Goal: Task Accomplishment & Management: Manage account settings

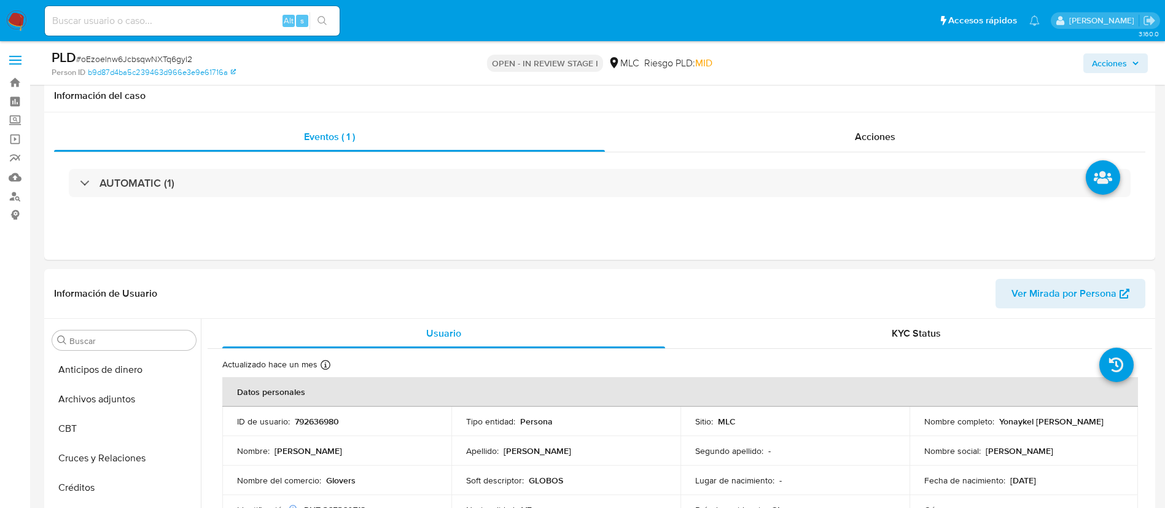
select select "10"
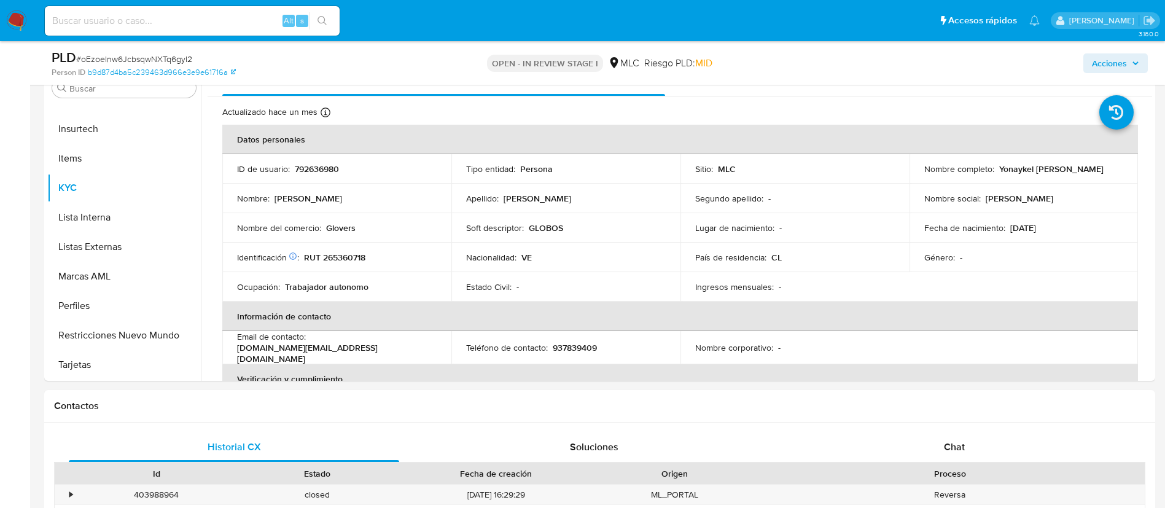
scroll to position [264, 0]
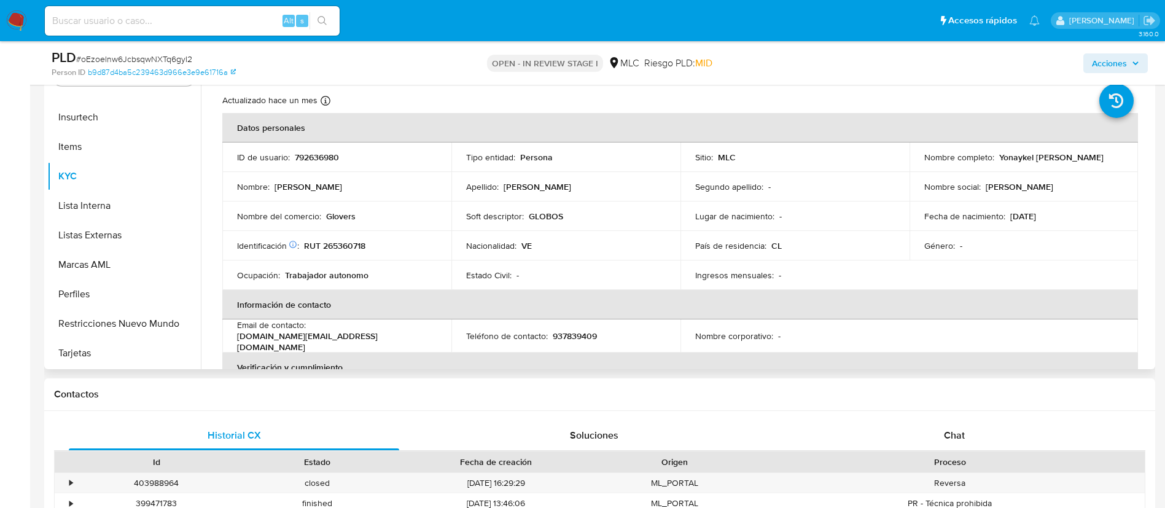
click at [347, 235] on td "Identificación Nº de serie: 601663394 : RUT 265360718" at bounding box center [336, 245] width 229 height 29
click at [345, 247] on p "RUT 265360718" at bounding box center [334, 245] width 61 height 11
copy p "265360718"
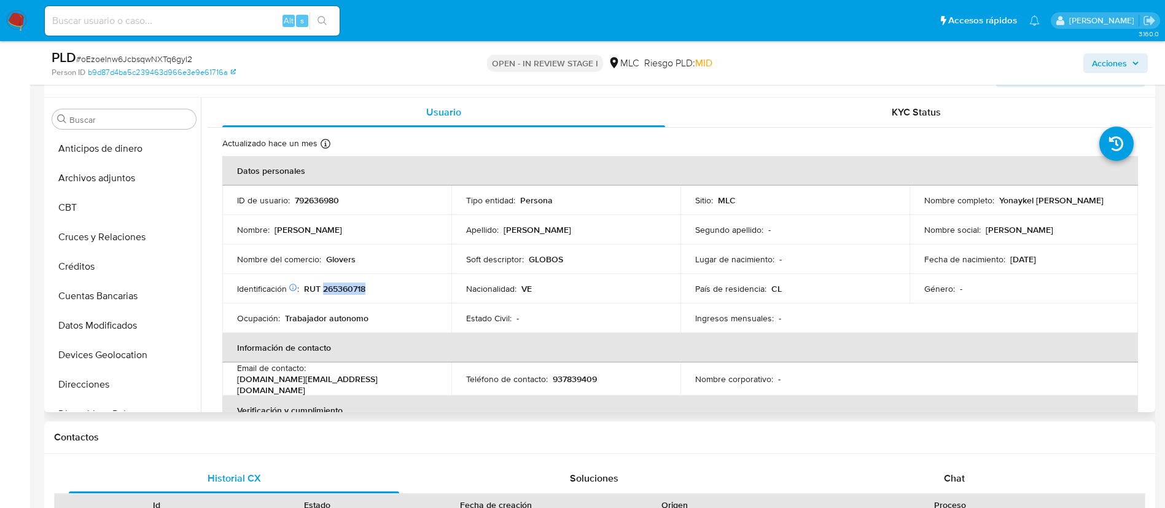
scroll to position [80, 0]
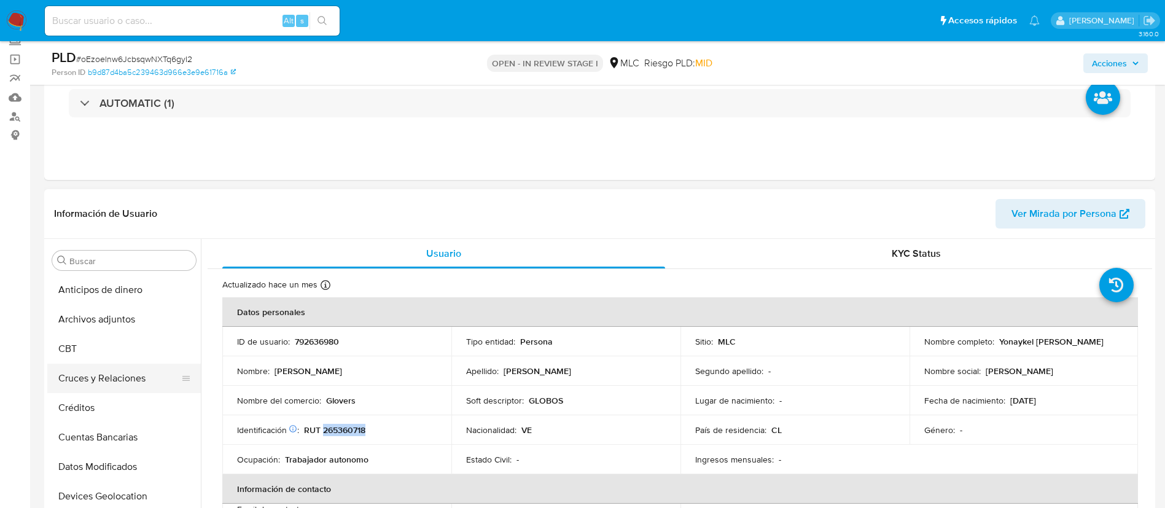
click at [82, 378] on button "Cruces y Relaciones" at bounding box center [119, 377] width 144 height 29
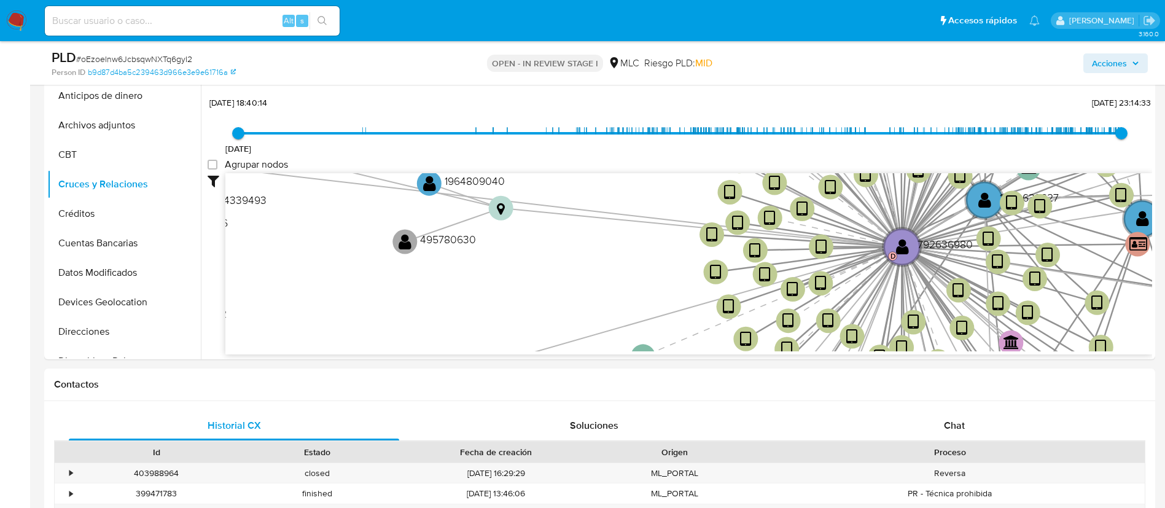
scroll to position [243, 0]
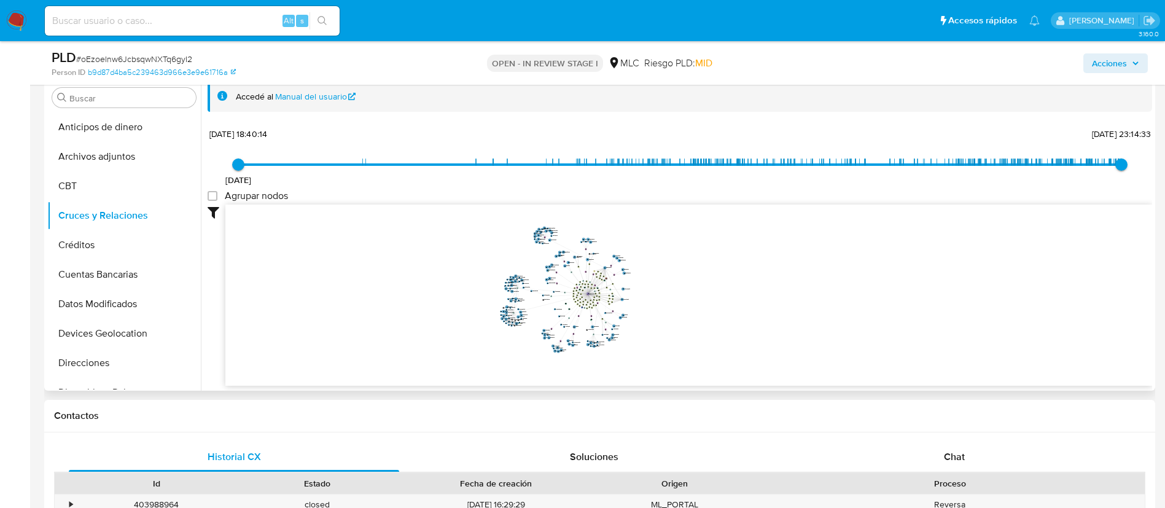
drag, startPoint x: 678, startPoint y: 305, endPoint x: 707, endPoint y: 319, distance: 32.1
click at [707, 319] on icon "user-792636980  792636980 D device-685b57d07ceb09ef19a55f78  device-669584d34…" at bounding box center [688, 293] width 926 height 178
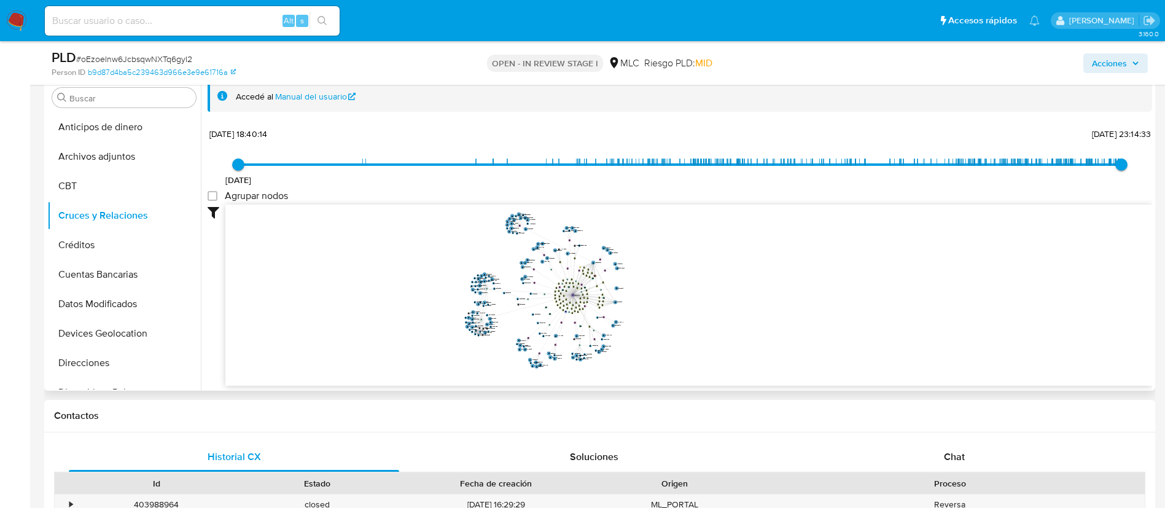
drag, startPoint x: 716, startPoint y: 333, endPoint x: 719, endPoint y: 320, distance: 13.1
click at [719, 320] on icon "user-792636980  792636980 D device-685b57d07ceb09ef19a55f78  device-669584d34…" at bounding box center [688, 293] width 926 height 178
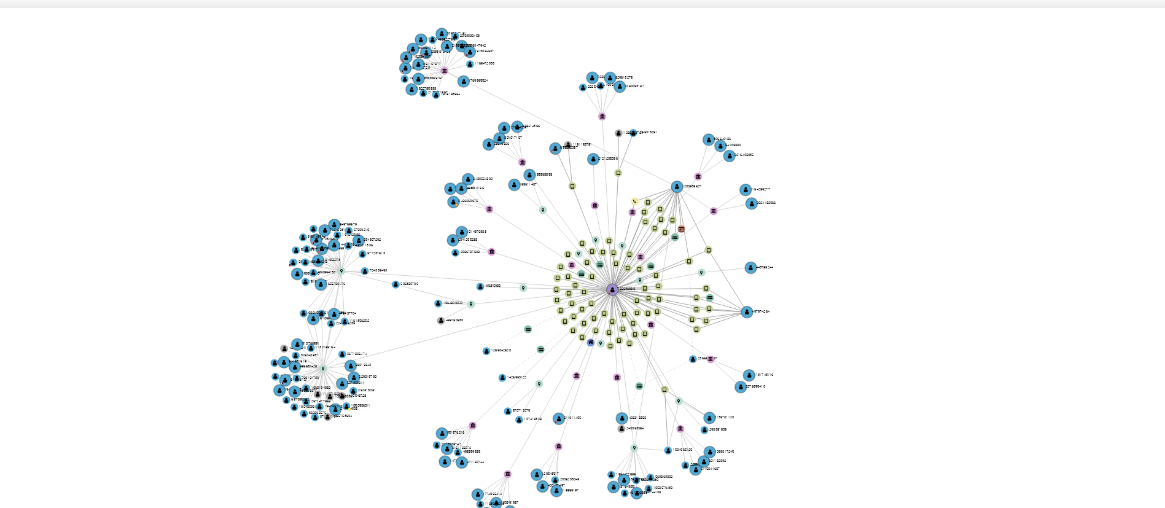
drag, startPoint x: 691, startPoint y: 282, endPoint x: 711, endPoint y: 281, distance: 20.3
click at [711, 281] on icon "user-792636980  792636980 D device-685b57d07ceb09ef19a55f78  device-669584d34…" at bounding box center [688, 293] width 926 height 178
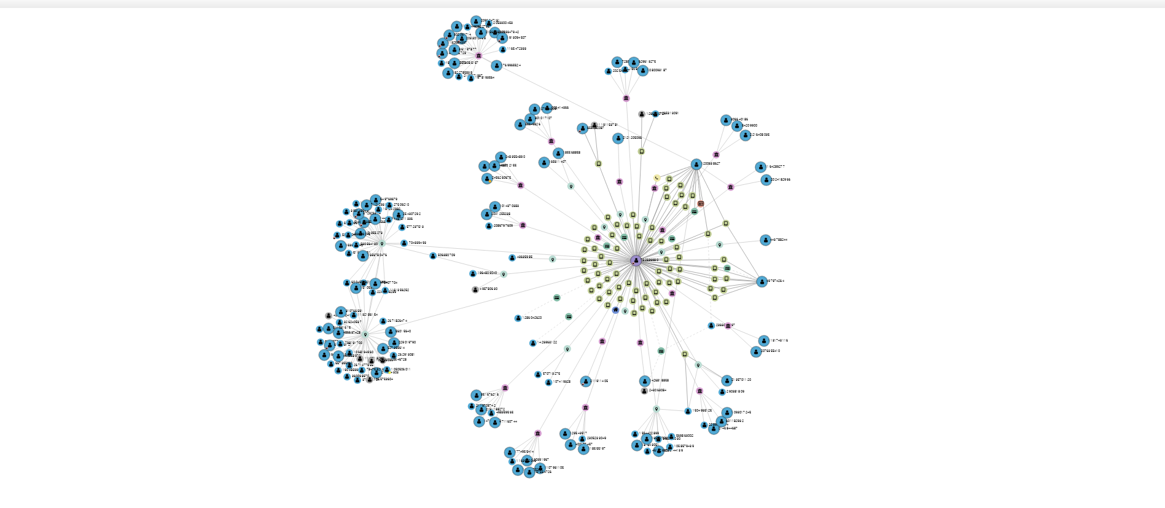
drag, startPoint x: 707, startPoint y: 289, endPoint x: 707, endPoint y: 281, distance: 8.0
click at [707, 281] on icon "user-792636980  792636980 D device-685b57d07ceb09ef19a55f78  device-669584d34…" at bounding box center [688, 293] width 926 height 178
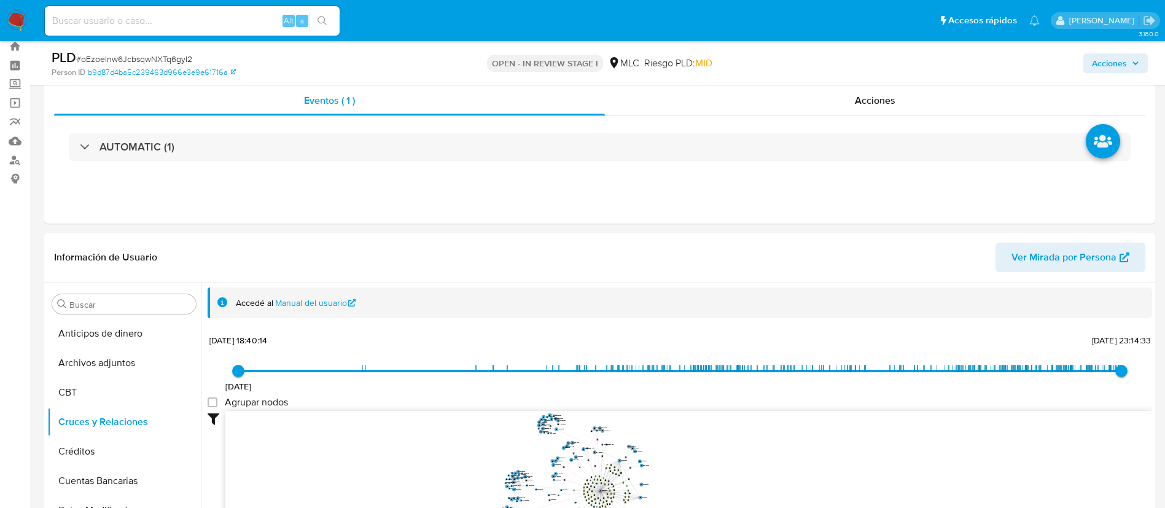
scroll to position [0, 0]
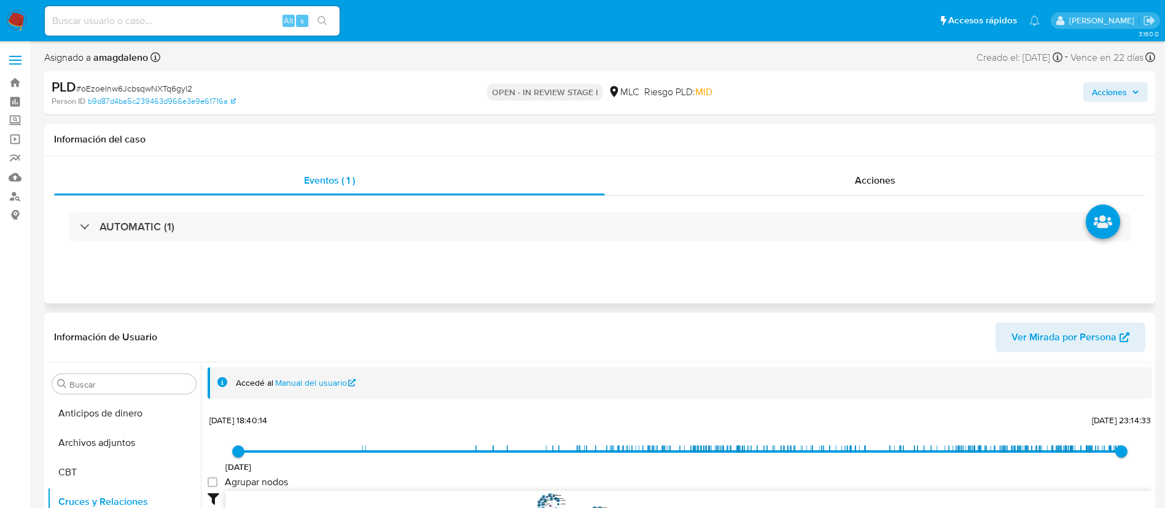
click at [656, 208] on div "AUTOMATIC (1)" at bounding box center [599, 226] width 1091 height 61
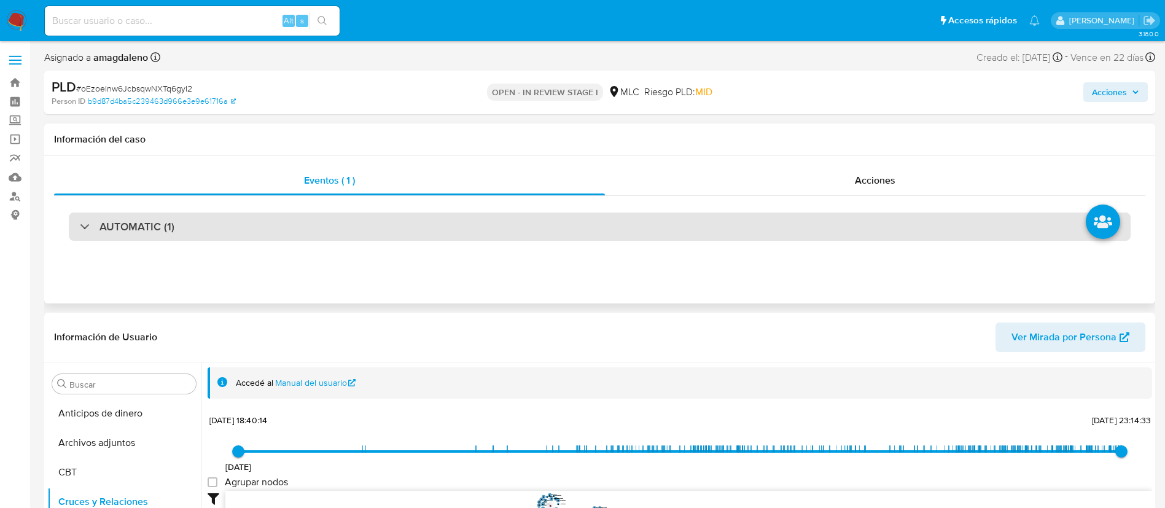
click at [650, 215] on div "AUTOMATIC (1)" at bounding box center [599, 226] width 1061 height 28
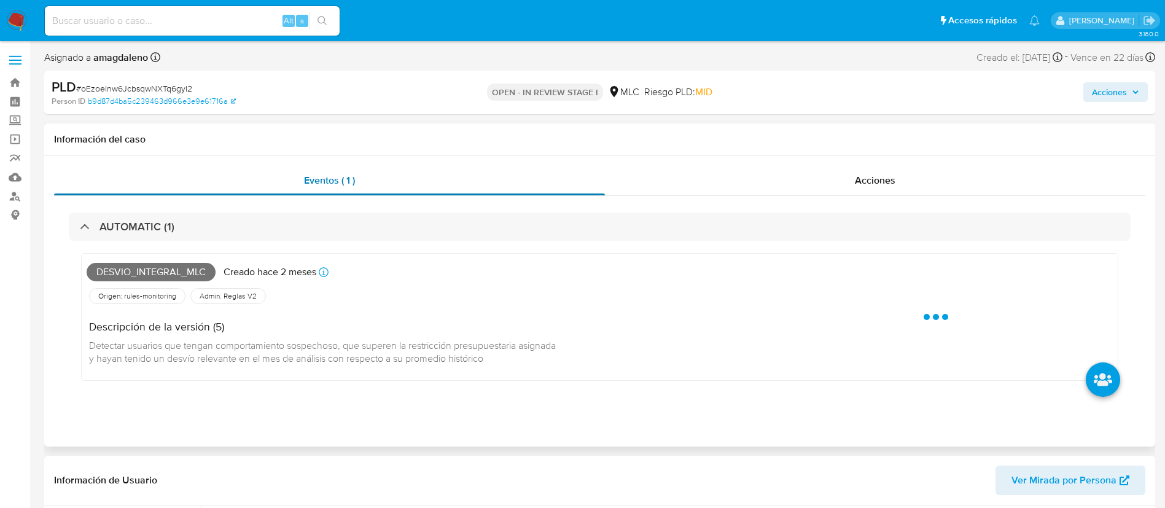
click at [387, 179] on div "Eventos ( 1 )" at bounding box center [329, 180] width 551 height 29
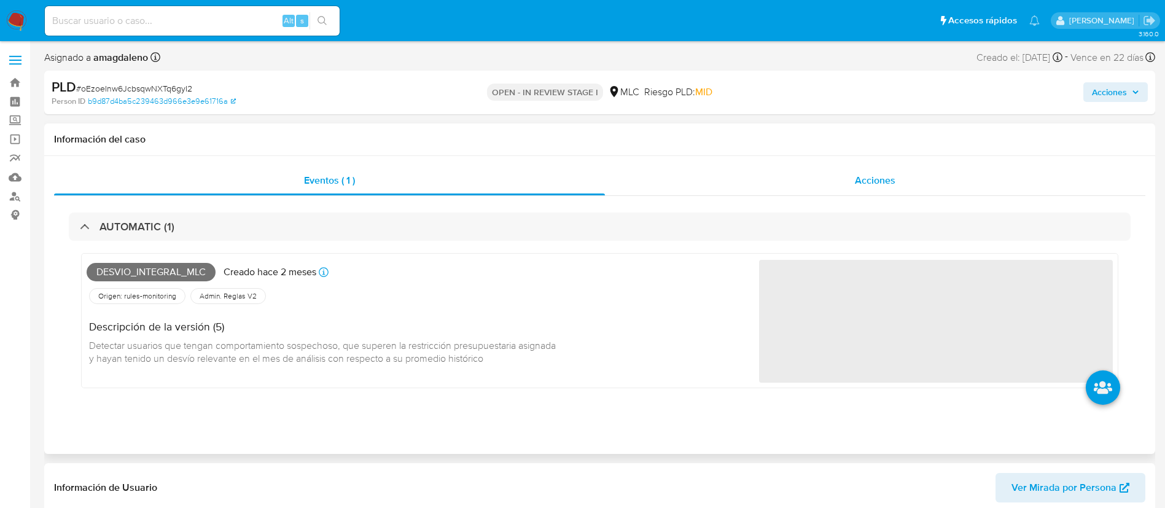
click at [607, 184] on div "Acciones" at bounding box center [875, 180] width 540 height 29
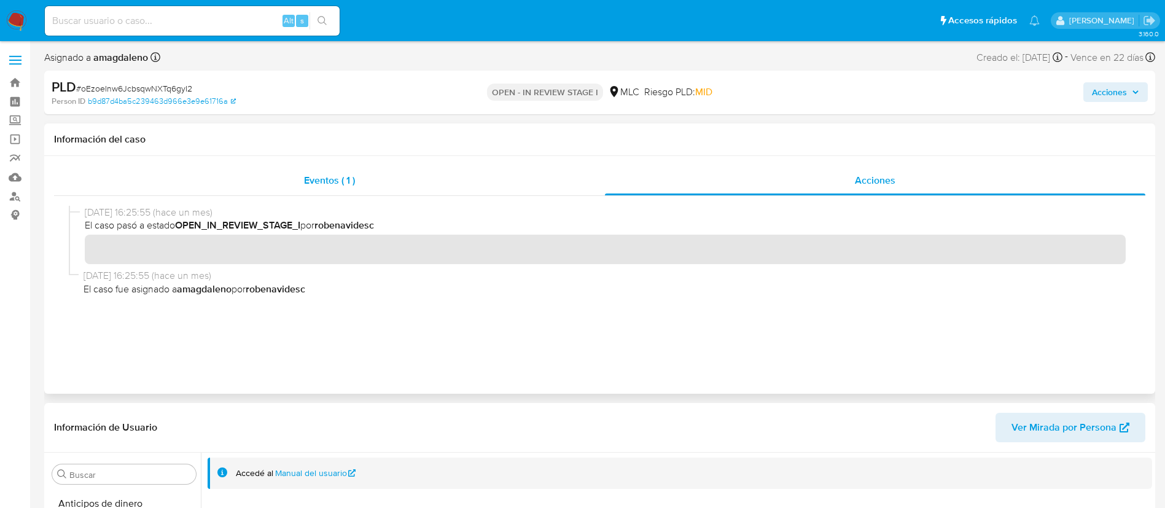
click at [457, 180] on div "Eventos ( 1 )" at bounding box center [329, 180] width 551 height 29
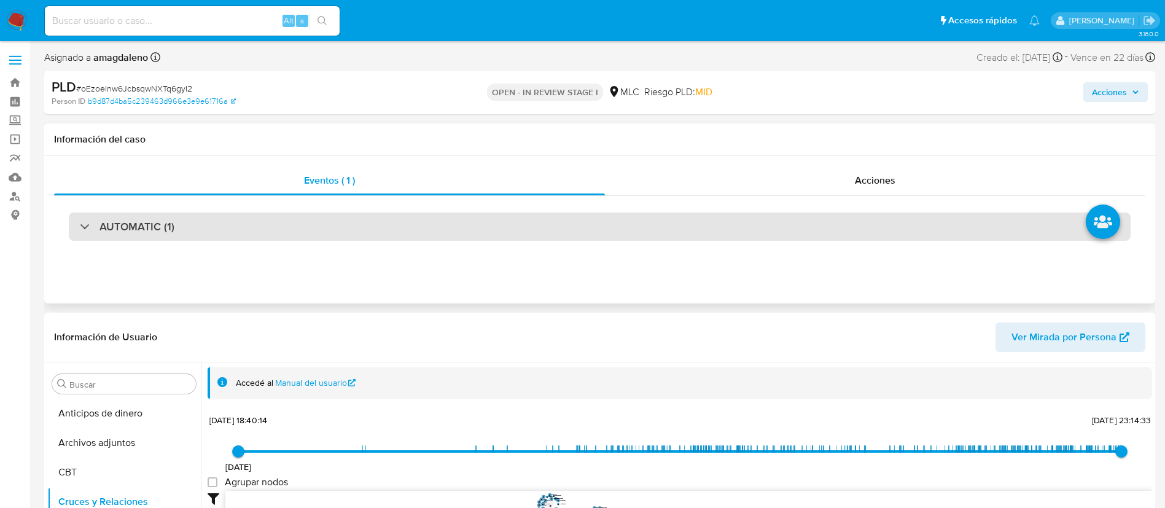
click at [346, 223] on div "AUTOMATIC (1)" at bounding box center [599, 226] width 1061 height 28
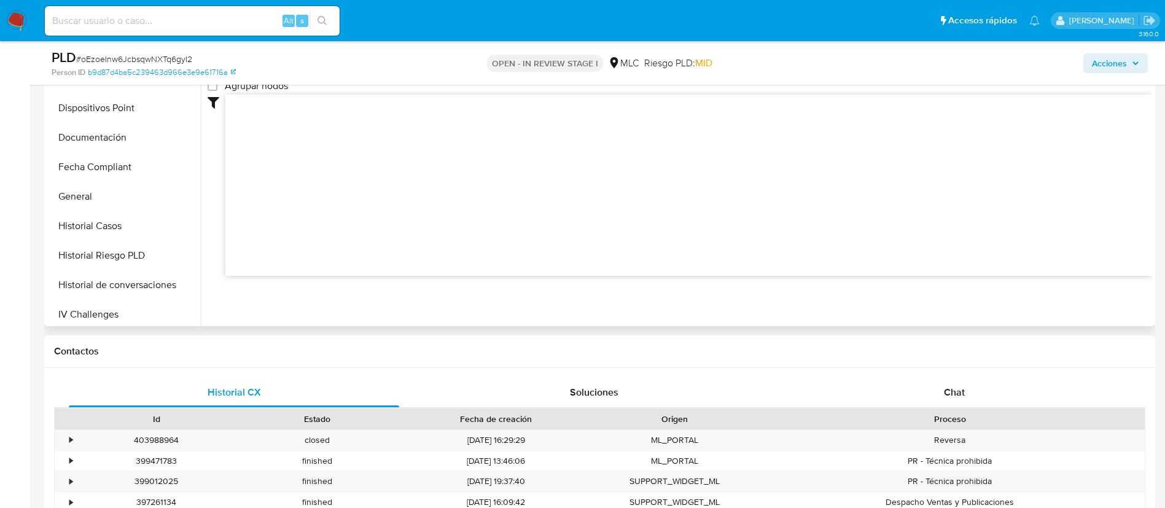
scroll to position [368, 0]
click at [101, 274] on button "KYC" at bounding box center [119, 283] width 144 height 29
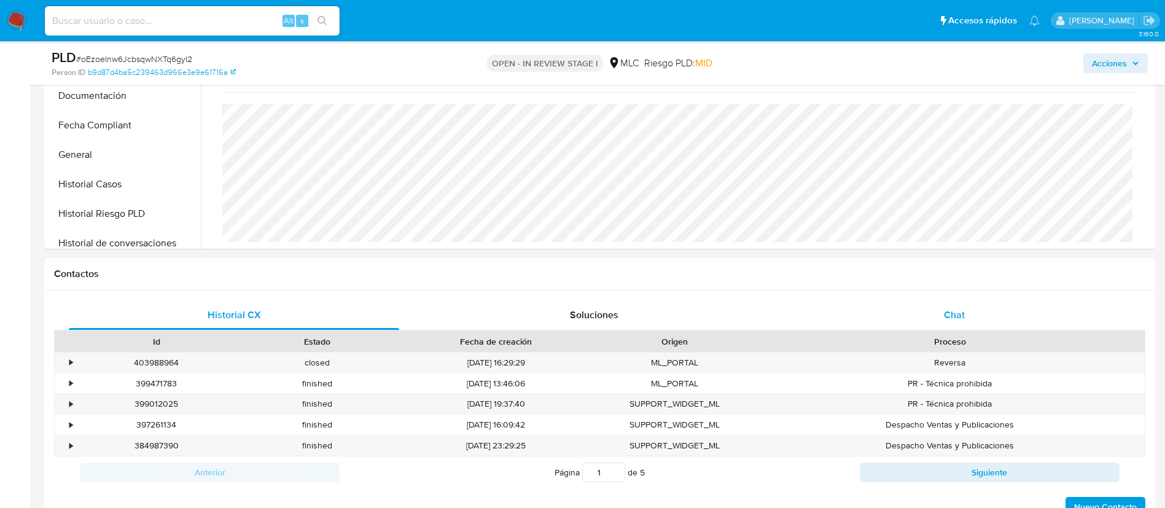
scroll to position [1365, 0]
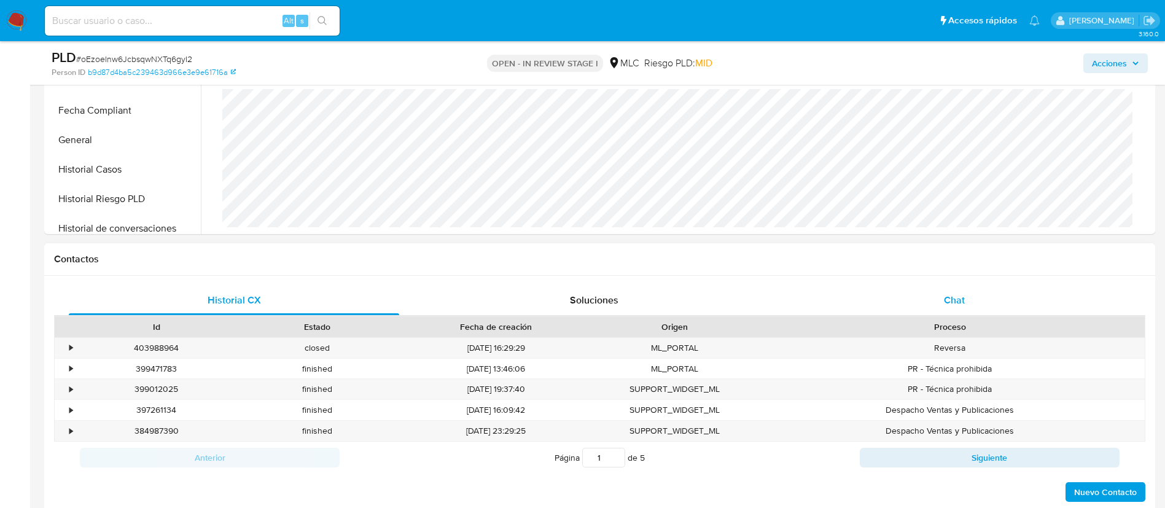
click at [939, 307] on div "Chat" at bounding box center [954, 299] width 330 height 29
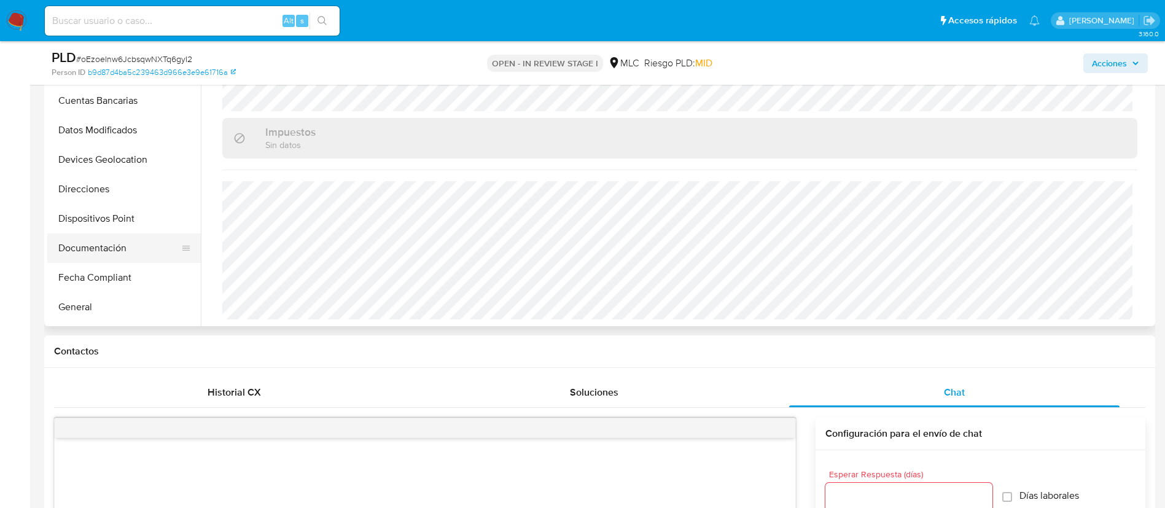
scroll to position [92, 0]
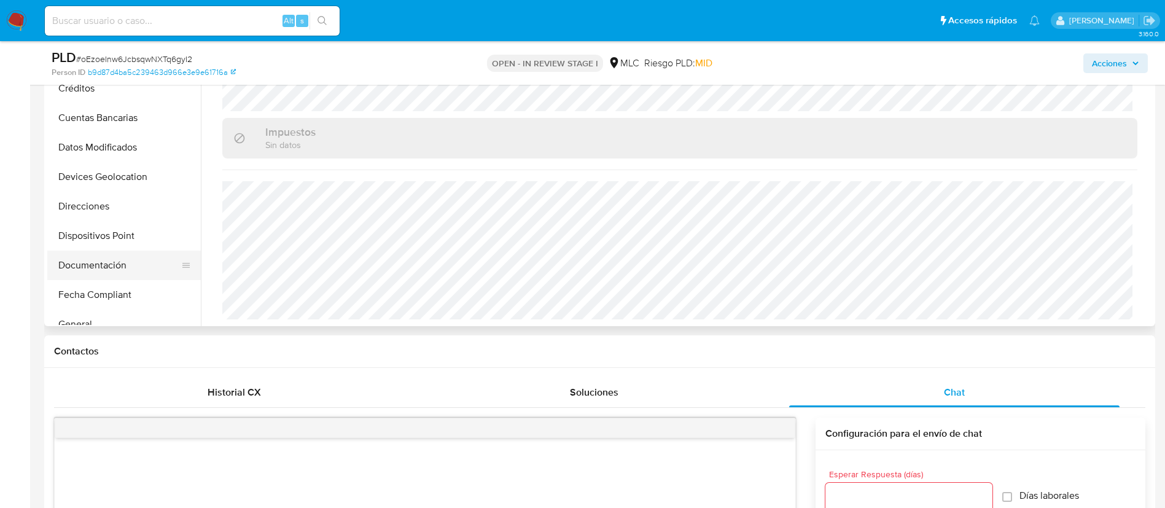
click at [118, 269] on button "Documentación" at bounding box center [119, 264] width 144 height 29
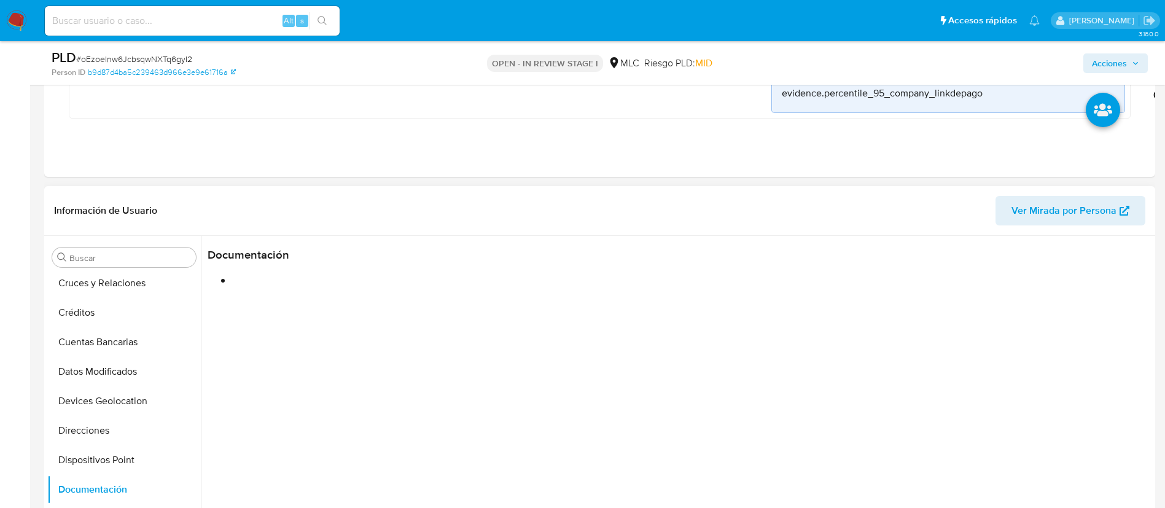
scroll to position [1181, 0]
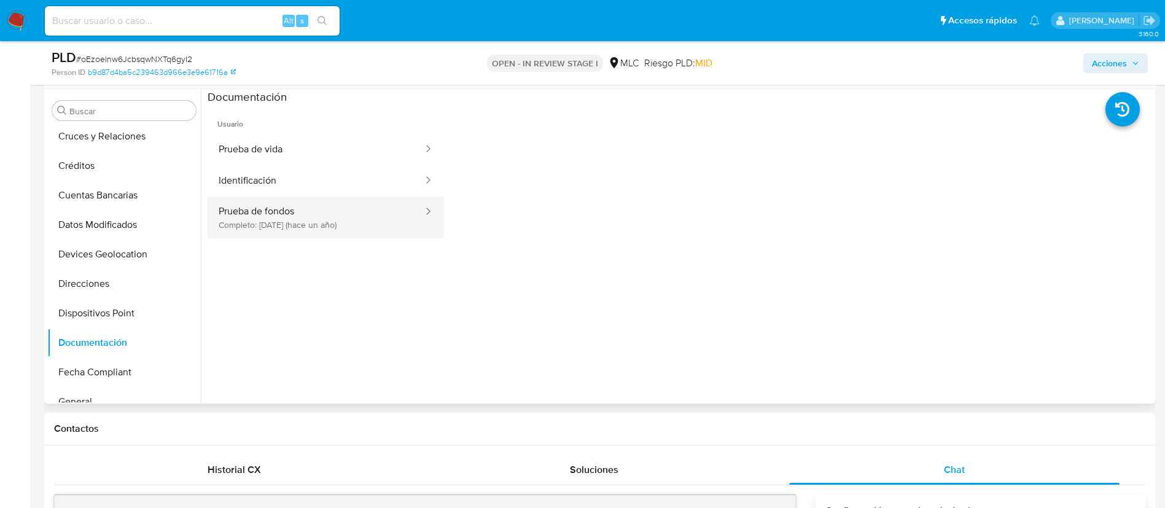
click at [246, 201] on button "Prueba de fondos Completo: 14/09/2024 (hace un año)" at bounding box center [316, 217] width 217 height 42
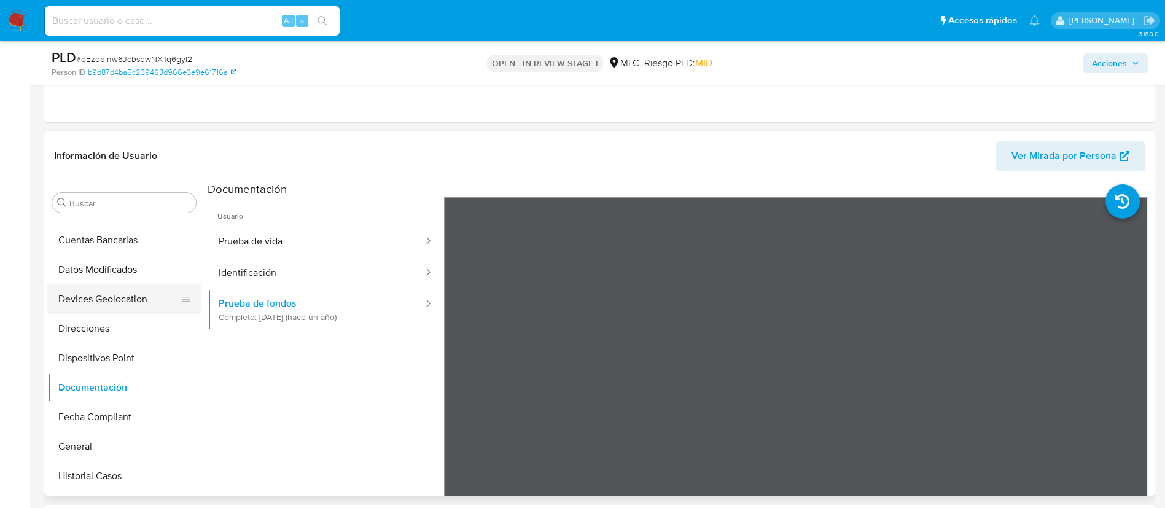
scroll to position [184, 0]
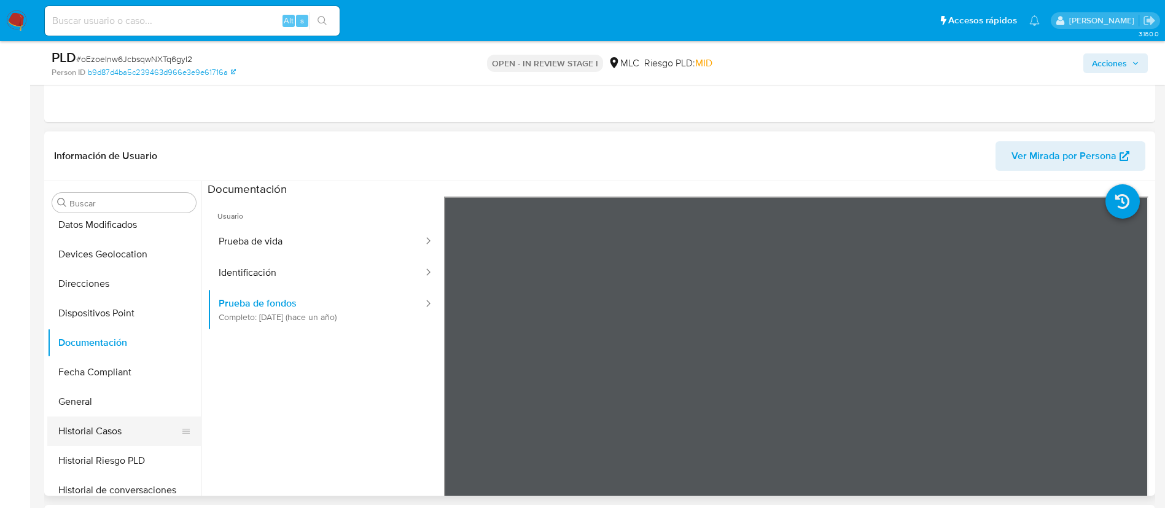
click at [112, 436] on button "Historial Casos" at bounding box center [119, 430] width 144 height 29
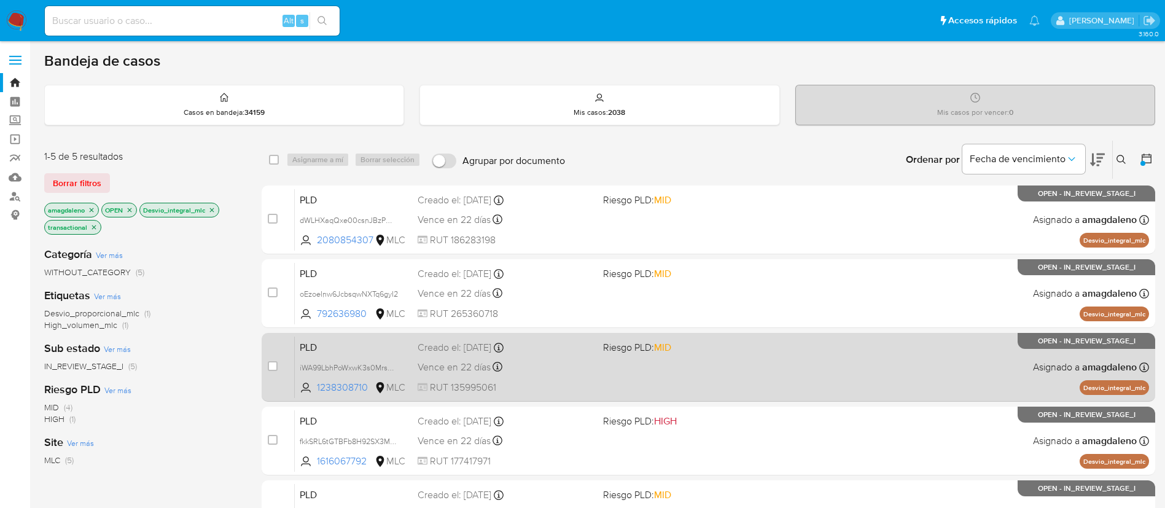
drag, startPoint x: 346, startPoint y: 384, endPoint x: 354, endPoint y: 359, distance: 25.8
click at [346, 383] on span "1238308710" at bounding box center [344, 388] width 55 height 14
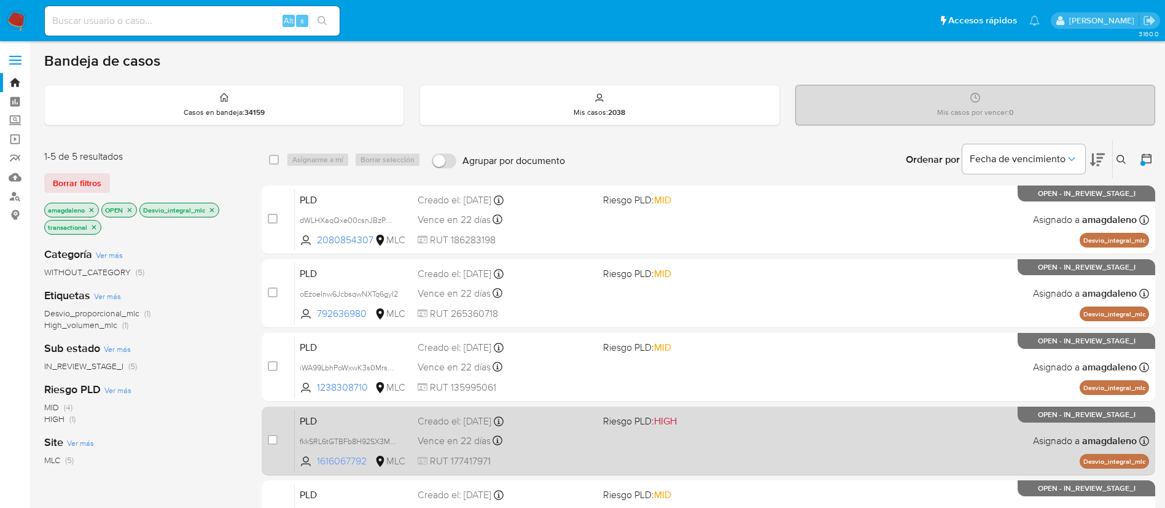
click at [341, 466] on span "1616067792" at bounding box center [344, 461] width 55 height 14
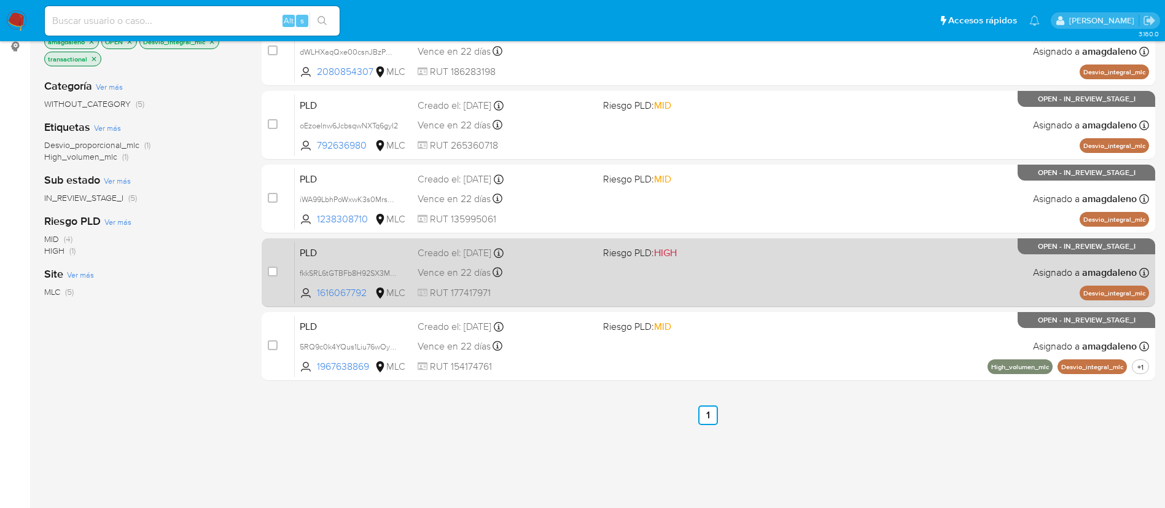
scroll to position [184, 0]
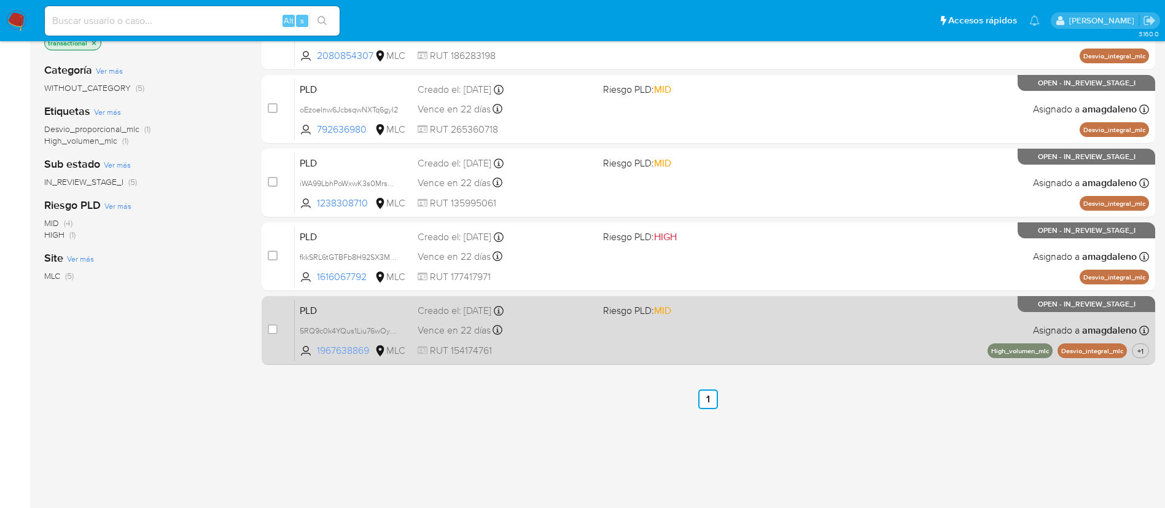
click at [354, 346] on span "1967638869" at bounding box center [344, 351] width 55 height 14
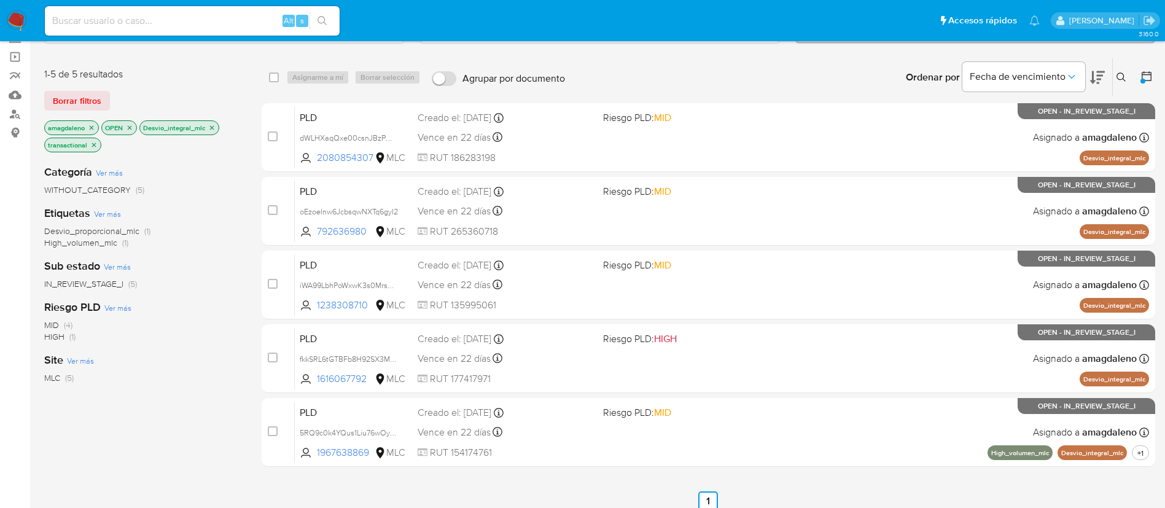
scroll to position [0, 0]
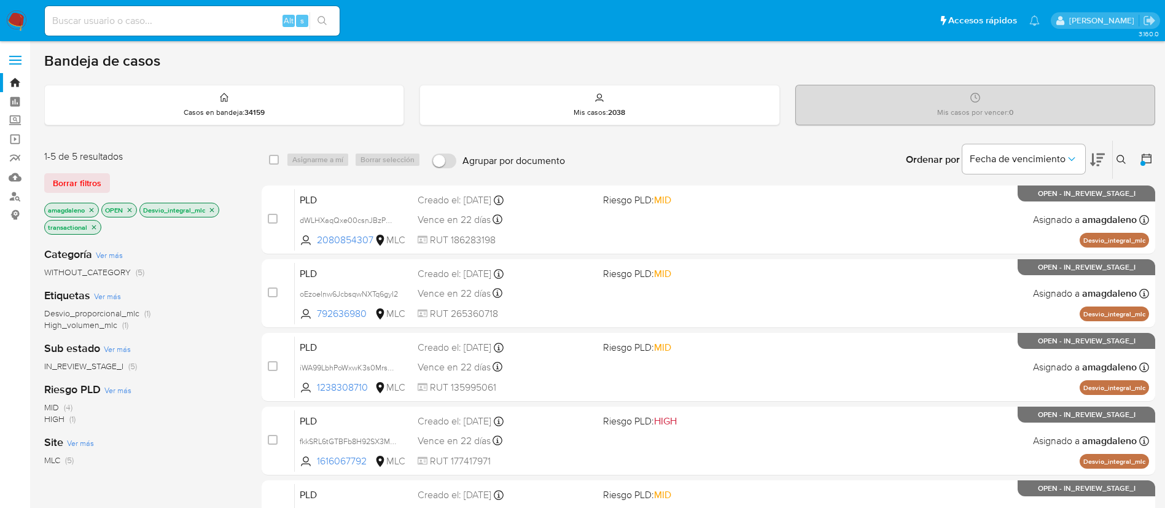
click at [212, 212] on icon "close-filter" at bounding box center [211, 209] width 7 height 7
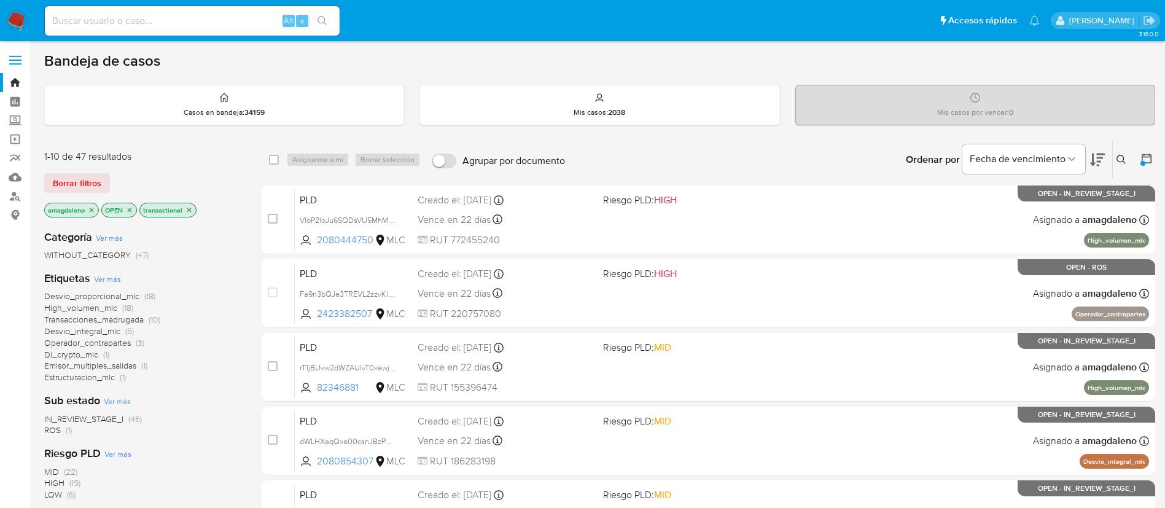
click at [117, 341] on span "Operador_contrapartes" at bounding box center [87, 342] width 87 height 12
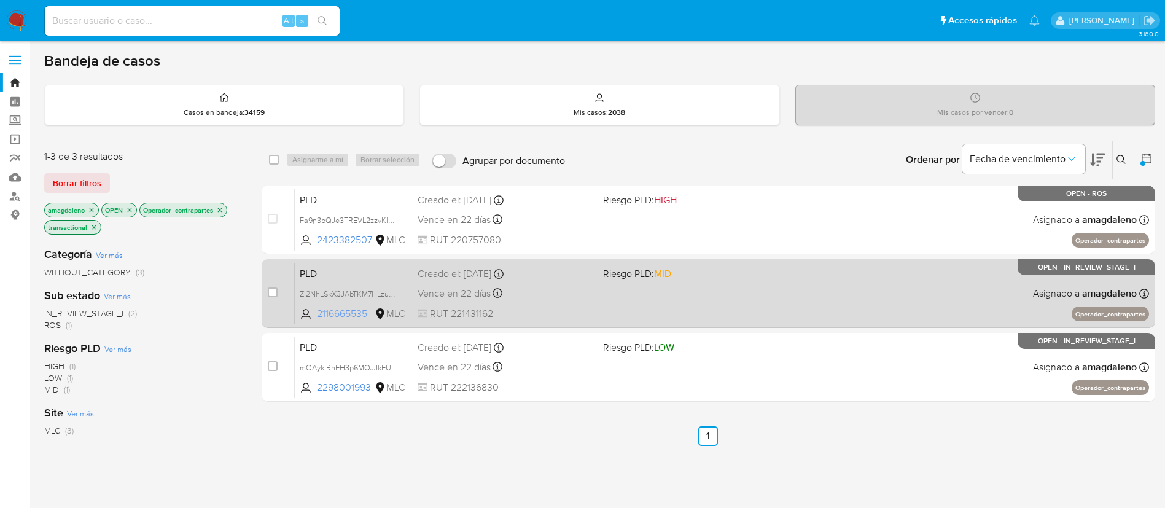
click at [352, 317] on span "2116665535" at bounding box center [344, 314] width 55 height 14
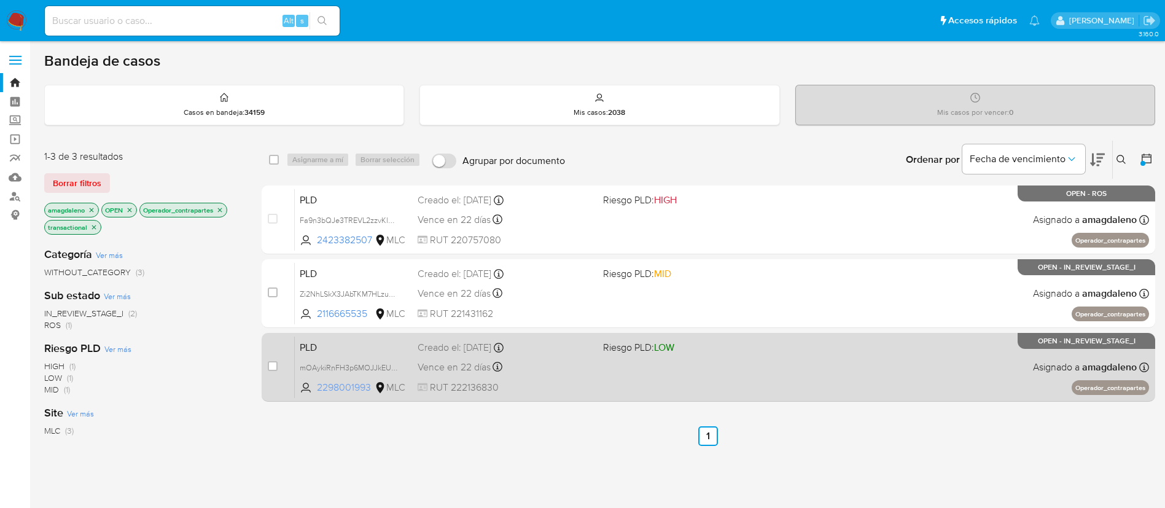
click at [351, 381] on span "2298001993" at bounding box center [344, 388] width 55 height 14
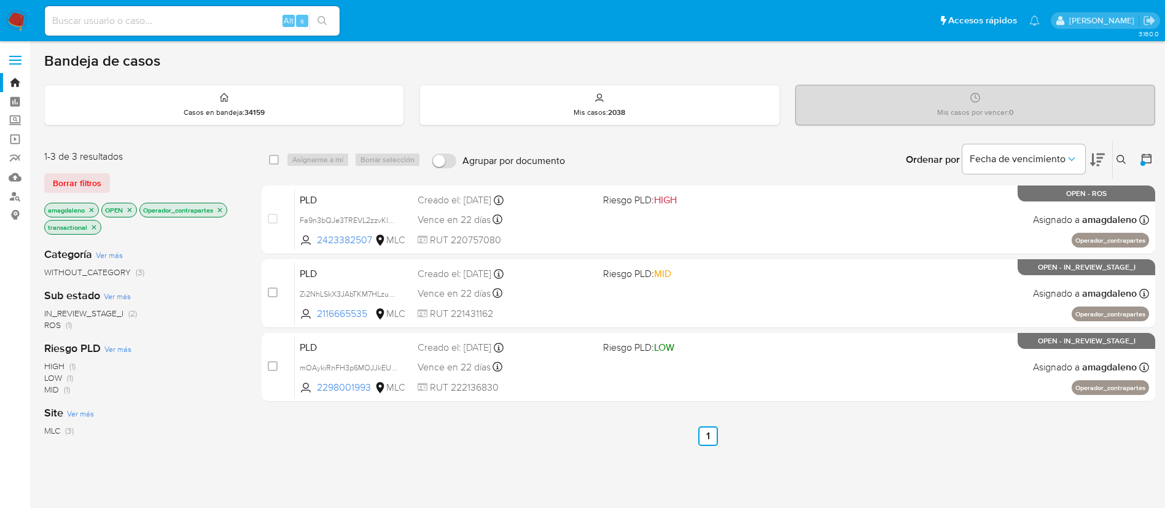
click at [222, 211] on icon "close-filter" at bounding box center [219, 209] width 7 height 7
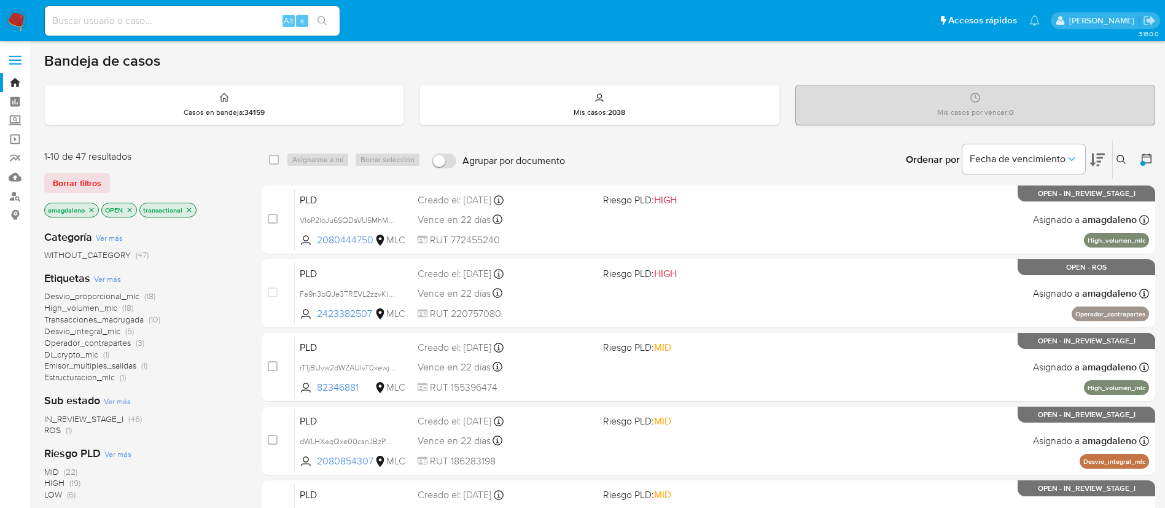
click at [99, 422] on span "IN_REVIEW_STAGE_I" at bounding box center [83, 419] width 79 height 12
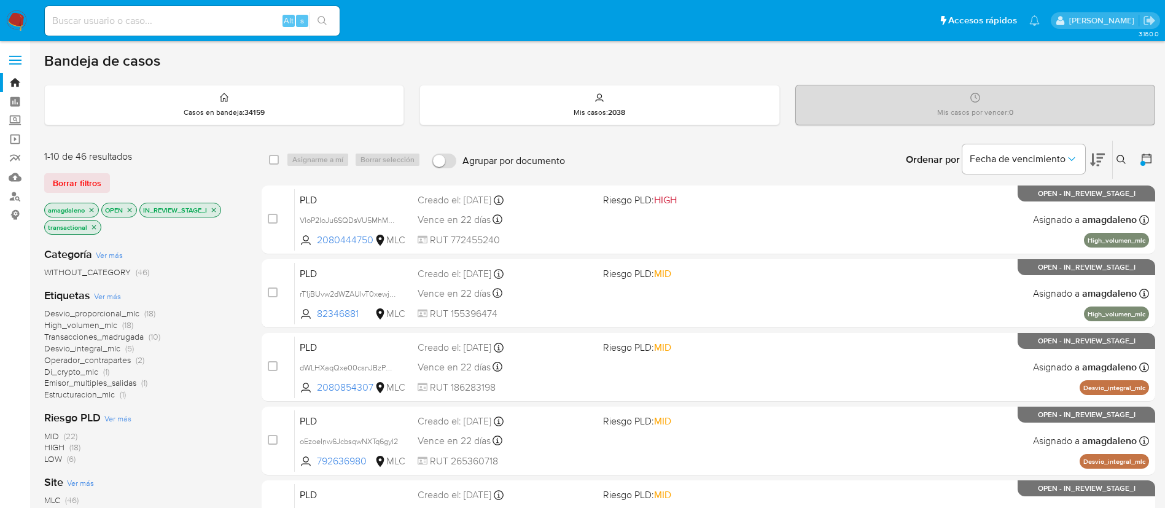
click at [95, 324] on span "High_volumen_mlc" at bounding box center [80, 325] width 73 height 12
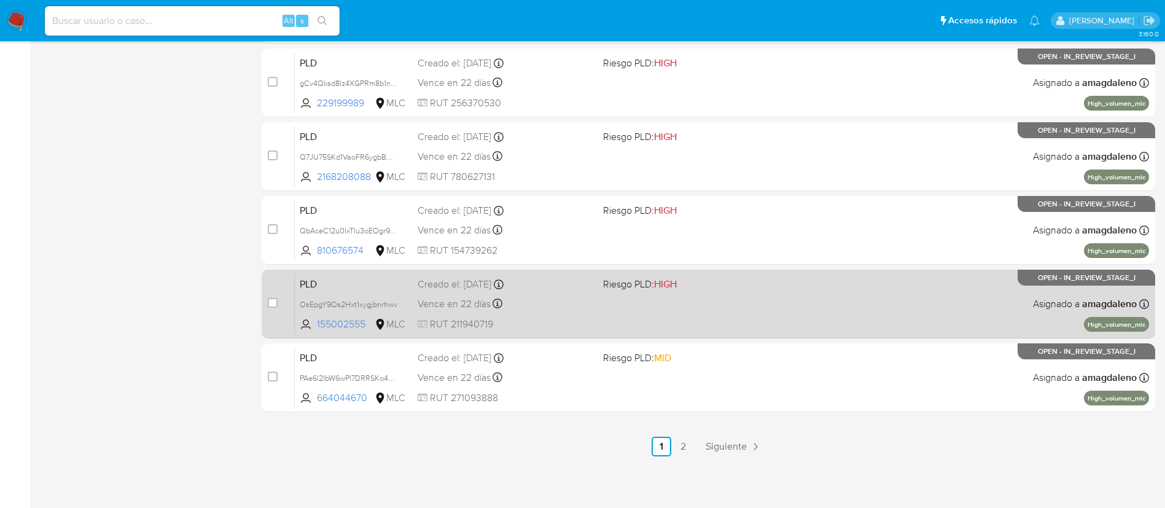
scroll to position [506, 0]
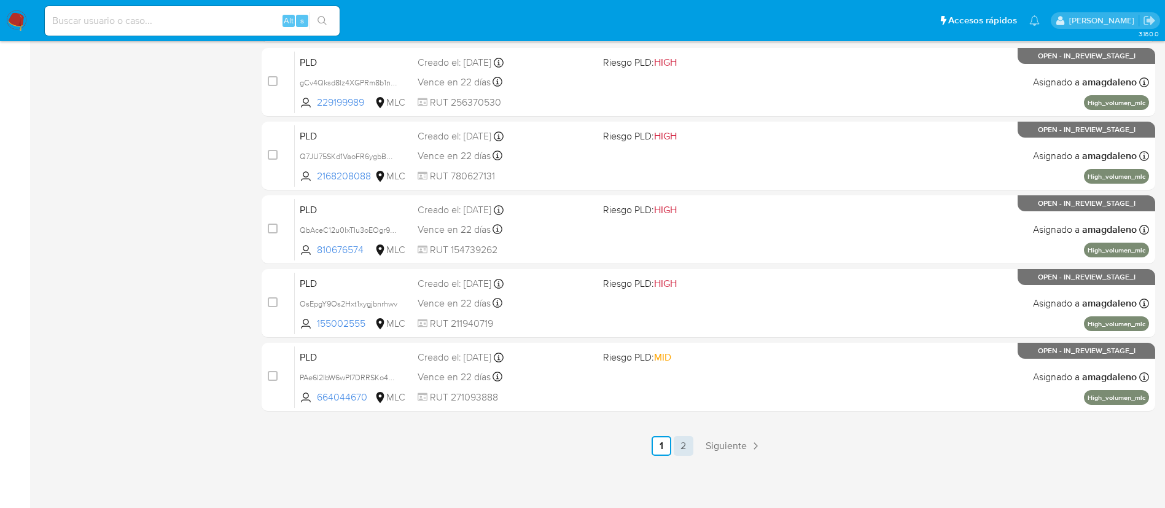
click at [682, 443] on link "2" at bounding box center [683, 446] width 20 height 20
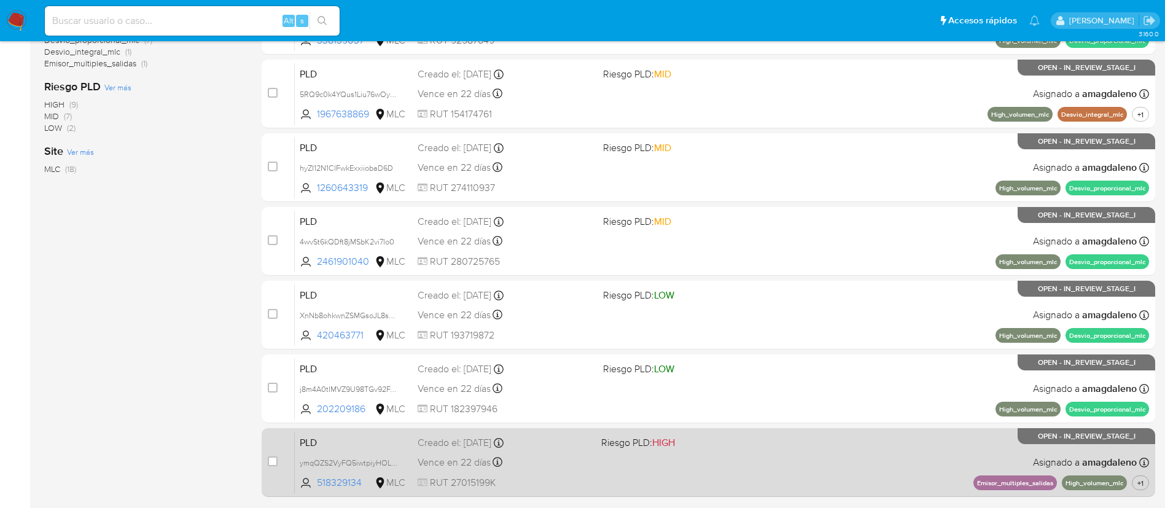
scroll to position [359, 0]
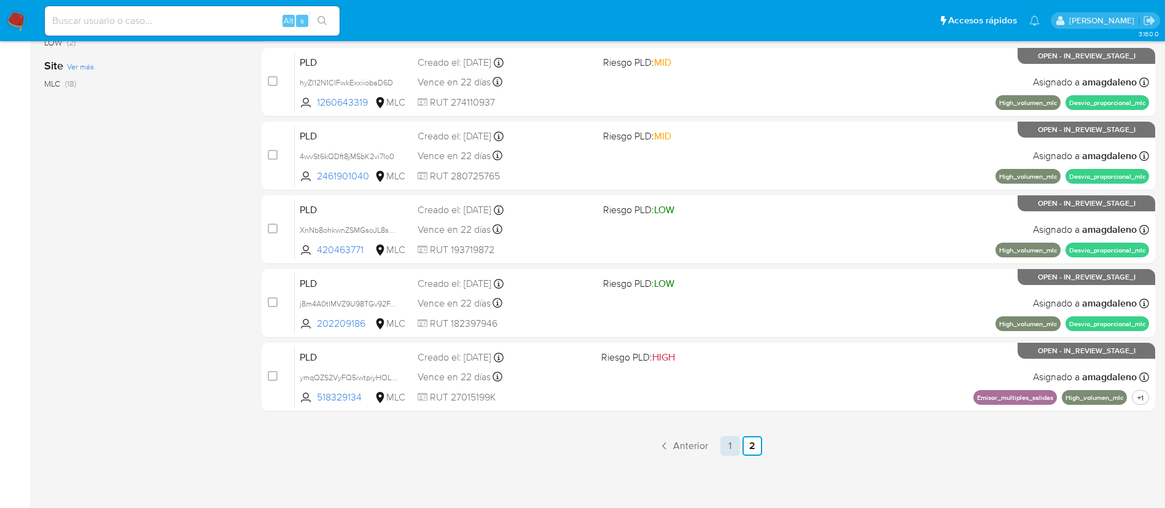
click at [729, 452] on link "1" at bounding box center [730, 446] width 20 height 20
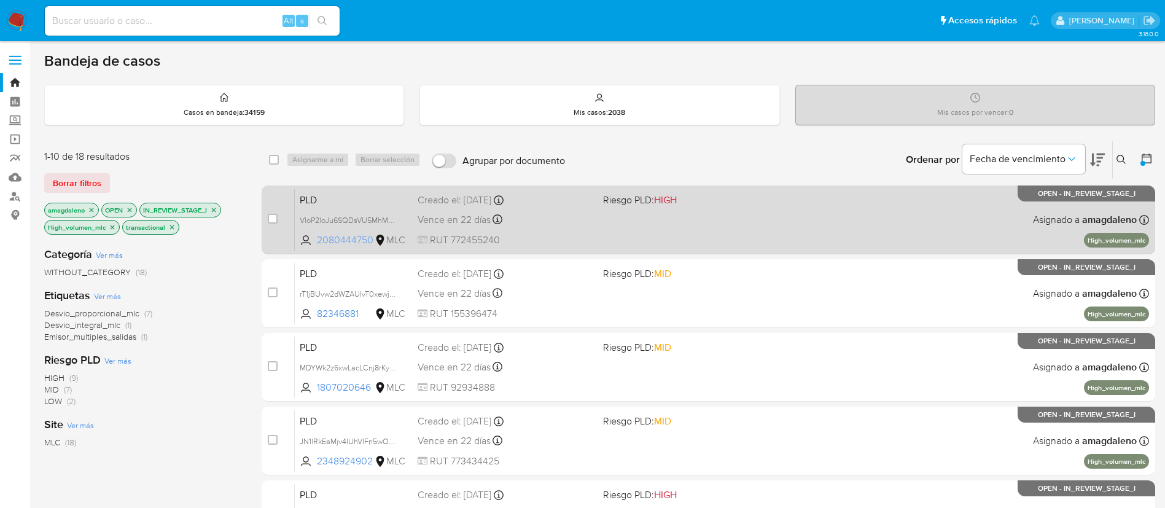
click at [360, 236] on span "2080444750" at bounding box center [344, 240] width 55 height 14
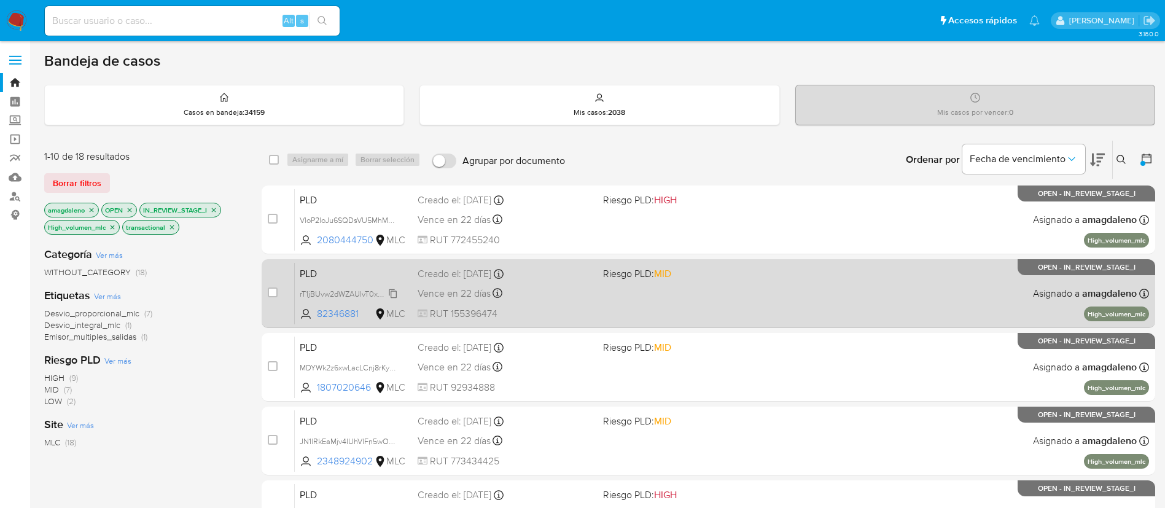
click at [350, 307] on span "82346881" at bounding box center [344, 314] width 55 height 14
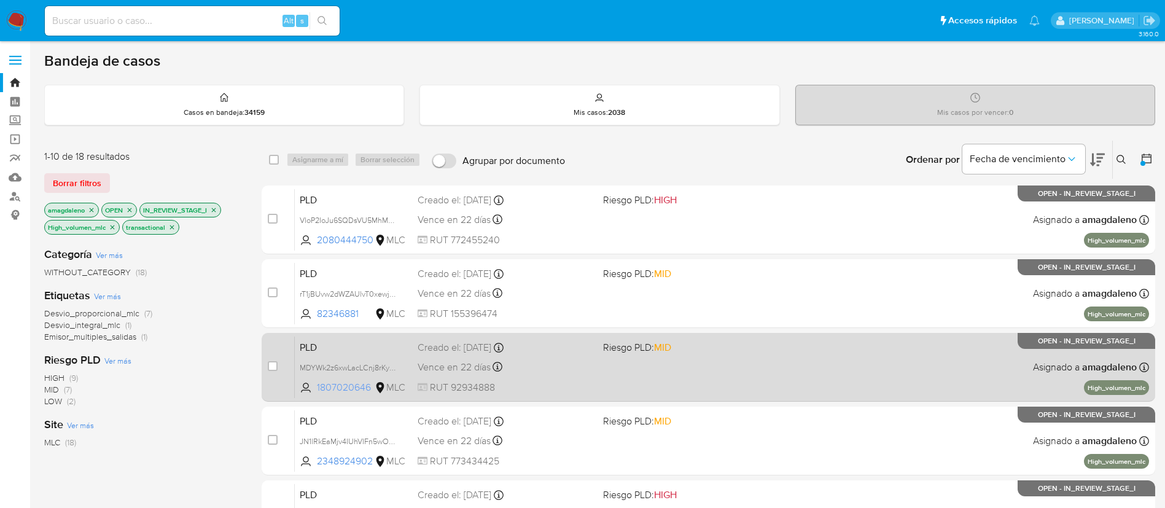
click at [355, 389] on span "1807020646" at bounding box center [344, 388] width 55 height 14
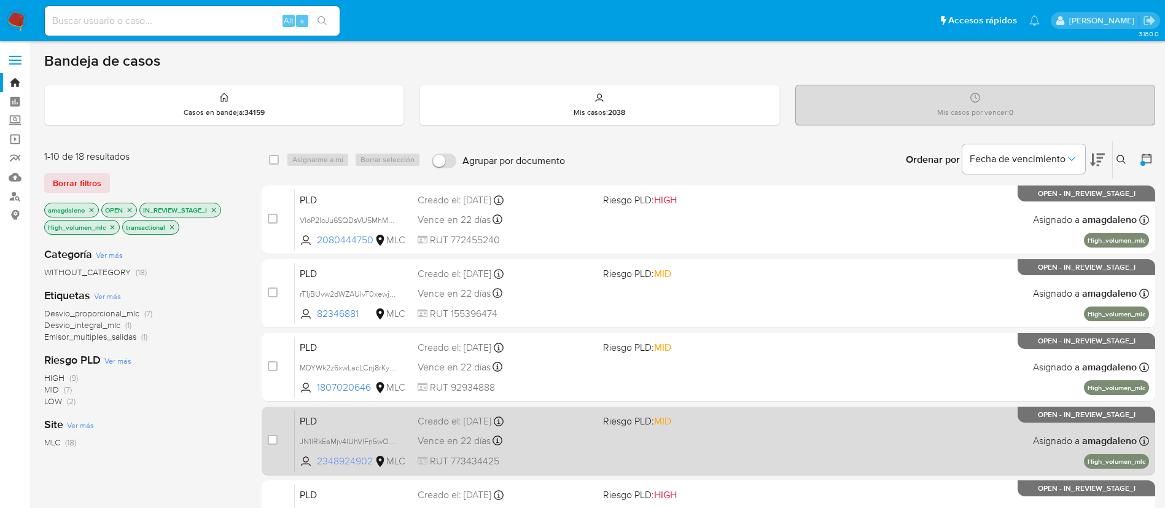
click at [357, 460] on span "2348924902" at bounding box center [344, 461] width 55 height 14
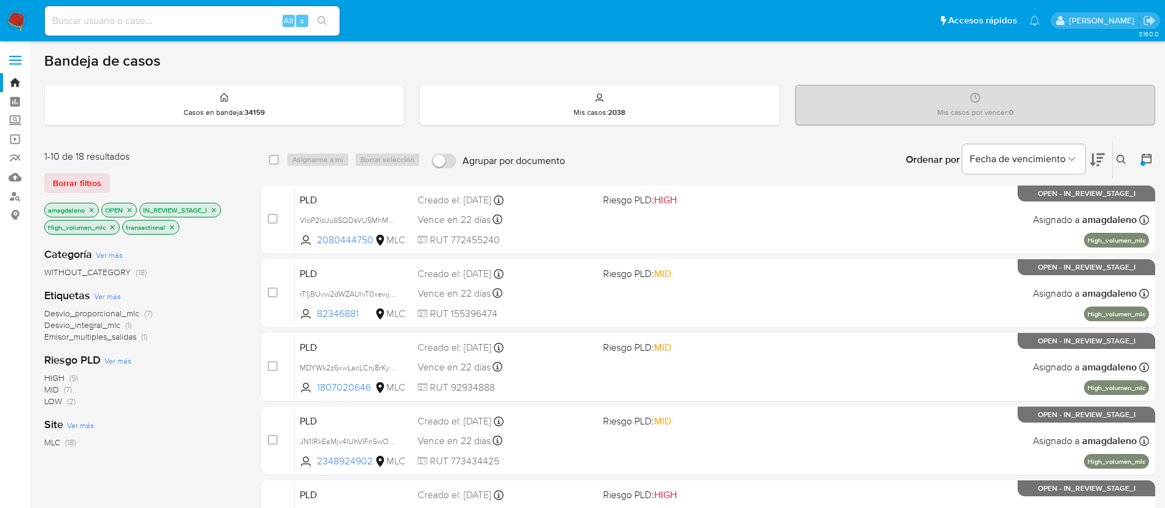
click at [115, 229] on icon "close-filter" at bounding box center [112, 226] width 7 height 7
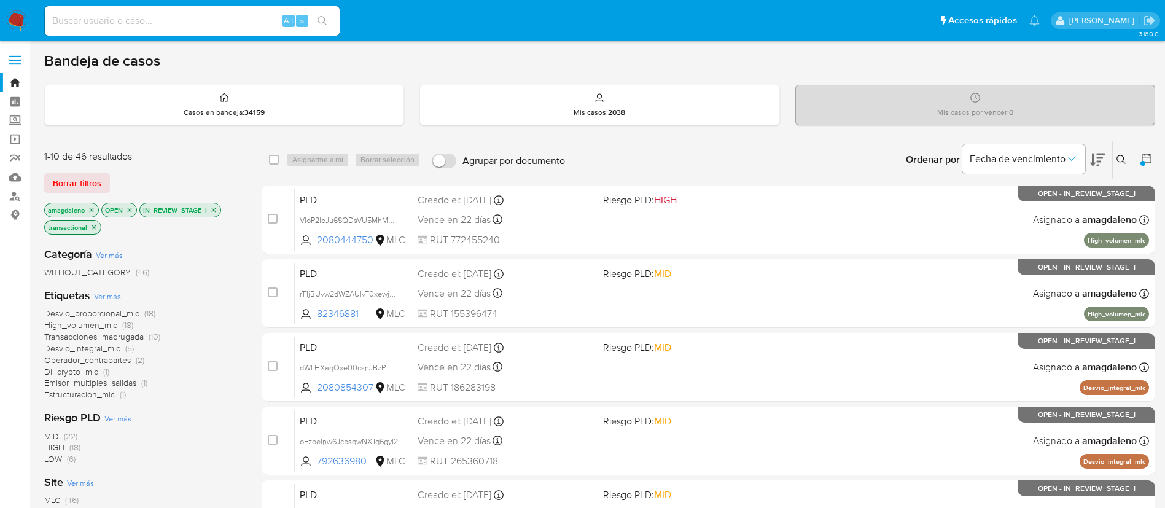
click at [93, 350] on span "Desvio_integral_mlc" at bounding box center [82, 348] width 76 height 12
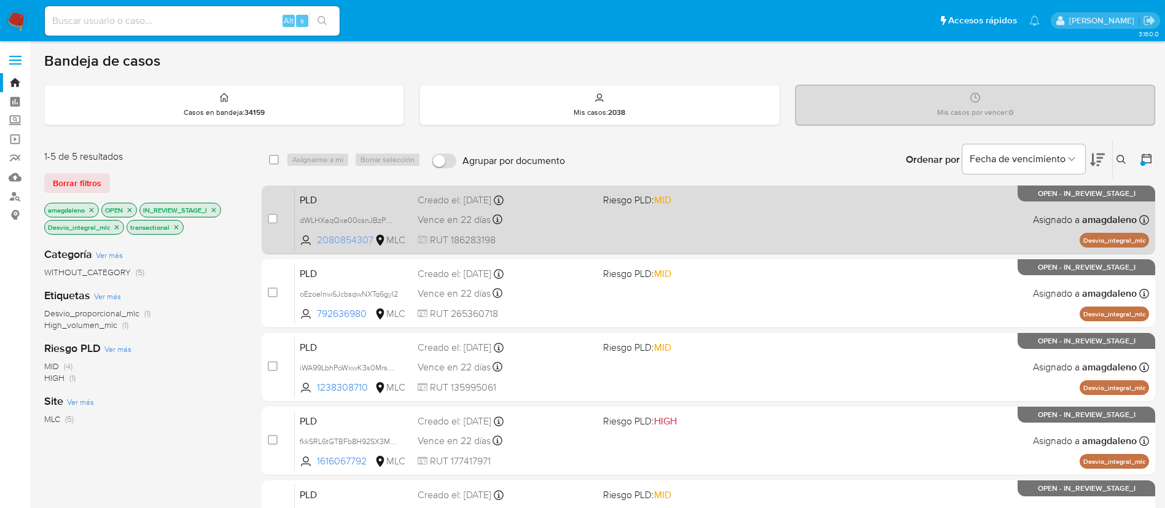
click at [351, 236] on span "2080854307" at bounding box center [344, 240] width 55 height 14
click at [562, 222] on div "Vence en 22 días Vence el 10/10/2025 16:10:07" at bounding box center [505, 219] width 176 height 17
click at [584, 229] on div "PLD dWLHXaqQxe00csnJBzPQasMT 2080854307 MLC Riesgo PLD: MID Creado el: 12/07/20…" at bounding box center [722, 219] width 854 height 62
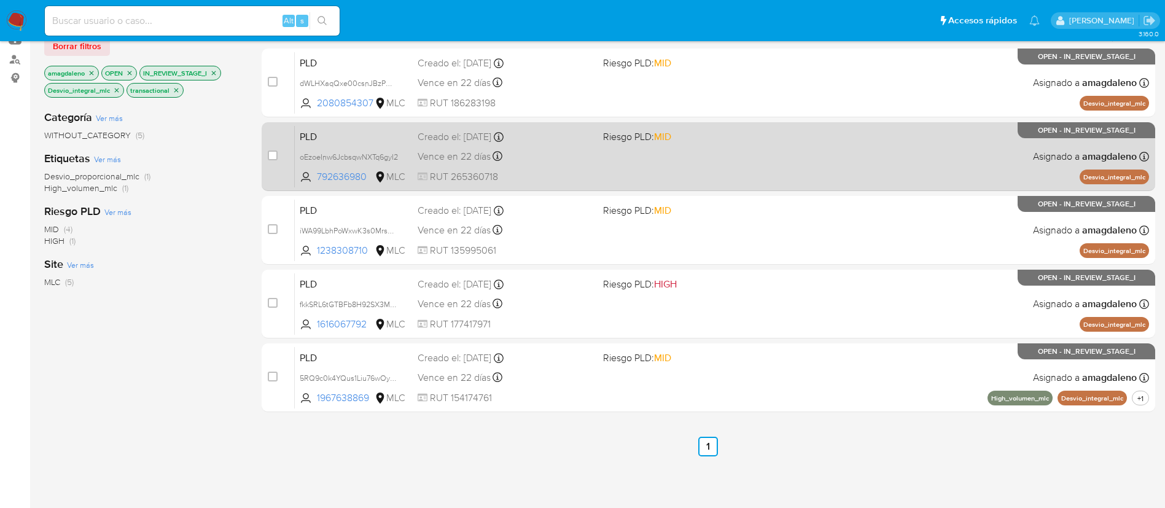
scroll to position [73, 0]
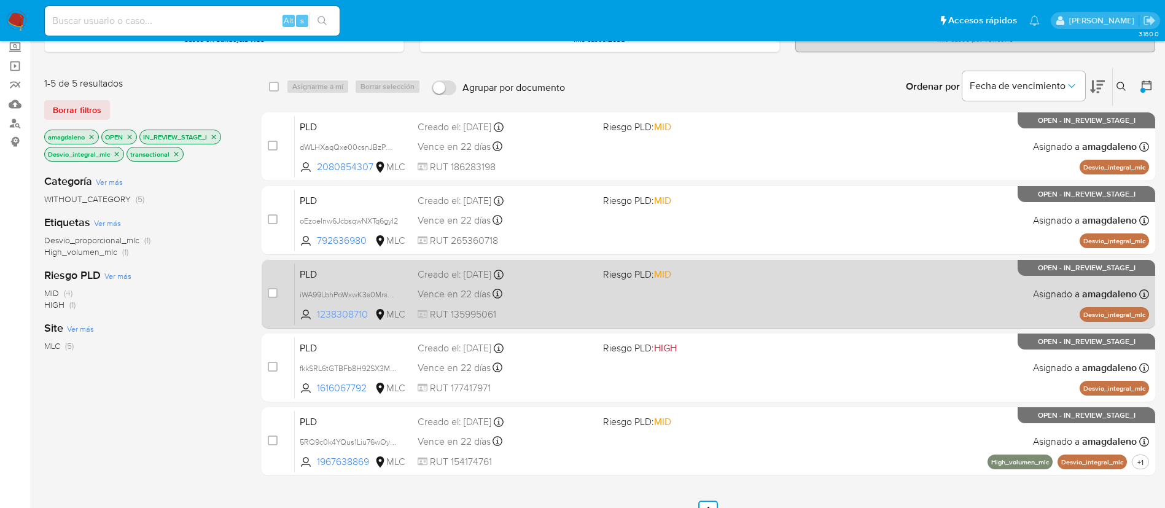
click at [327, 317] on span "1238308710" at bounding box center [344, 315] width 55 height 14
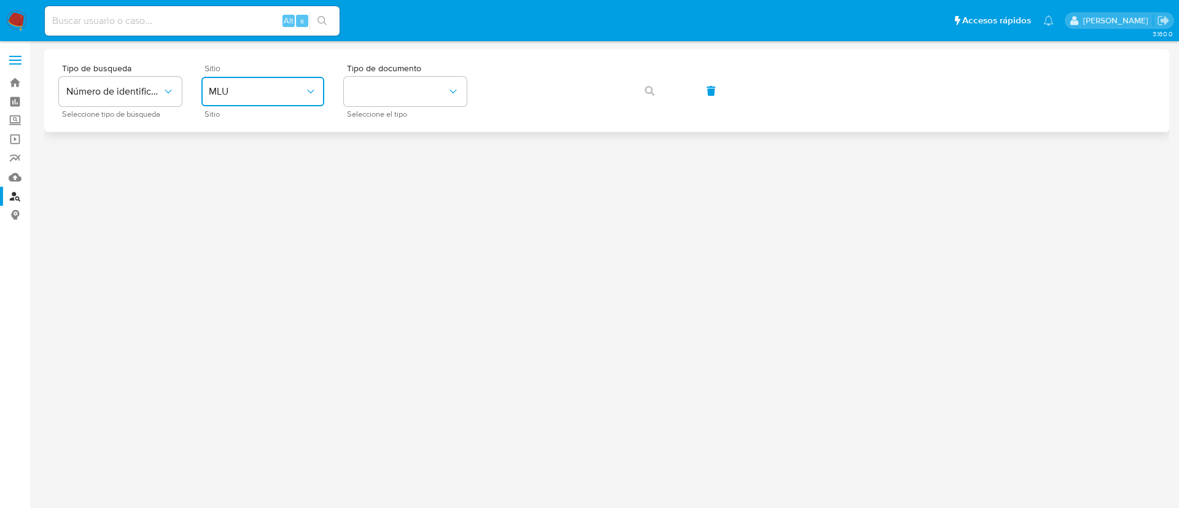
click at [249, 99] on button "MLU" at bounding box center [262, 91] width 123 height 29
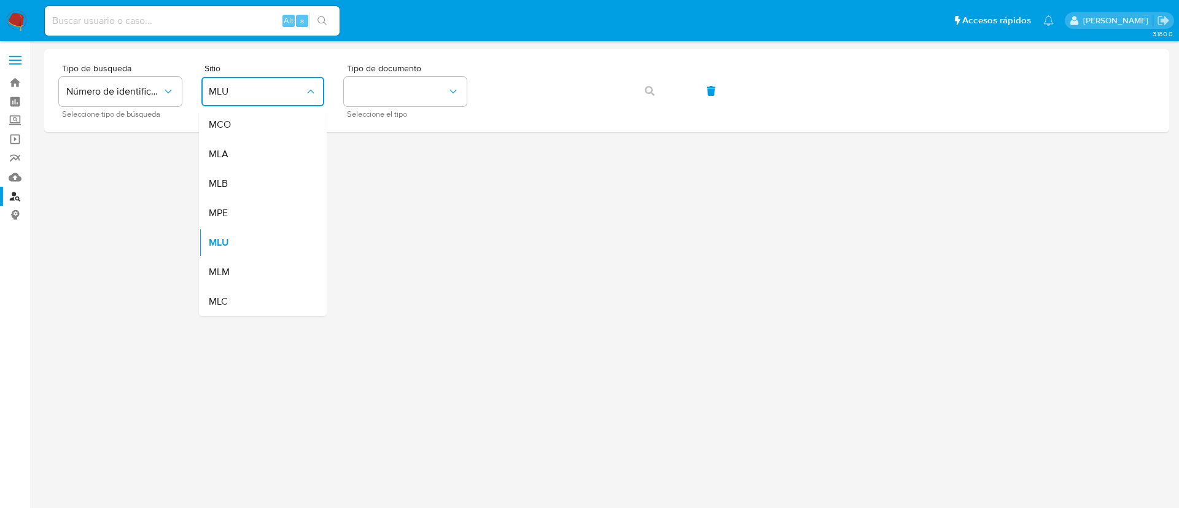
drag, startPoint x: 247, startPoint y: 308, endPoint x: 314, endPoint y: 254, distance: 85.5
click at [250, 306] on div "MLC" at bounding box center [259, 301] width 101 height 29
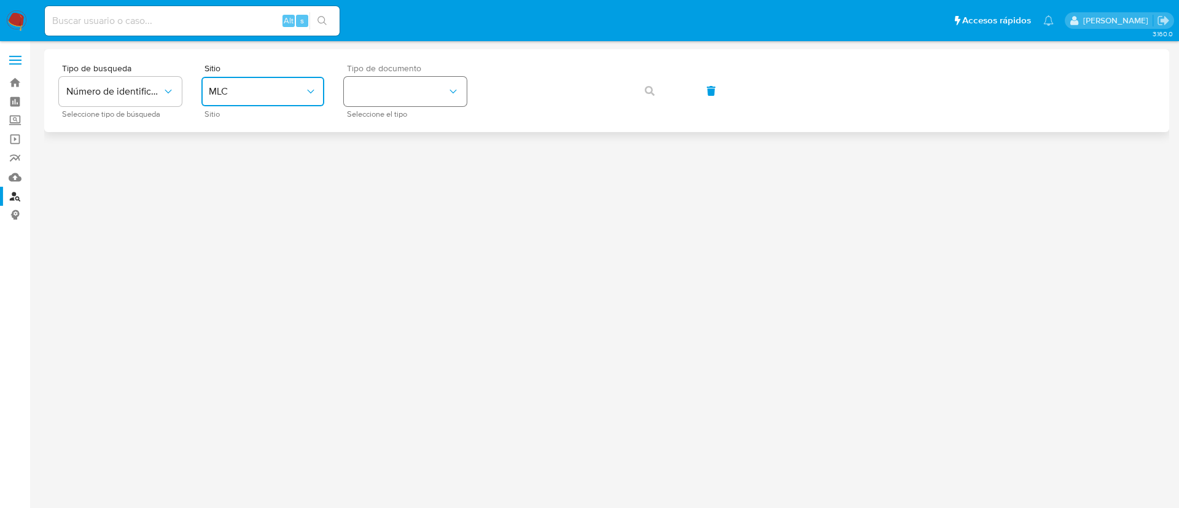
click at [429, 77] on button "identificationType" at bounding box center [405, 91] width 123 height 29
click at [406, 134] on div "RUT RUT" at bounding box center [401, 131] width 101 height 42
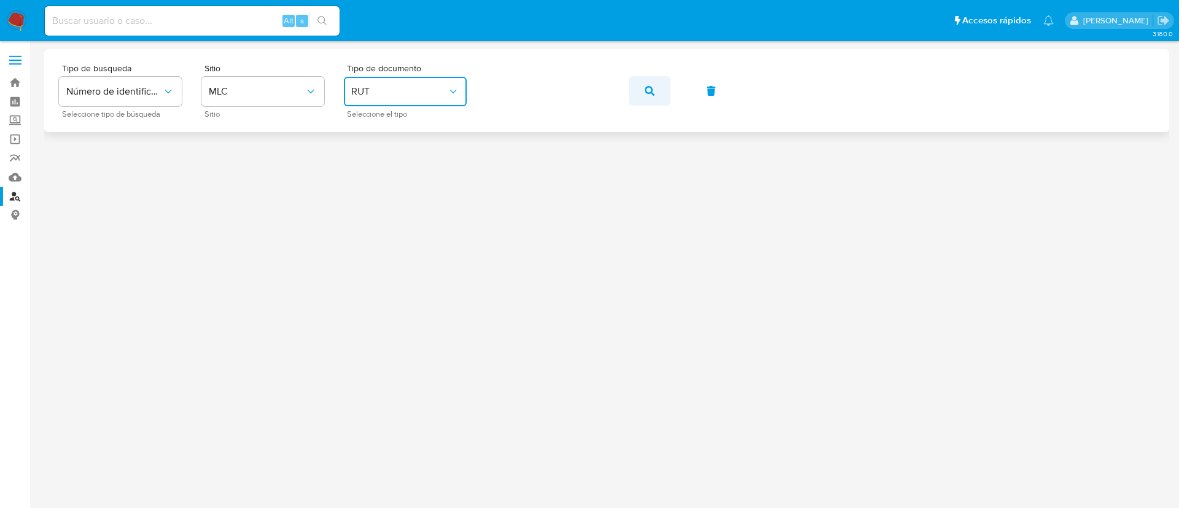
click at [654, 92] on icon "button" at bounding box center [650, 91] width 10 height 10
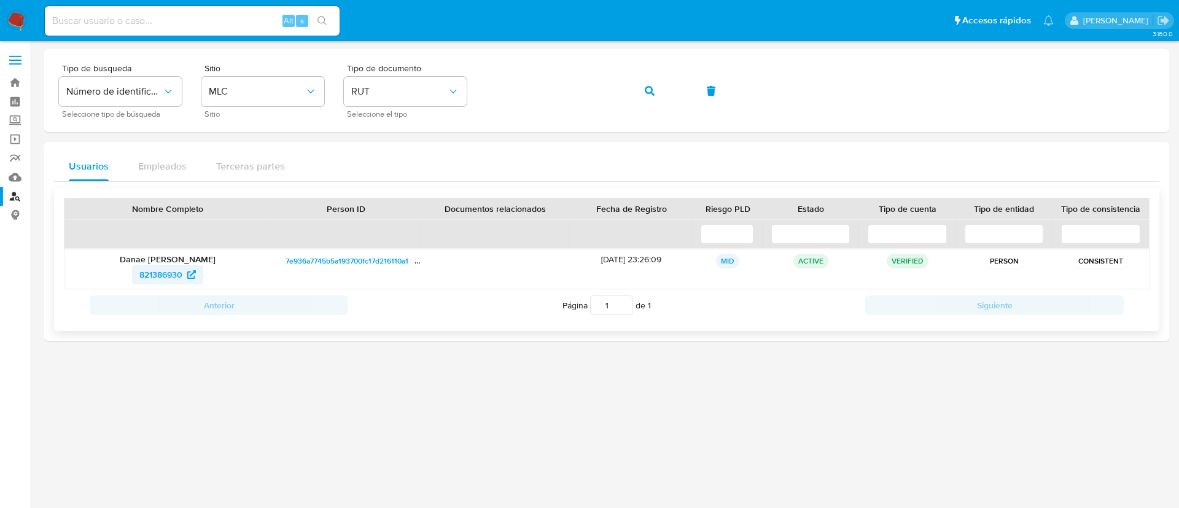
click at [147, 273] on span "821386930" at bounding box center [160, 275] width 43 height 20
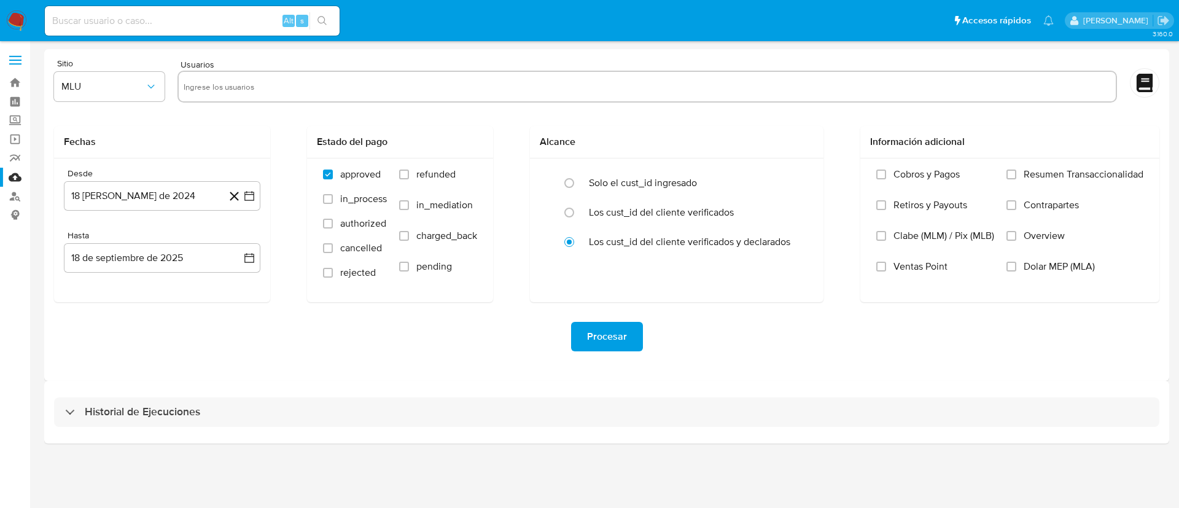
click at [268, 92] on input "text" at bounding box center [647, 87] width 927 height 20
paste input "792636980"
type input "792636980"
click at [113, 82] on span "MLU" at bounding box center [102, 86] width 83 height 12
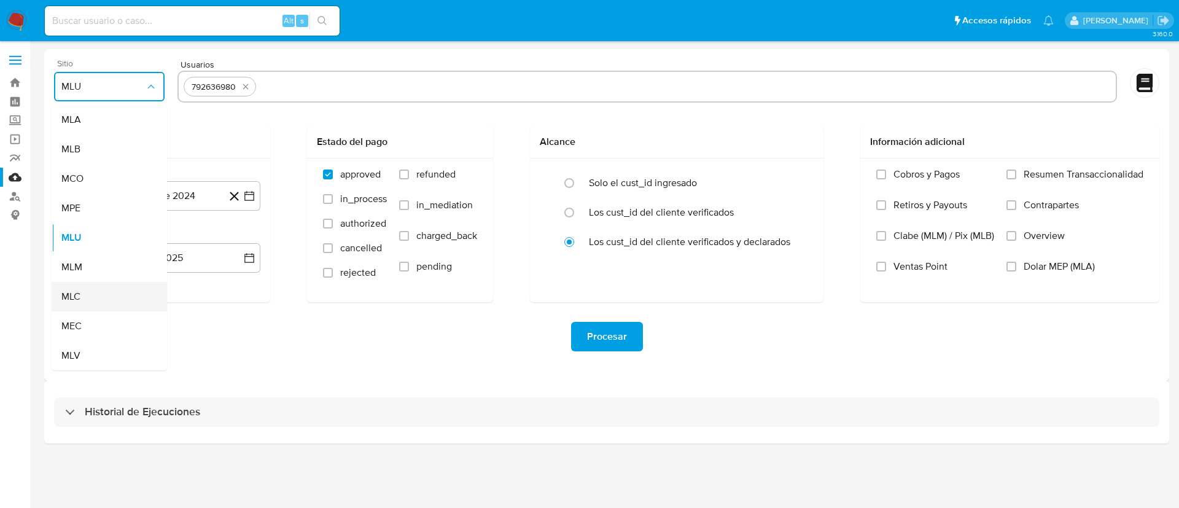
click at [96, 297] on div "MLC" at bounding box center [105, 296] width 88 height 29
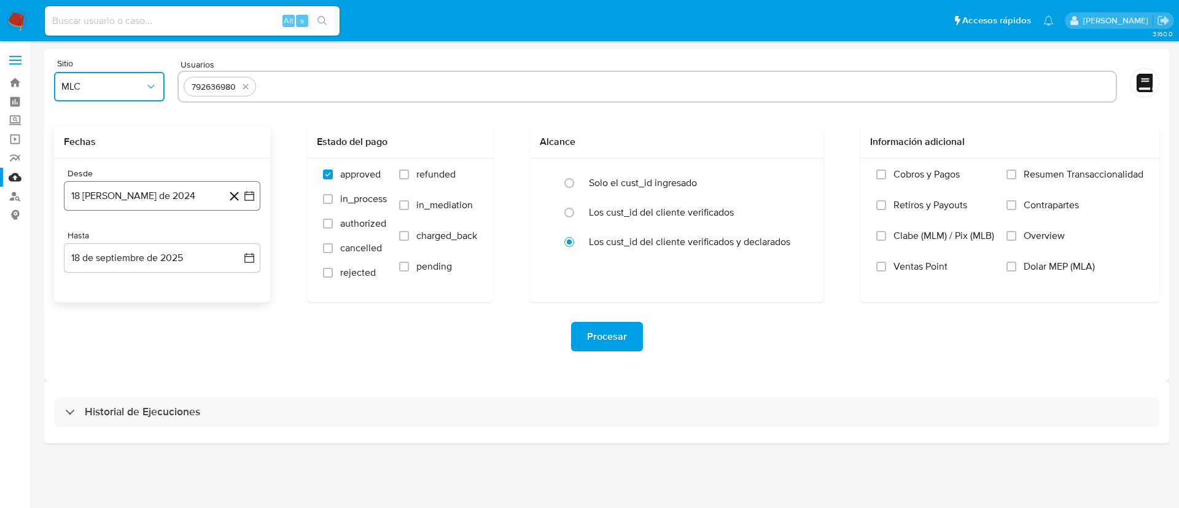
click at [168, 195] on button "18 [PERSON_NAME] de 2024" at bounding box center [162, 195] width 196 height 29
click at [237, 241] on icon "Mes siguiente" at bounding box center [238, 240] width 15 height 15
click at [112, 340] on button "10" at bounding box center [113, 335] width 20 height 20
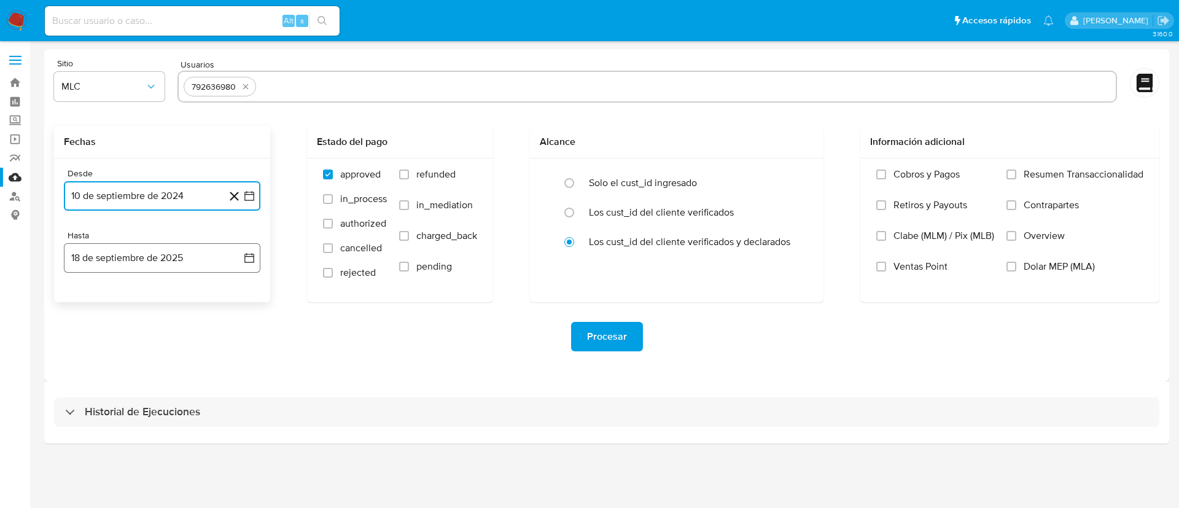
click at [135, 247] on button "18 de septiembre de 2025" at bounding box center [162, 257] width 196 height 29
click at [111, 373] on button "9" at bounding box center [113, 372] width 20 height 20
click at [401, 340] on div "Procesar" at bounding box center [606, 336] width 1105 height 29
click at [282, 74] on div "792636980" at bounding box center [646, 87] width 939 height 32
click at [284, 85] on input "text" at bounding box center [686, 87] width 850 height 20
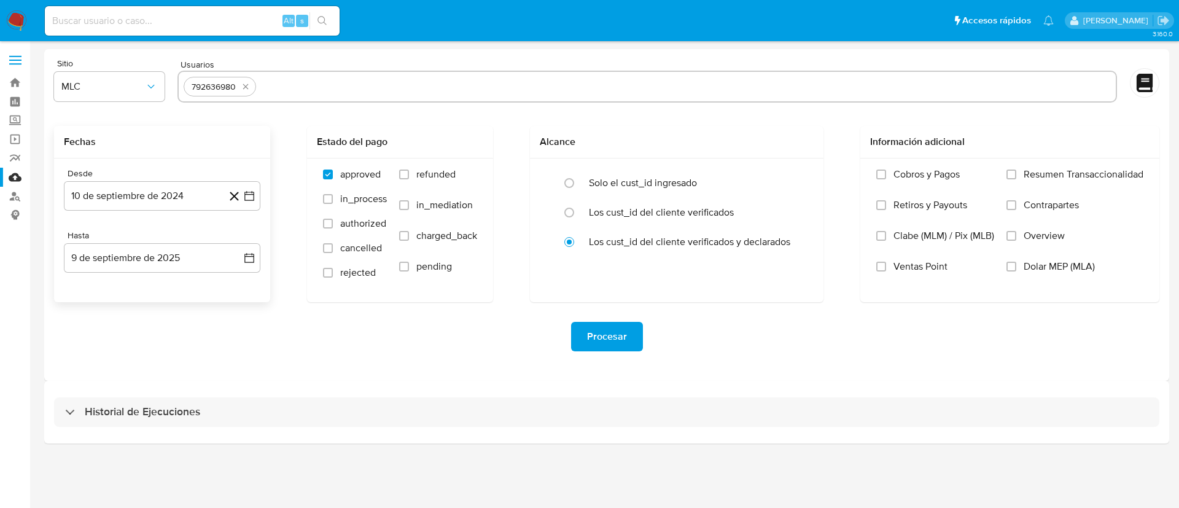
paste input "1238308710"
type input "1238308710"
paste input "1616067792"
type input "1616067792"
paste input "1967638869"
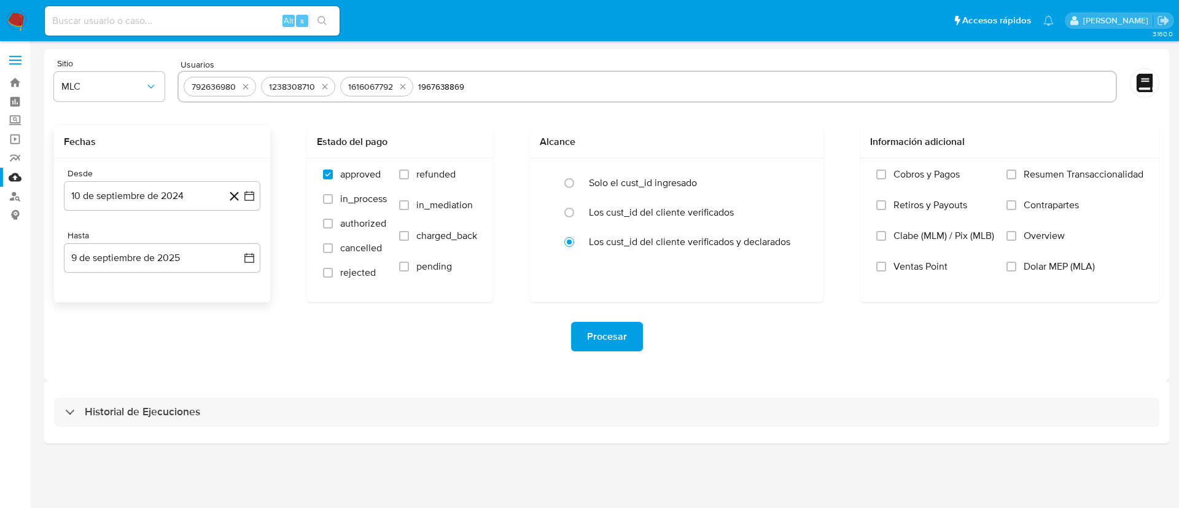
type input "1967638869"
paste input "2116665535"
type input "2116665535"
paste input "2298001993"
type input "2298001993"
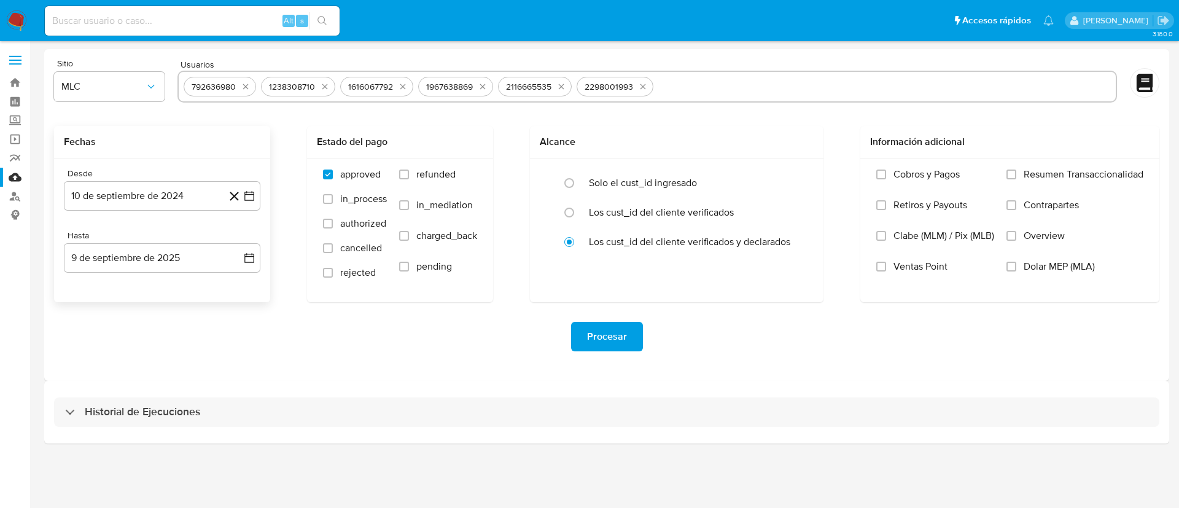
paste input "2080444750"
type input "2080444750"
paste input "82346881"
type input "82346881"
paste input "1807020646"
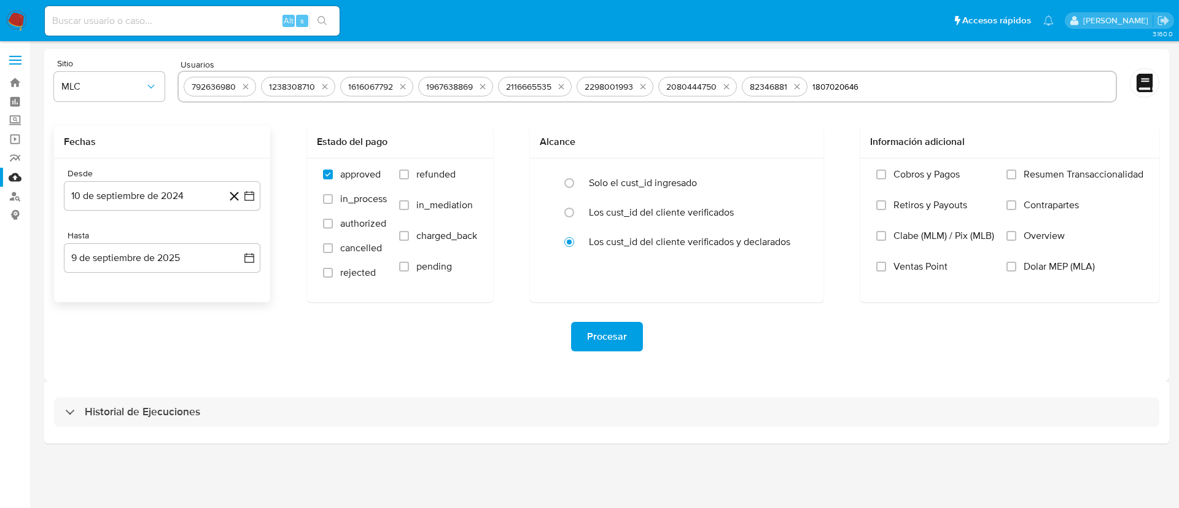
type input "1807020646"
paste input "2348924902"
type input "2348924902"
click at [615, 337] on span "Procesar" at bounding box center [607, 336] width 40 height 27
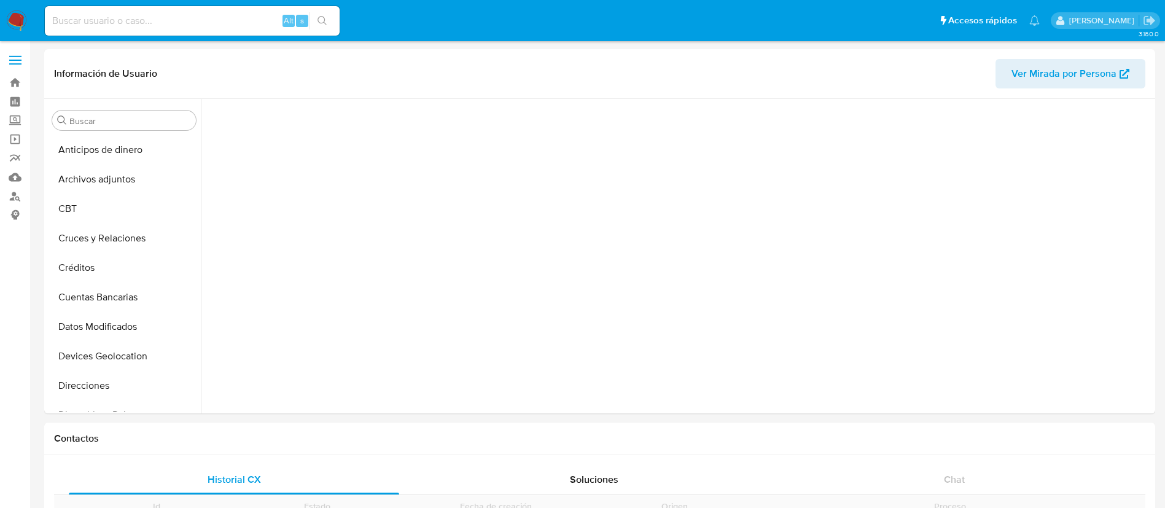
scroll to position [453, 0]
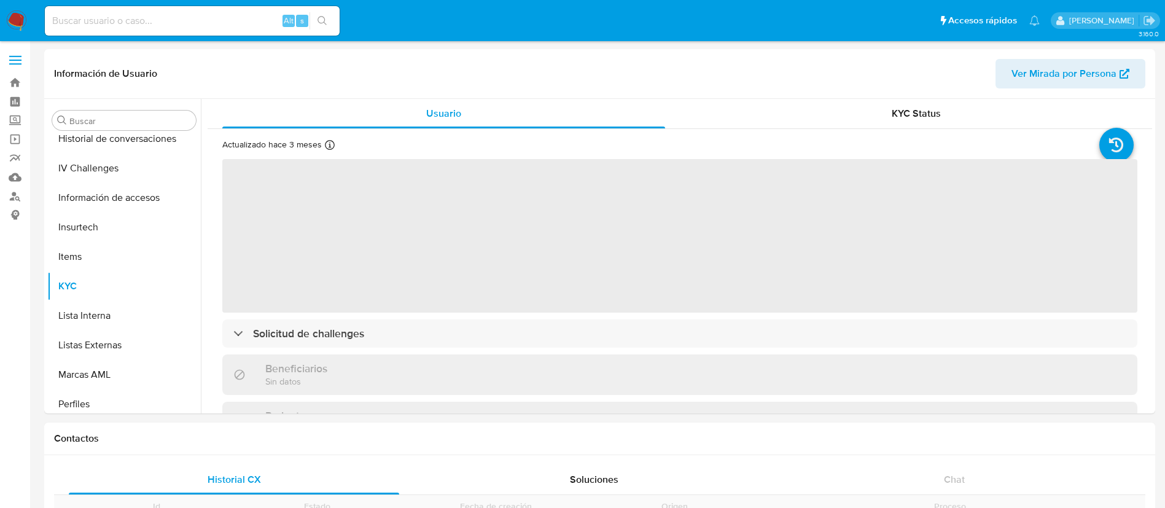
select select "10"
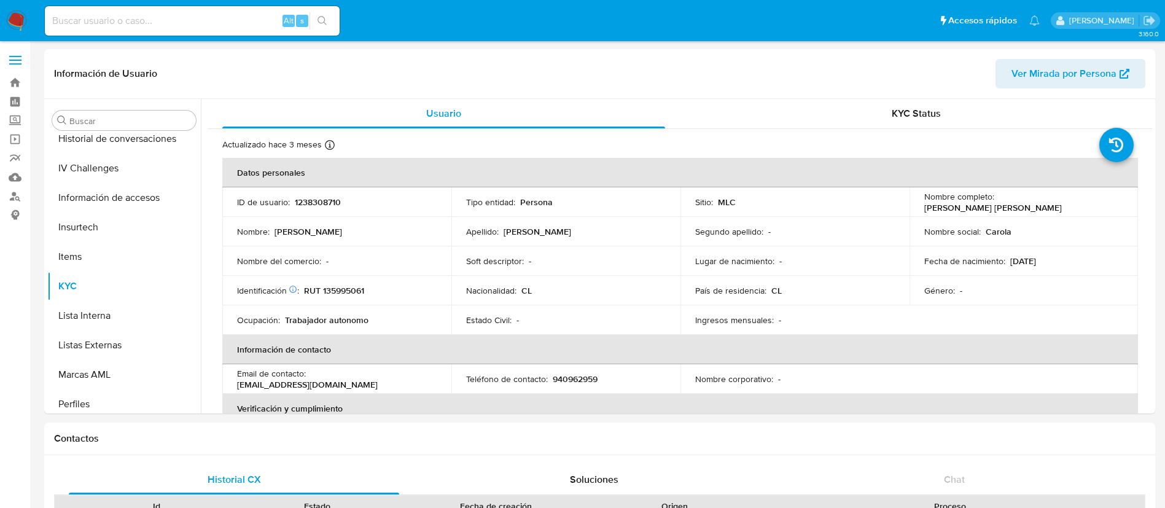
scroll to position [519, 0]
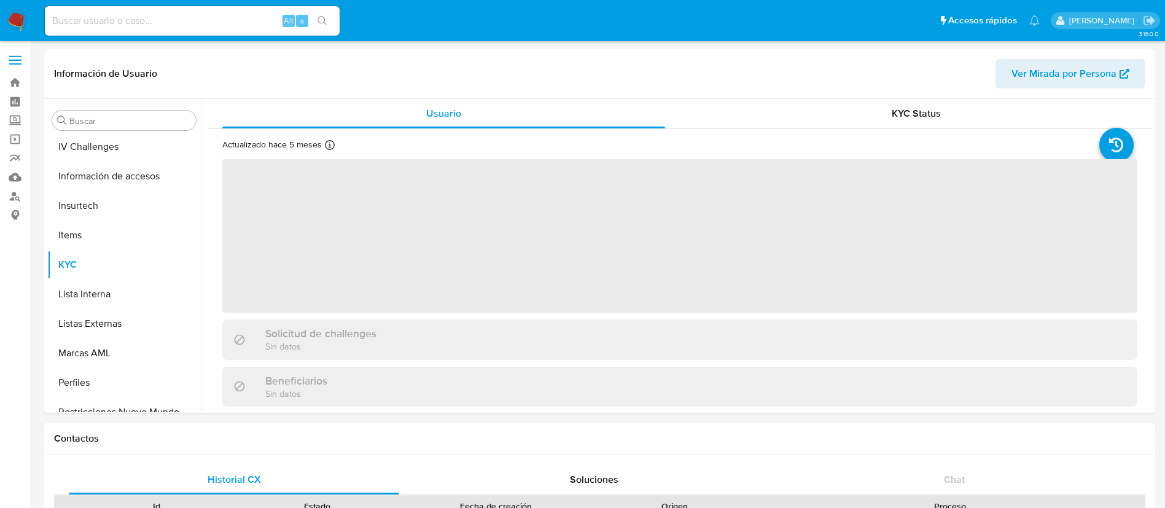
scroll to position [519, 0]
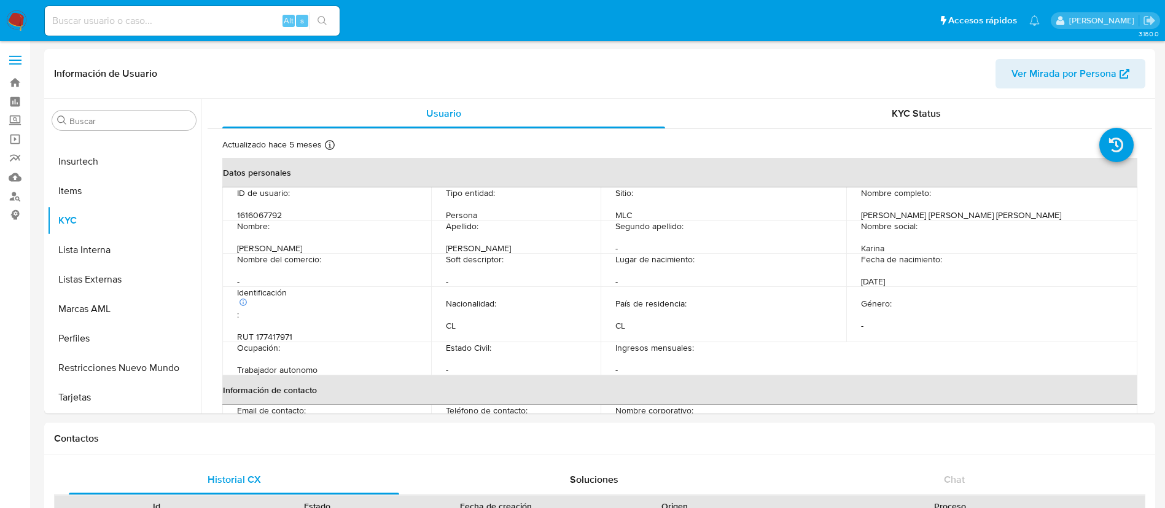
select select "10"
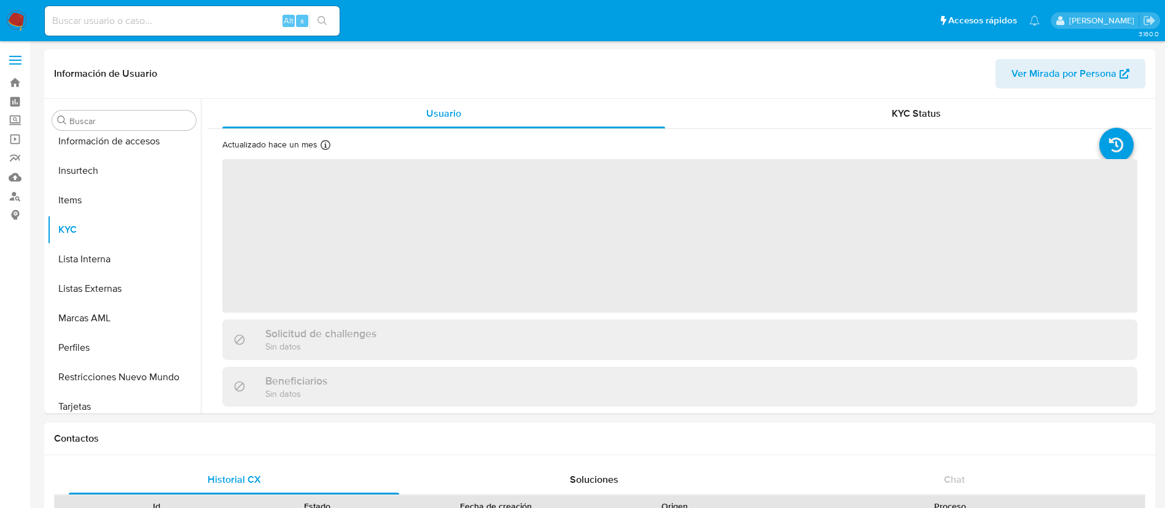
scroll to position [519, 0]
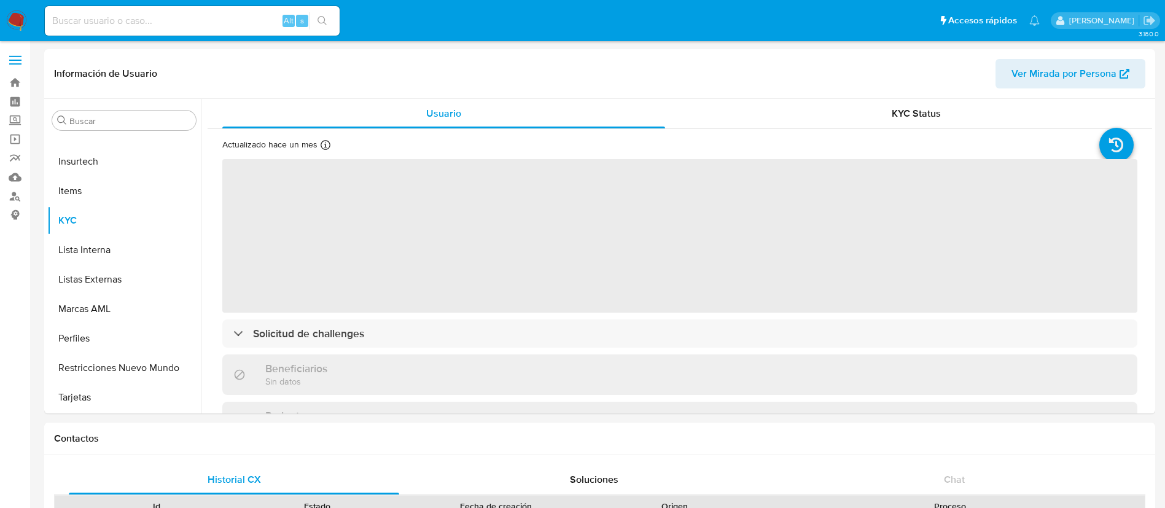
select select "10"
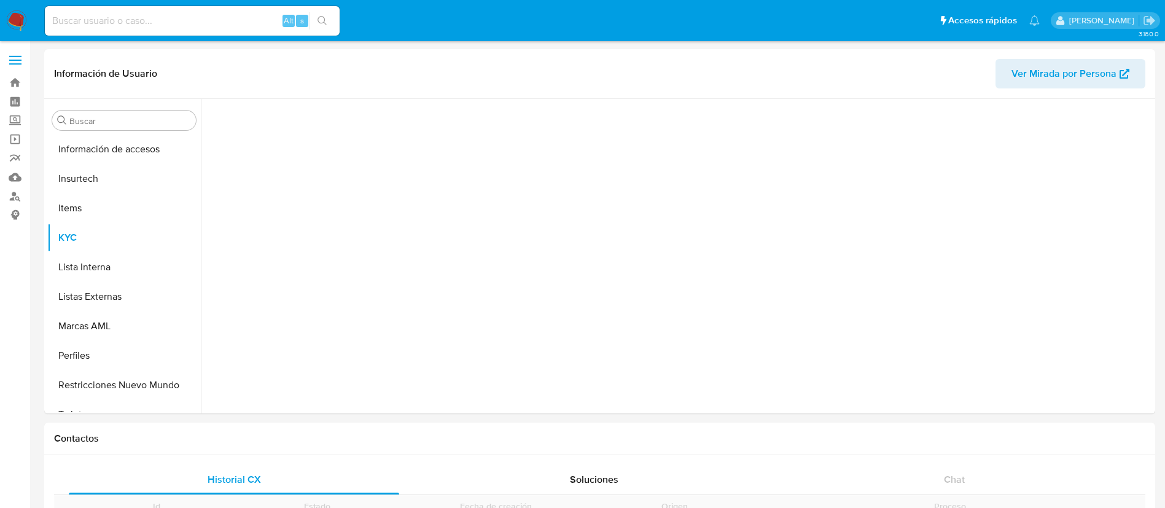
scroll to position [519, 0]
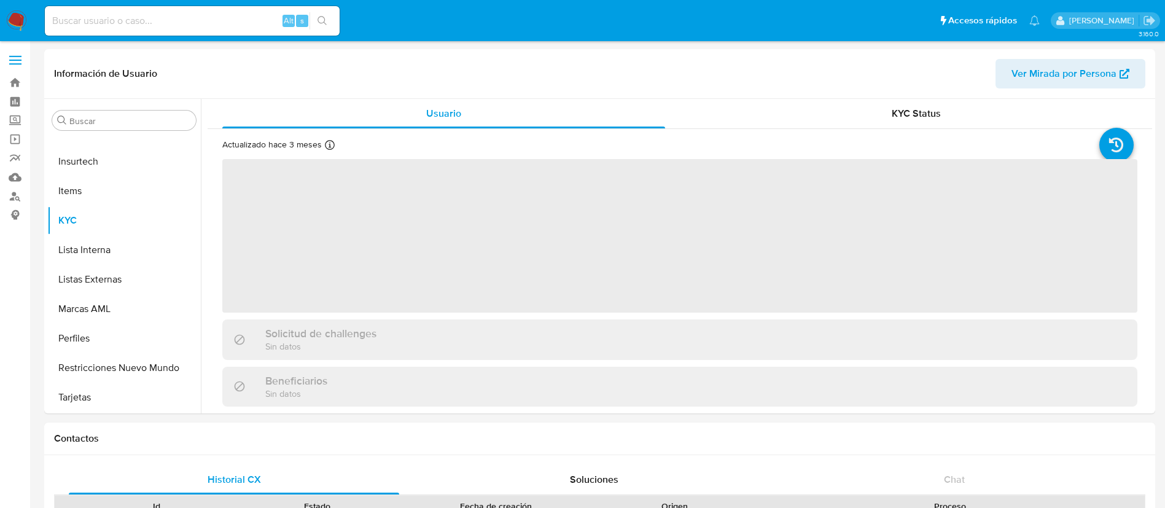
select select "10"
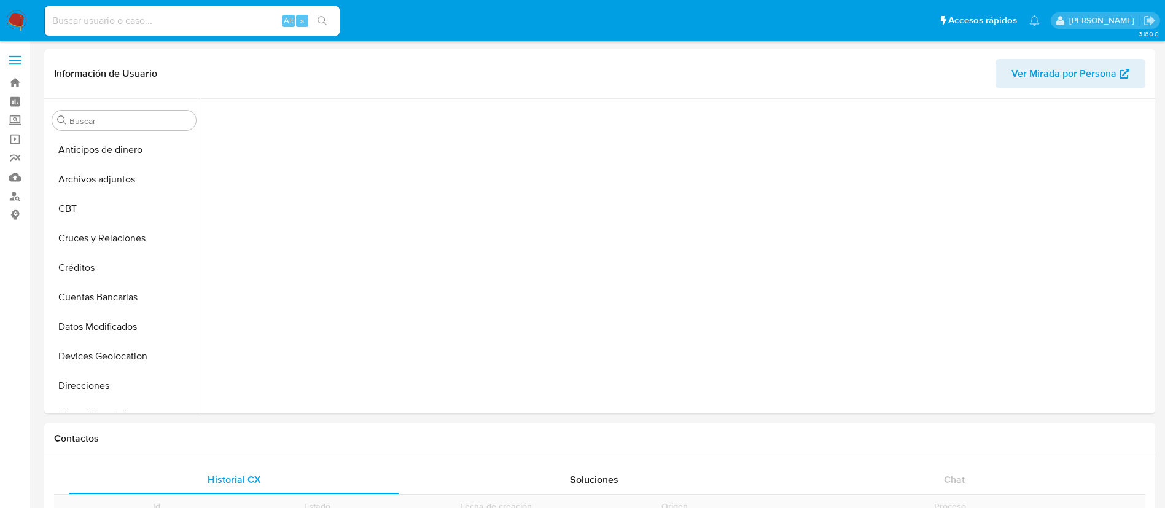
scroll to position [260, 0]
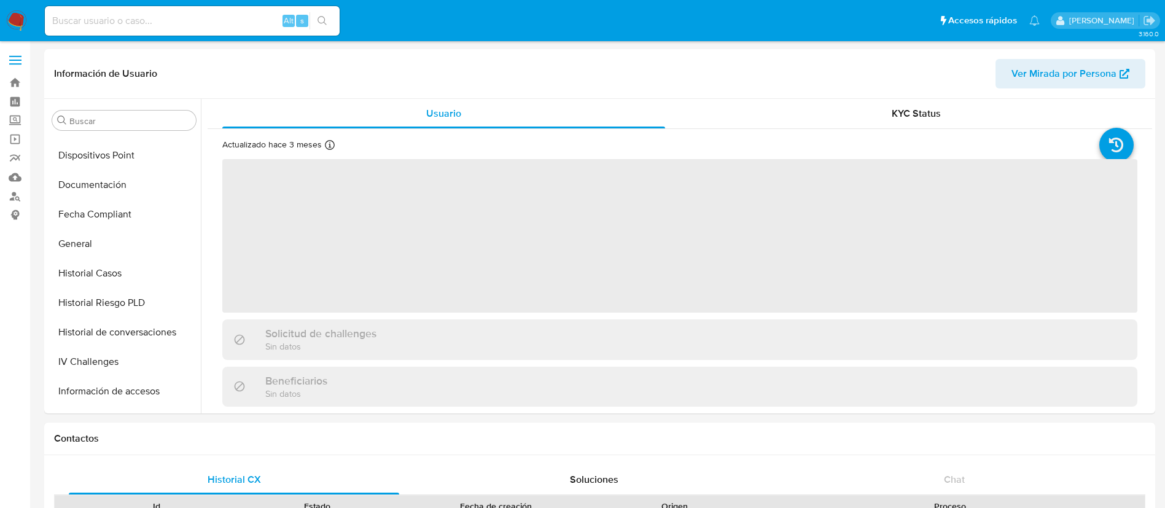
select select "10"
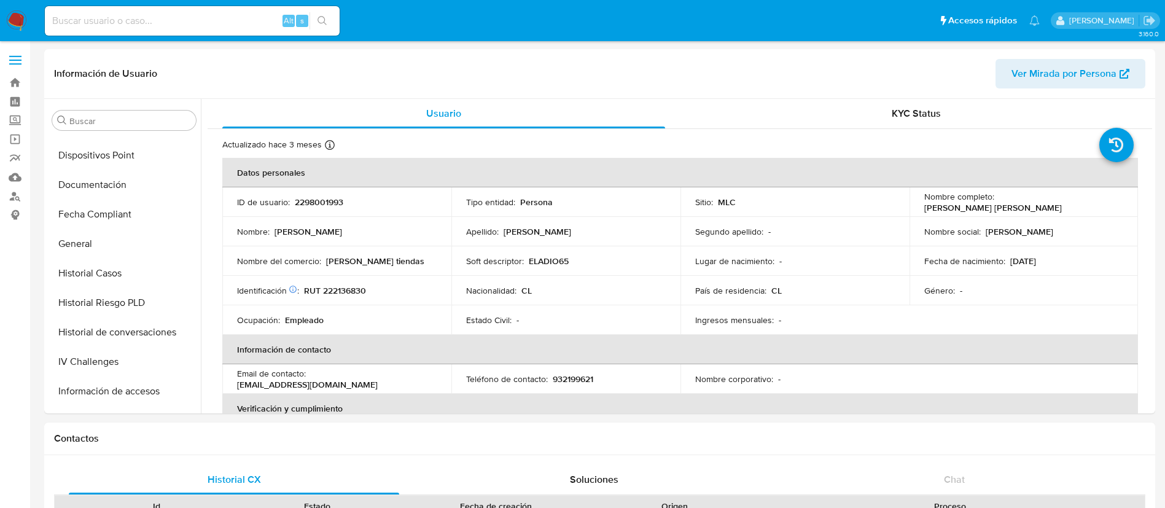
scroll to position [519, 0]
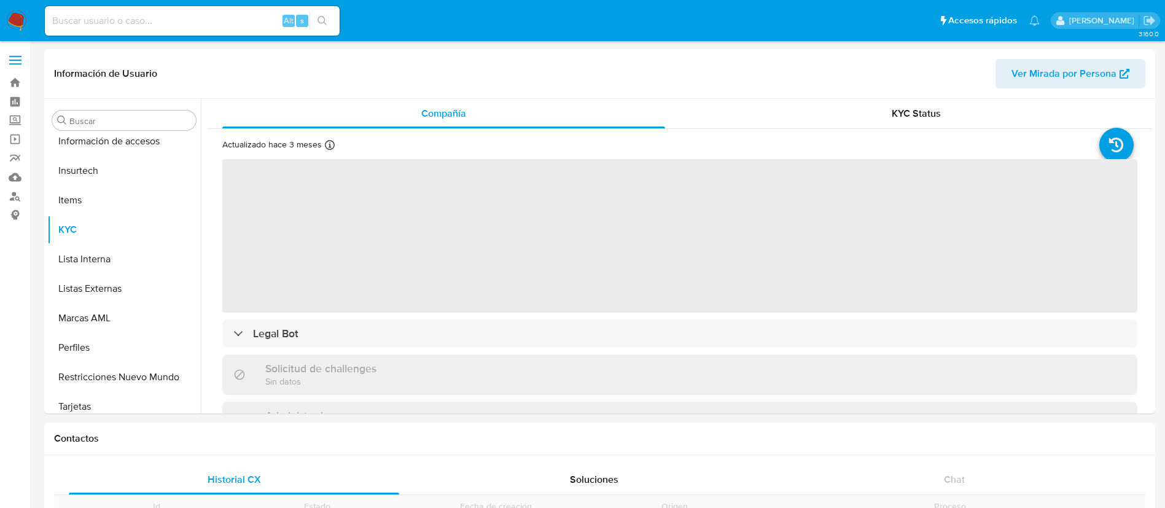
scroll to position [519, 0]
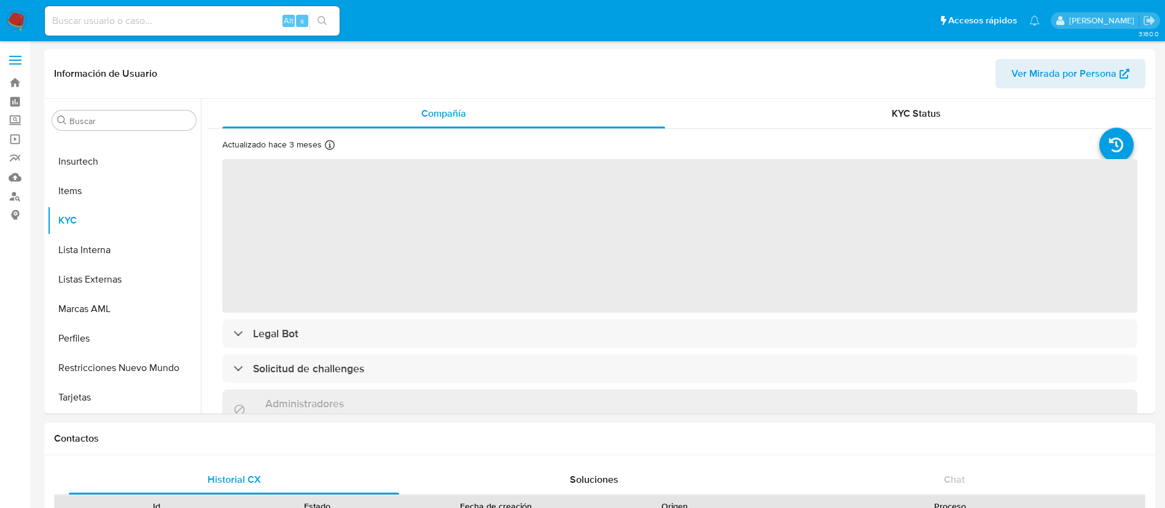
select select "10"
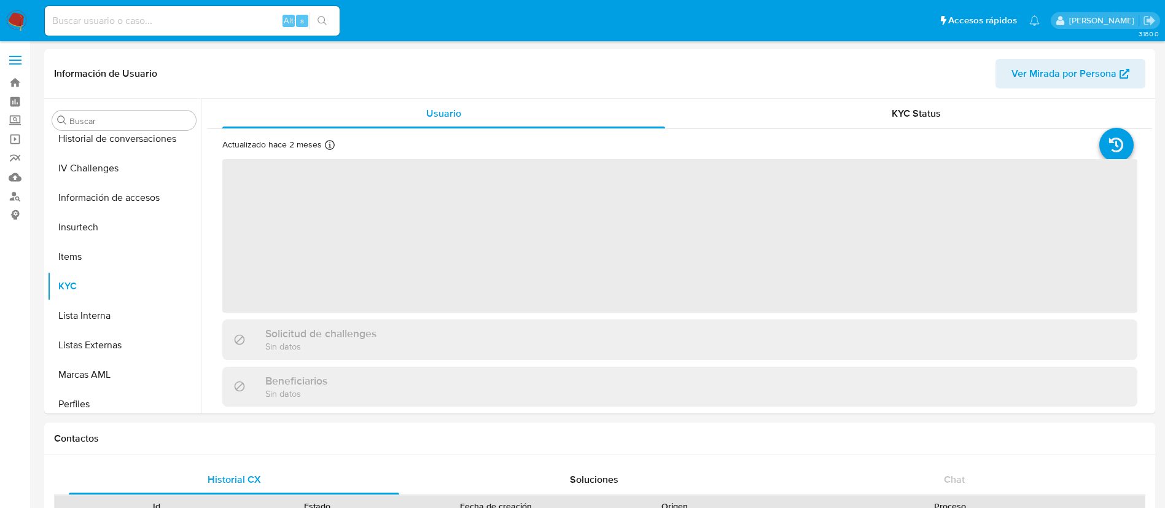
scroll to position [513, 0]
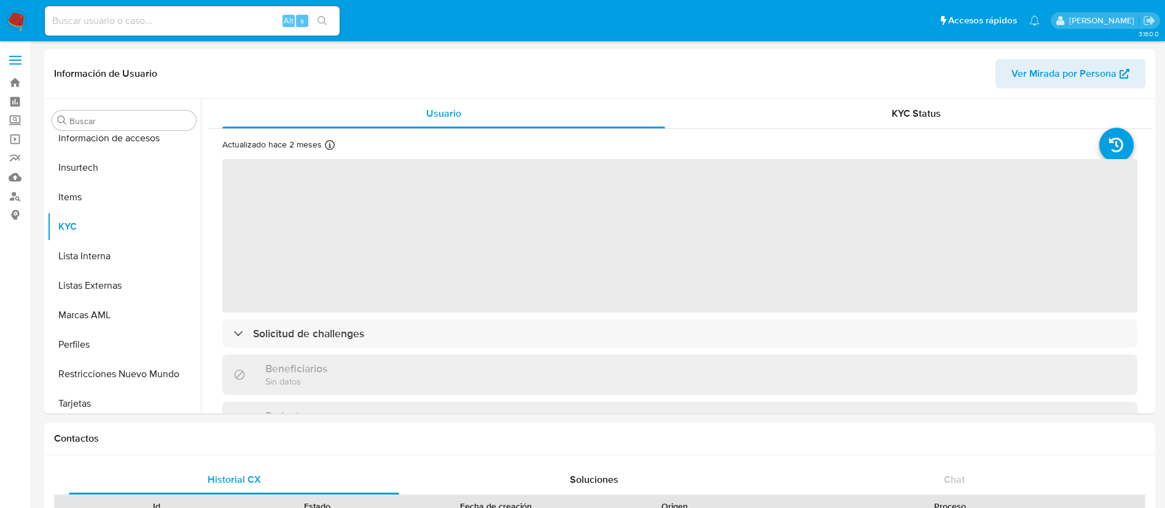
select select "10"
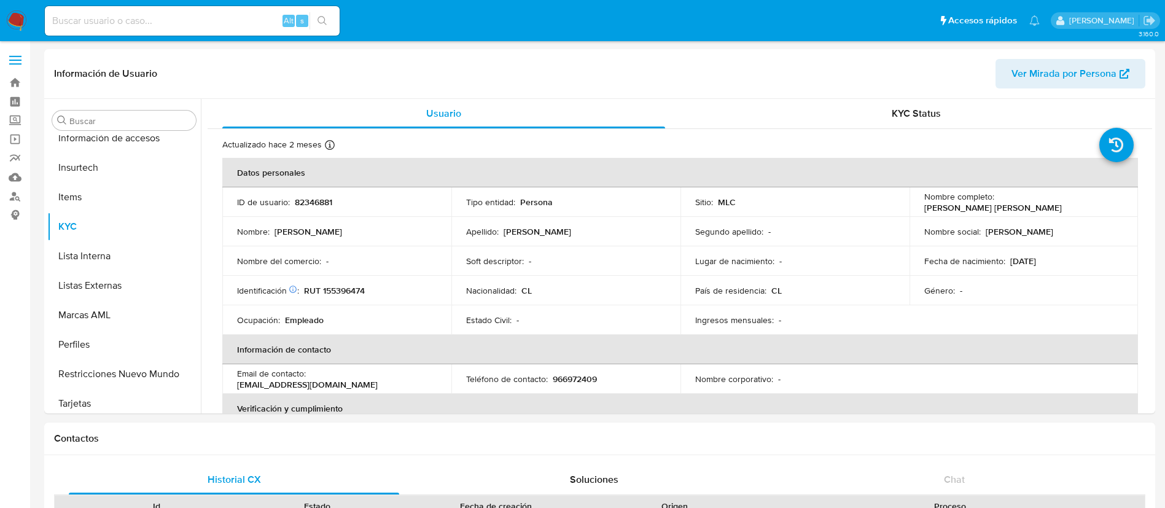
scroll to position [519, 0]
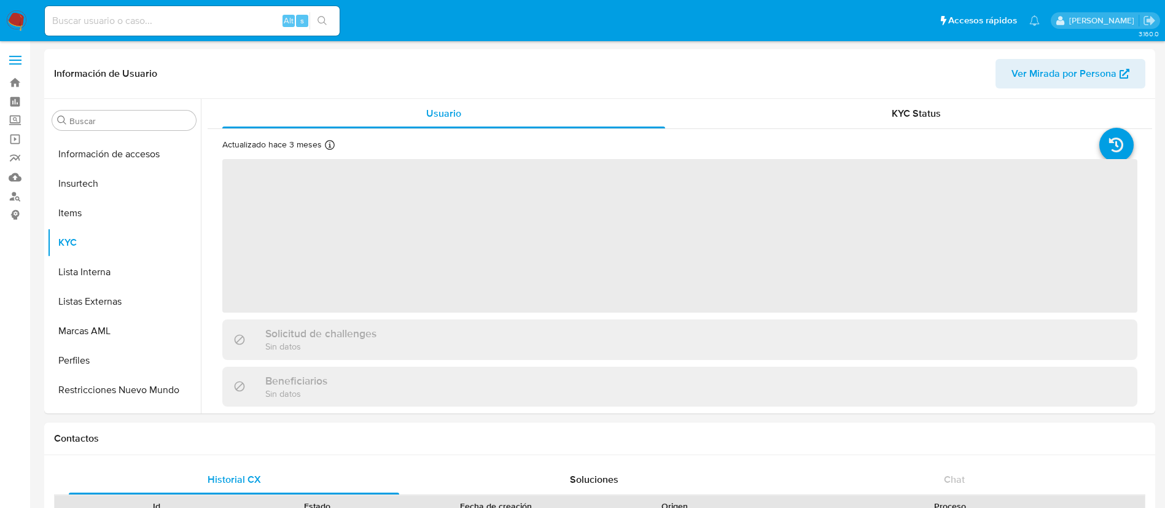
scroll to position [519, 0]
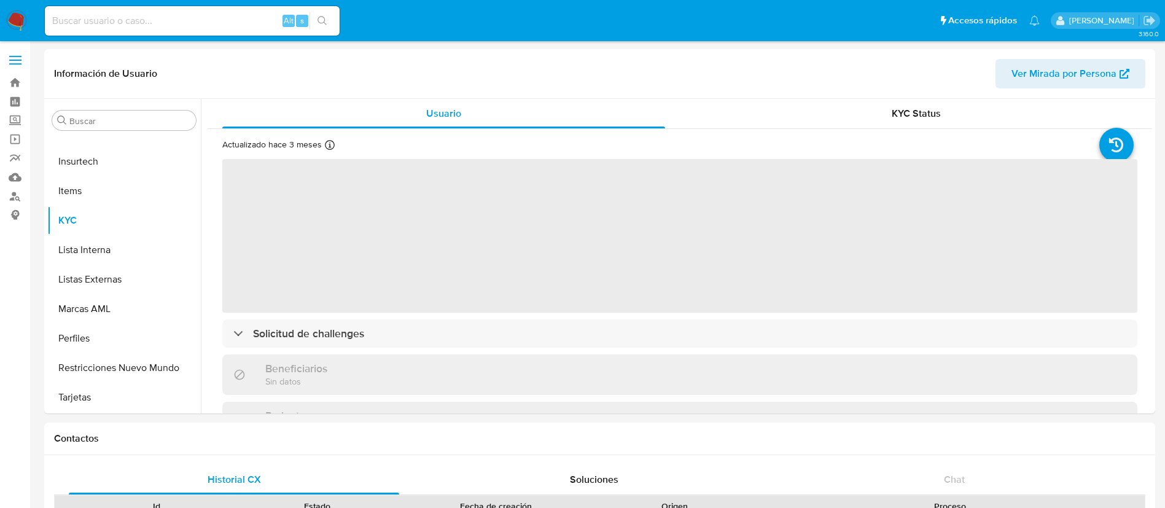
select select "10"
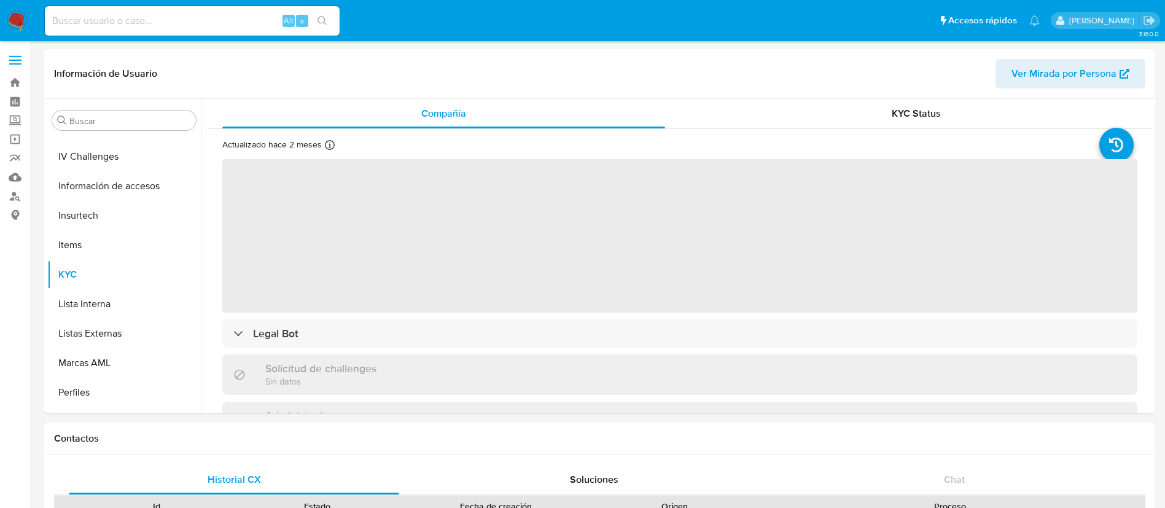
scroll to position [515, 0]
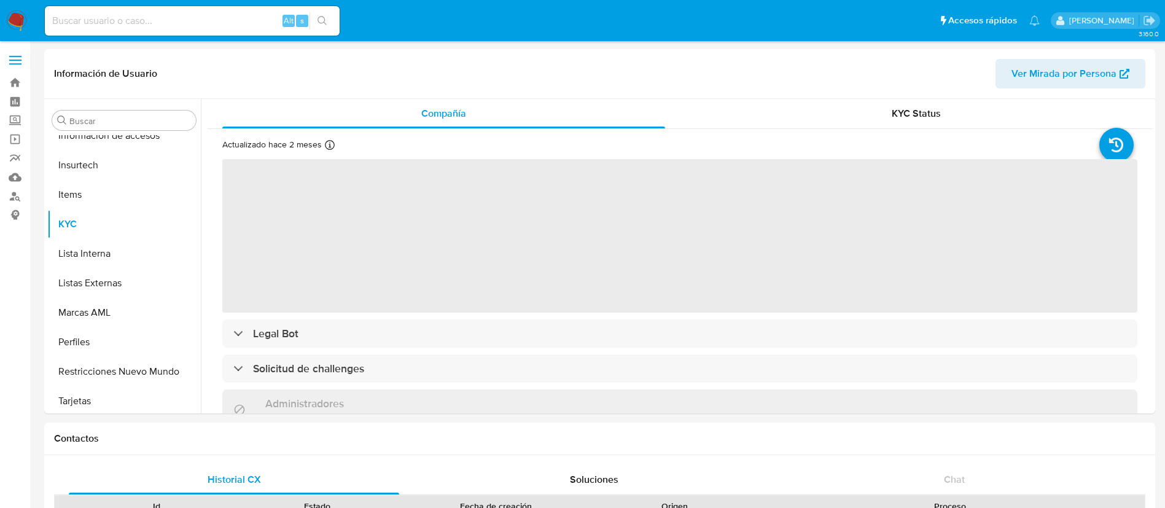
select select "10"
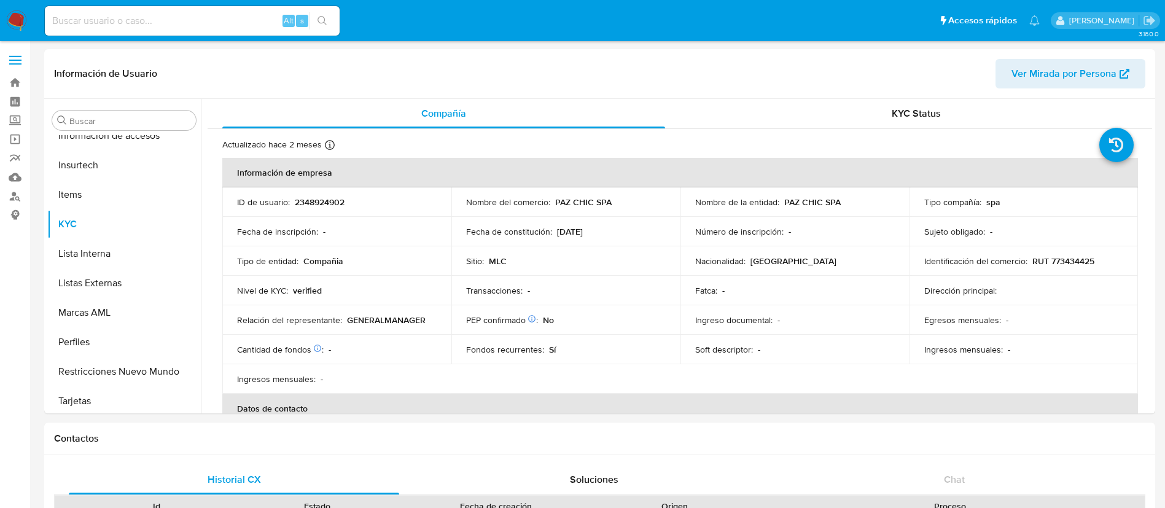
scroll to position [519, 0]
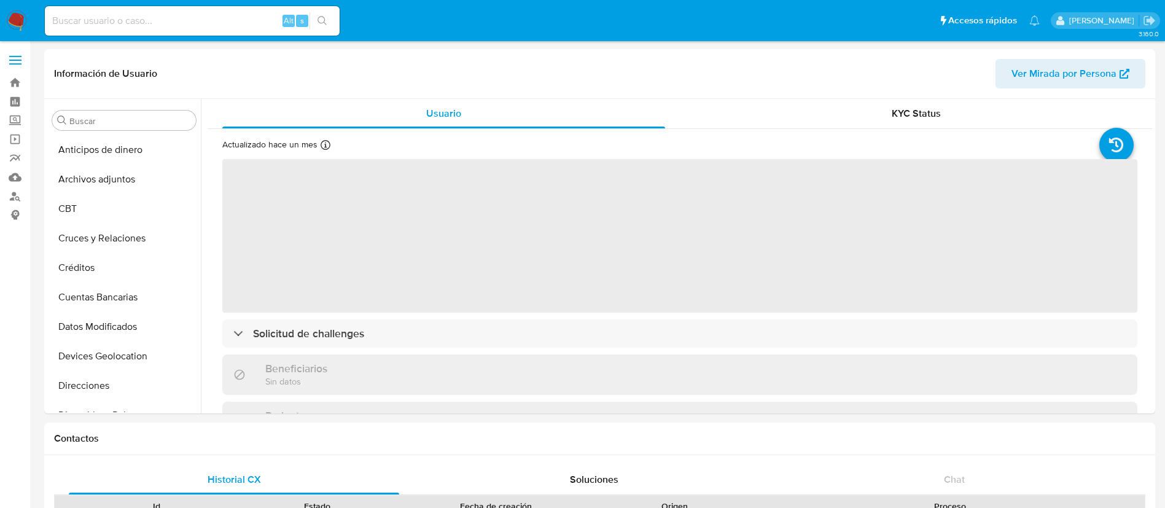
select select "10"
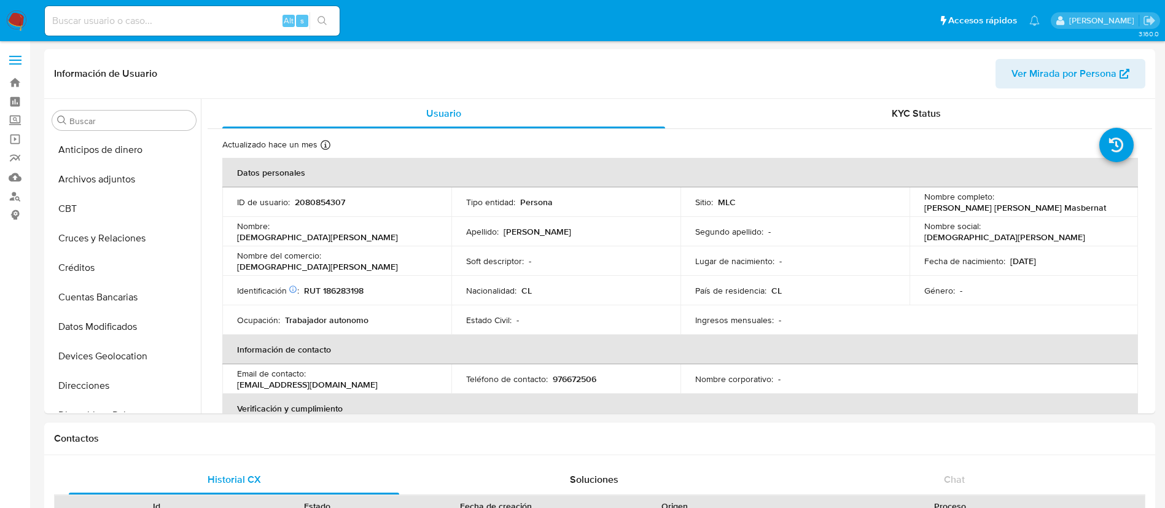
scroll to position [519, 0]
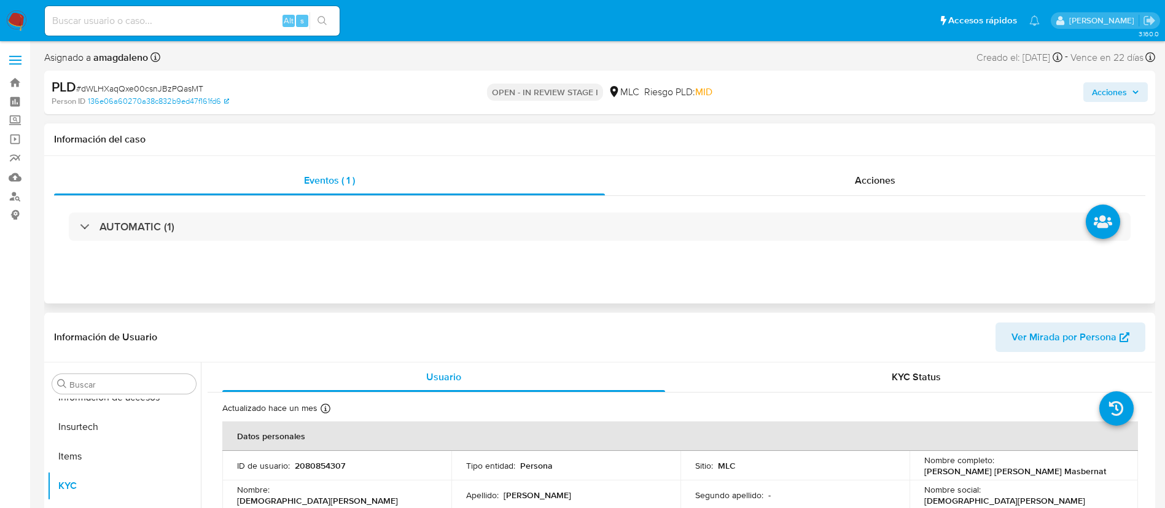
select select "10"
click at [311, 467] on p "2080854307" at bounding box center [320, 465] width 50 height 11
copy p "2080854307"
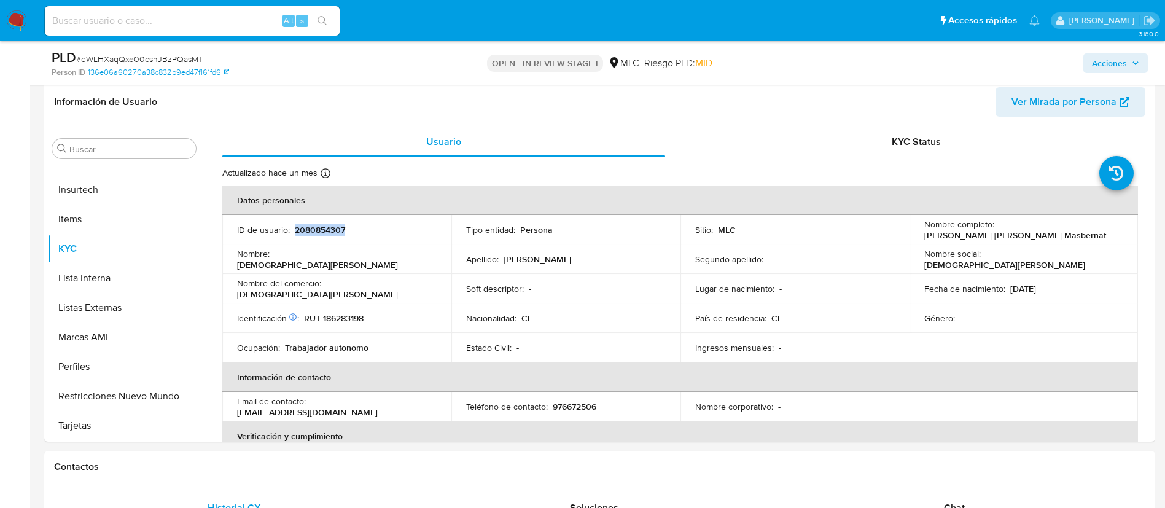
scroll to position [195, 0]
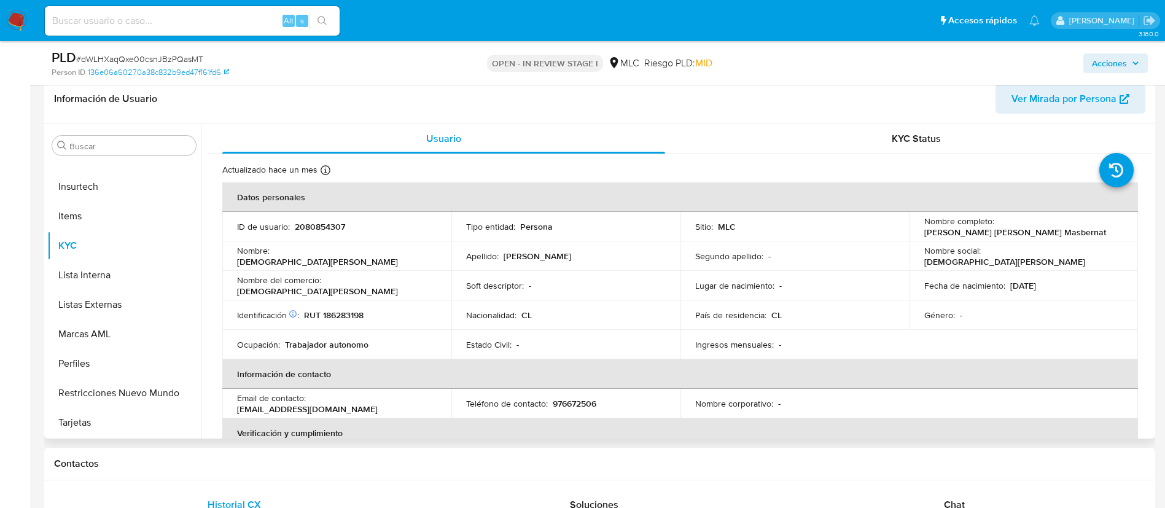
click at [870, 211] on th "Datos personales" at bounding box center [679, 196] width 915 height 29
click at [993, 256] on p "Christian Antonio" at bounding box center [1004, 261] width 161 height 11
click at [341, 311] on p "RUT 186283198" at bounding box center [334, 314] width 60 height 11
copy p "186283198"
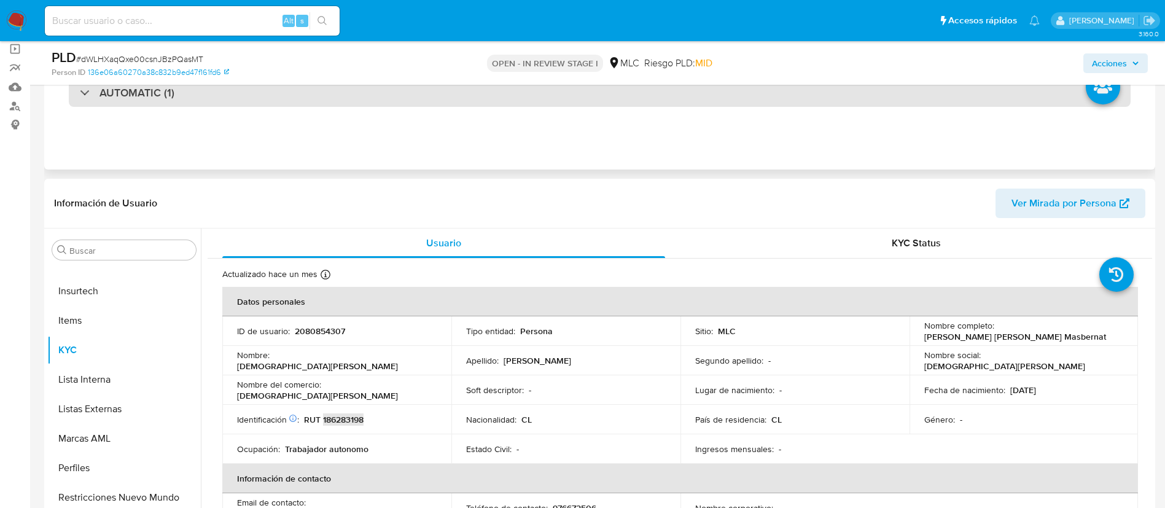
scroll to position [0, 0]
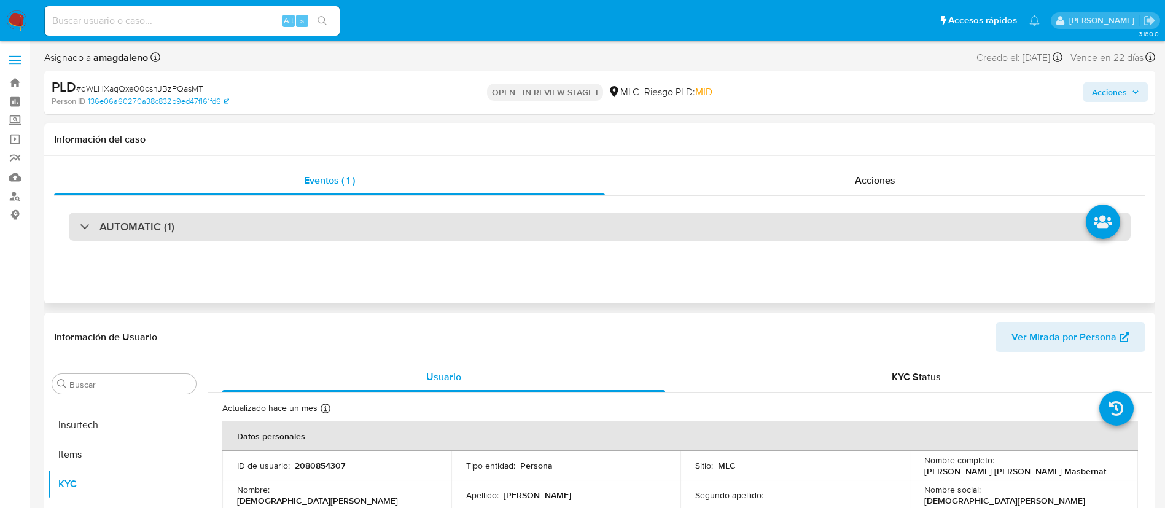
click at [541, 227] on div "AUTOMATIC (1)" at bounding box center [599, 226] width 1061 height 28
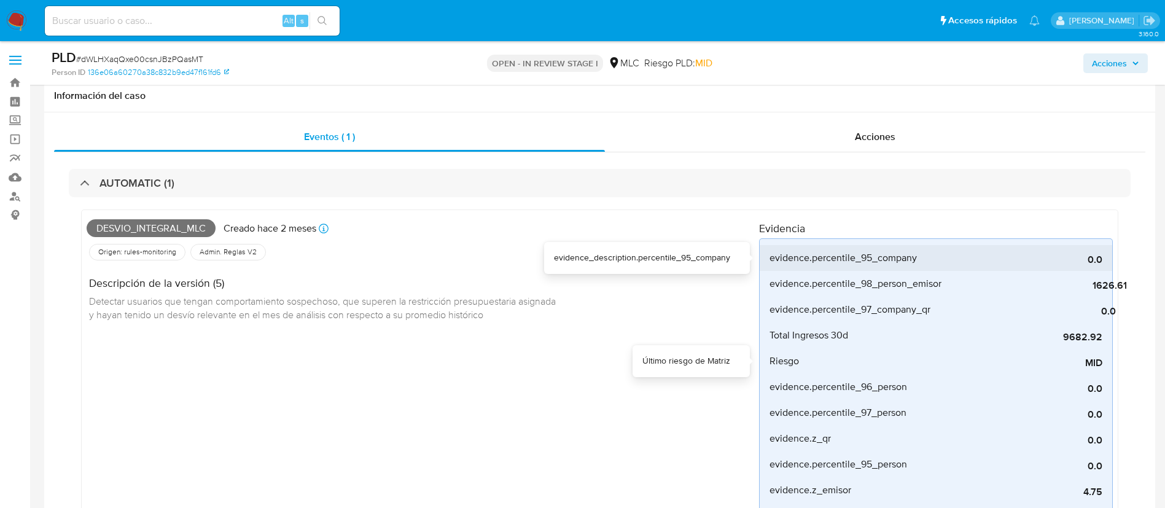
scroll to position [92, 0]
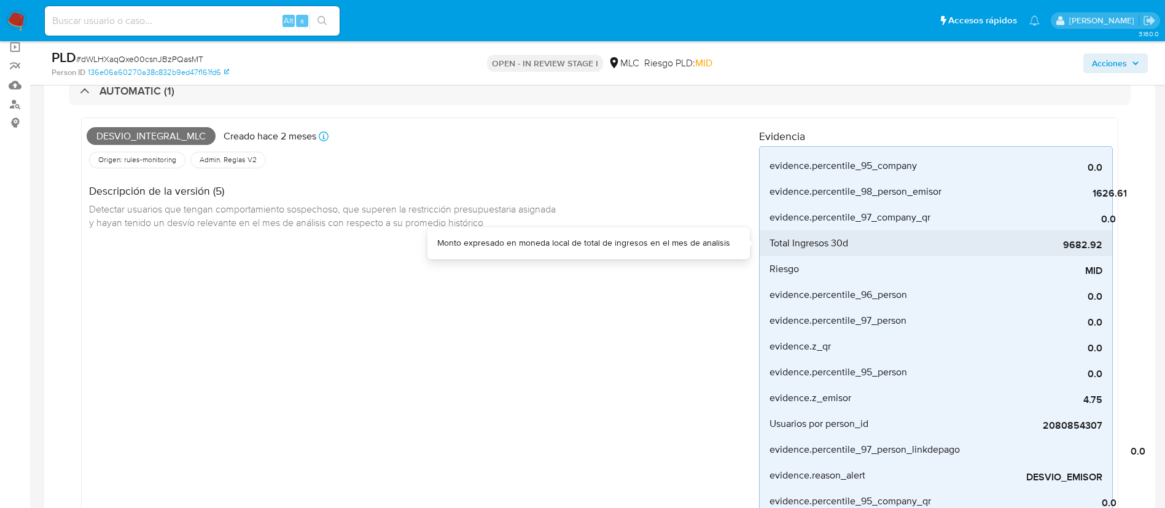
drag, startPoint x: 1061, startPoint y: 248, endPoint x: 1111, endPoint y: 252, distance: 49.3
click at [1111, 252] on li "Total Ingresos 30d 9682.92" at bounding box center [935, 243] width 352 height 26
click at [1063, 253] on div "9682.92" at bounding box center [1010, 243] width 184 height 26
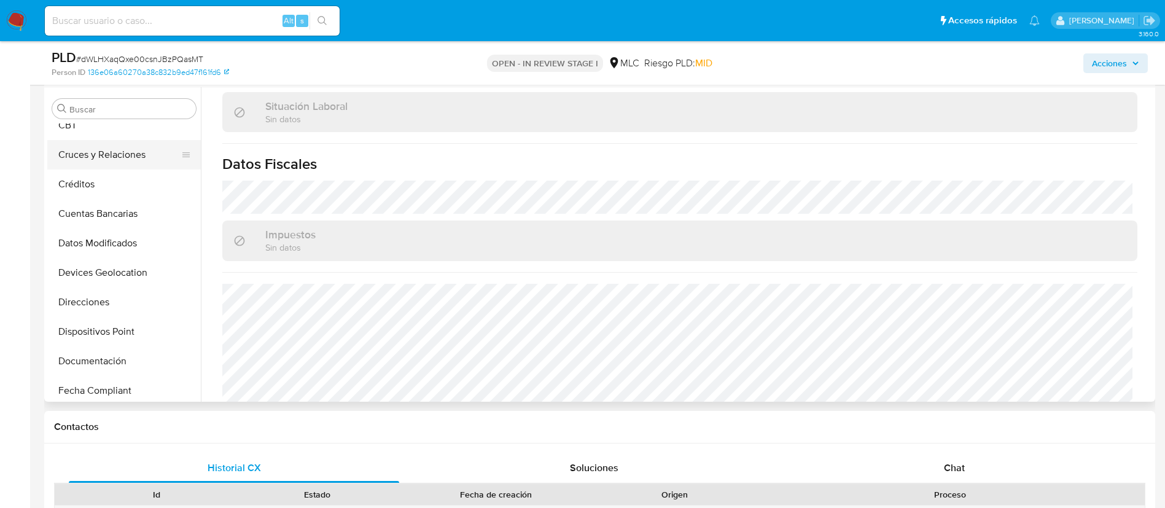
scroll to position [184, 0]
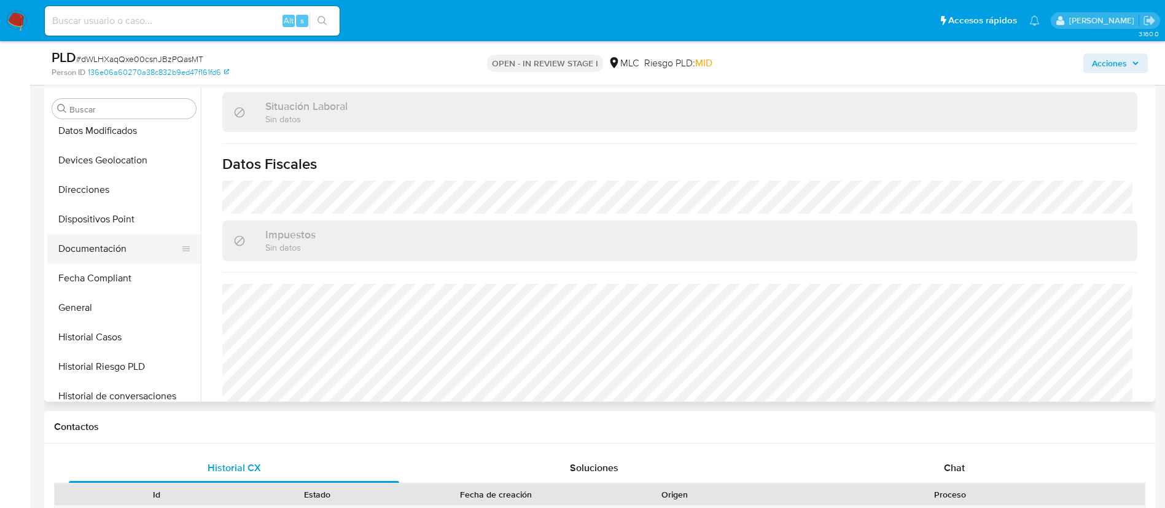
click at [102, 241] on button "Documentación" at bounding box center [119, 248] width 144 height 29
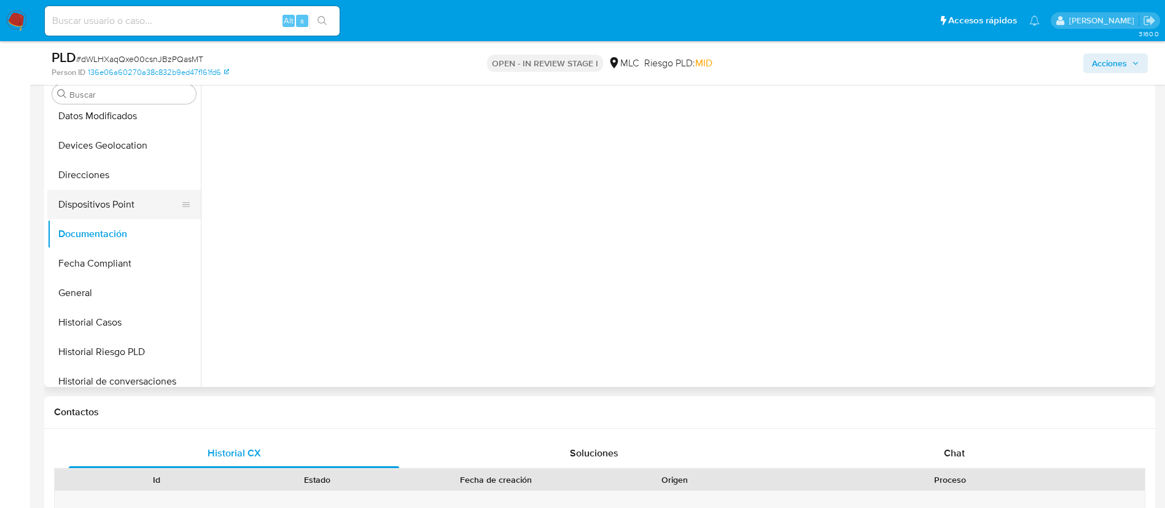
scroll to position [0, 0]
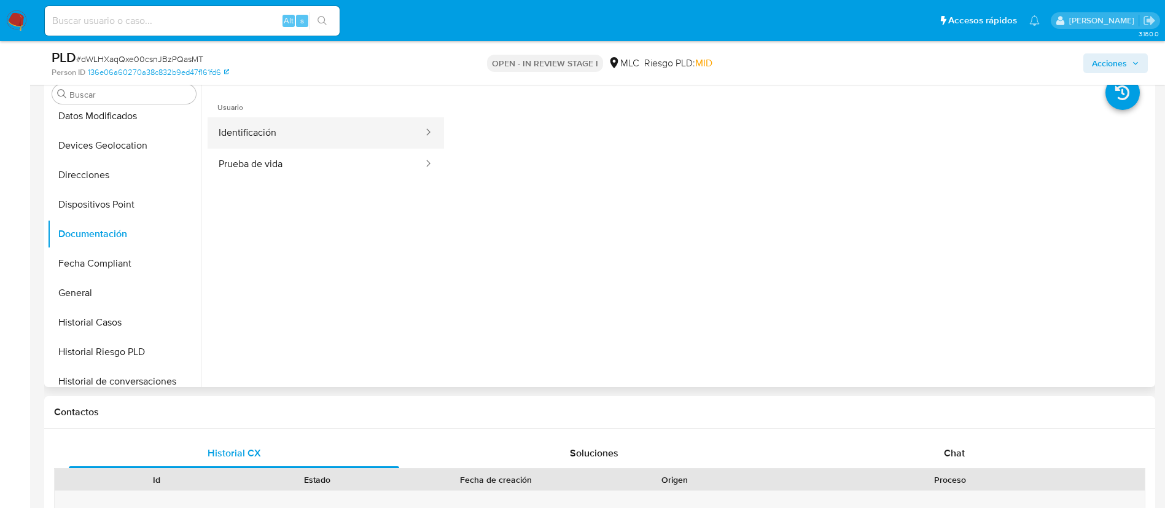
click at [273, 128] on button "Identificación" at bounding box center [316, 132] width 217 height 31
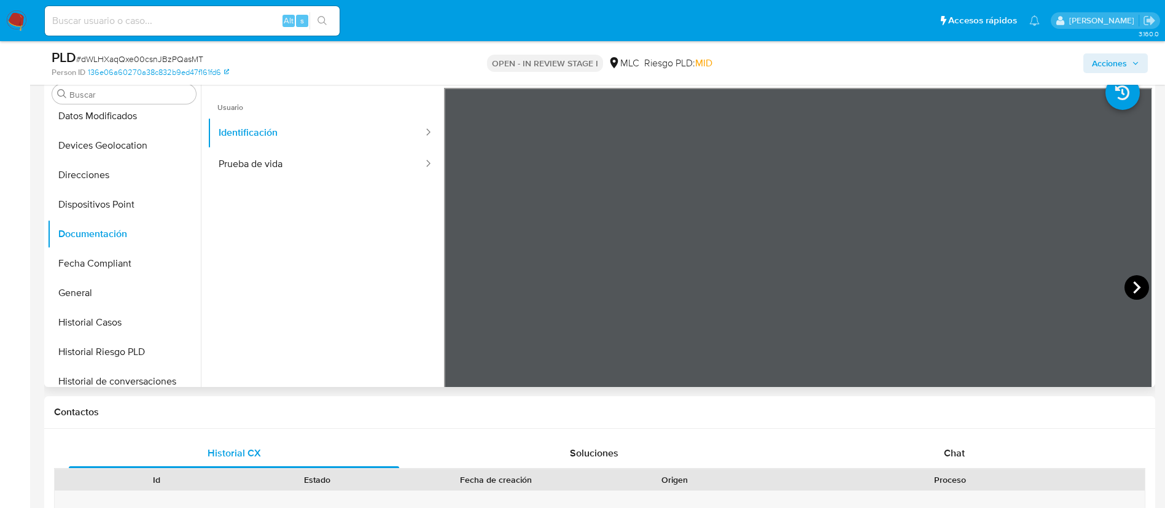
click at [1124, 282] on icon at bounding box center [1136, 287] width 25 height 25
click at [230, 166] on button "Prueba de vida" at bounding box center [316, 164] width 217 height 31
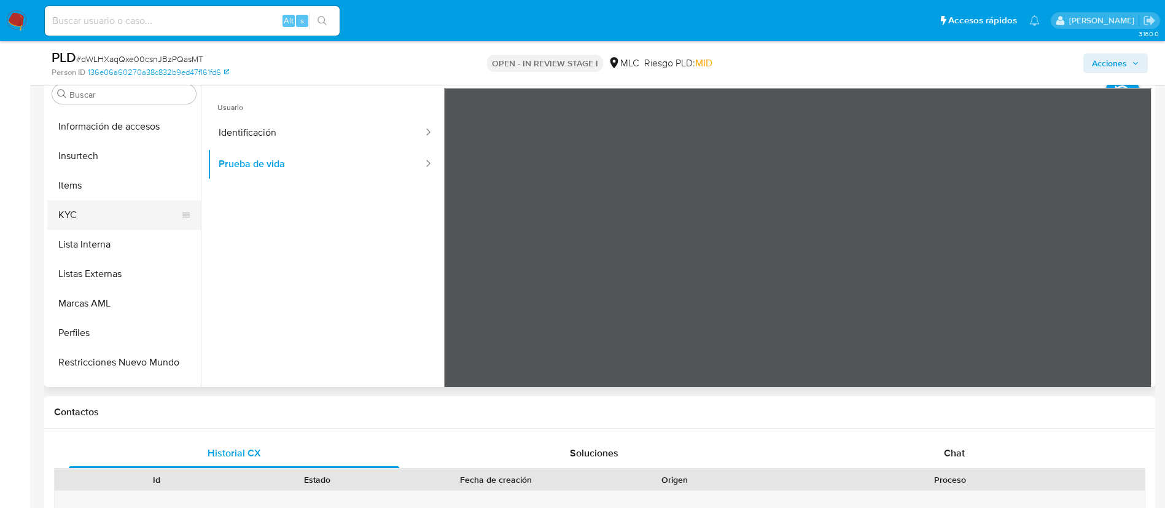
scroll to position [519, 0]
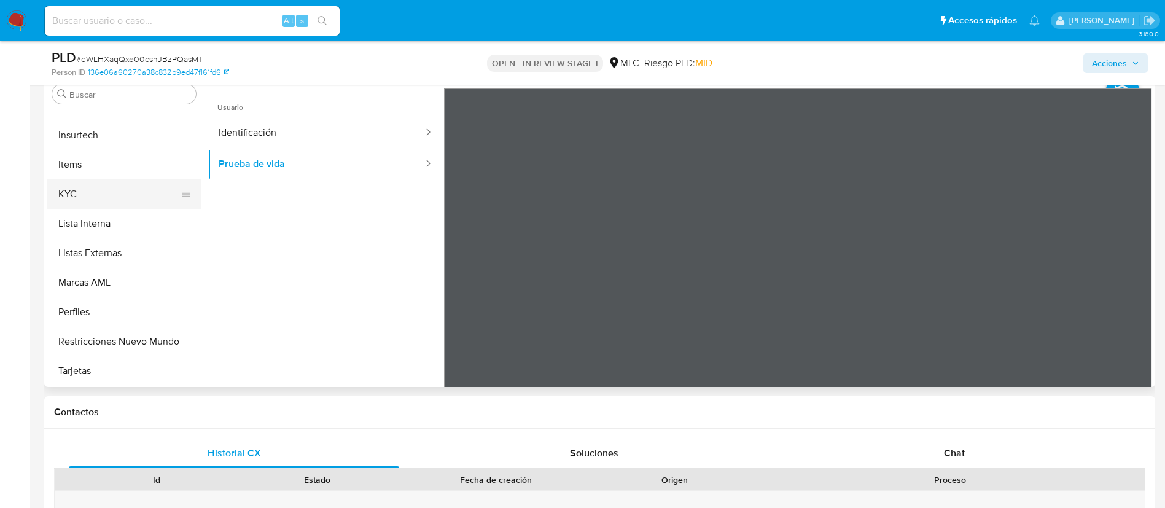
click at [120, 183] on button "KYC" at bounding box center [119, 193] width 144 height 29
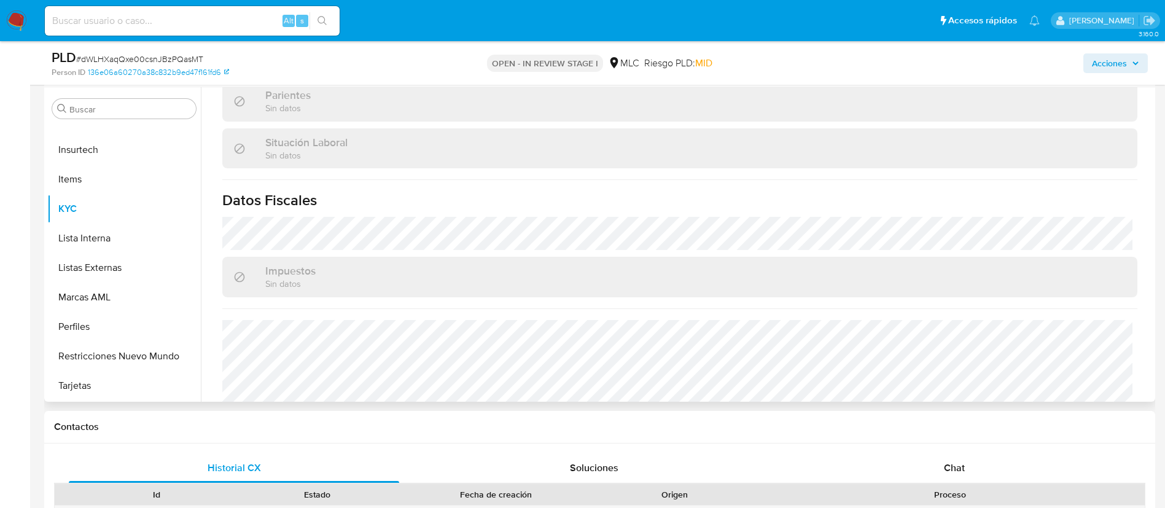
scroll to position [675, 0]
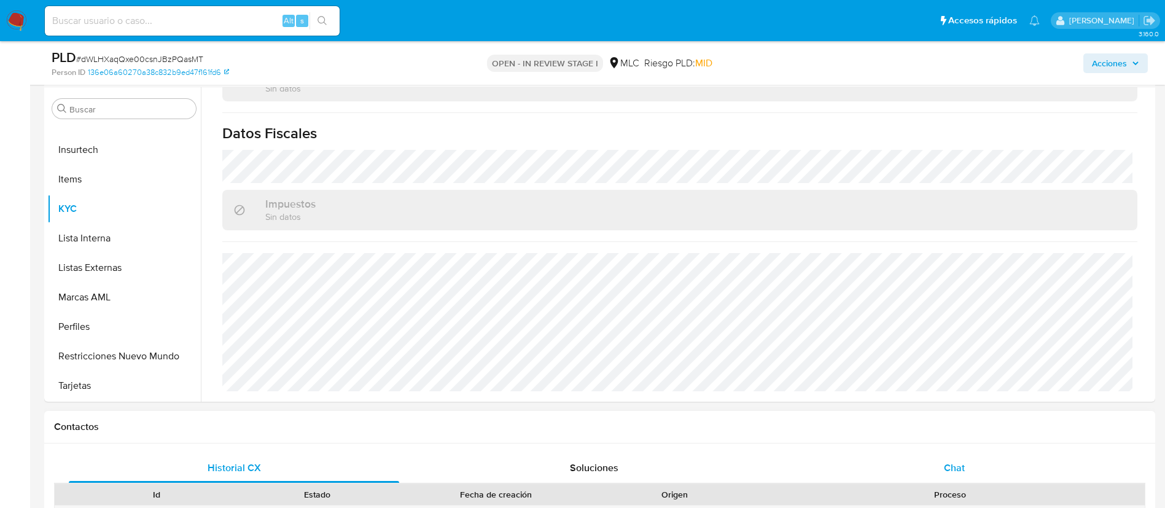
click at [947, 477] on div "Chat" at bounding box center [954, 467] width 330 height 29
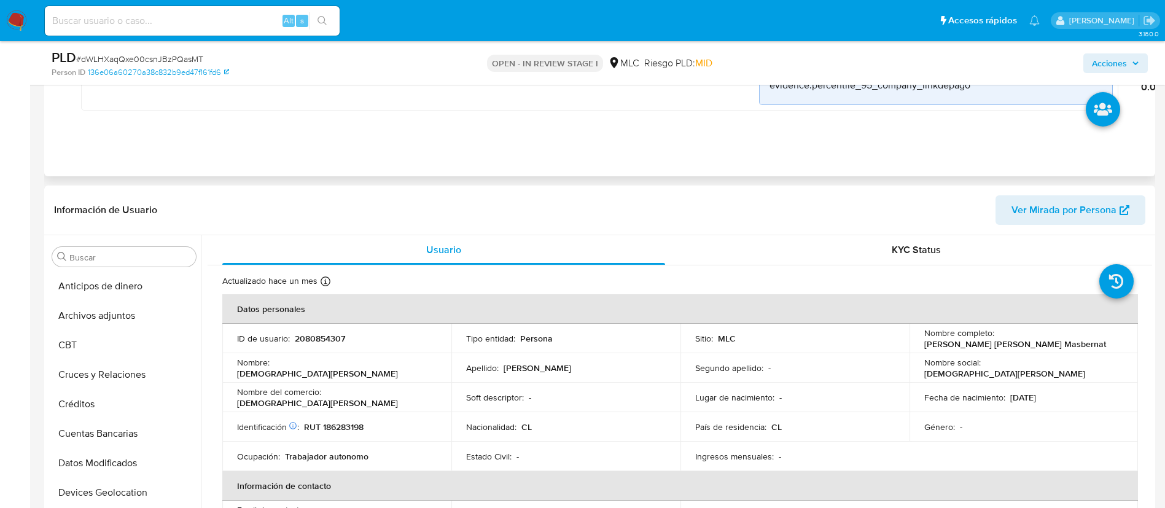
scroll to position [921, 0]
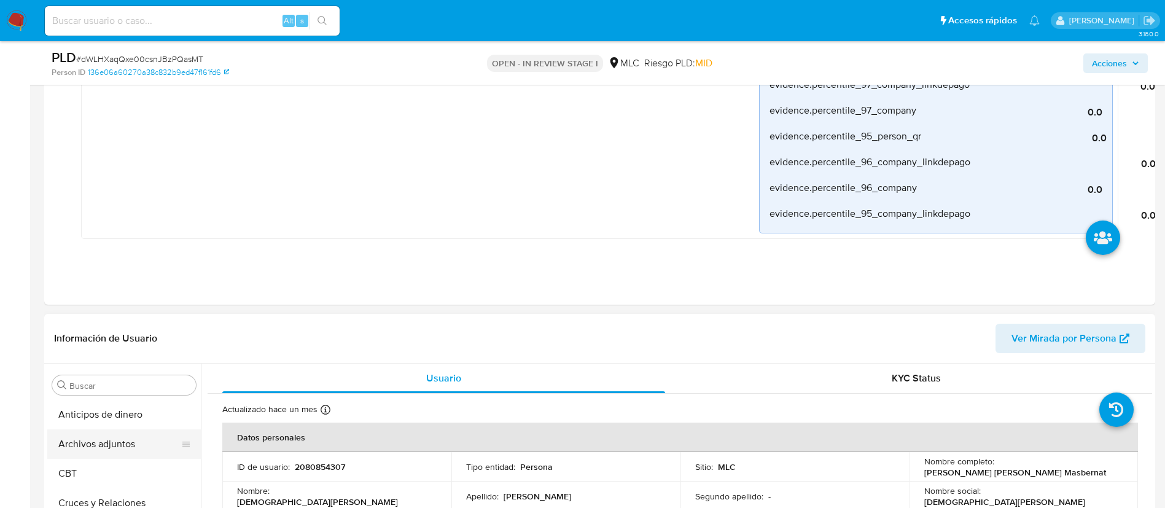
click at [129, 438] on button "Archivos adjuntos" at bounding box center [119, 443] width 144 height 29
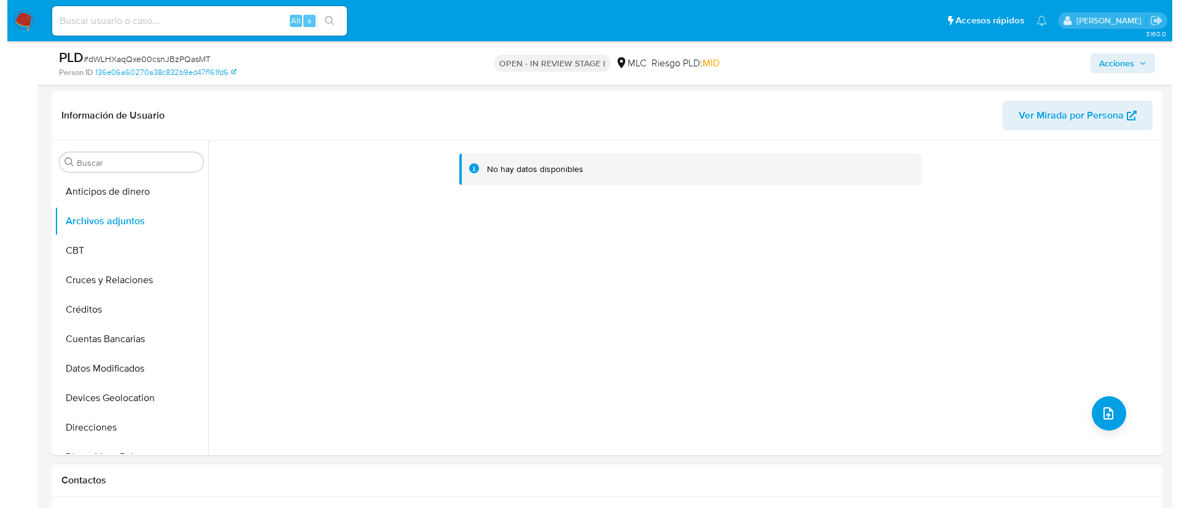
scroll to position [1197, 0]
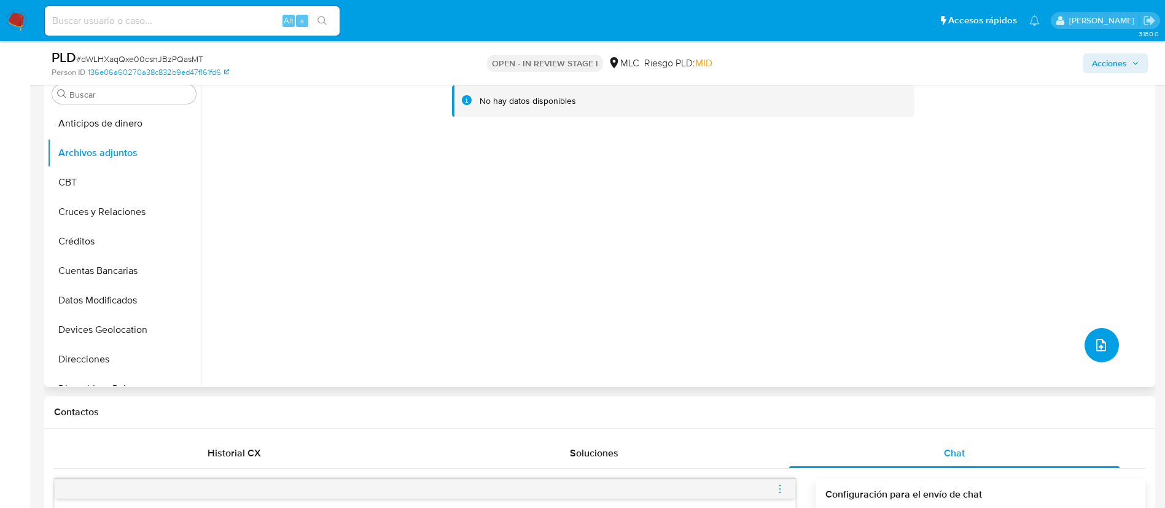
click at [1106, 349] on button "upload-file" at bounding box center [1101, 345] width 34 height 34
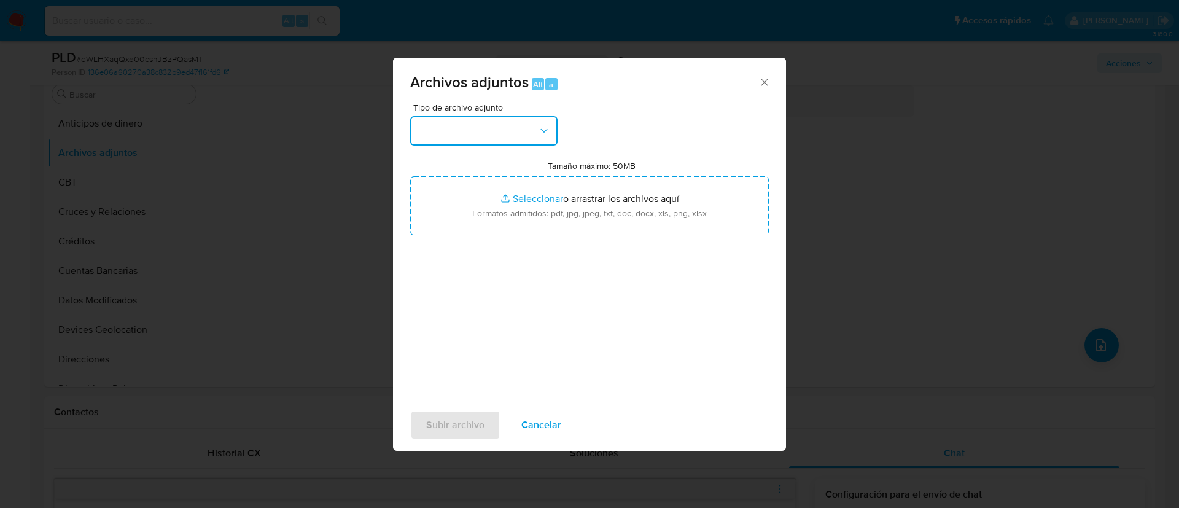
click at [483, 139] on button "button" at bounding box center [483, 130] width 147 height 29
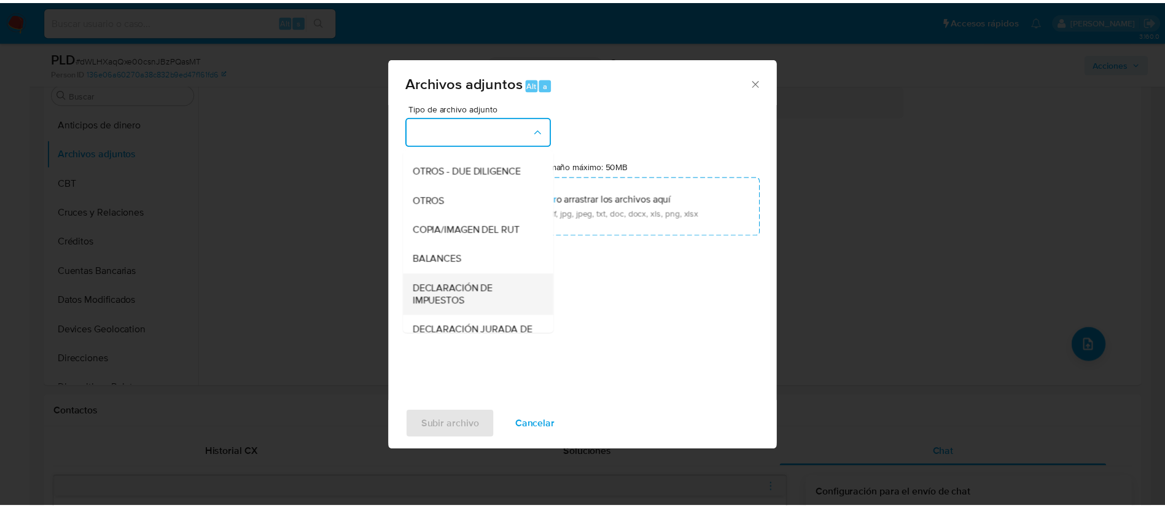
scroll to position [142, 0]
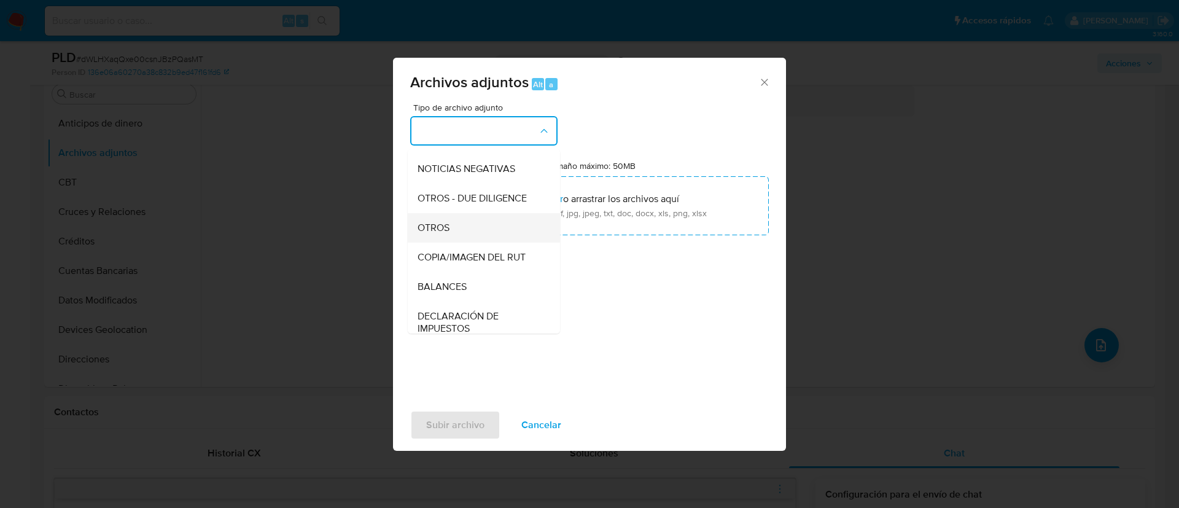
click at [448, 234] on span "OTROS" at bounding box center [433, 228] width 32 height 12
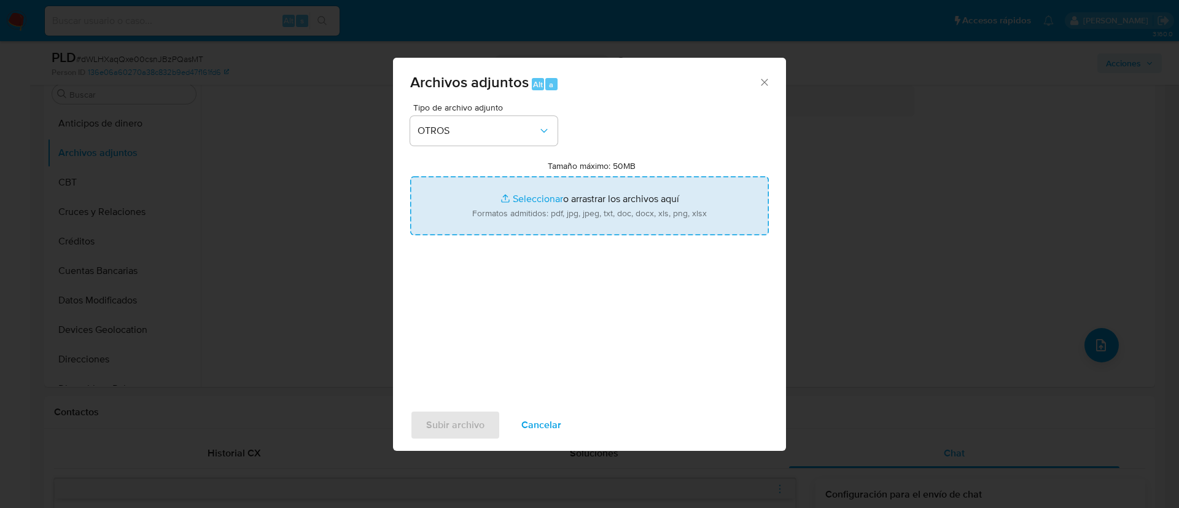
click at [532, 198] on input "Tamaño máximo: 50MB Seleccionar archivos" at bounding box center [589, 205] width 359 height 59
type input "C:\fakepath\2080854307 - 17_09_2025.xlsx"
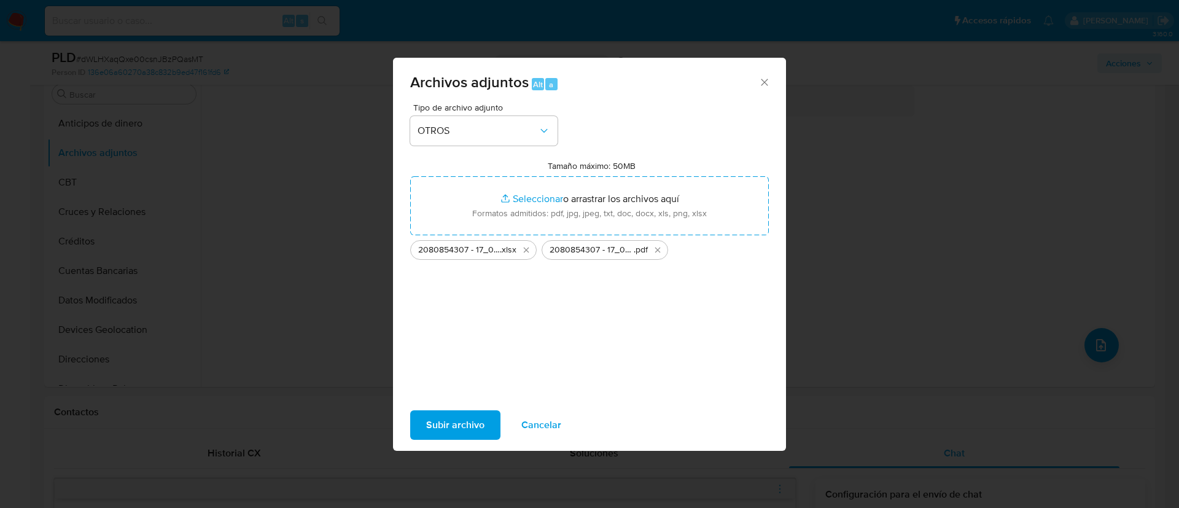
click at [473, 432] on span "Subir archivo" at bounding box center [455, 424] width 58 height 27
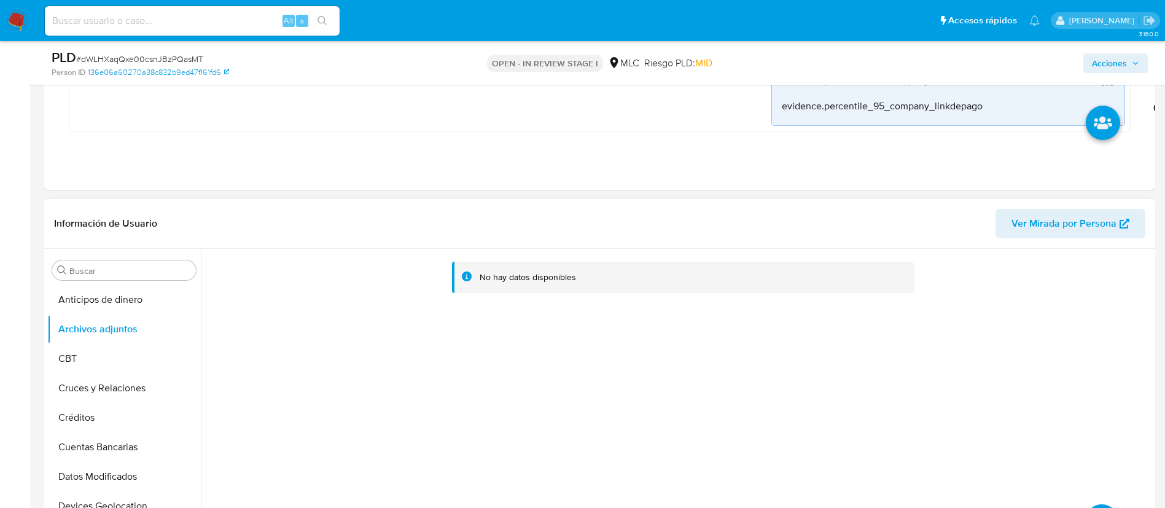
scroll to position [1105, 0]
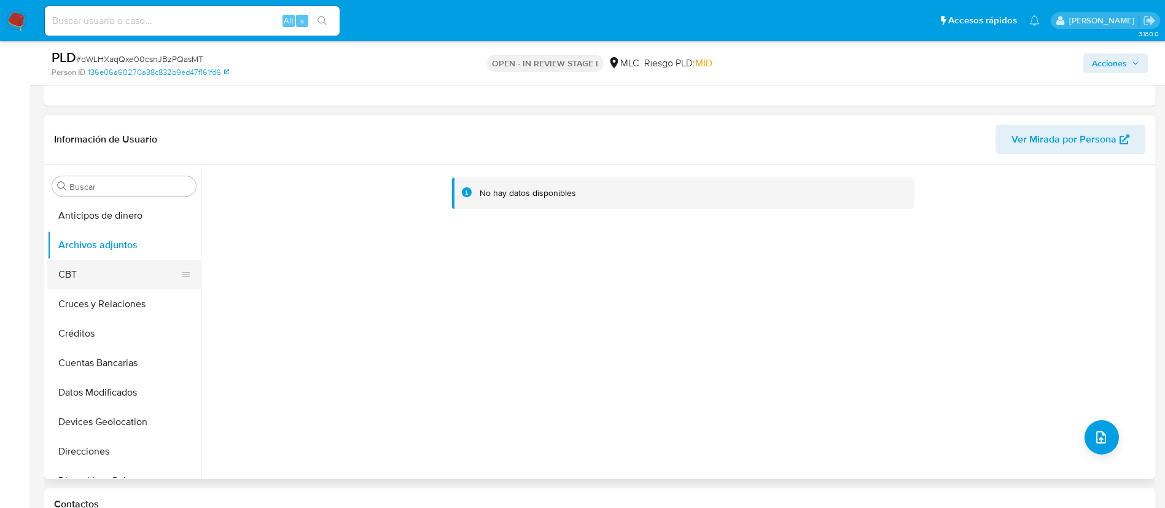
click at [100, 266] on button "CBT" at bounding box center [119, 274] width 144 height 29
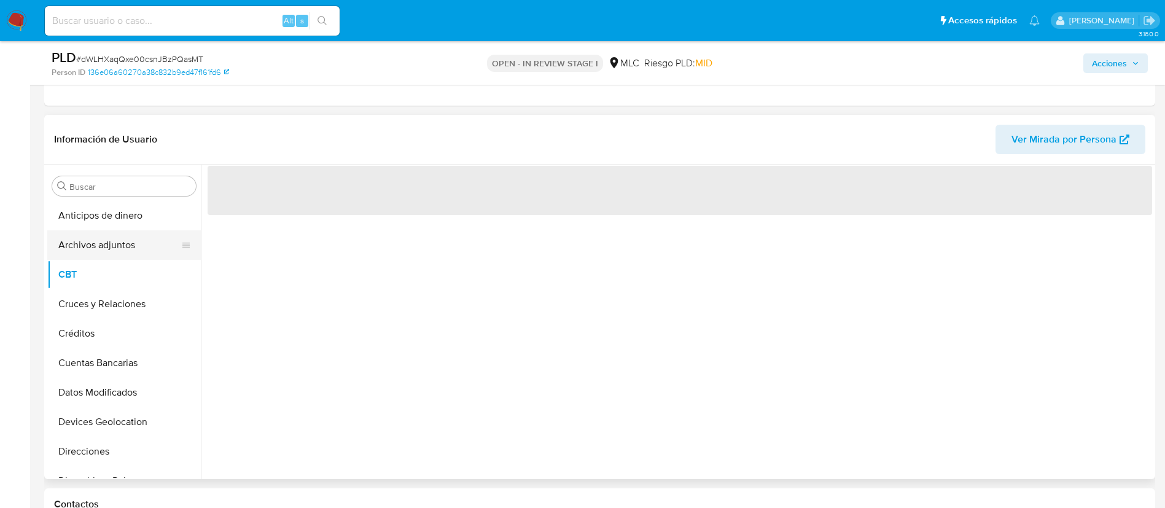
click at [114, 243] on button "Archivos adjuntos" at bounding box center [119, 244] width 144 height 29
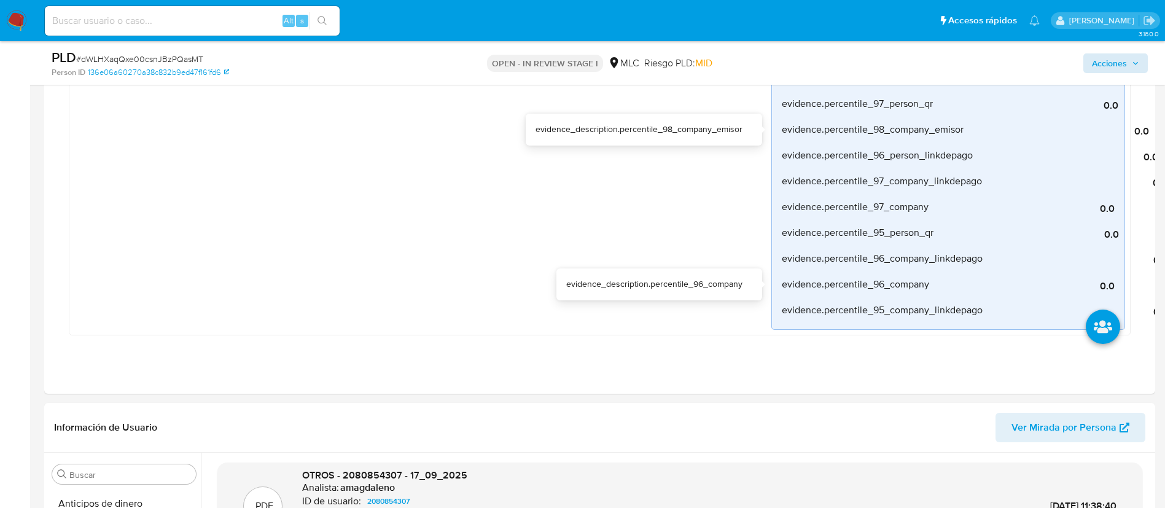
scroll to position [553, 0]
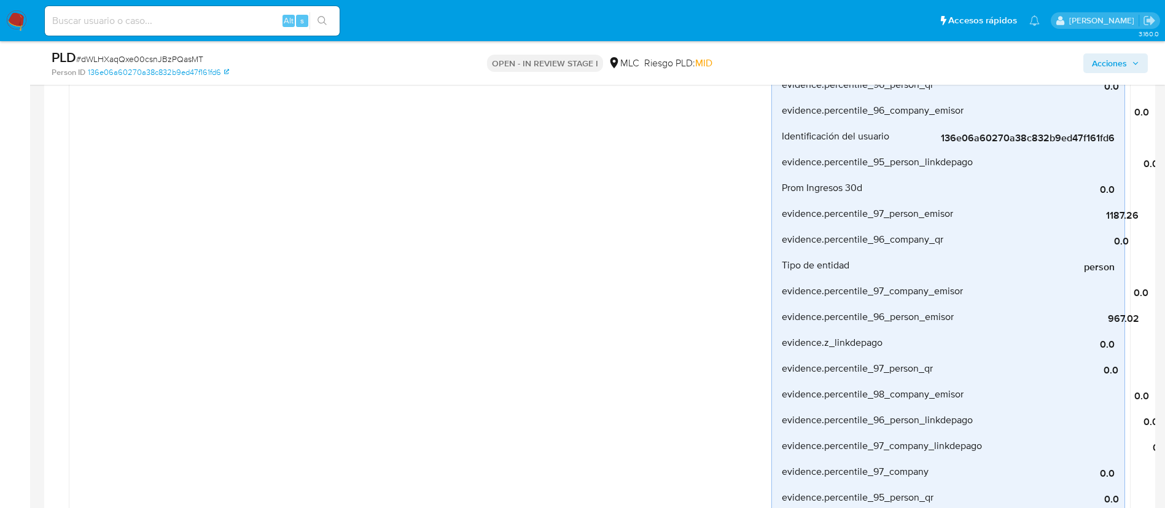
click at [1112, 66] on span "Acciones" at bounding box center [1109, 63] width 35 height 20
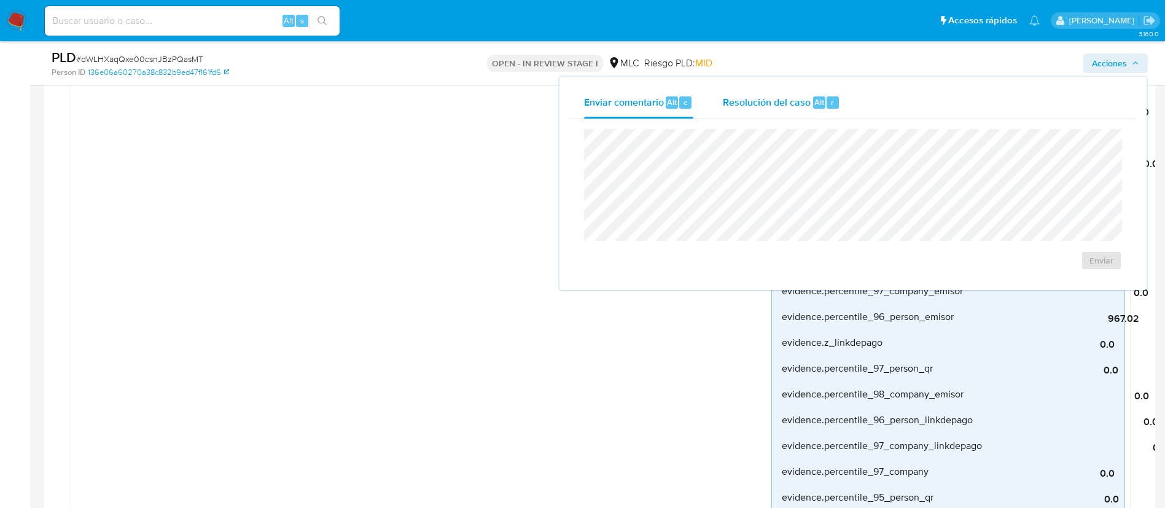
click at [735, 101] on span "Resolución del caso" at bounding box center [767, 102] width 88 height 14
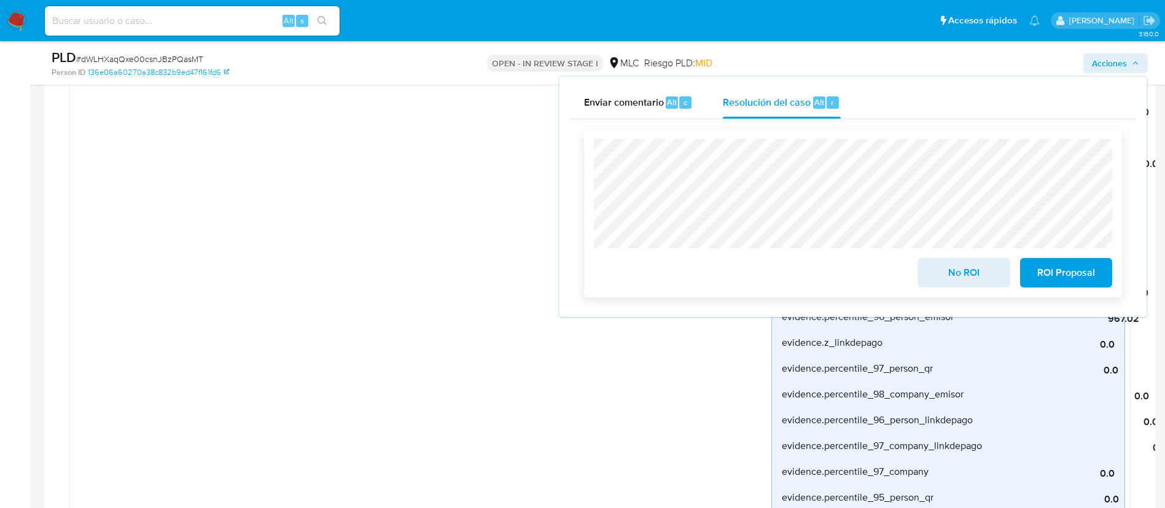
click at [984, 285] on span "No ROI" at bounding box center [963, 272] width 60 height 27
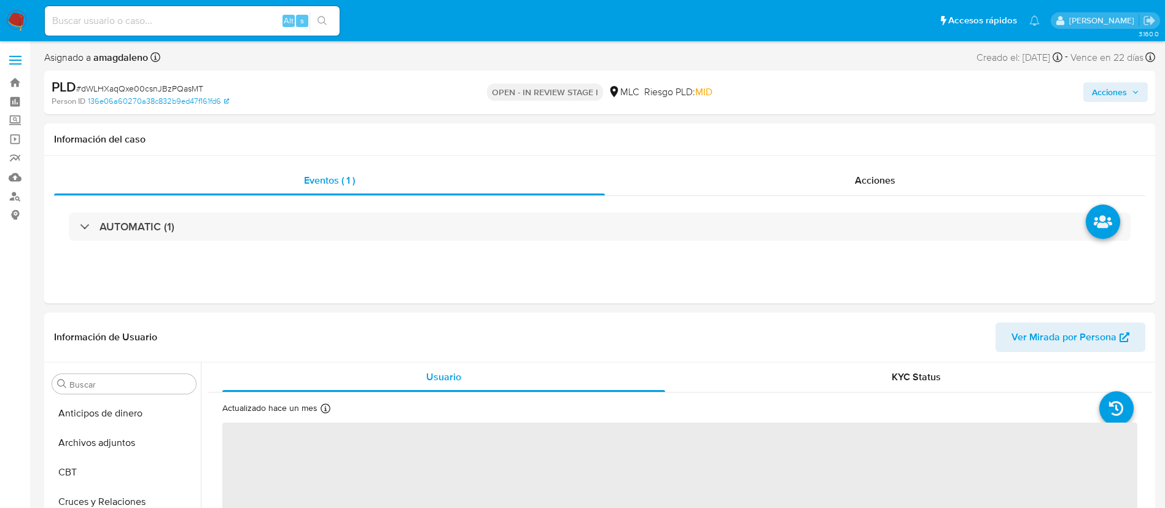
select select "10"
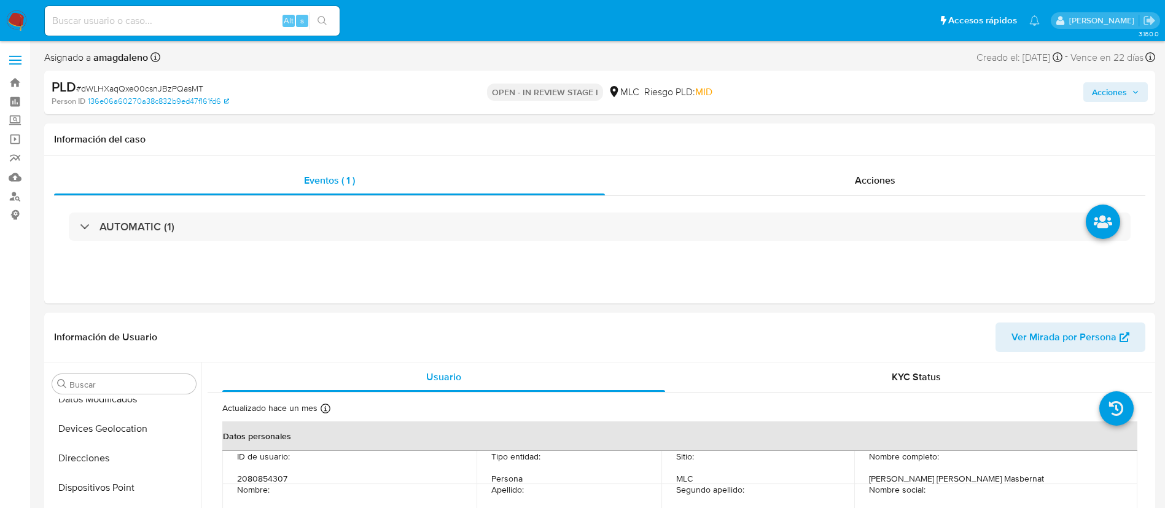
scroll to position [502, 0]
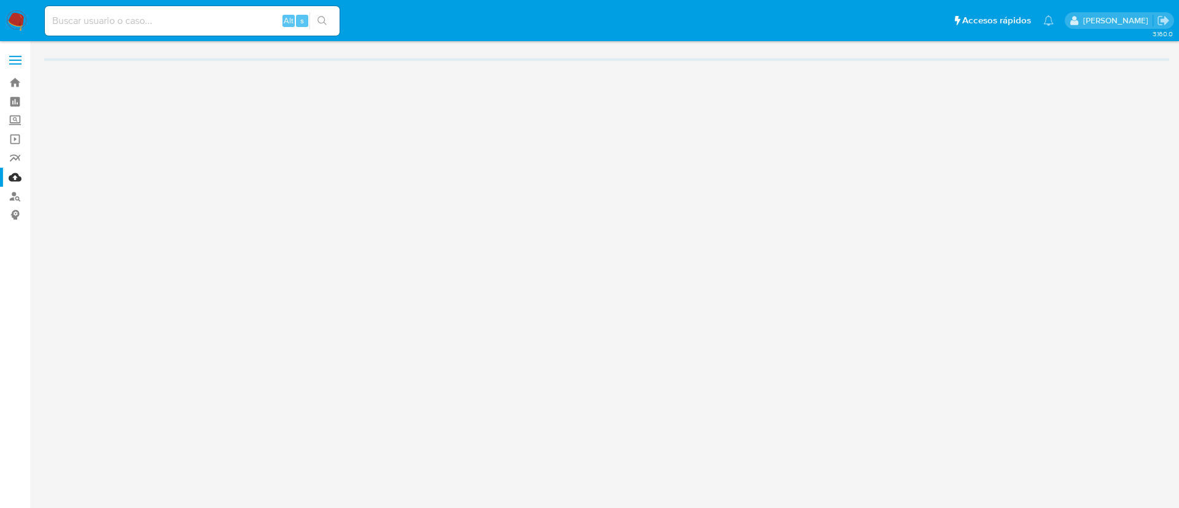
click at [182, 7] on div "Alt s" at bounding box center [192, 20] width 295 height 29
click at [180, 18] on input at bounding box center [192, 21] width 295 height 16
paste input "1745816364"
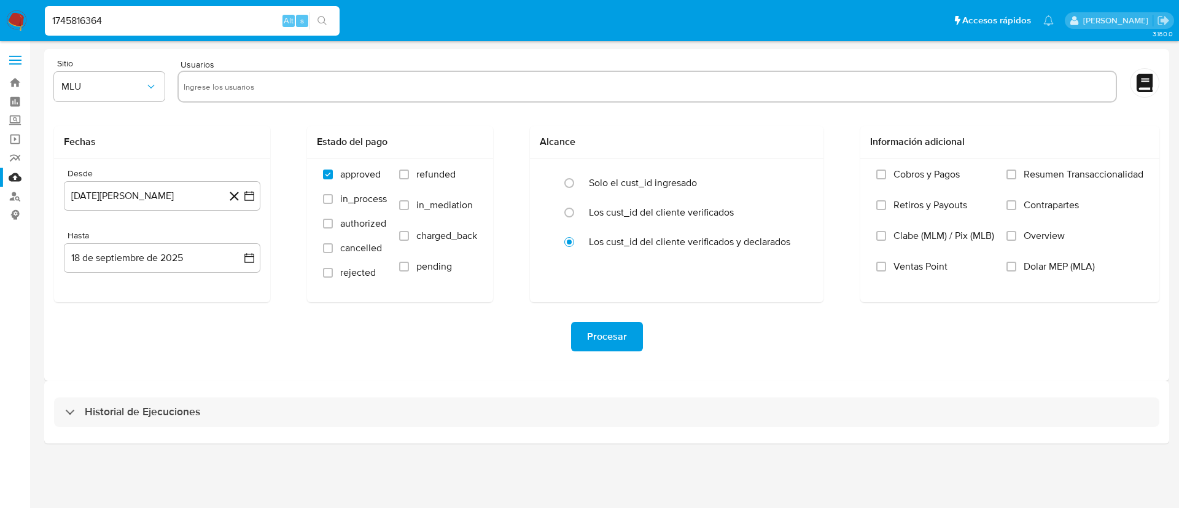
type input "1745816364"
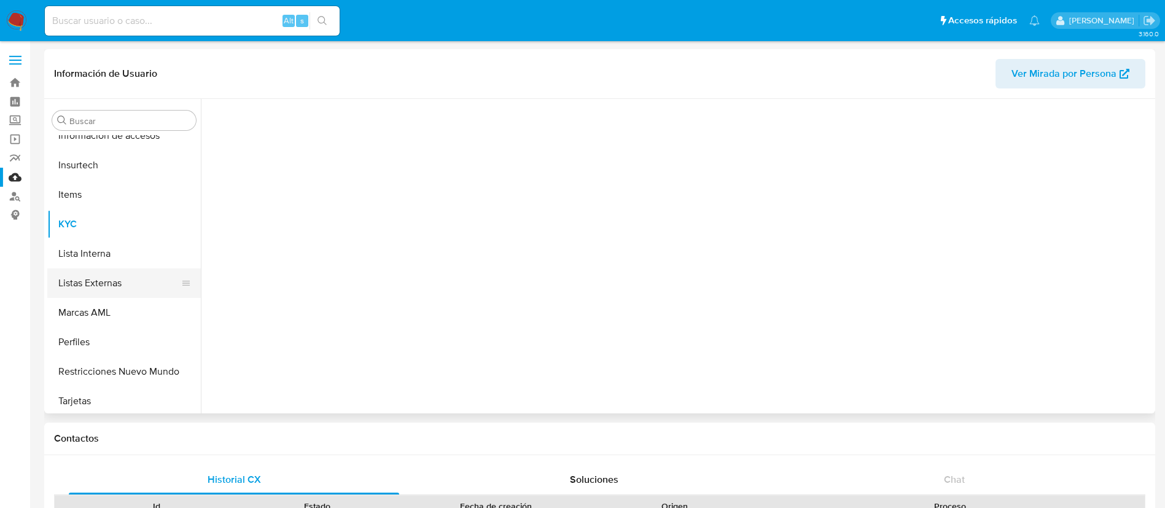
scroll to position [519, 0]
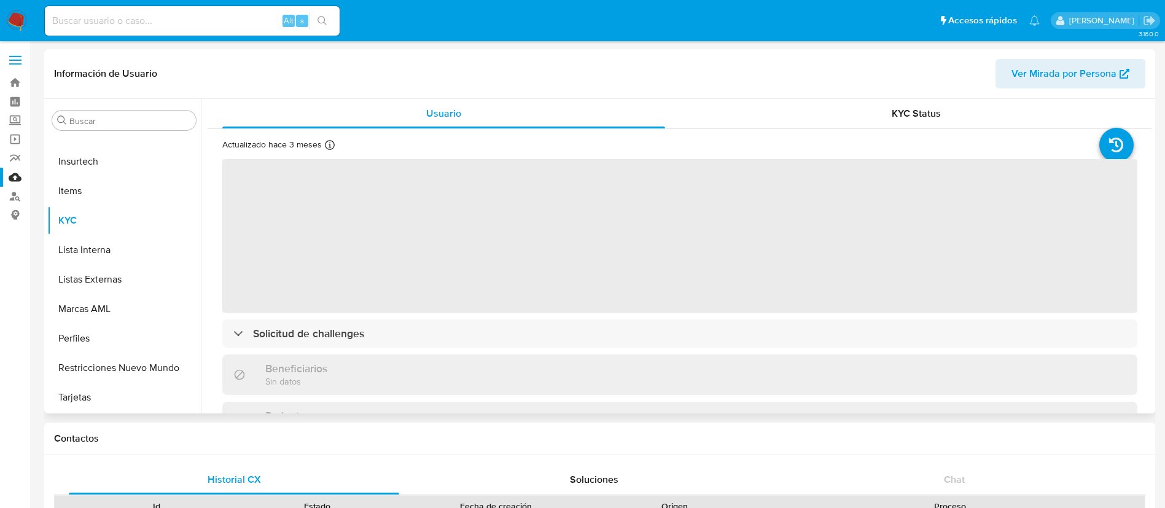
select select "10"
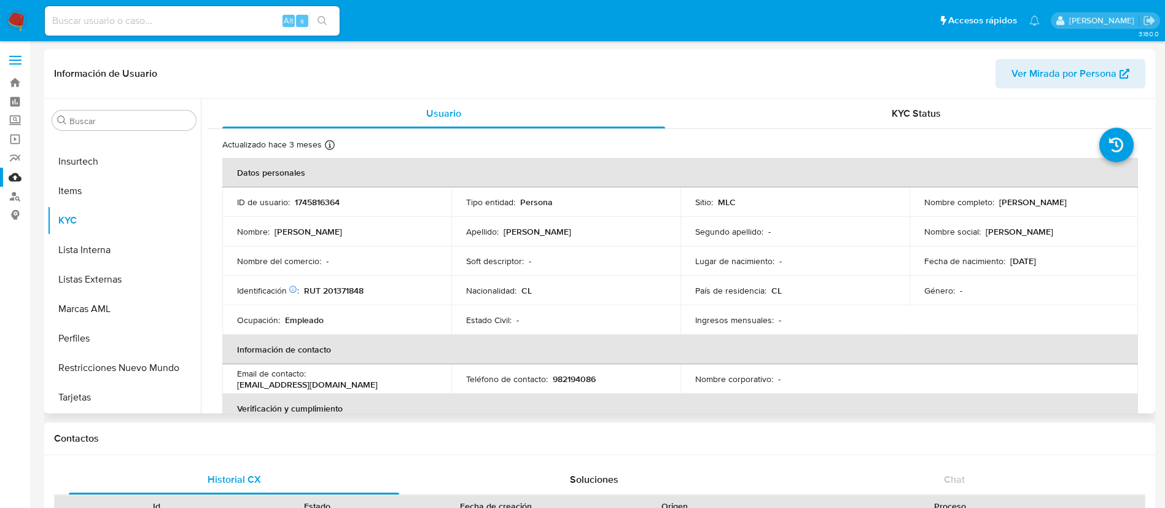
drag, startPoint x: 1034, startPoint y: 261, endPoint x: 1071, endPoint y: 260, distance: 36.2
click at [1071, 260] on div "Fecha de nacimiento : [DEMOGRAPHIC_DATA]" at bounding box center [1024, 260] width 200 height 11
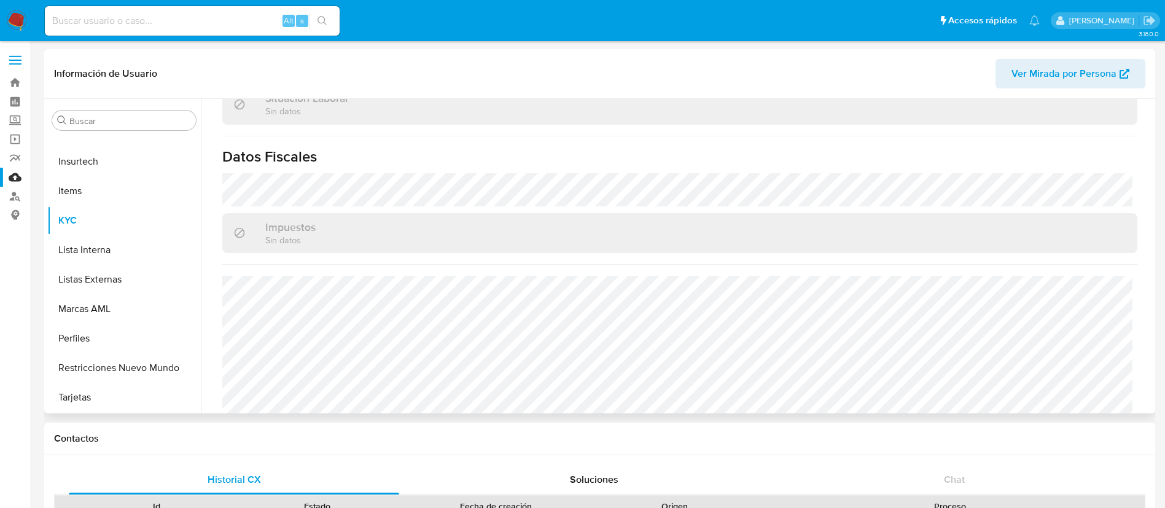
scroll to position [665, 0]
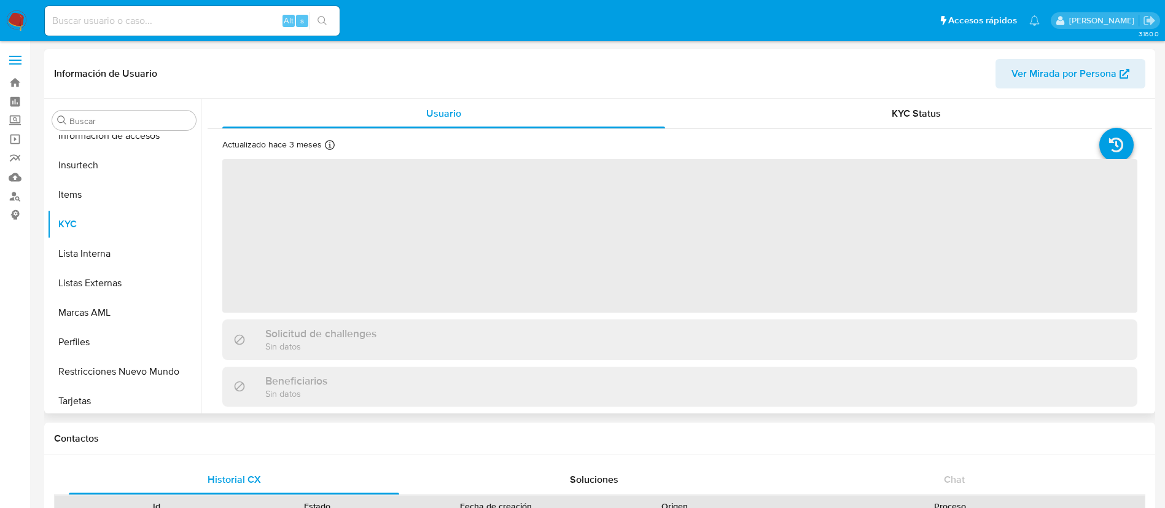
scroll to position [519, 0]
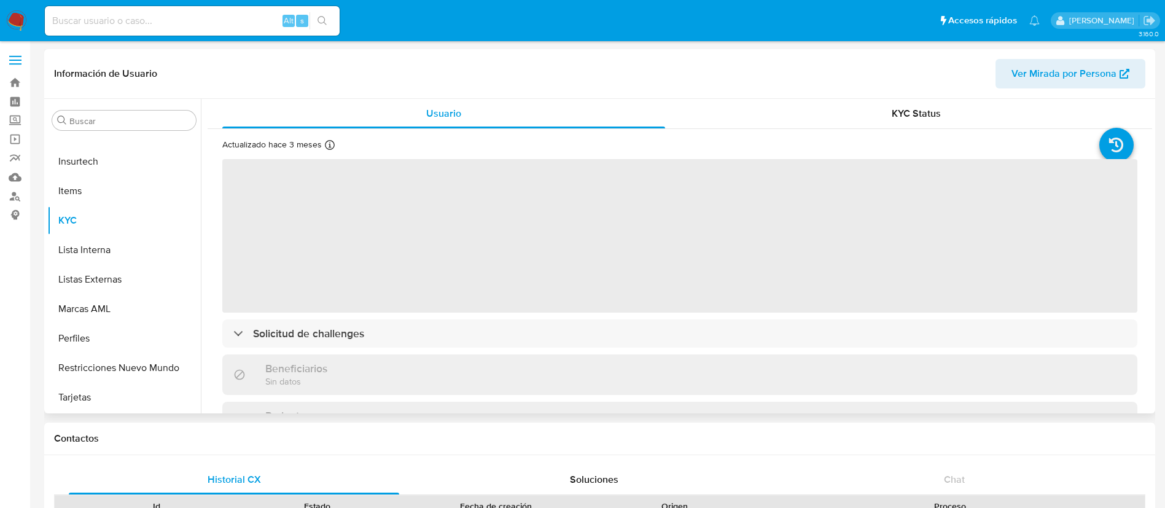
select select "10"
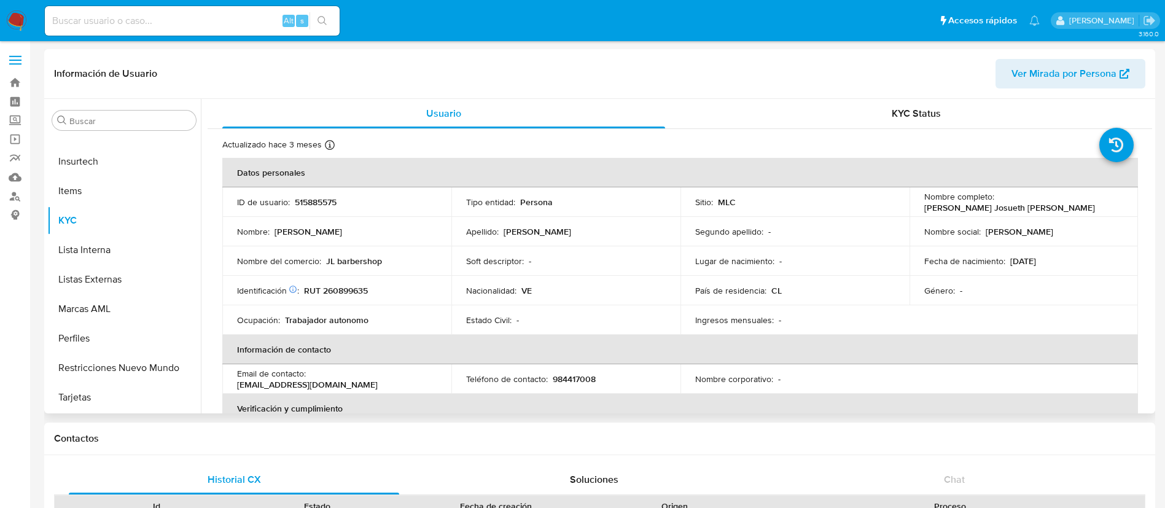
click at [344, 268] on td "Nombre del comercio : JL barbershop" at bounding box center [336, 260] width 229 height 29
click at [347, 258] on p "JL barbershop" at bounding box center [354, 260] width 56 height 11
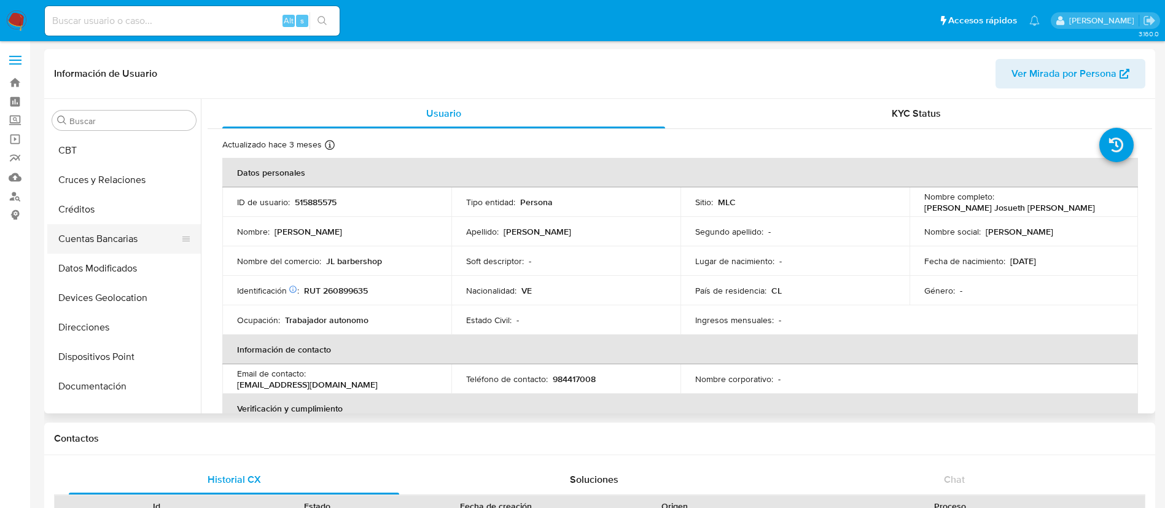
scroll to position [150, 0]
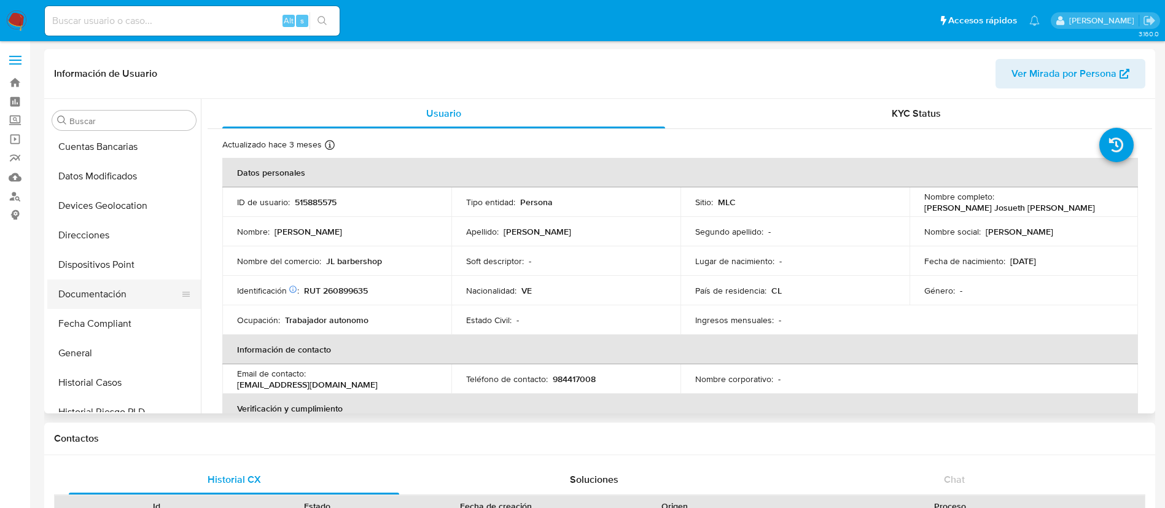
click at [122, 293] on button "Documentación" at bounding box center [119, 293] width 144 height 29
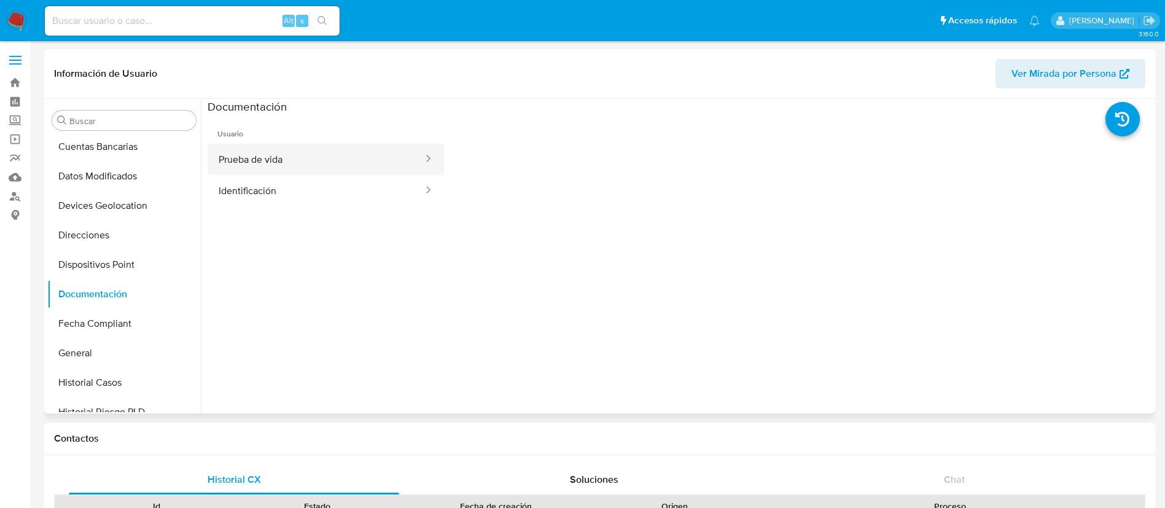
click at [303, 158] on button "Prueba de vida" at bounding box center [316, 159] width 217 height 31
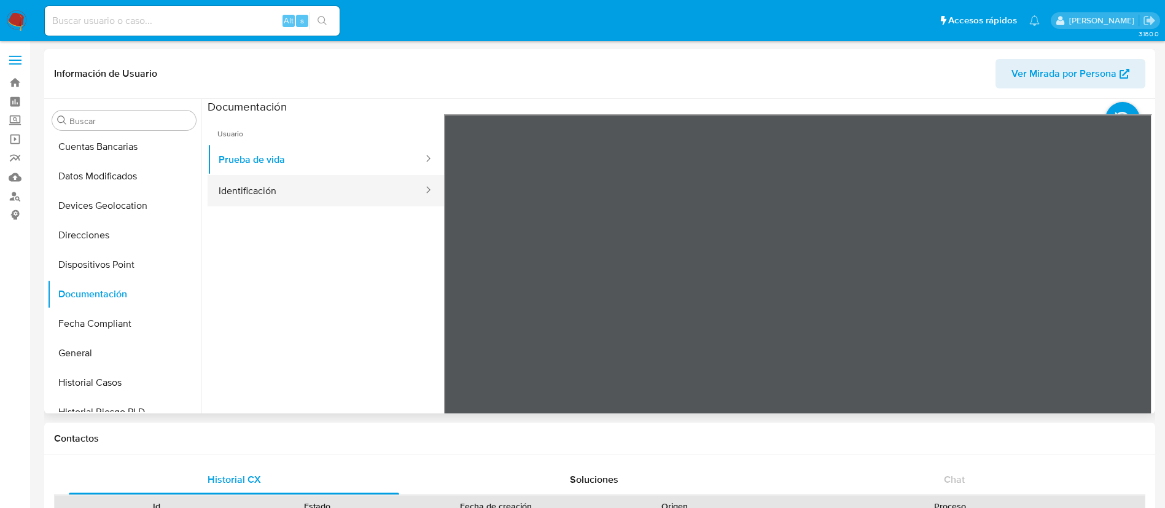
click at [236, 186] on button "Identificación" at bounding box center [316, 190] width 217 height 31
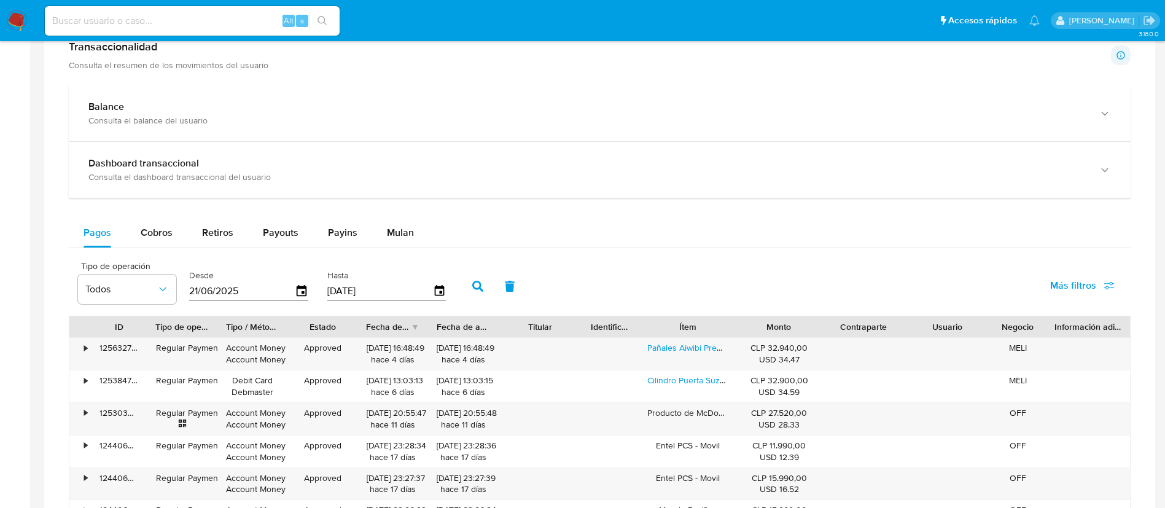
scroll to position [645, 0]
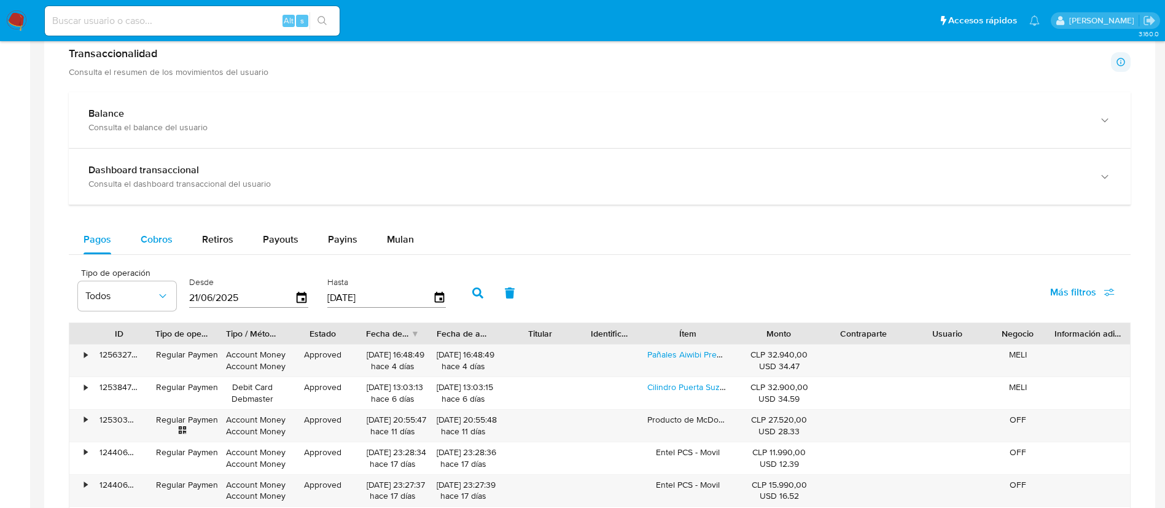
click at [147, 243] on span "Cobros" at bounding box center [157, 239] width 32 height 14
select select "10"
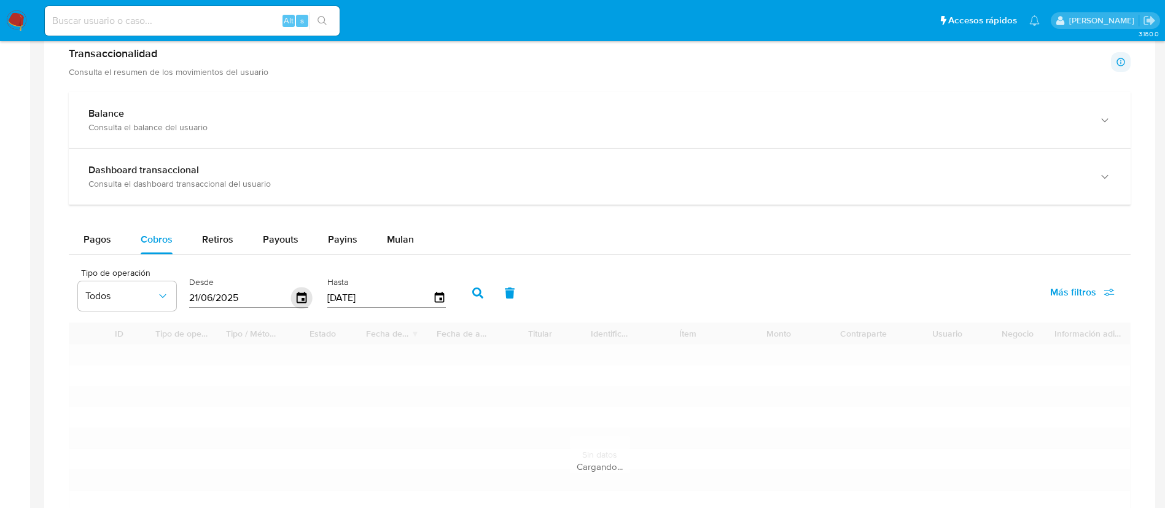
click at [311, 297] on icon "button" at bounding box center [301, 297] width 21 height 21
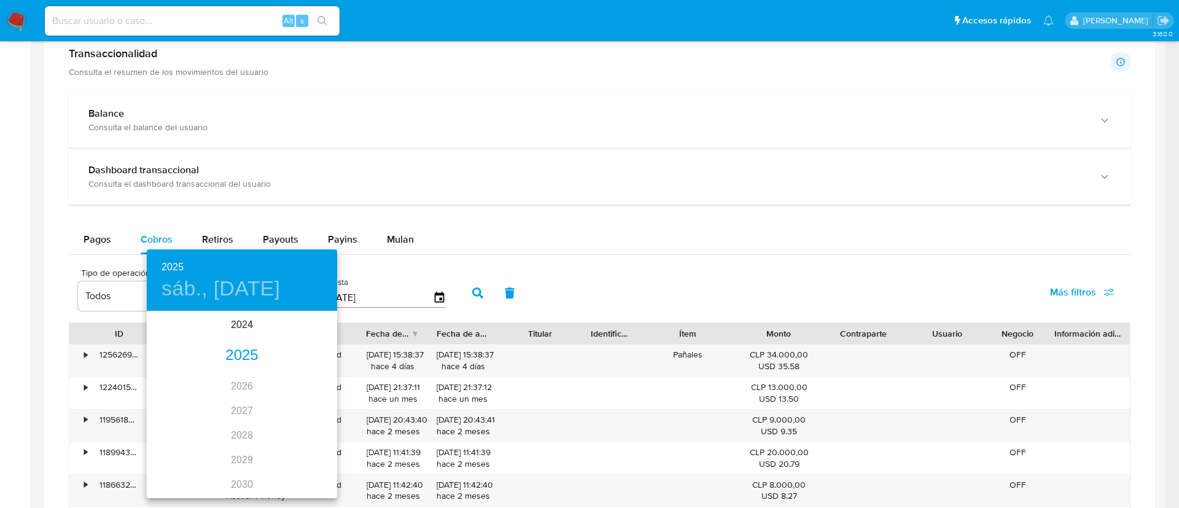
click at [247, 354] on div "2025" at bounding box center [242, 355] width 190 height 25
click at [164, 327] on div "ene." at bounding box center [178, 335] width 63 height 46
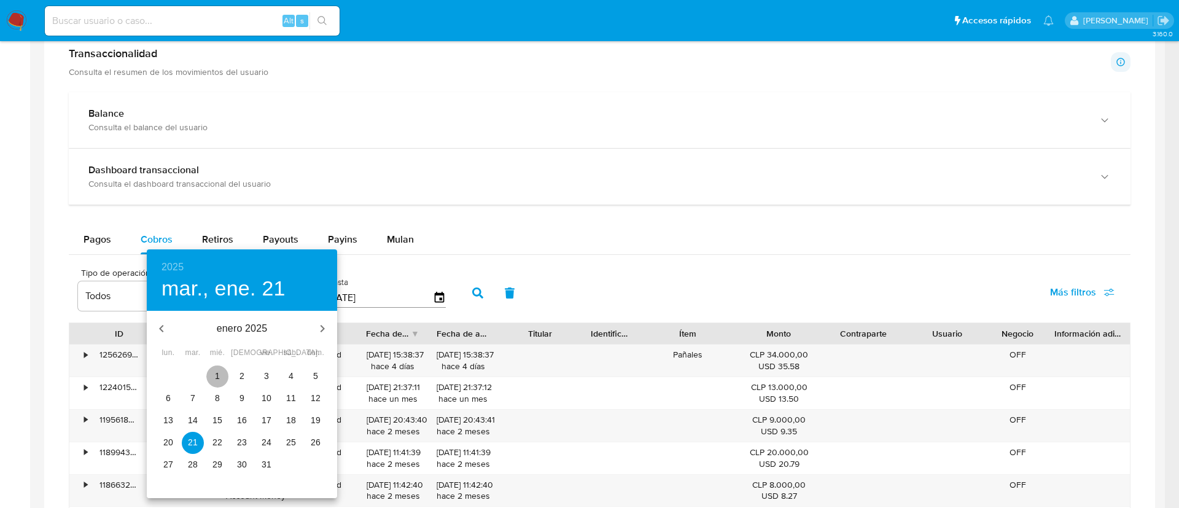
click at [219, 376] on p "1" at bounding box center [217, 376] width 5 height 12
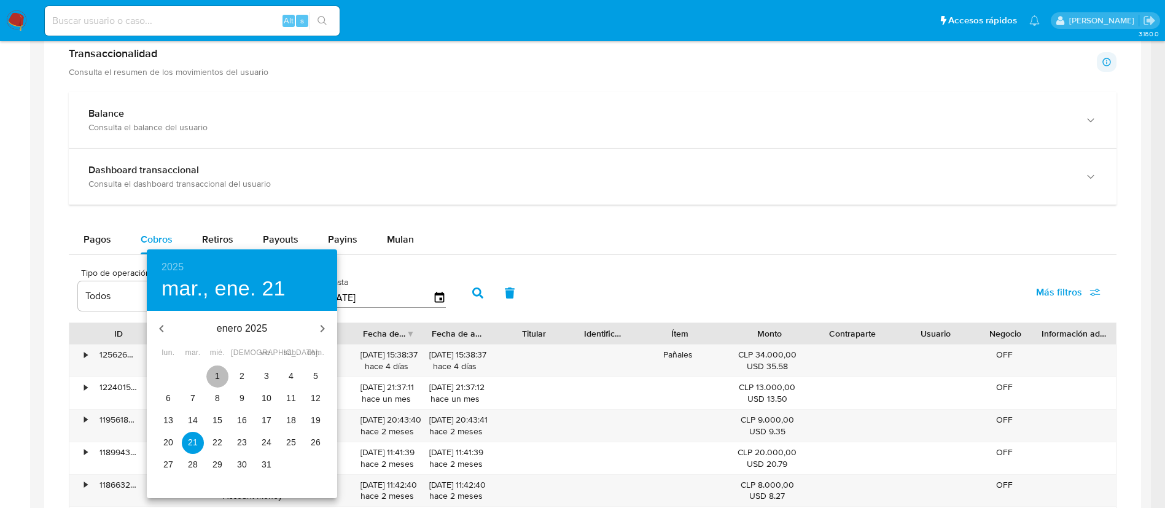
type input "01/01/2025"
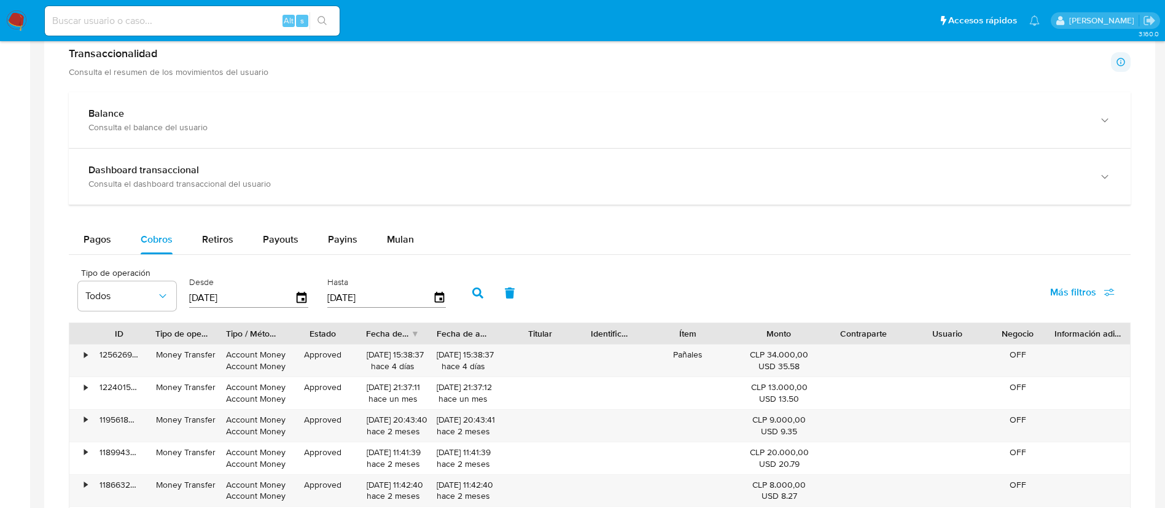
click at [475, 298] on button "button" at bounding box center [478, 292] width 32 height 29
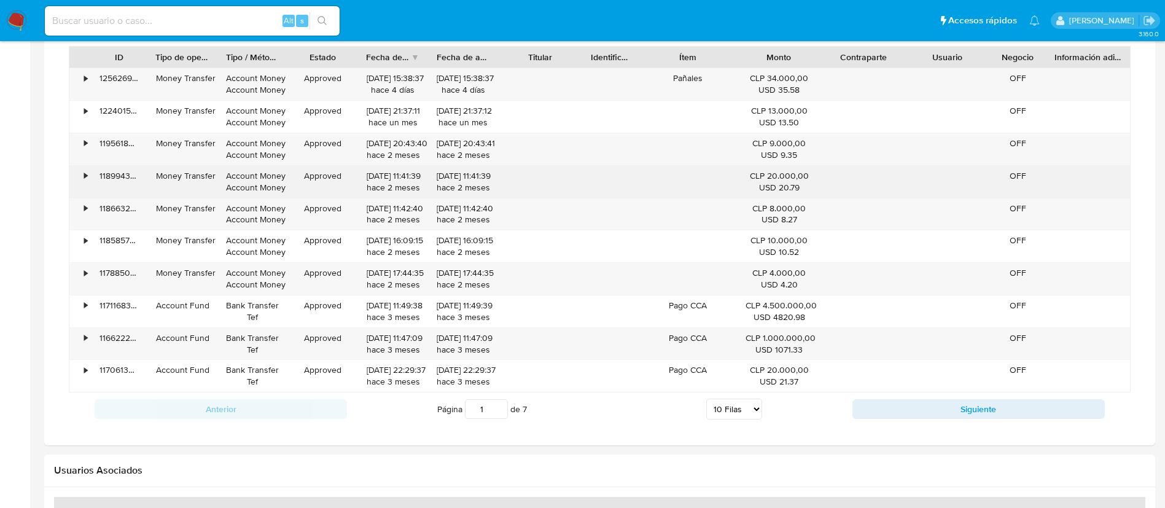
scroll to position [1013, 0]
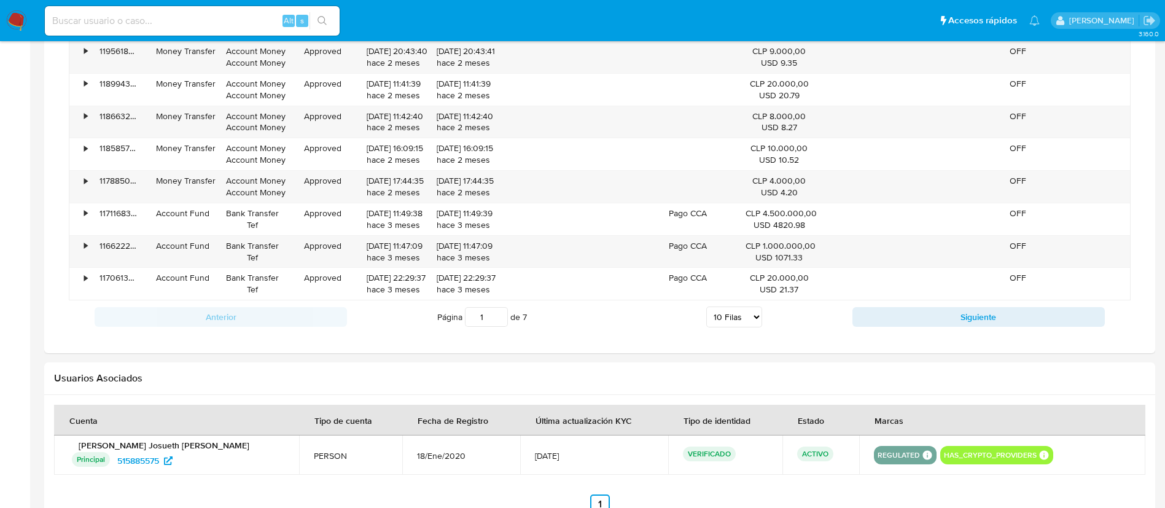
drag, startPoint x: 720, startPoint y: 317, endPoint x: 720, endPoint y: 325, distance: 8.6
click at [720, 317] on select "5 Filas 10 Filas 20 Filas 25 Filas 50 Filas 100 Filas" at bounding box center [734, 316] width 56 height 21
click at [706, 306] on select "5 Filas 10 Filas 20 Filas 25 Filas 50 Filas 100 Filas" at bounding box center [734, 316] width 56 height 21
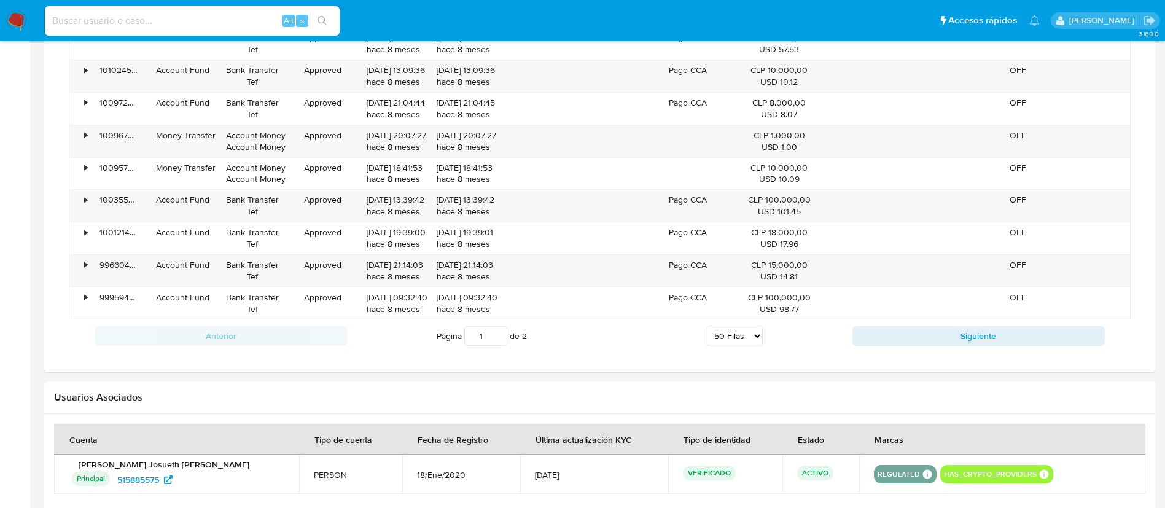
scroll to position [2302, 0]
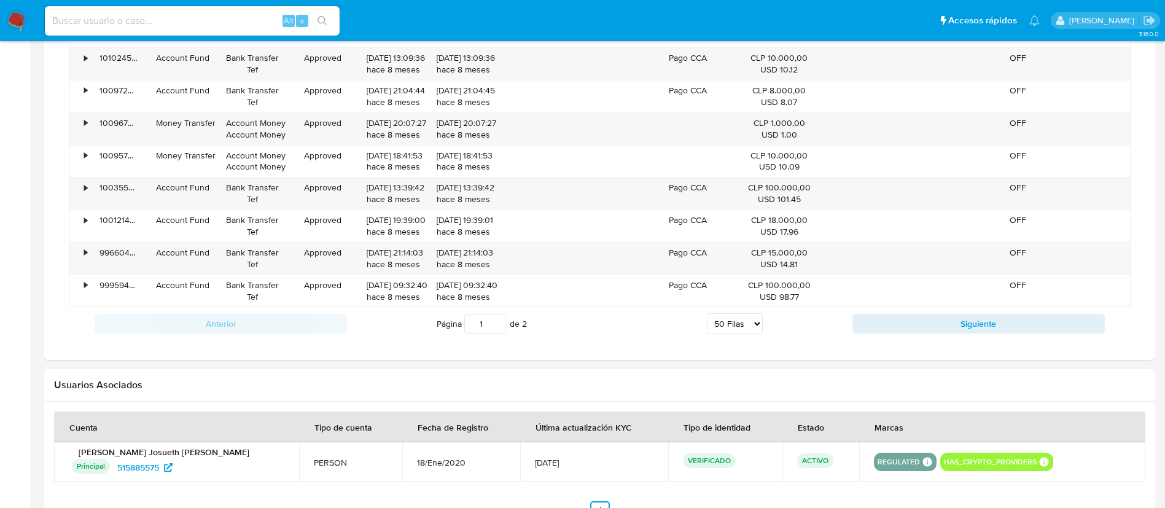
click at [742, 327] on select "5 Filas 10 Filas 20 Filas 25 Filas 50 Filas 100 Filas" at bounding box center [735, 323] width 56 height 21
select select "100"
click at [707, 313] on select "5 Filas 10 Filas 20 Filas 25 Filas 50 Filas 100 Filas" at bounding box center [735, 323] width 56 height 21
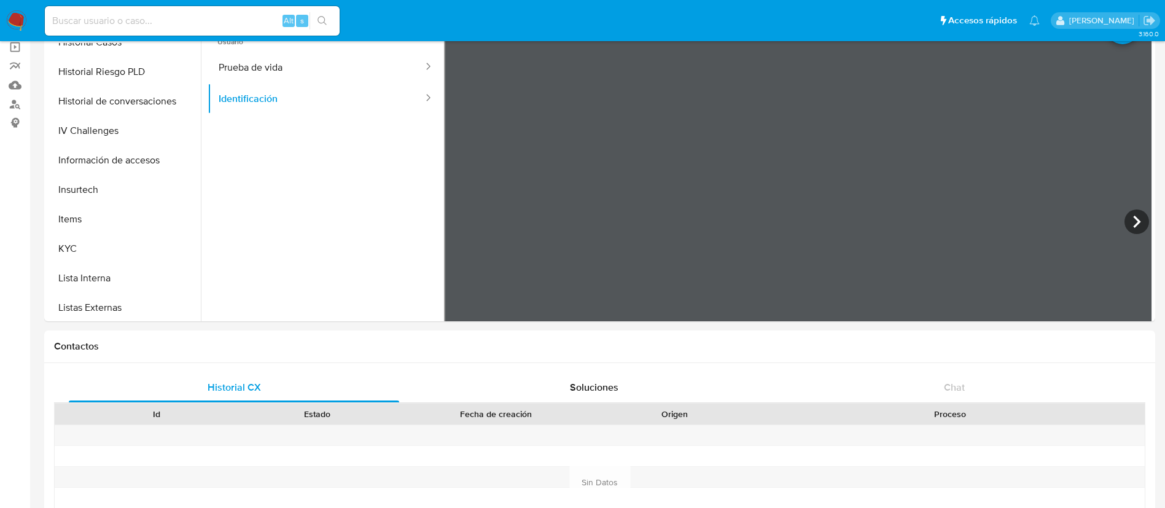
scroll to position [519, 0]
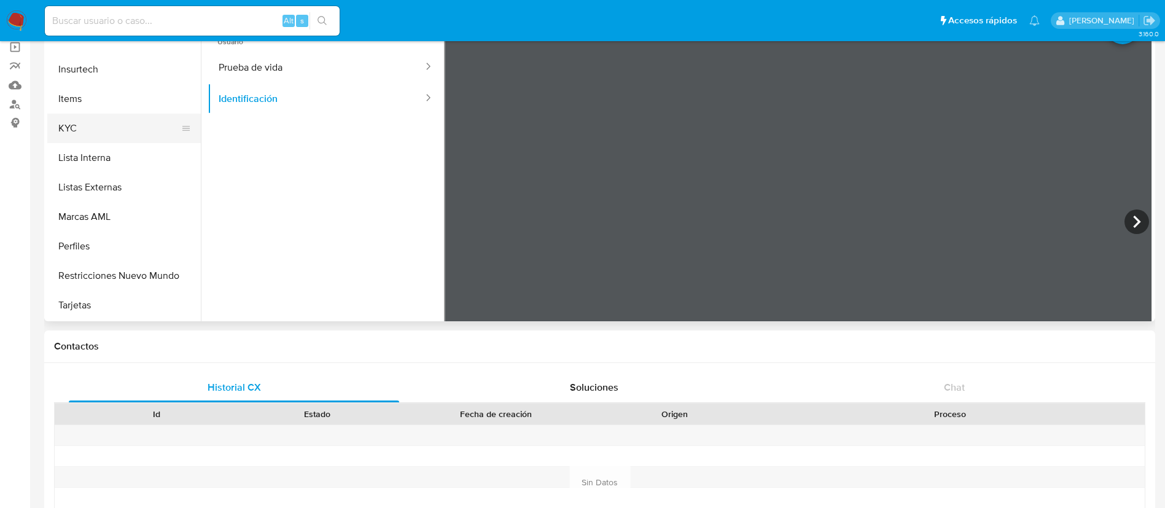
click at [81, 139] on button "KYC" at bounding box center [119, 128] width 144 height 29
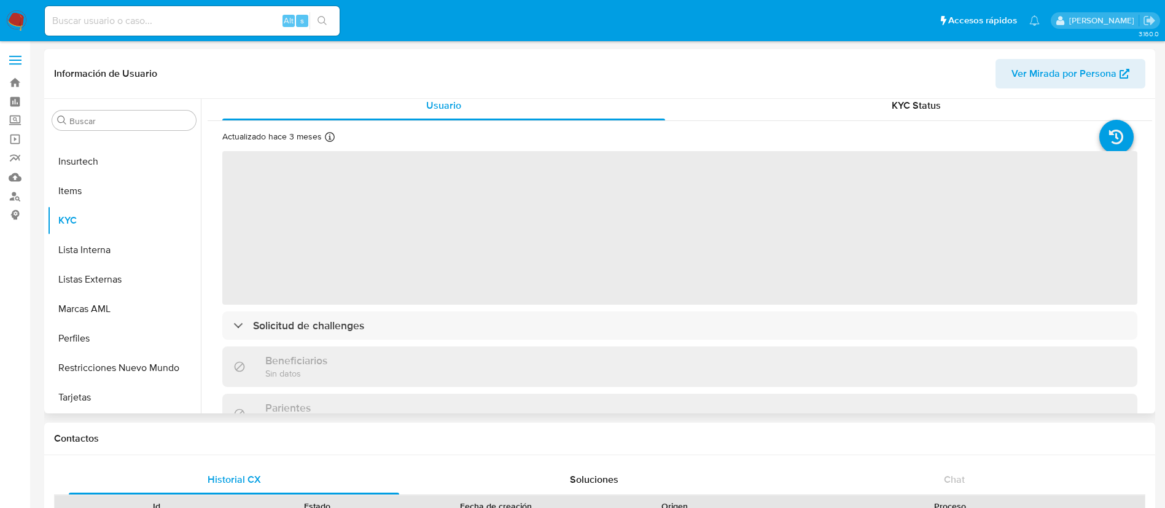
scroll to position [0, 0]
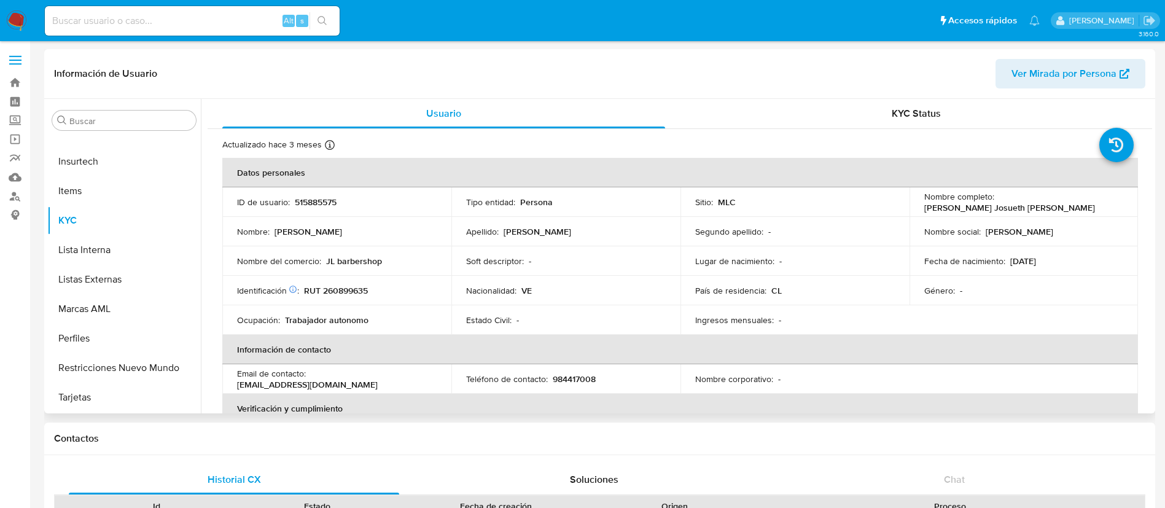
click at [333, 296] on p "RUT 260899635" at bounding box center [336, 290] width 64 height 11
click at [336, 287] on p "RUT 260899635" at bounding box center [336, 290] width 64 height 11
copy p "260899635"
drag, startPoint x: 1006, startPoint y: 265, endPoint x: 1052, endPoint y: 262, distance: 45.5
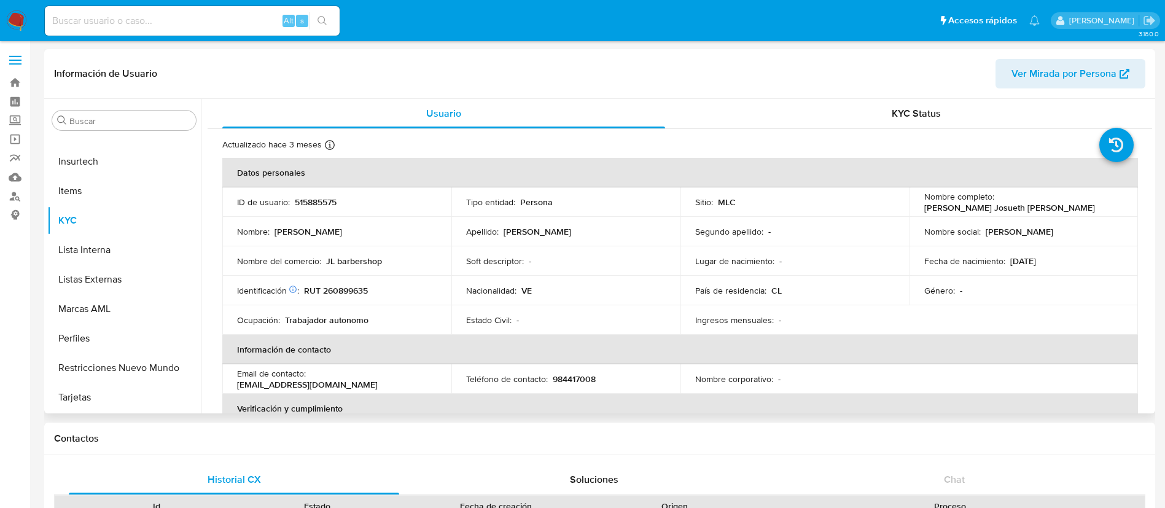
click at [1052, 262] on div "Fecha de nacimiento : 20/09/1996" at bounding box center [1024, 260] width 200 height 11
click at [1036, 262] on p "20/09/1996" at bounding box center [1023, 260] width 26 height 11
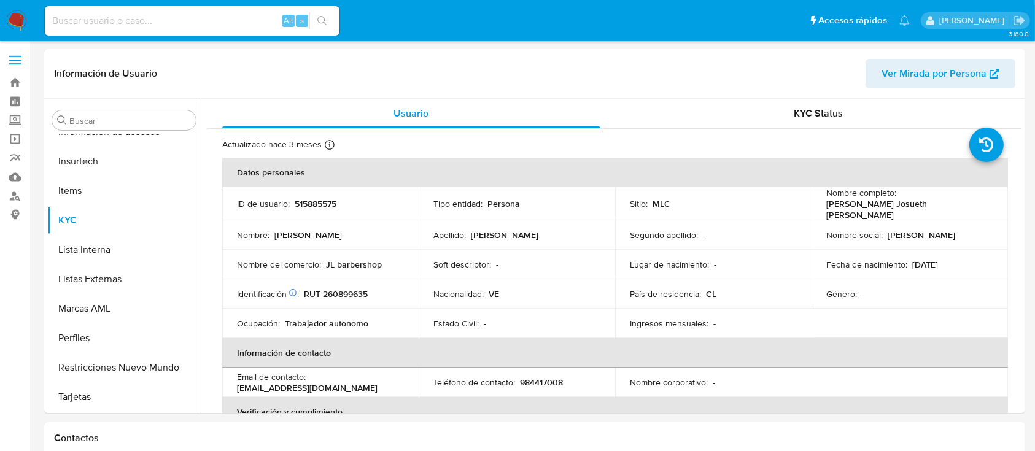
scroll to position [519, 0]
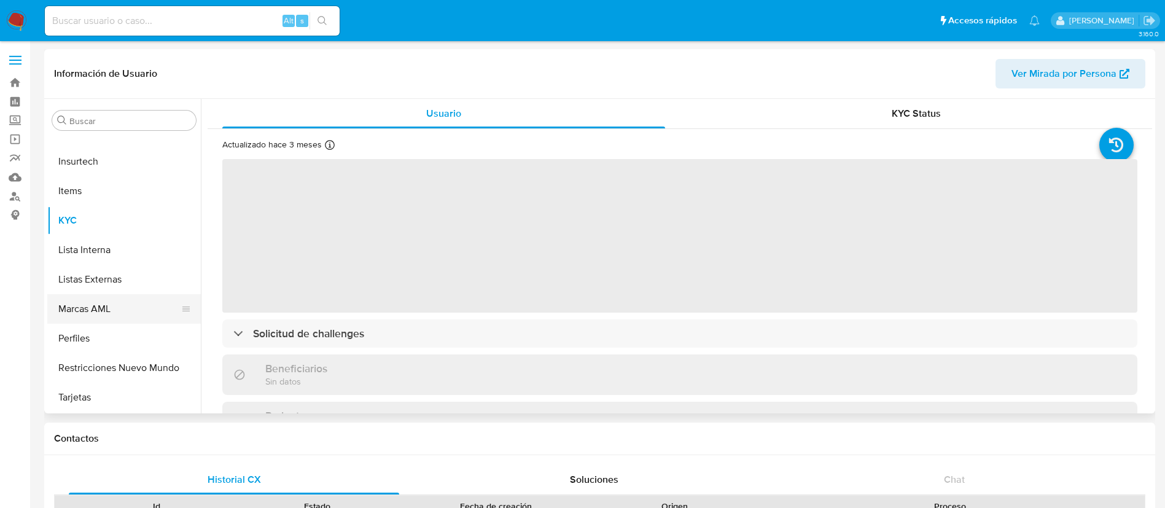
scroll to position [335, 0]
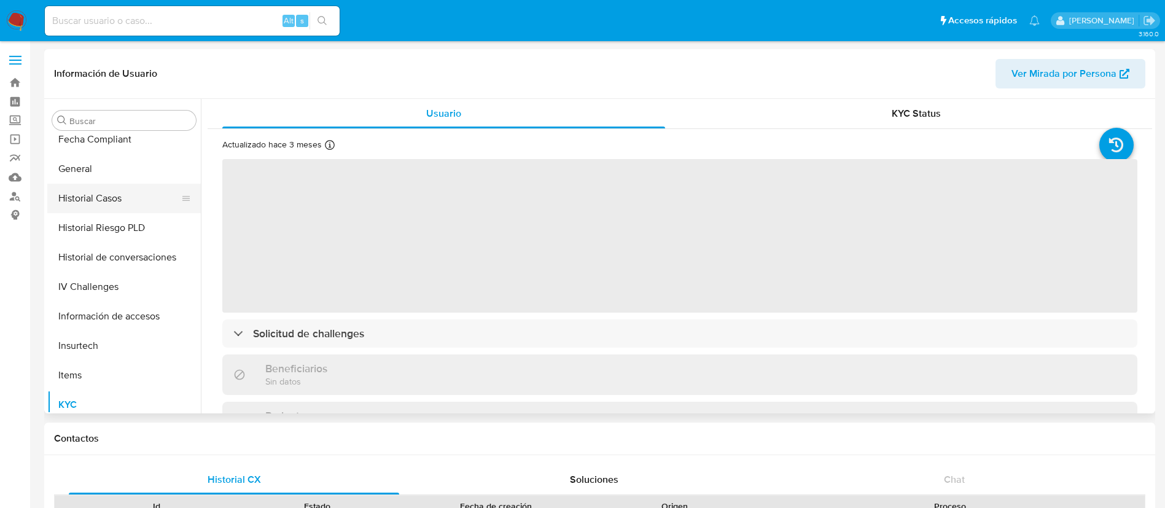
select select "10"
click at [138, 204] on button "Historial Casos" at bounding box center [119, 198] width 144 height 29
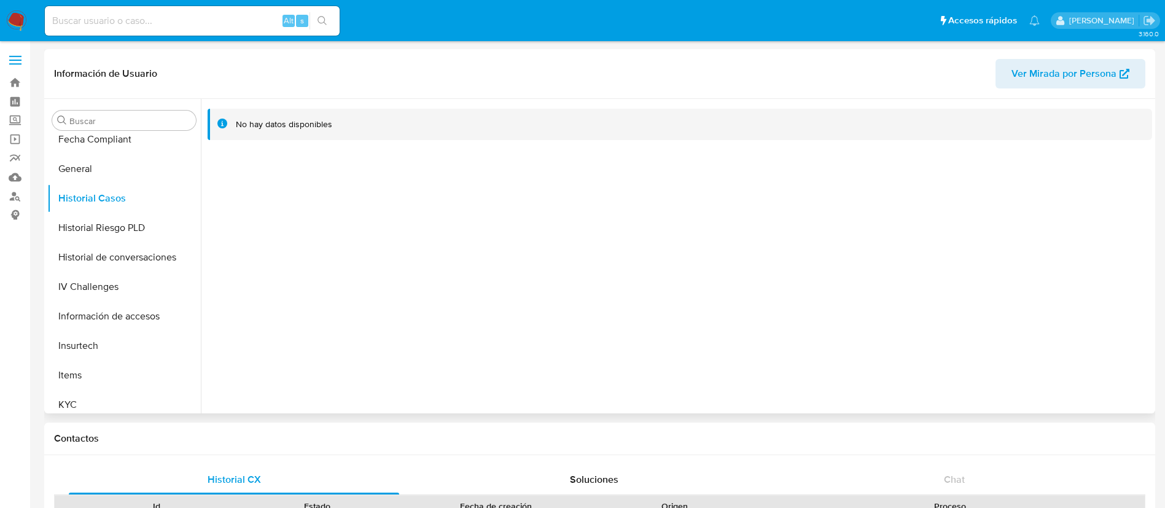
scroll to position [519, 0]
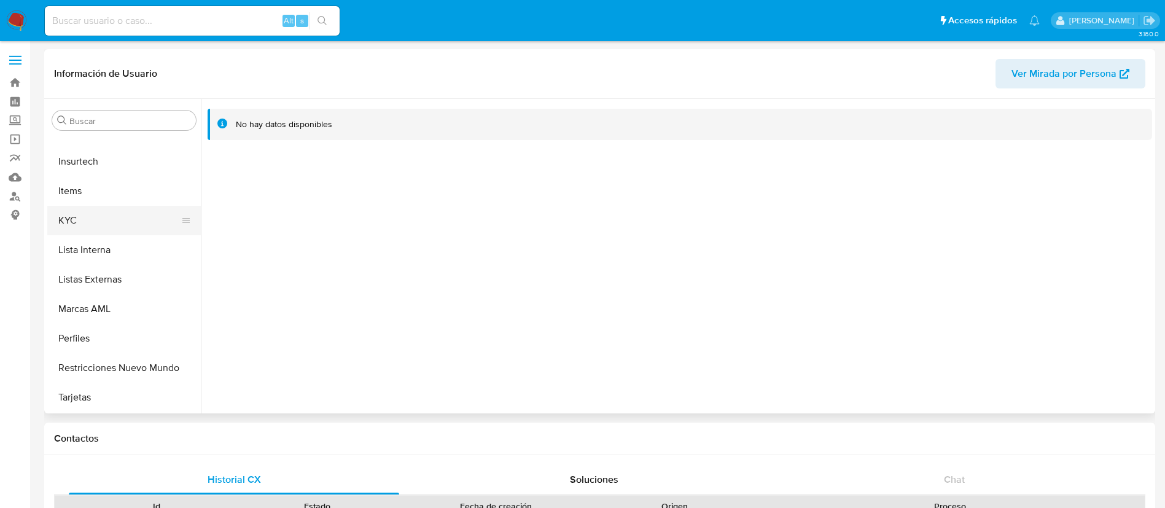
click at [97, 217] on button "KYC" at bounding box center [119, 220] width 144 height 29
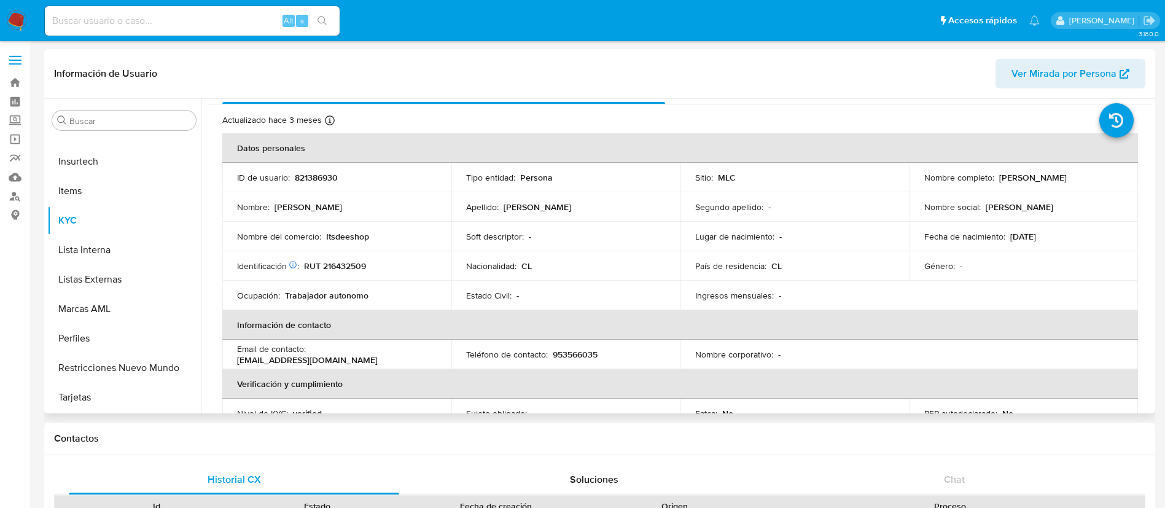
scroll to position [0, 0]
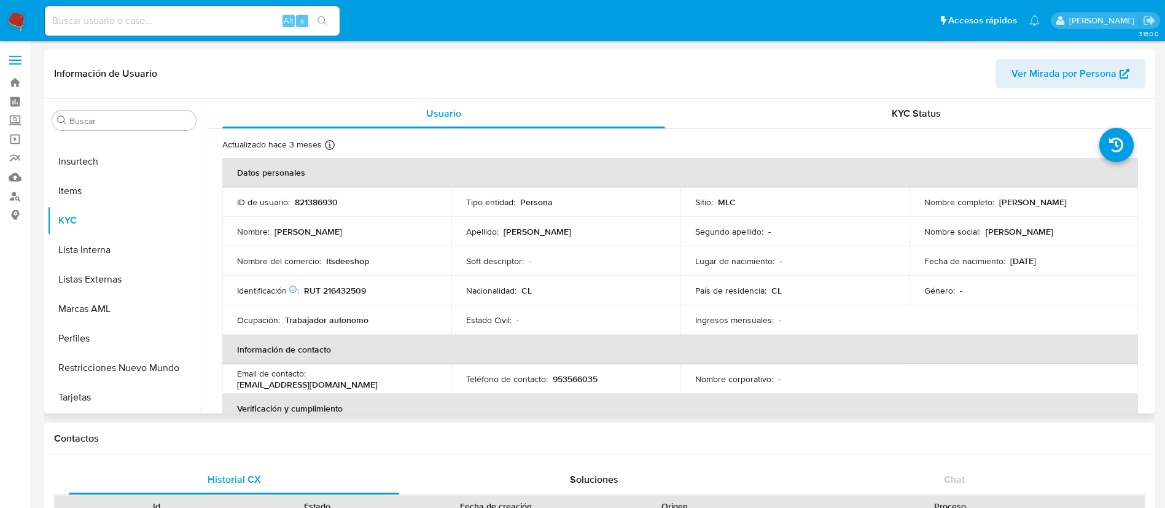
click at [338, 263] on p "Itsdeeshop" at bounding box center [347, 260] width 43 height 11
copy p "Itsdeeshop"
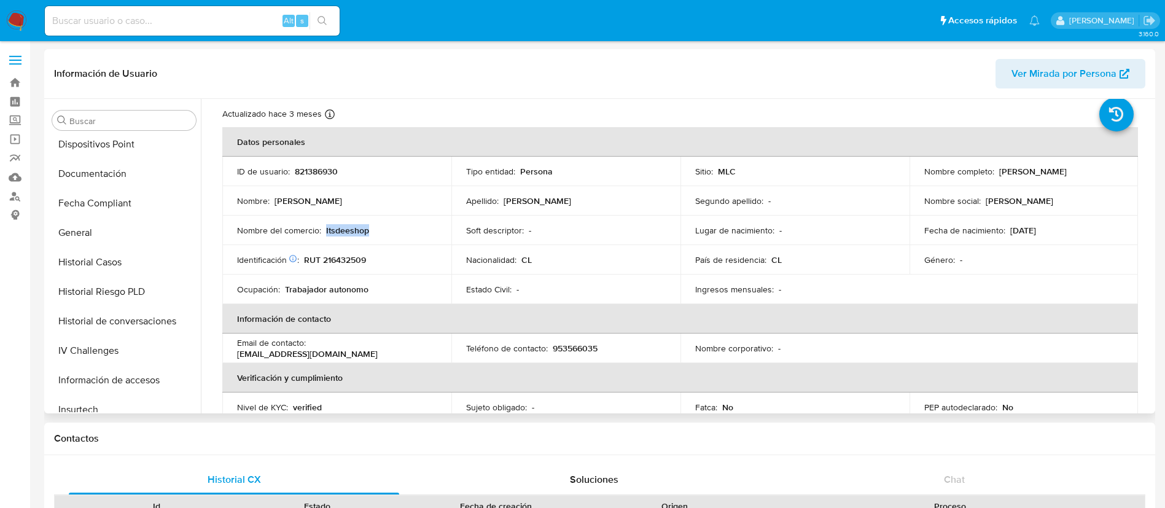
scroll to position [243, 0]
click at [110, 195] on button "Documentación" at bounding box center [119, 201] width 144 height 29
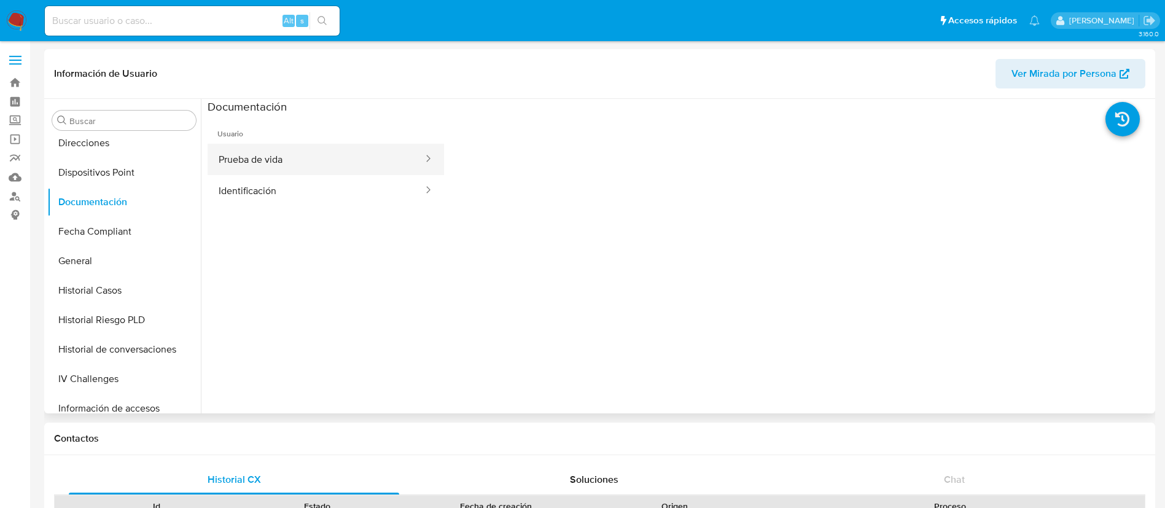
click at [275, 157] on button "Prueba de vida" at bounding box center [316, 159] width 217 height 31
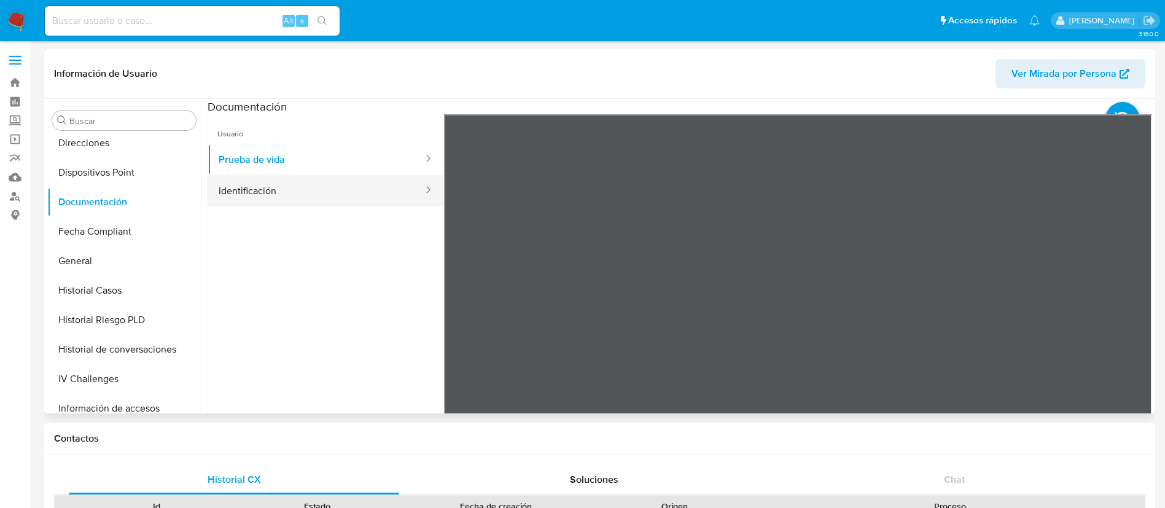
click at [271, 196] on button "Identificación" at bounding box center [316, 190] width 217 height 31
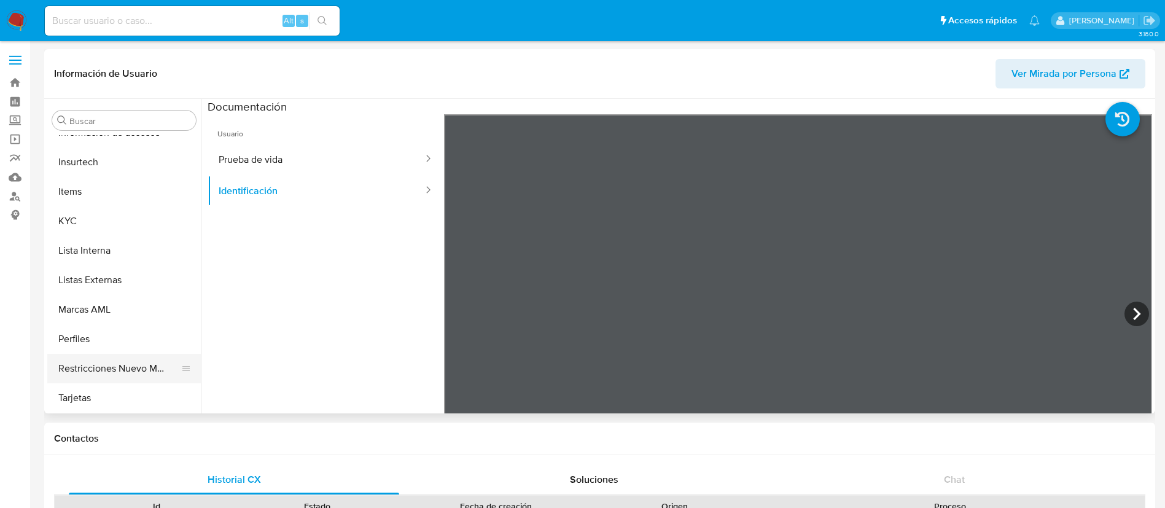
scroll to position [519, 0]
click at [56, 215] on button "KYC" at bounding box center [119, 220] width 144 height 29
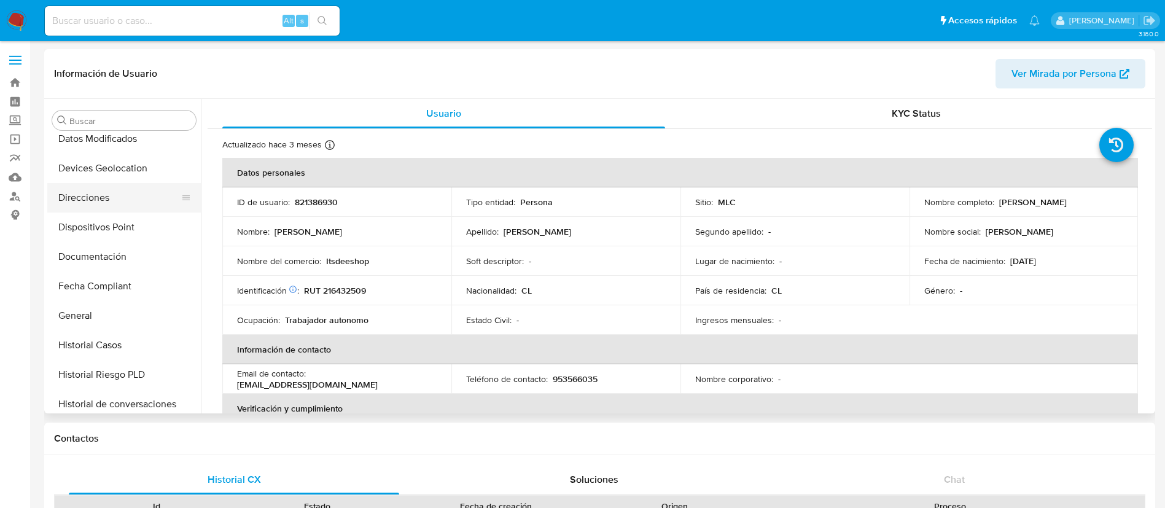
scroll to position [150, 0]
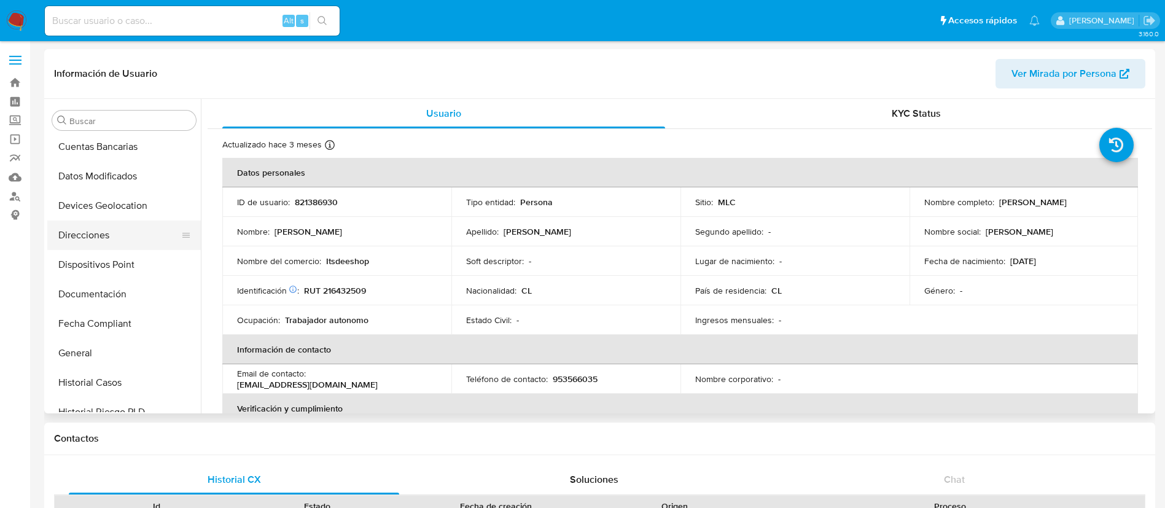
click at [130, 238] on button "Direcciones" at bounding box center [119, 234] width 144 height 29
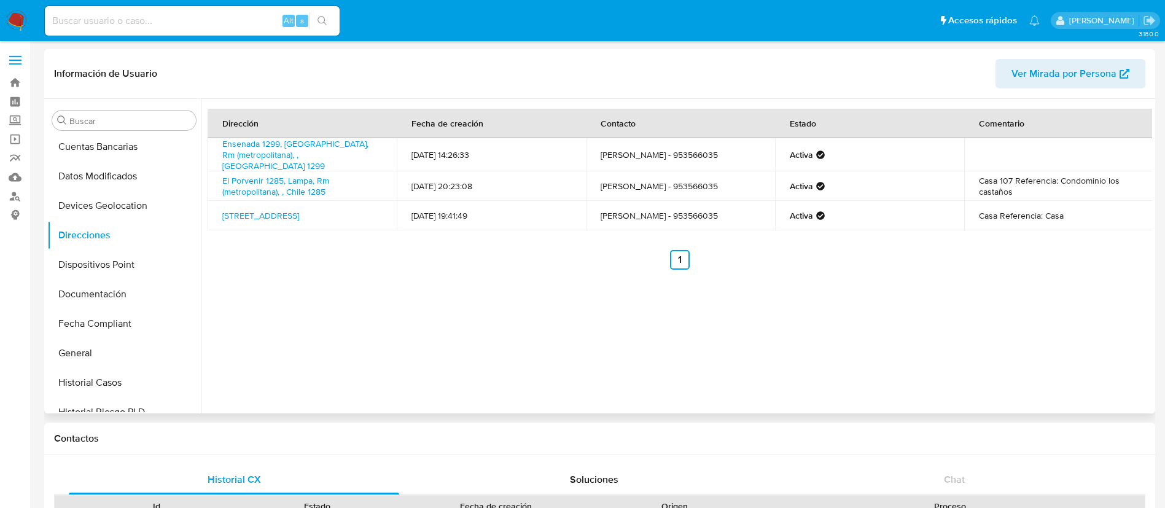
click at [537, 273] on div "Dirección Fecha de creación Contacto Estado Comentario Ensenada 1299, [GEOGRAPH…" at bounding box center [676, 256] width 951 height 314
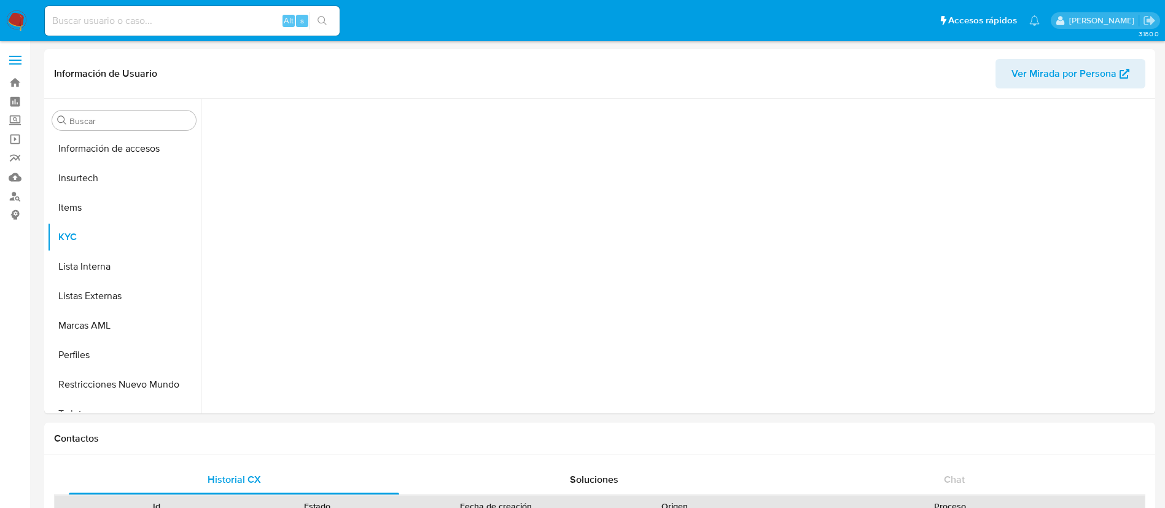
scroll to position [519, 0]
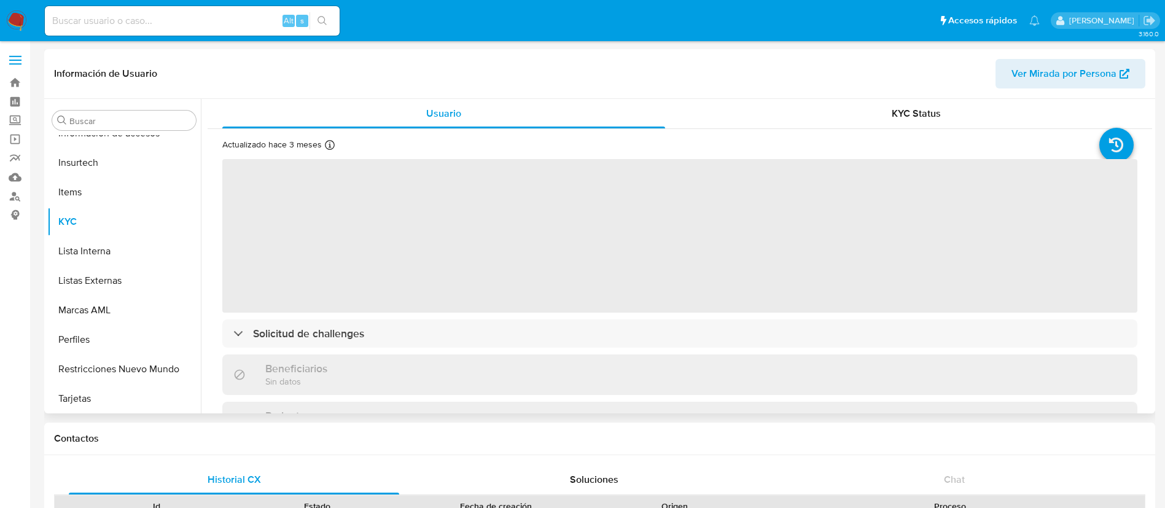
scroll to position [519, 0]
select select "10"
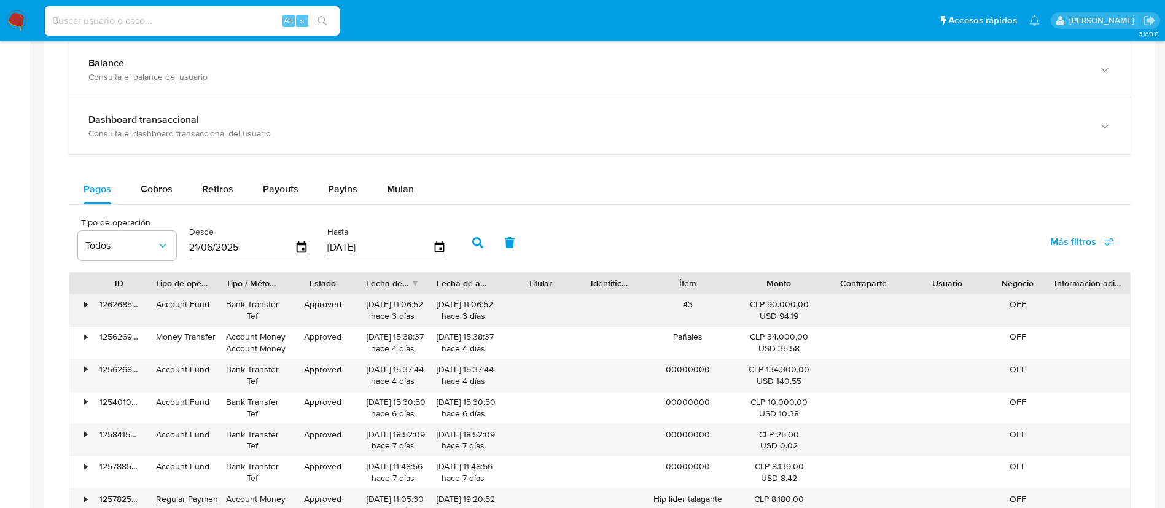
scroll to position [737, 0]
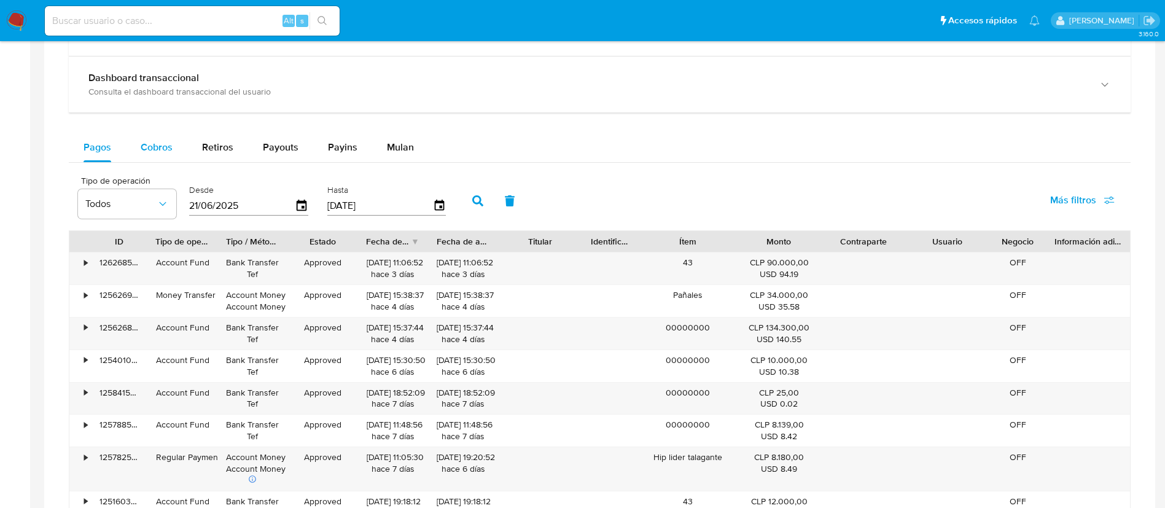
click at [145, 142] on span "Cobros" at bounding box center [157, 147] width 32 height 14
select select "10"
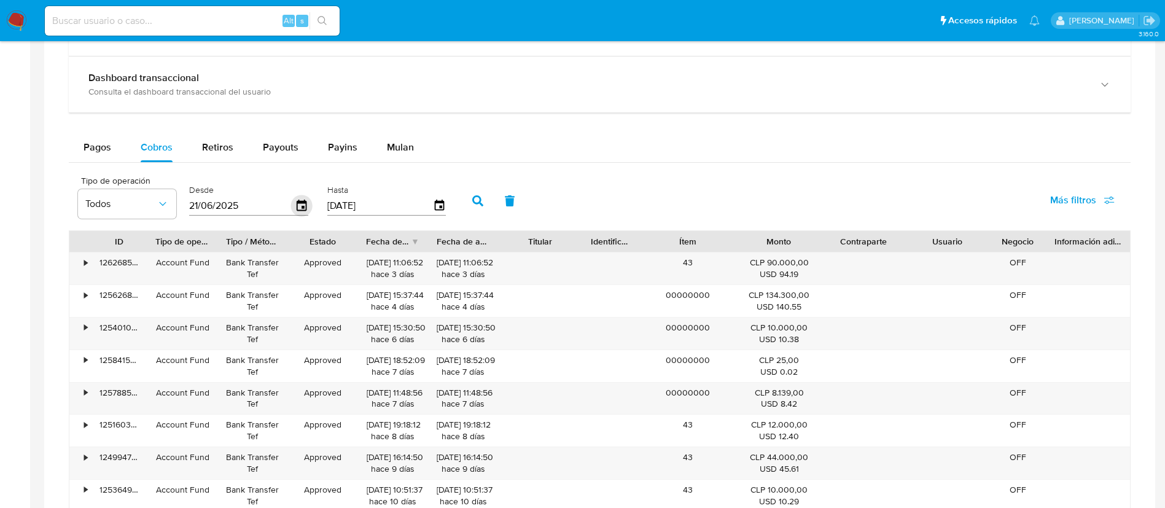
click at [305, 206] on icon "button" at bounding box center [301, 205] width 21 height 21
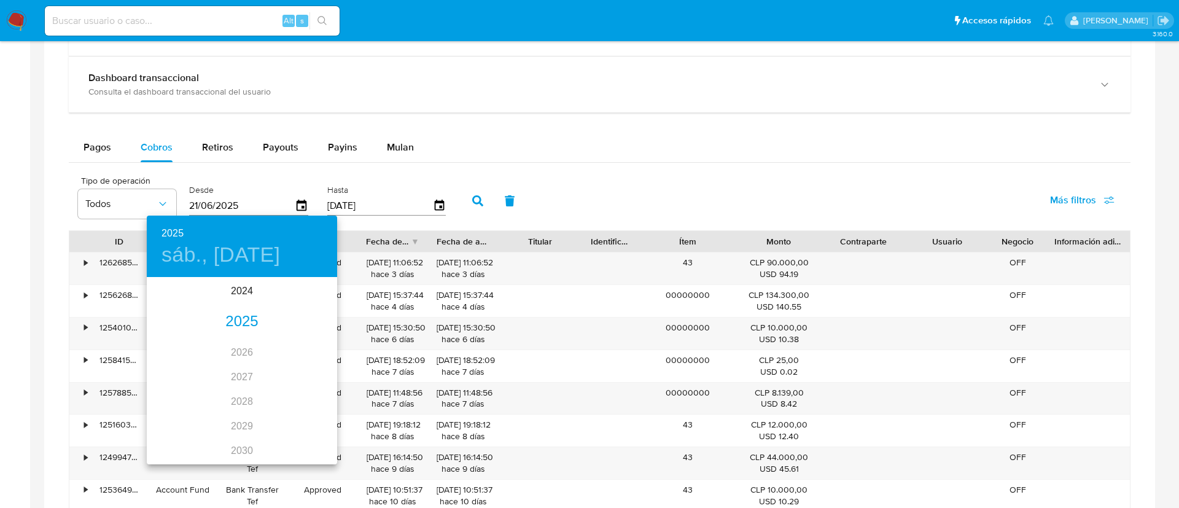
click at [226, 317] on div "2025" at bounding box center [242, 321] width 190 height 25
click at [220, 335] on div "may." at bounding box center [241, 348] width 63 height 46
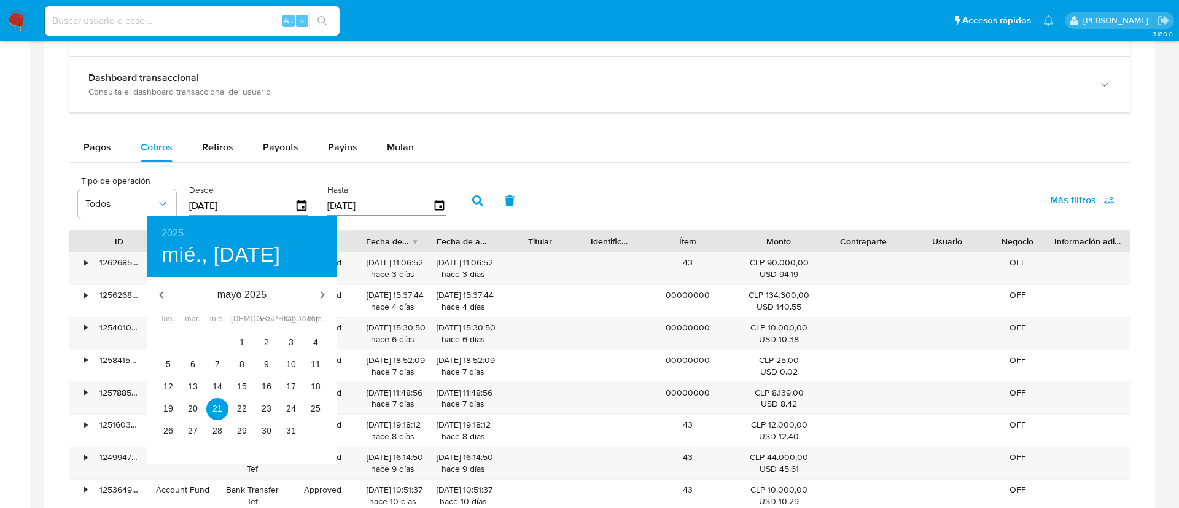
click at [247, 292] on p "mayo 2025" at bounding box center [241, 294] width 131 height 15
click at [164, 294] on icon "button" at bounding box center [161, 294] width 15 height 15
click at [165, 295] on icon "button" at bounding box center [161, 294] width 15 height 15
click at [271, 292] on p "febrero 2025" at bounding box center [241, 294] width 131 height 15
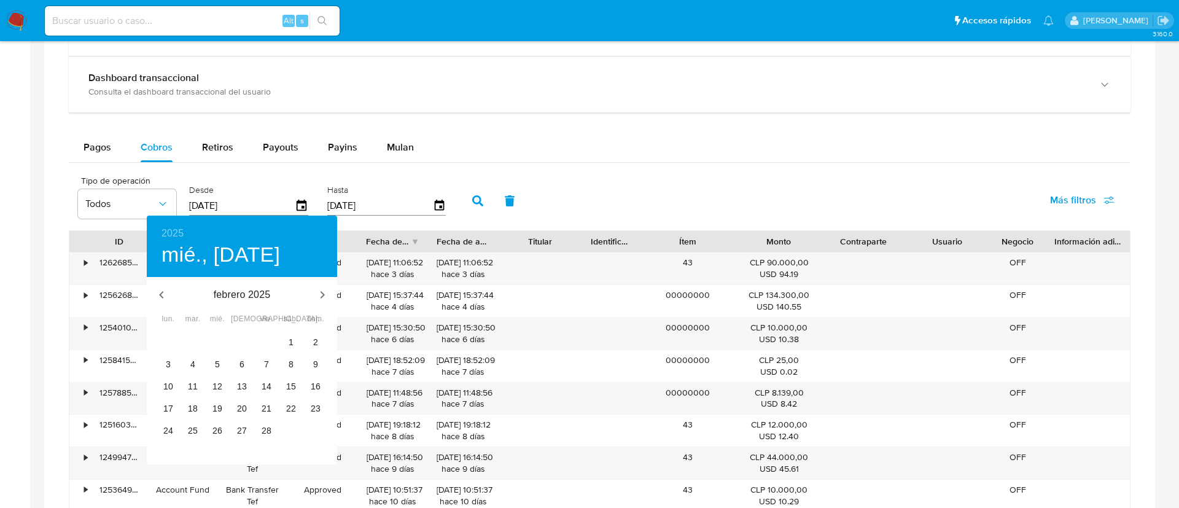
click at [145, 293] on div at bounding box center [589, 254] width 1179 height 508
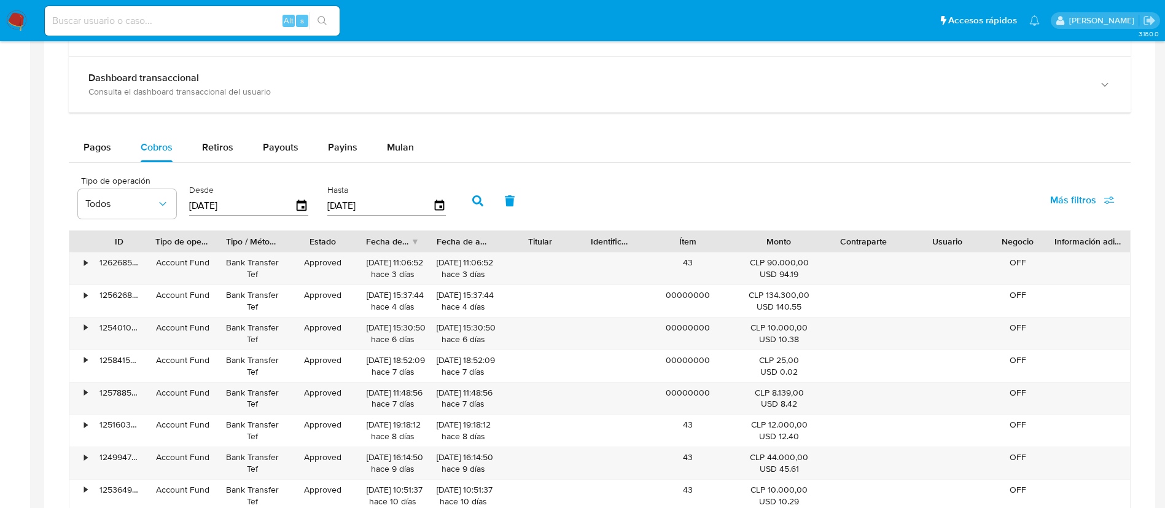
click at [224, 206] on input "[DATE]" at bounding box center [242, 206] width 106 height 20
click at [297, 207] on icon "button" at bounding box center [302, 205] width 10 height 11
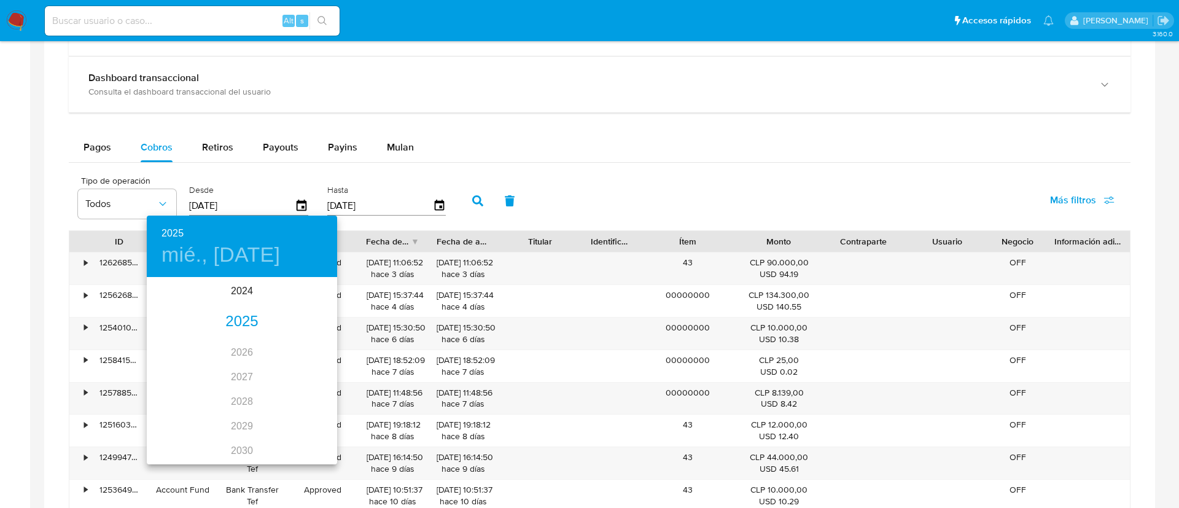
click at [233, 321] on div "2025" at bounding box center [242, 321] width 190 height 25
click at [182, 308] on div "ene." at bounding box center [178, 302] width 63 height 46
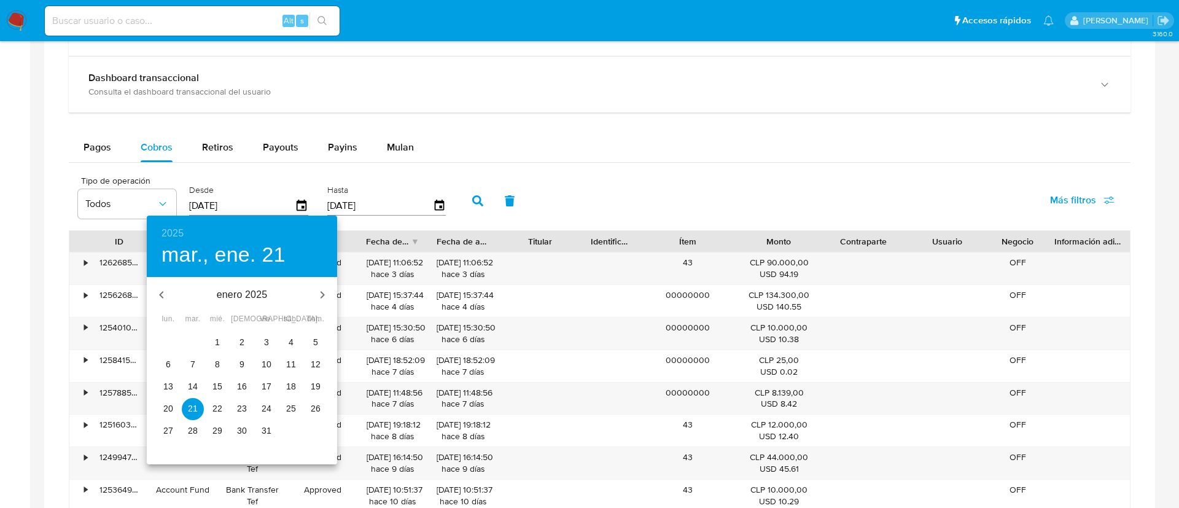
click at [213, 340] on span "1" at bounding box center [217, 342] width 22 height 12
type input "[DATE]"
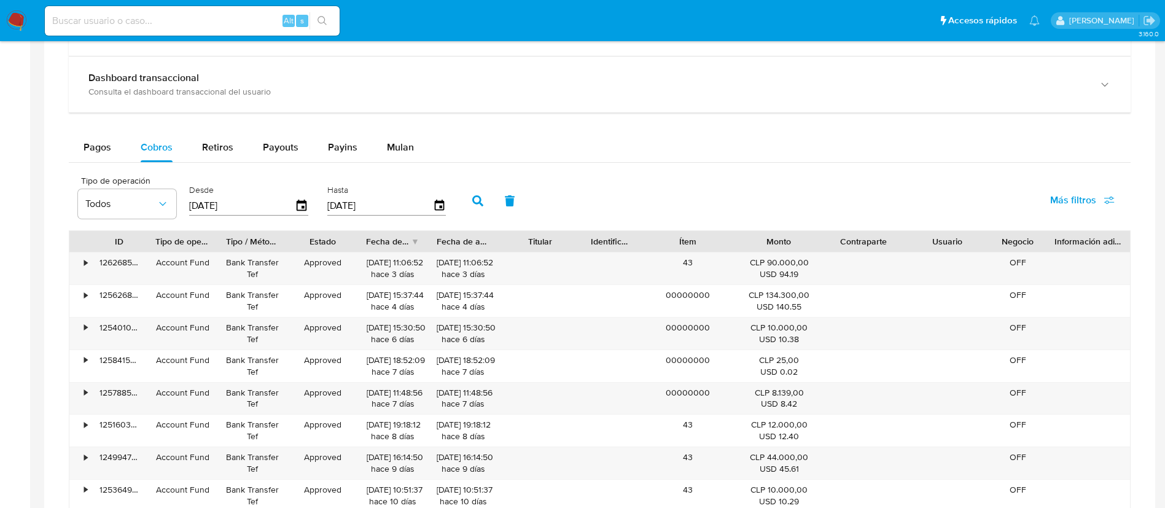
click at [486, 205] on button "button" at bounding box center [478, 200] width 32 height 29
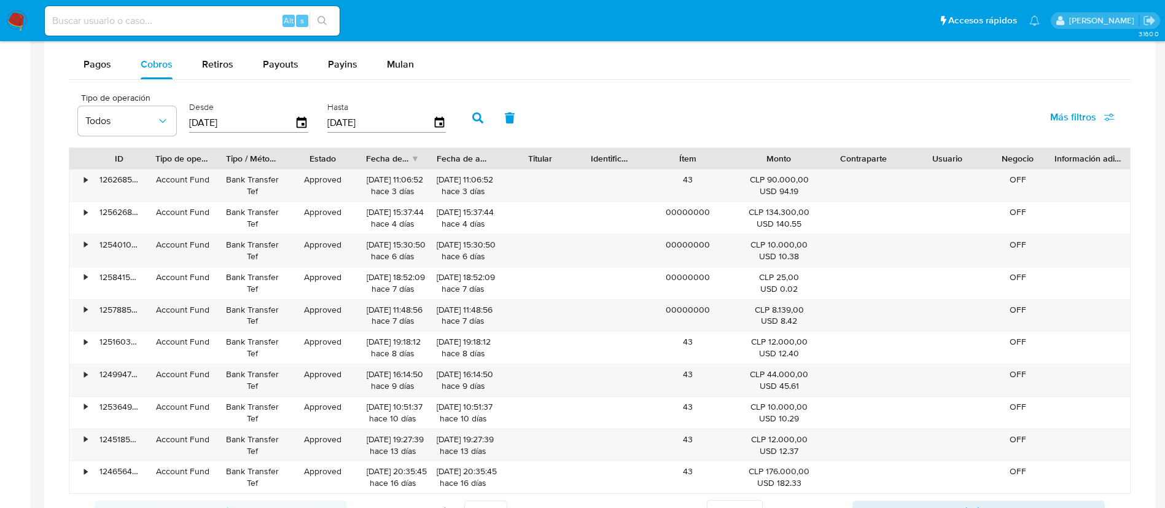
scroll to position [921, 0]
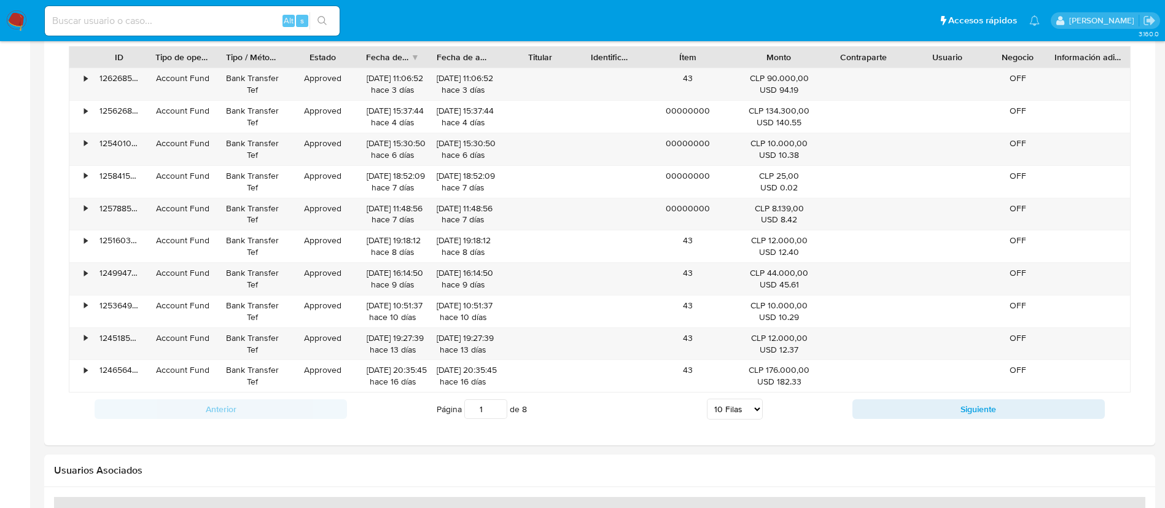
click at [732, 406] on select "5 Filas 10 Filas 20 Filas 25 Filas 50 Filas 100 Filas" at bounding box center [735, 408] width 56 height 21
click at [707, 398] on select "5 Filas 10 Filas 20 Filas 25 Filas 50 Filas 100 Filas" at bounding box center [735, 408] width 56 height 21
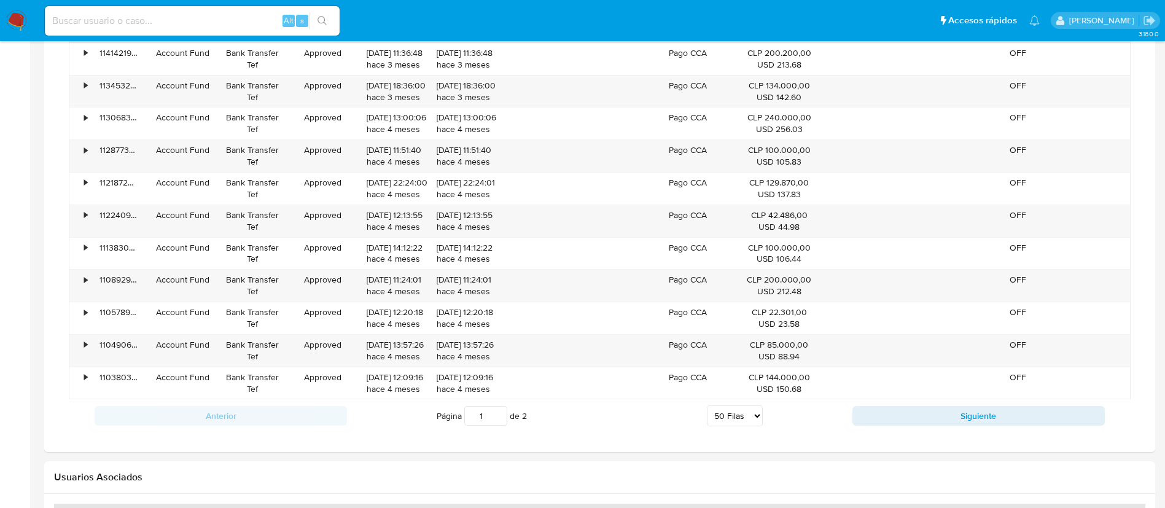
scroll to position [2302, 0]
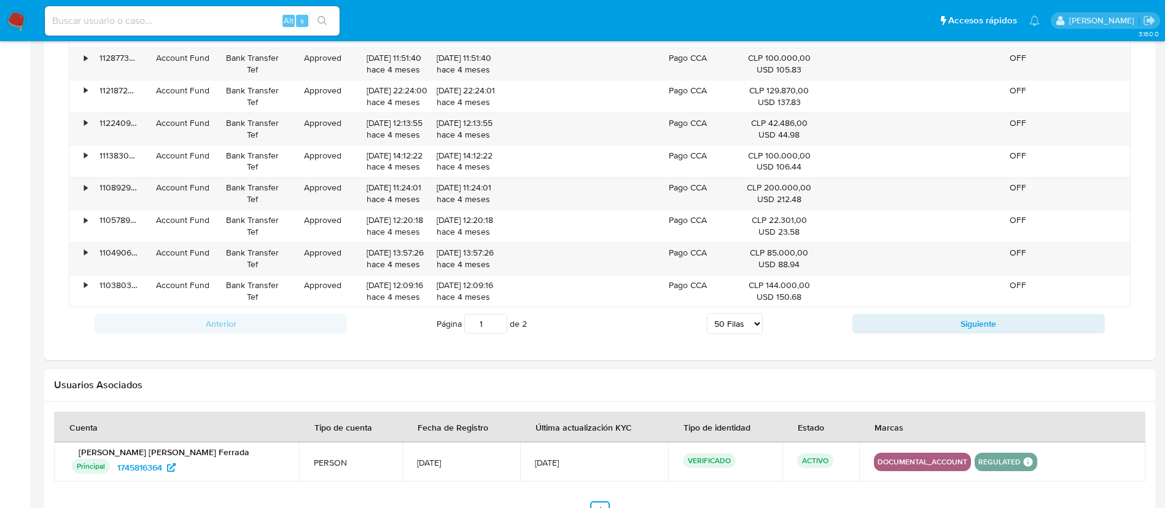
click at [730, 318] on select "5 Filas 10 Filas 20 Filas 25 Filas 50 Filas 100 Filas" at bounding box center [735, 323] width 56 height 21
select select "100"
click at [707, 313] on select "5 Filas 10 Filas 20 Filas 25 Filas 50 Filas 100 Filas" at bounding box center [735, 323] width 56 height 21
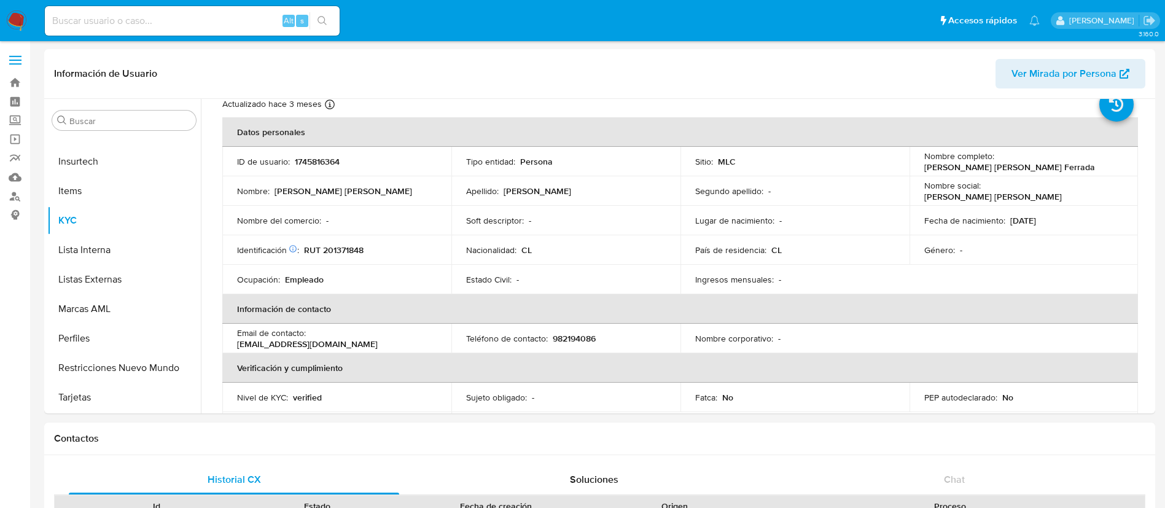
scroll to position [0, 0]
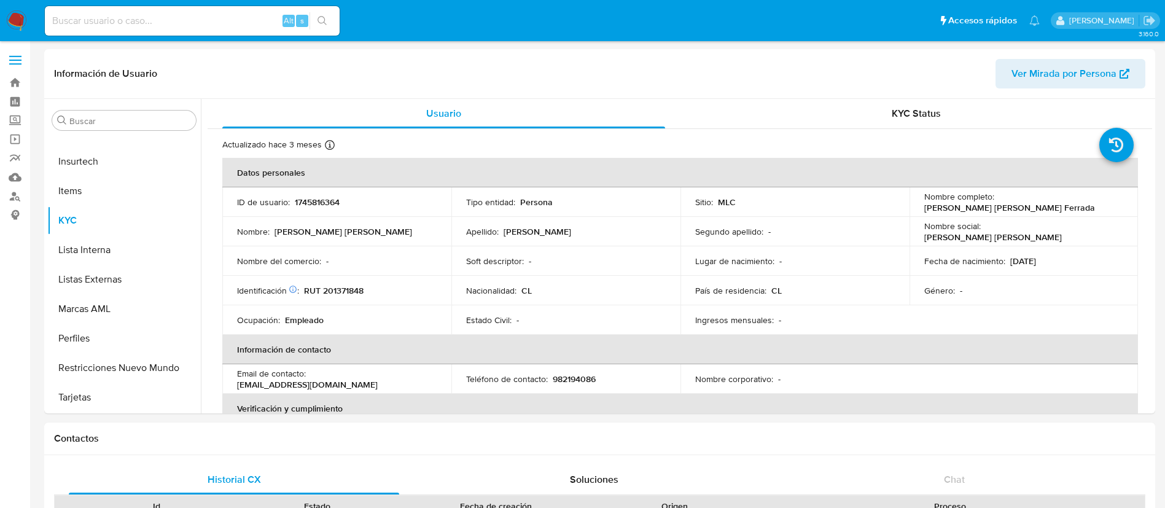
click at [341, 292] on p "RUT 201371848" at bounding box center [334, 290] width 60 height 11
copy p "201371848"
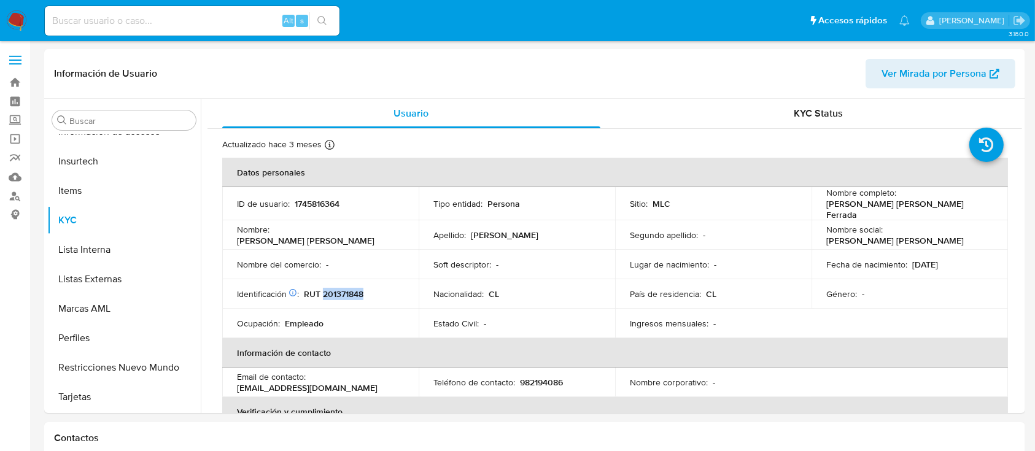
scroll to position [519, 0]
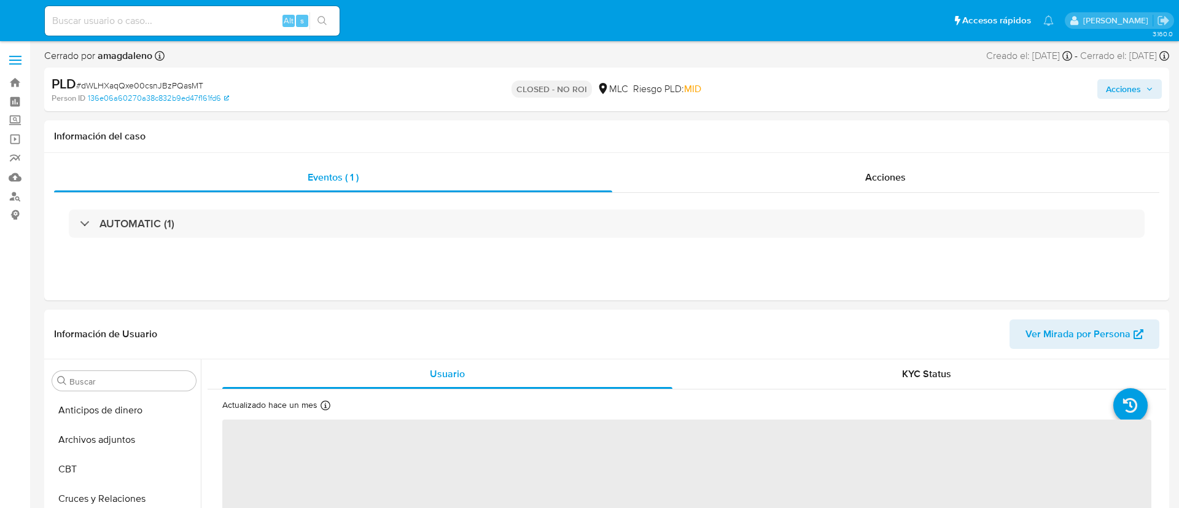
select select "10"
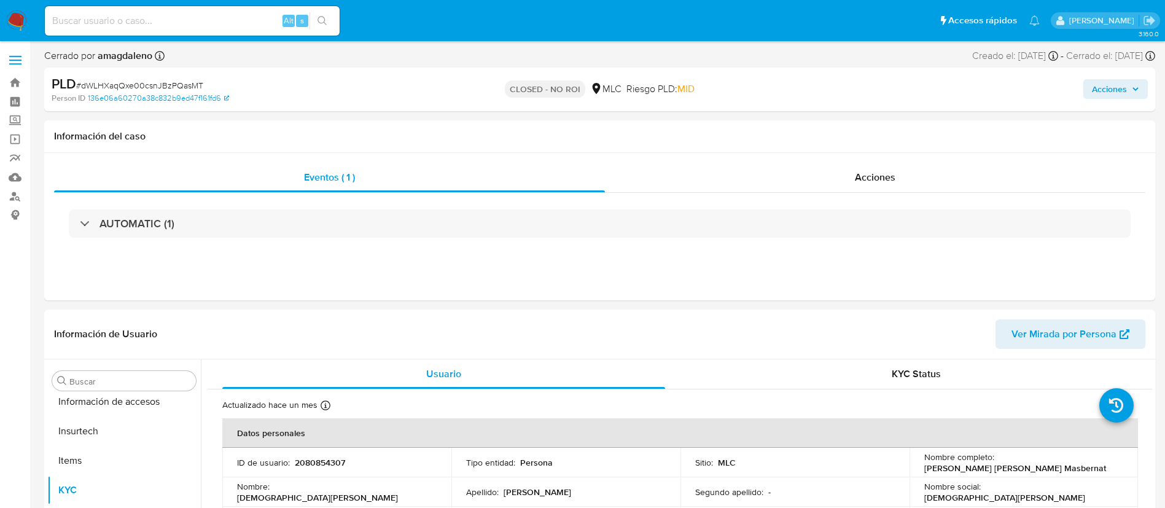
scroll to position [519, 0]
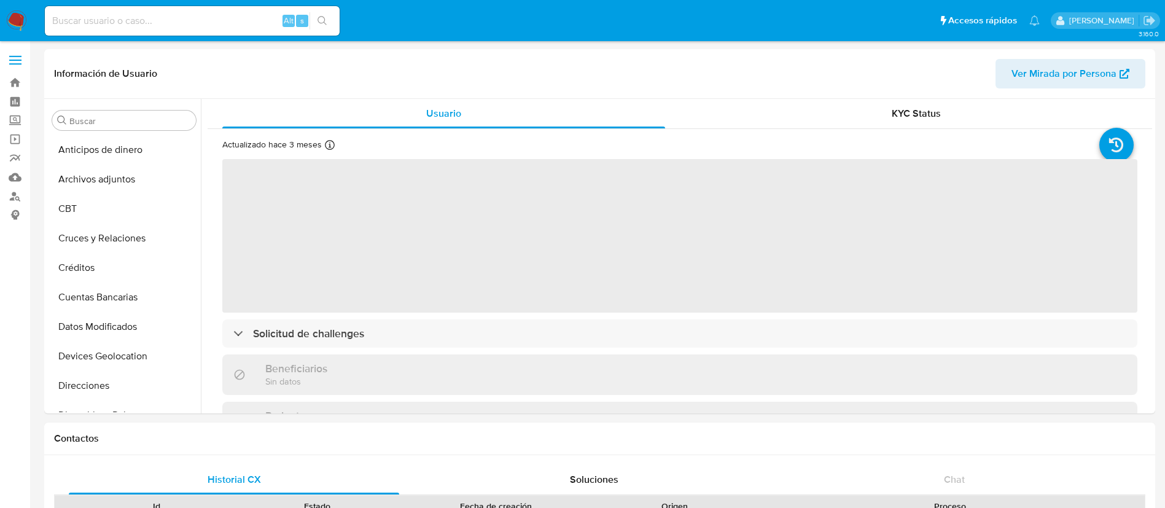
select select "10"
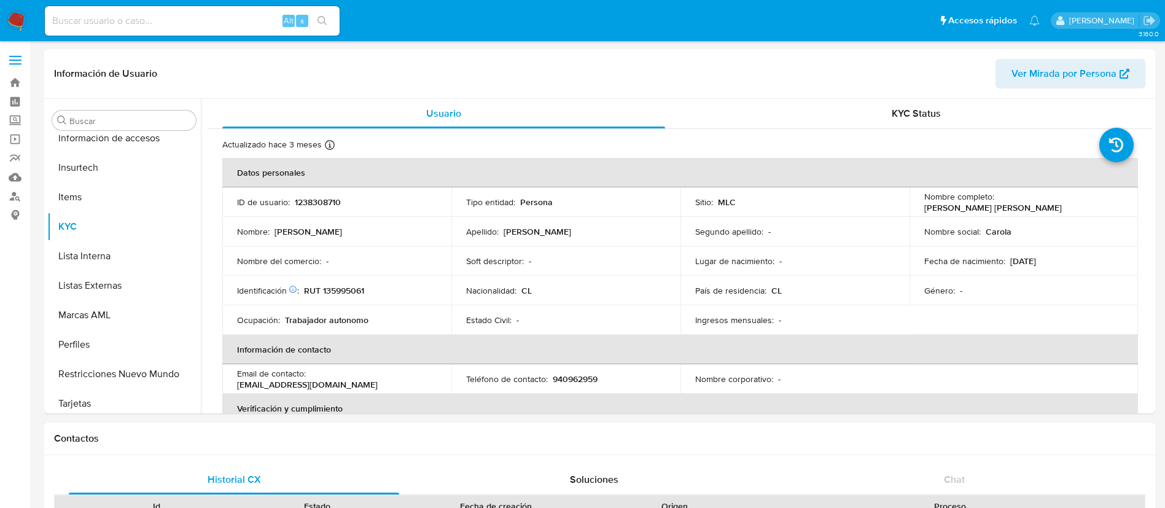
scroll to position [519, 0]
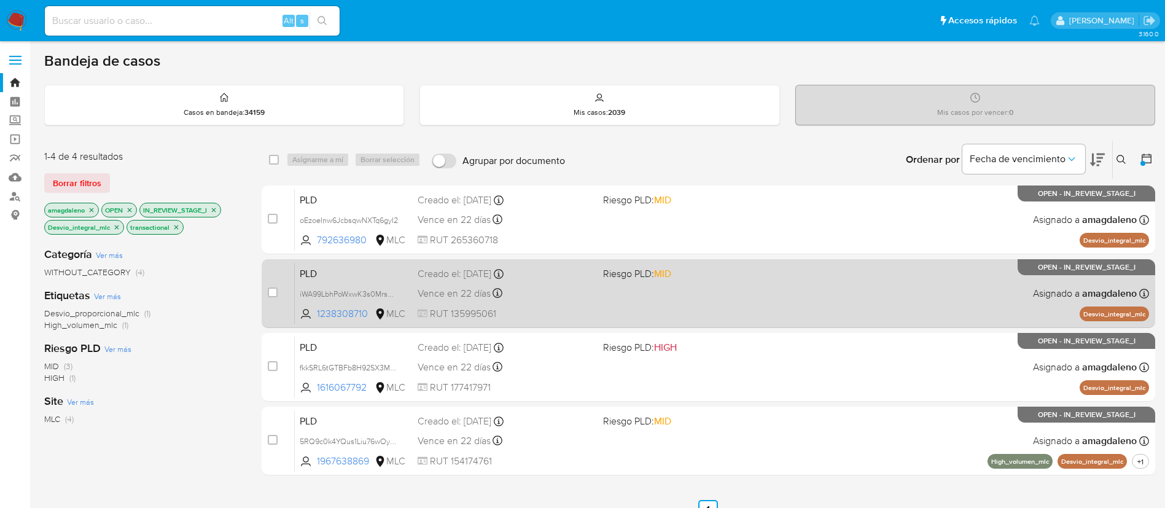
click at [590, 279] on div "Creado el: [DATE] Creado el: [DATE] 16:08:37" at bounding box center [505, 274] width 176 height 14
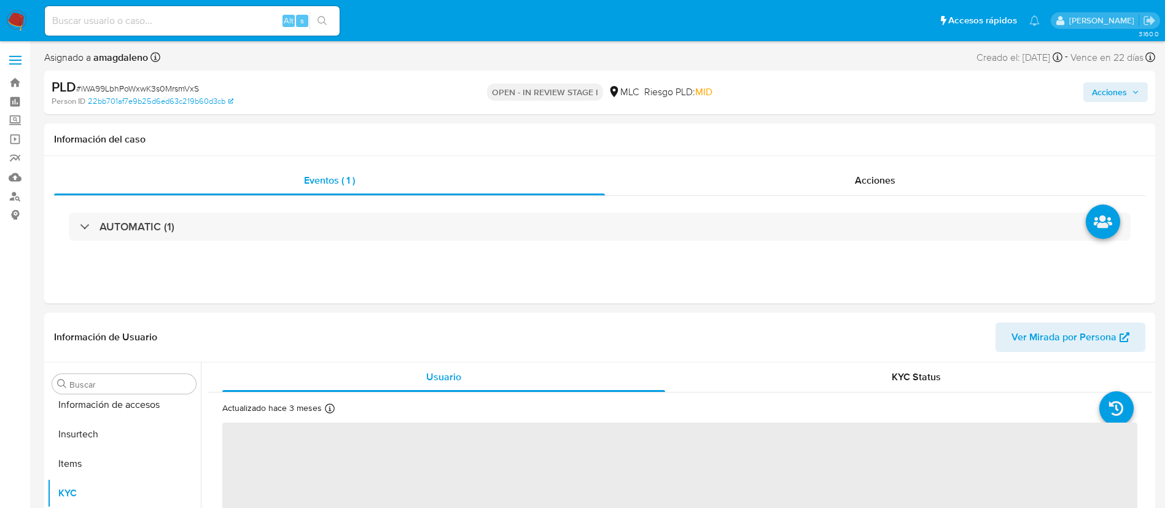
scroll to position [519, 0]
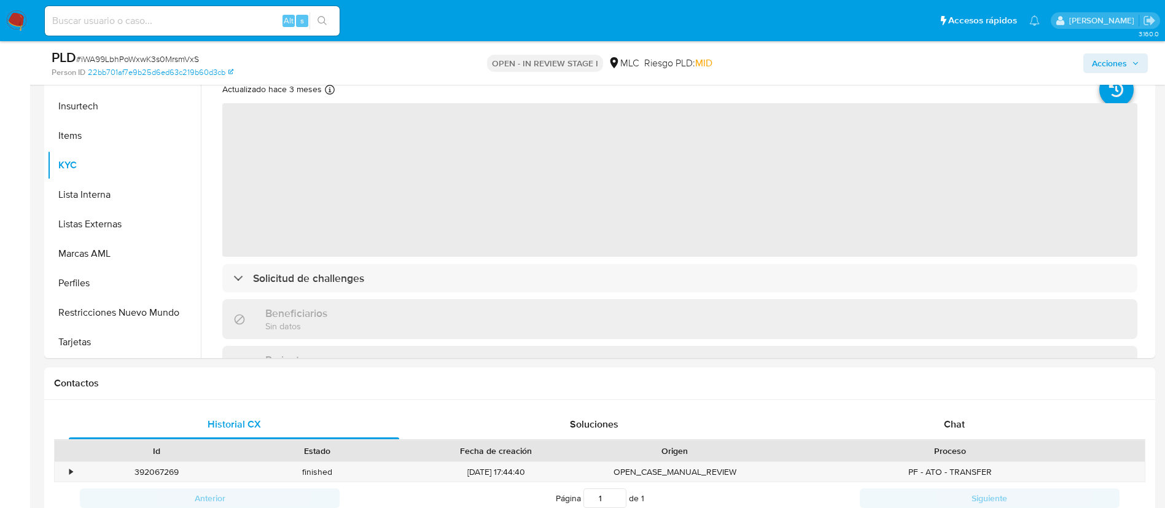
select select "10"
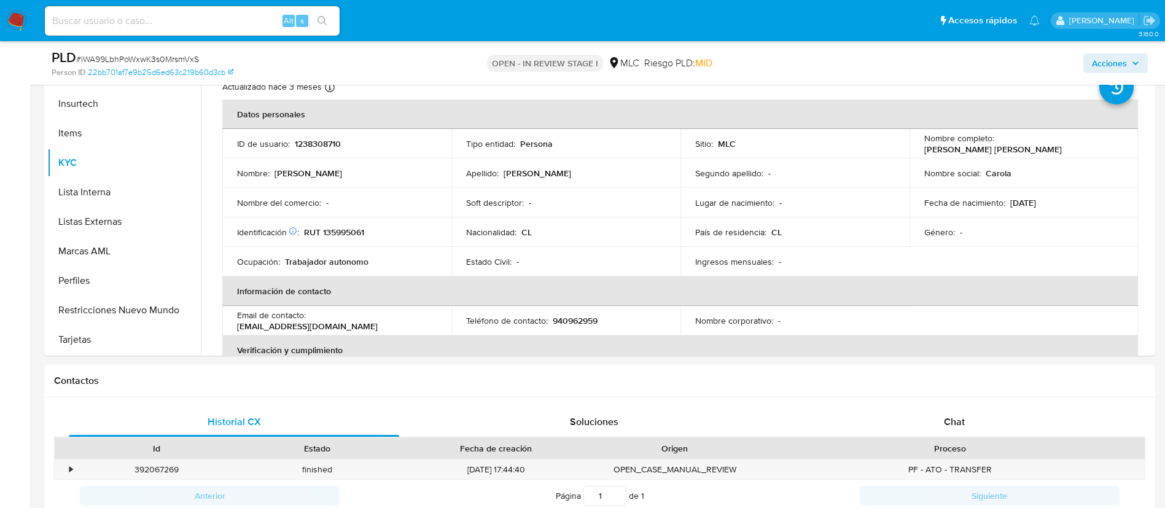
scroll to position [281, 0]
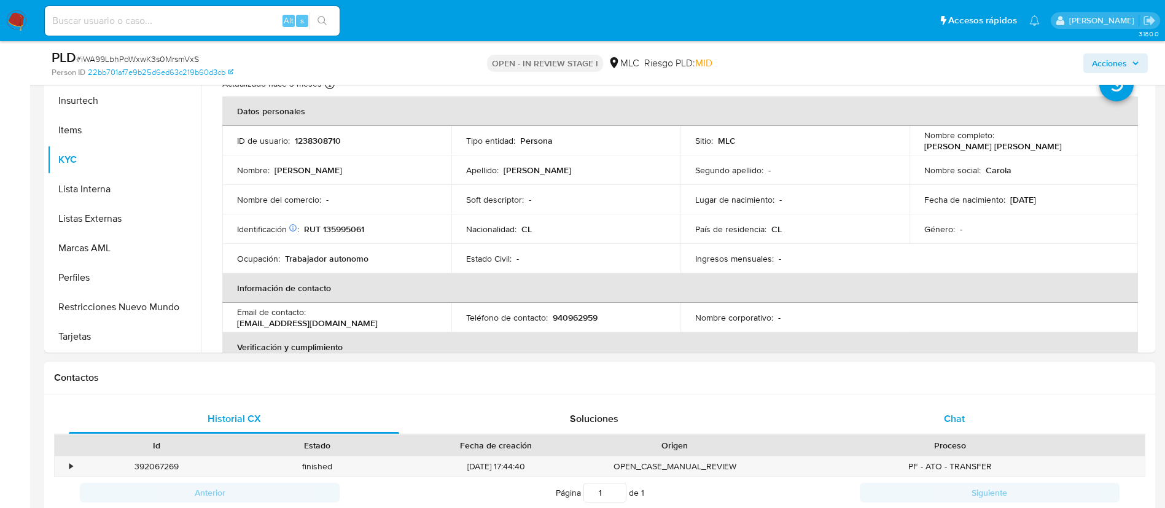
click at [956, 414] on span "Chat" at bounding box center [954, 418] width 21 height 14
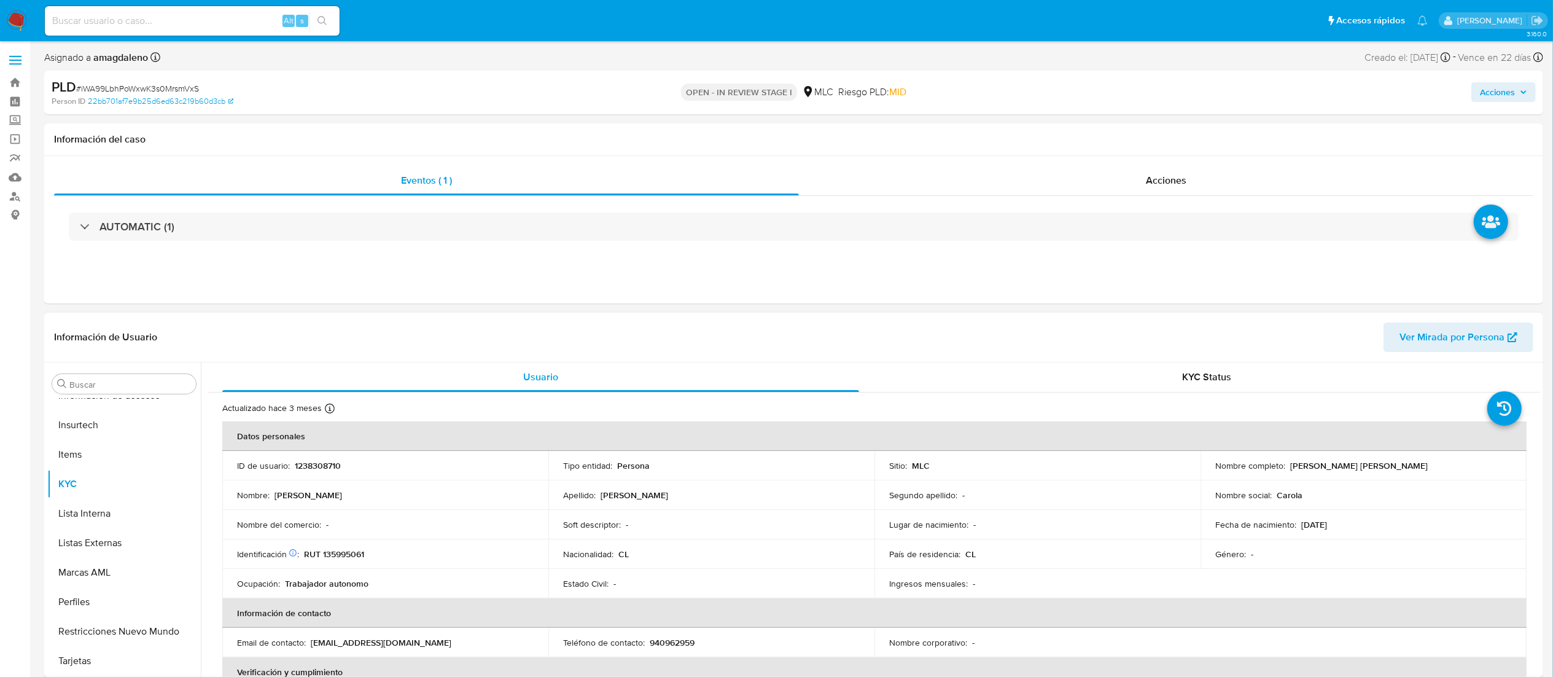
scroll to position [0, 0]
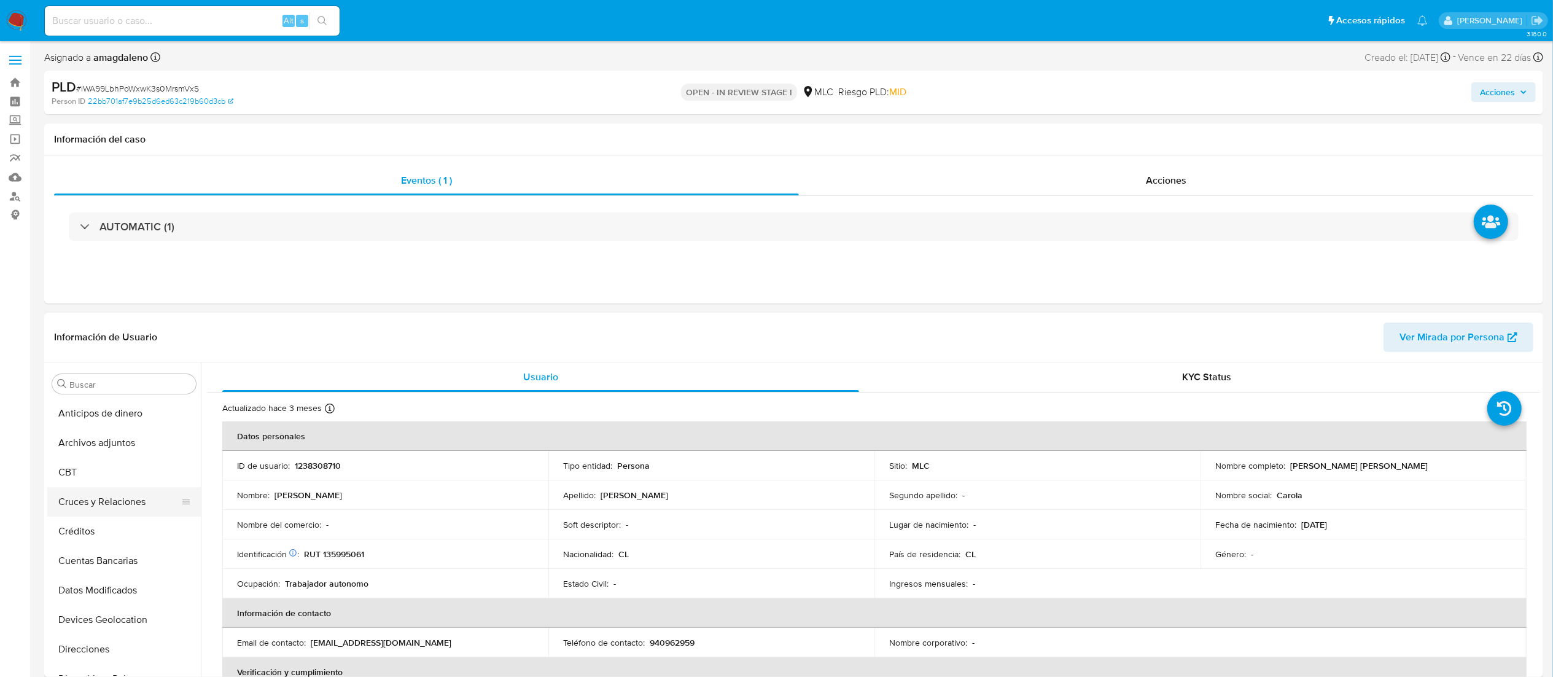
click at [150, 501] on button "Cruces y Relaciones" at bounding box center [119, 501] width 144 height 29
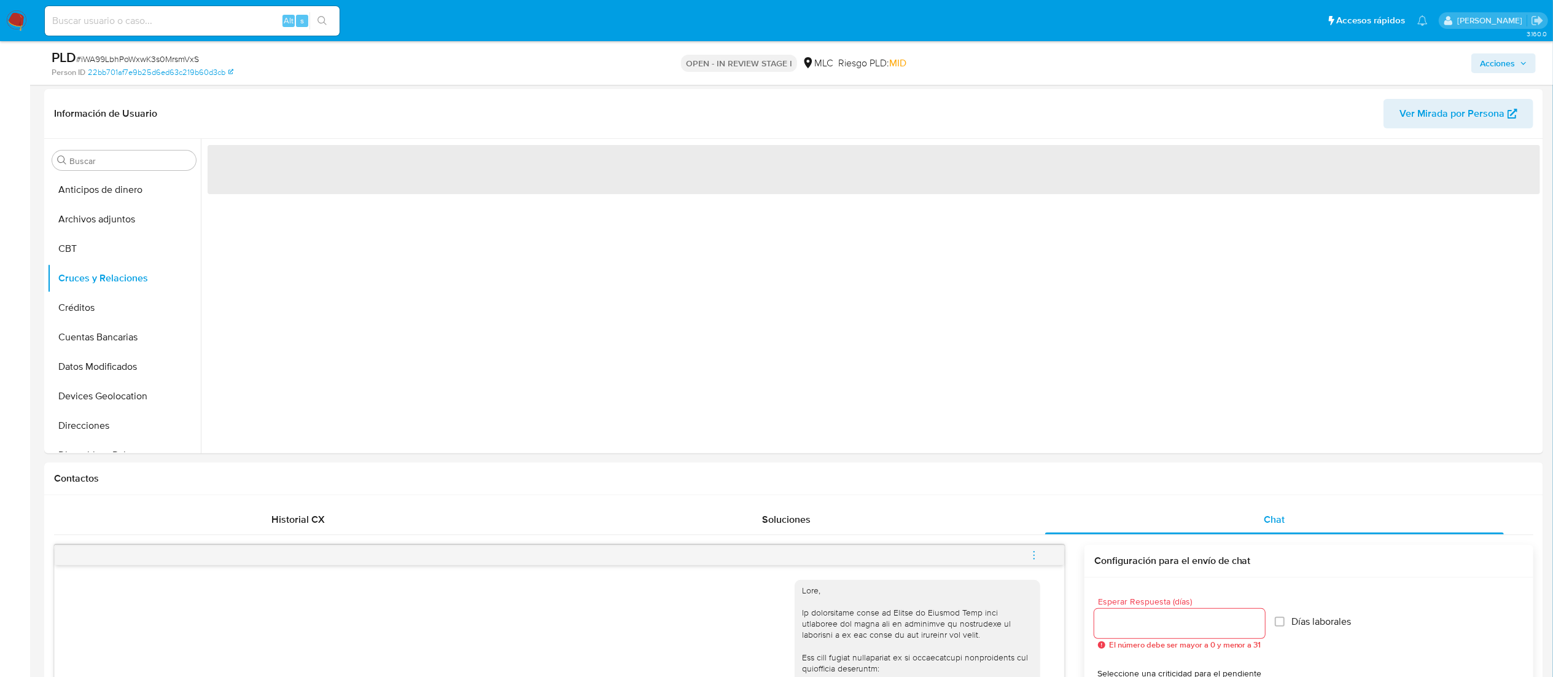
scroll to position [206, 0]
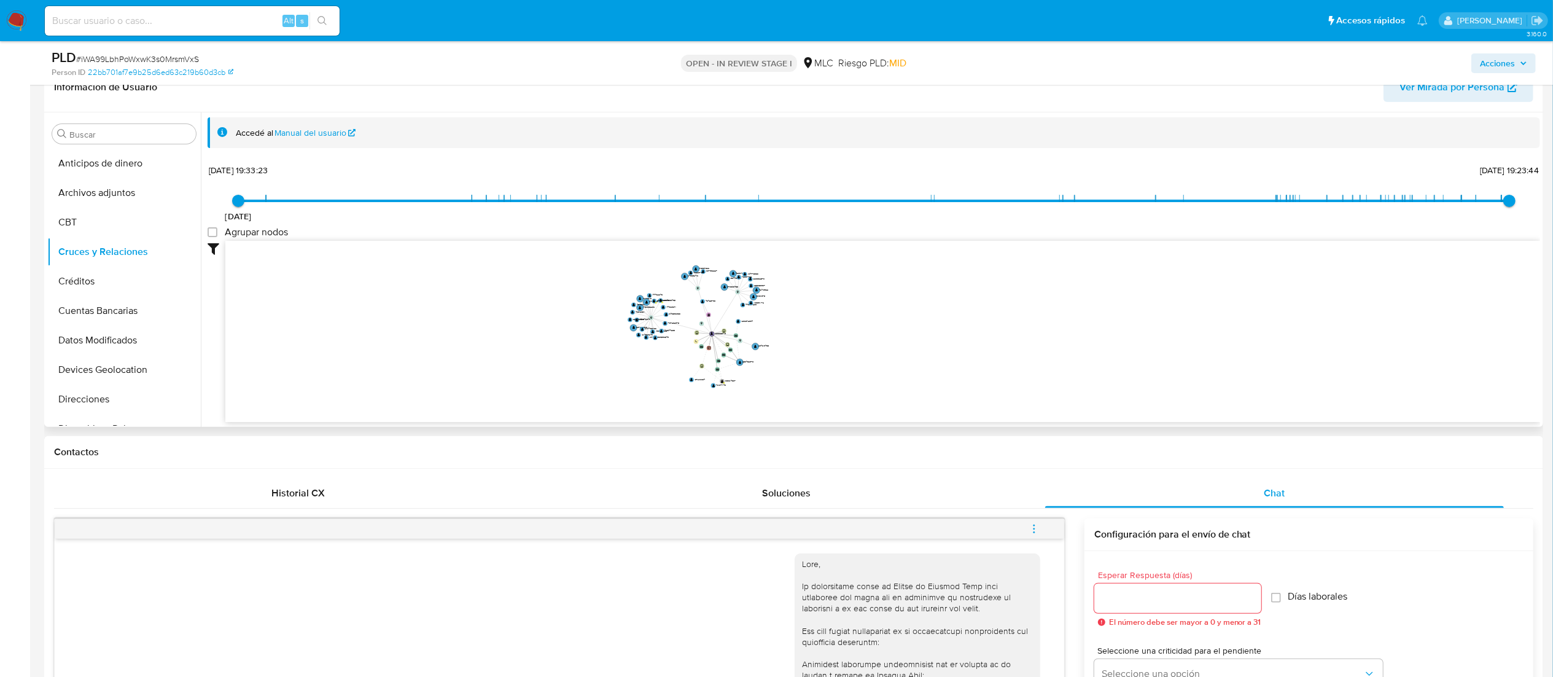
drag, startPoint x: 796, startPoint y: 323, endPoint x: 808, endPoint y: 317, distance: 13.2
click at [808, 317] on icon "device-6865b133d4f3ed5dcb9884c2  user-1238308710  1238308710 device-67b754bf2…" at bounding box center [882, 330] width 1314 height 178
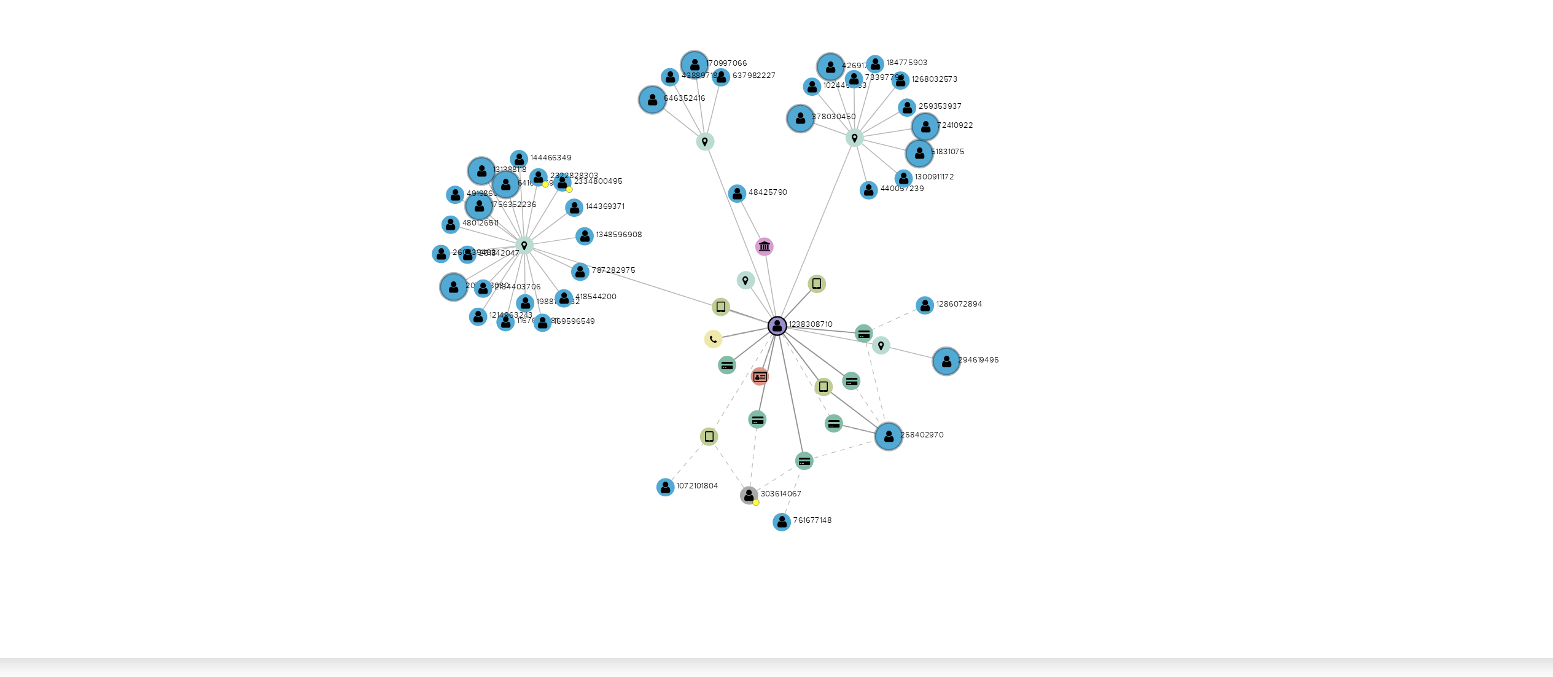
scroll to position [206, 0]
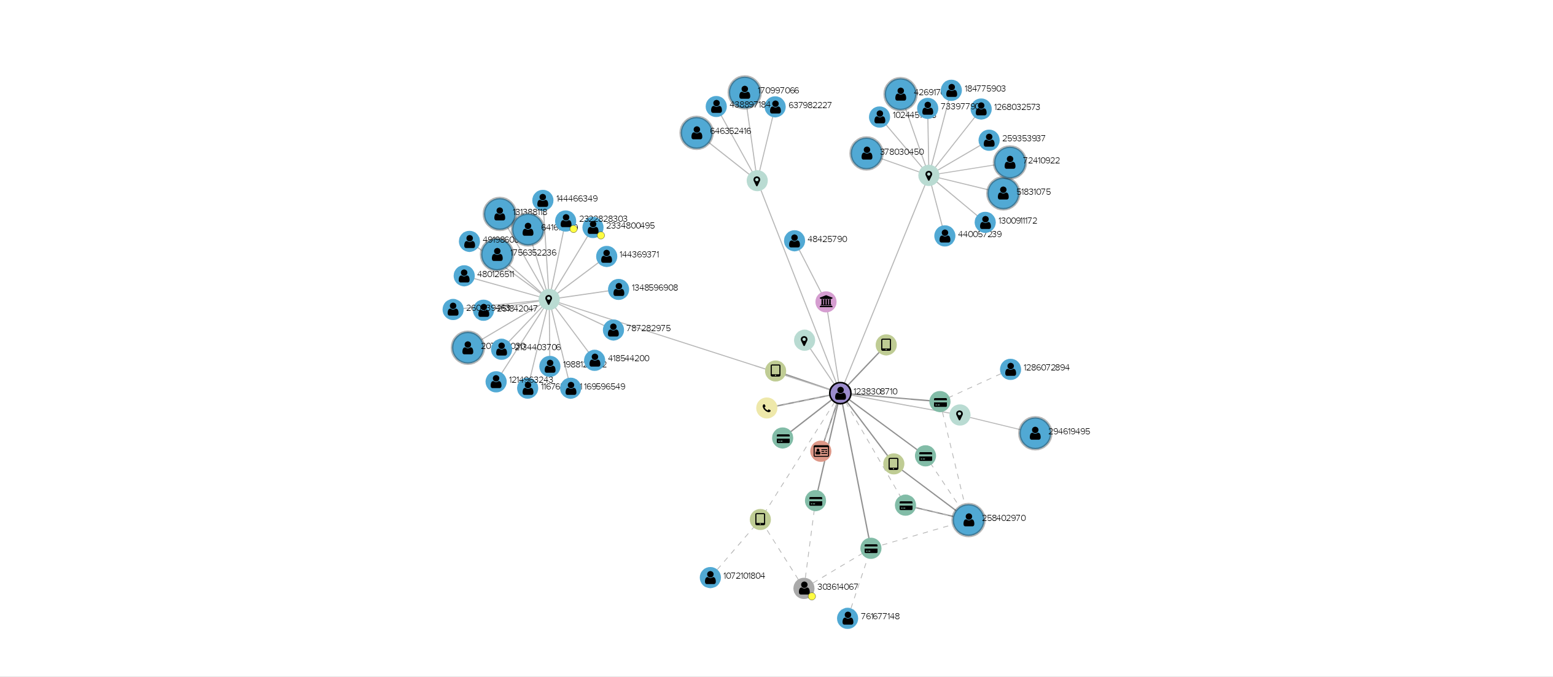
click at [841, 344] on icon "device-6865b133d4f3ed5dcb9884c2  user-1238308710  1238308710 device-67b754bf2…" at bounding box center [882, 330] width 1314 height 178
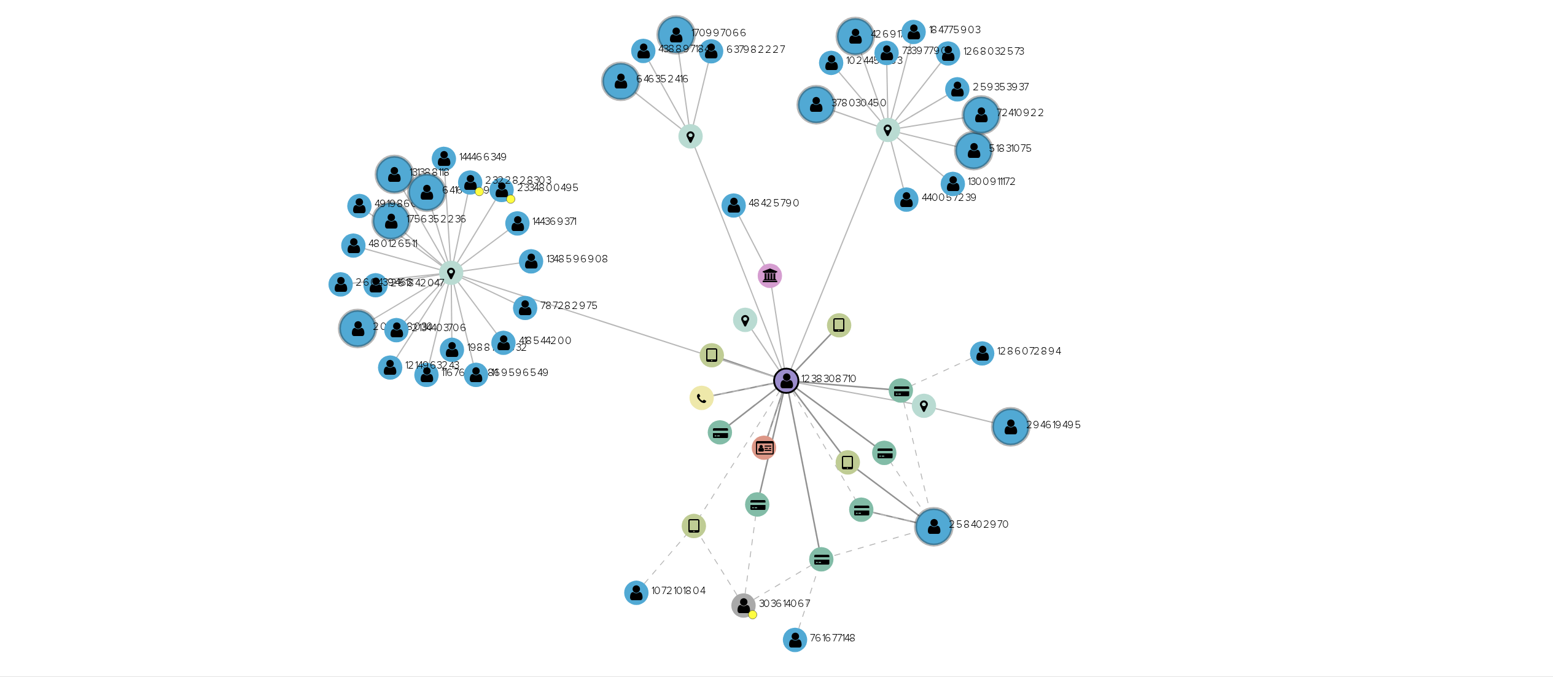
click at [836, 338] on icon "device-6865b133d4f3ed5dcb9884c2  user-1238308710  1238308710 device-67b754bf2…" at bounding box center [882, 330] width 1314 height 178
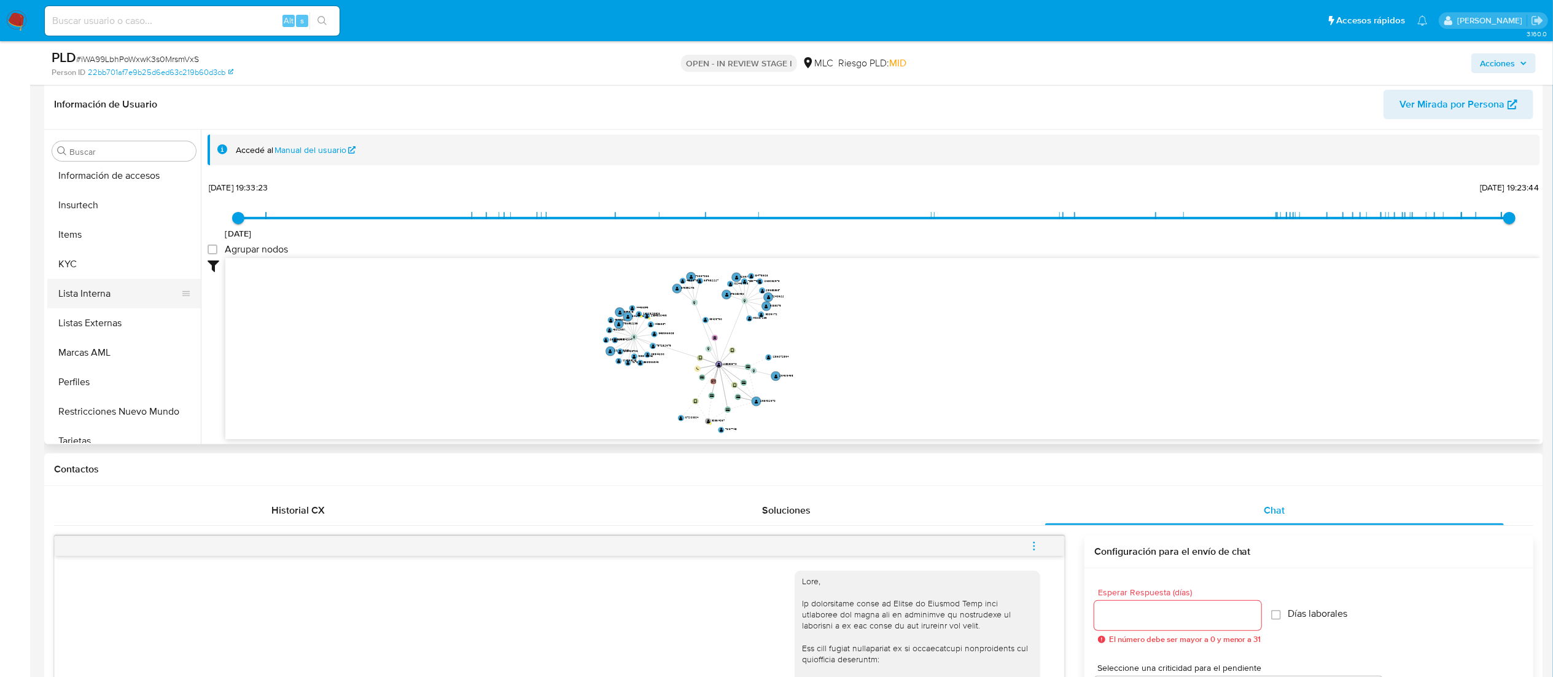
scroll to position [519, 0]
click at [90, 260] on button "KYC" at bounding box center [119, 250] width 144 height 29
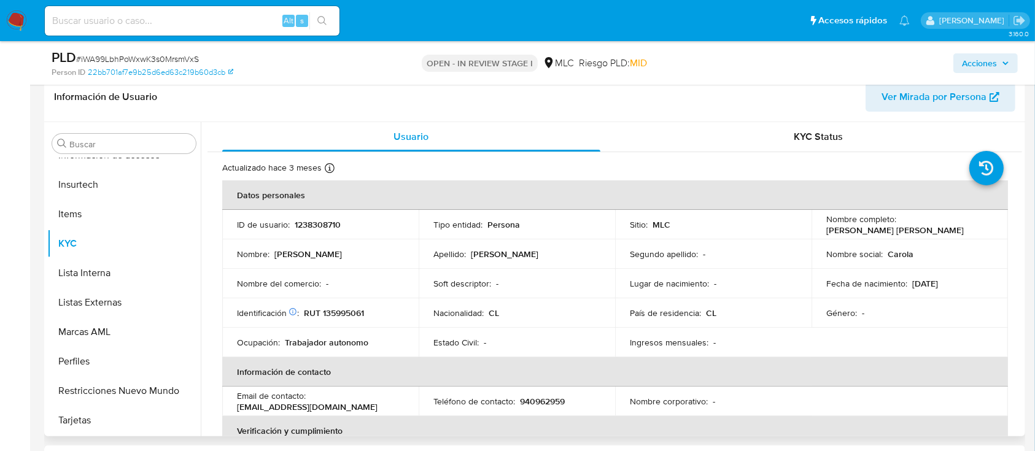
click at [341, 309] on p "RUT 135995061" at bounding box center [334, 313] width 60 height 11
copy p "135995061"
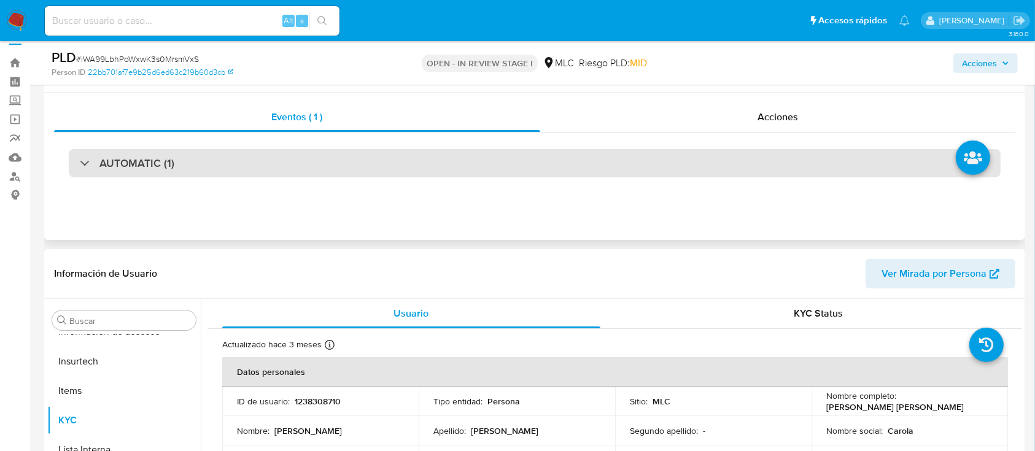
scroll to position [0, 0]
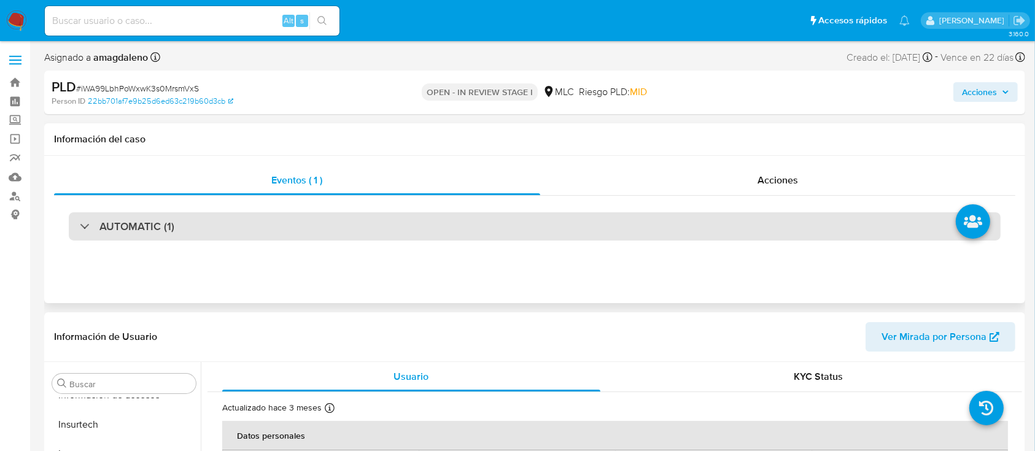
click at [418, 218] on div "AUTOMATIC (1)" at bounding box center [535, 226] width 932 height 28
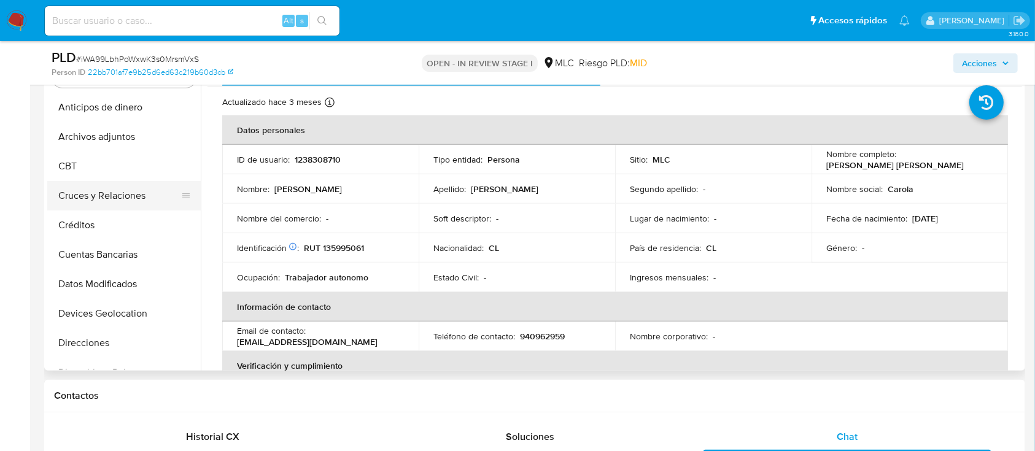
click at [115, 193] on button "Cruces y Relaciones" at bounding box center [119, 195] width 144 height 29
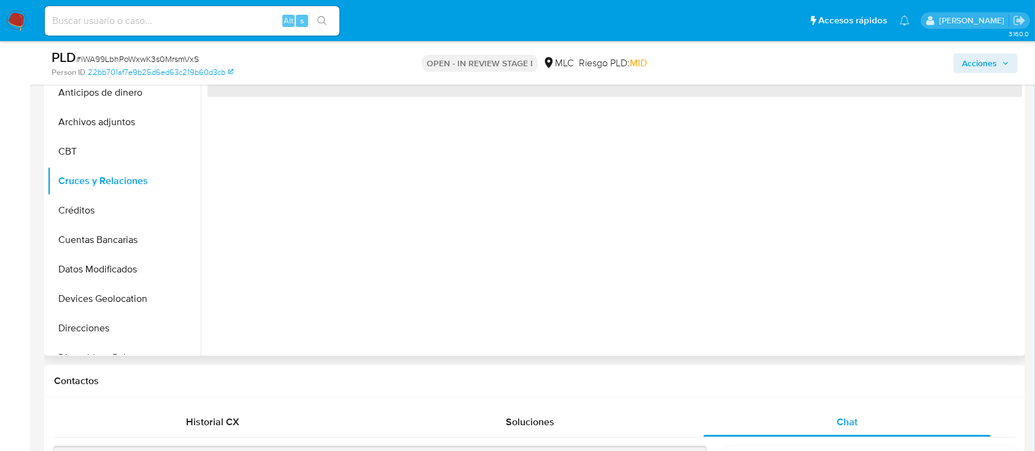
click at [489, 128] on div "‌" at bounding box center [611, 199] width 821 height 314
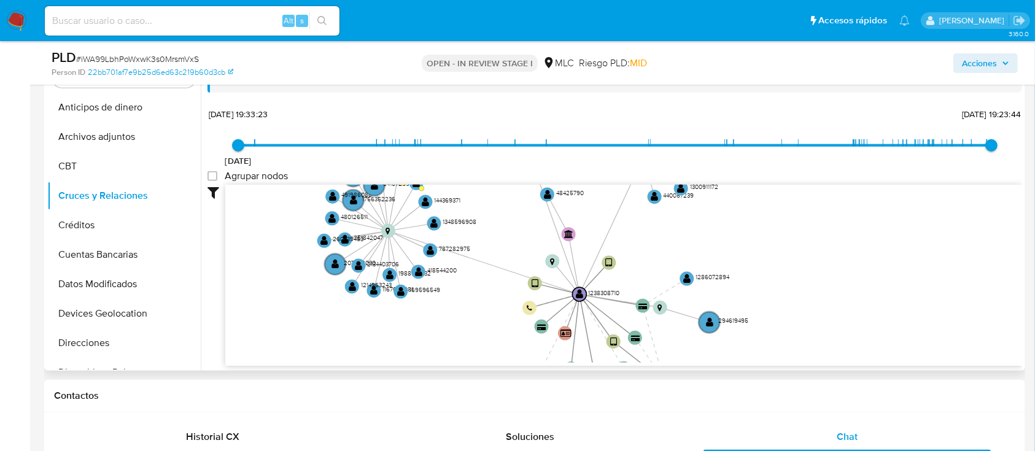
drag, startPoint x: 602, startPoint y: 257, endPoint x: 512, endPoint y: 236, distance: 92.0
click at [509, 237] on icon "device-6865b133d4f3ed5dcb9884c2  user-1238308710  1238308710 device-67b754bf2…" at bounding box center [623, 274] width 797 height 178
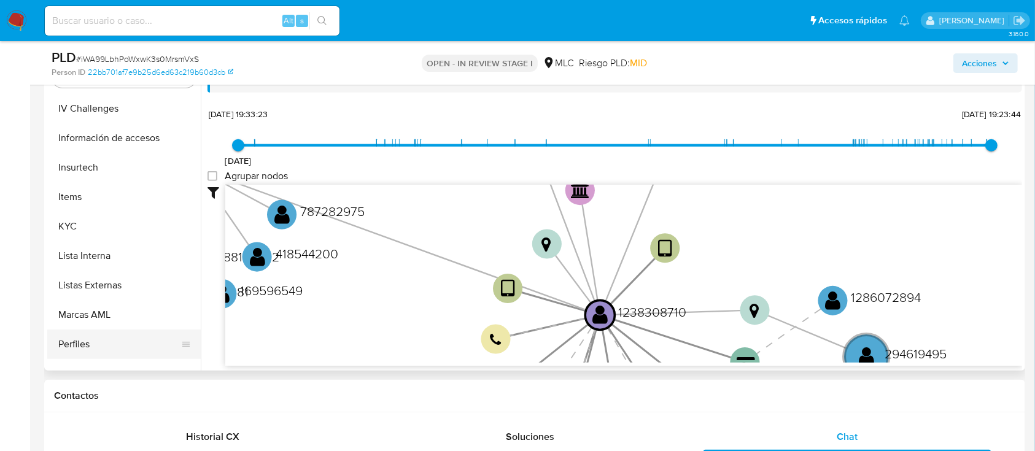
scroll to position [519, 0]
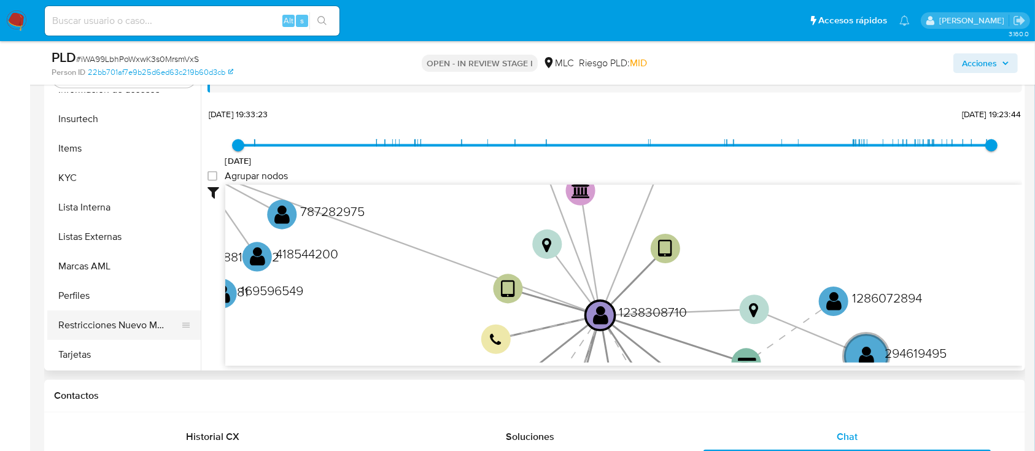
click at [117, 327] on button "Restricciones Nuevo Mundo" at bounding box center [119, 325] width 144 height 29
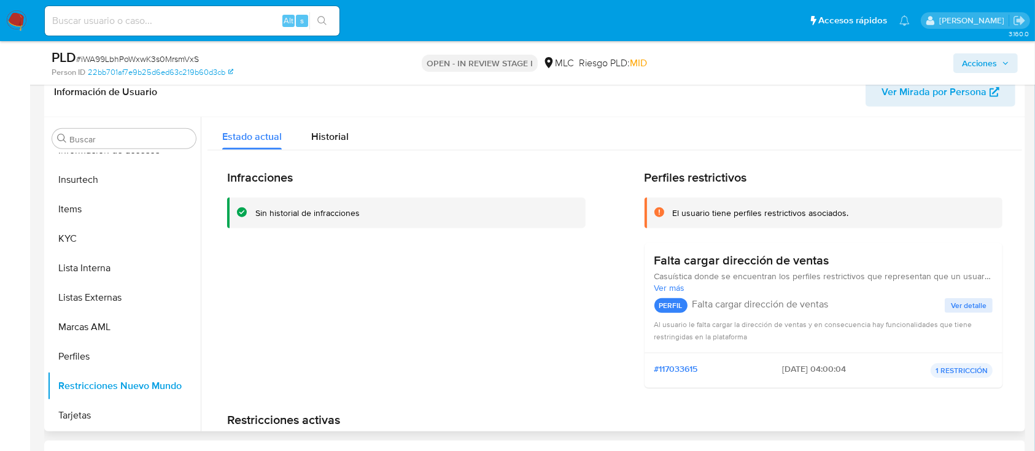
scroll to position [1064, 0]
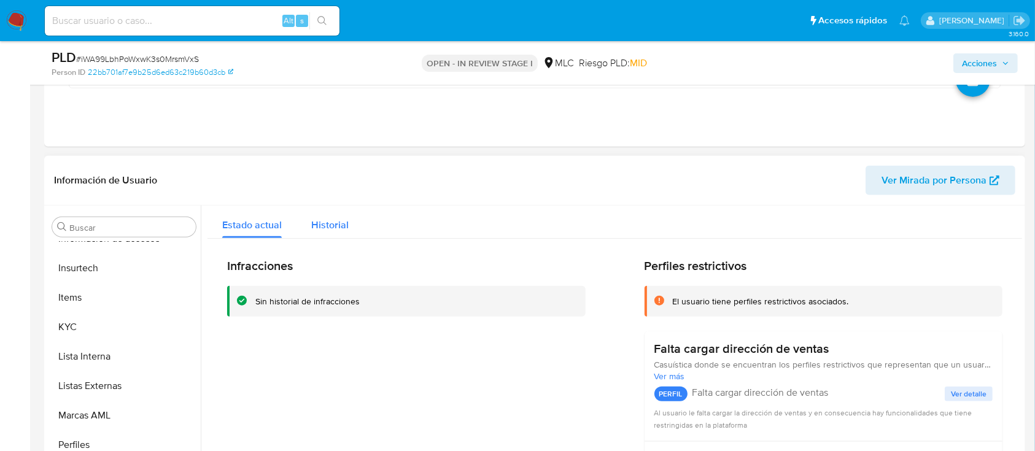
click at [324, 218] on span "Historial" at bounding box center [329, 225] width 37 height 14
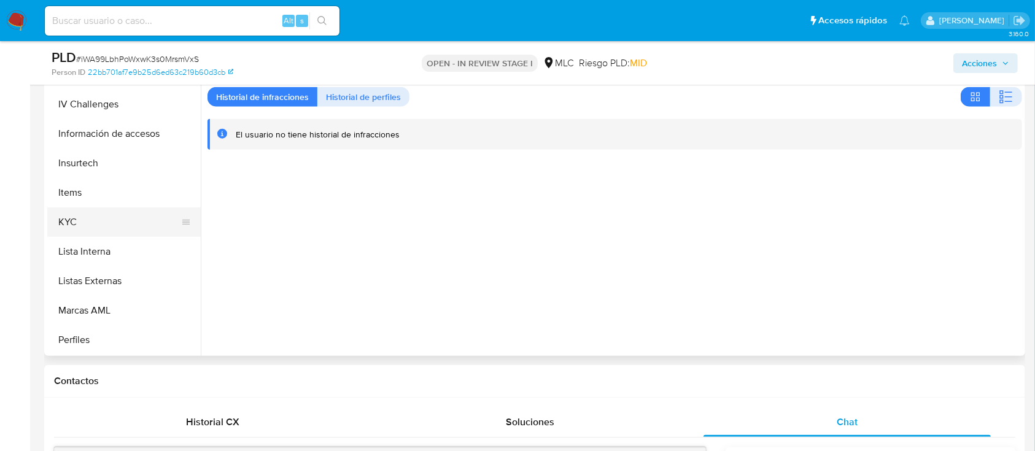
scroll to position [519, 0]
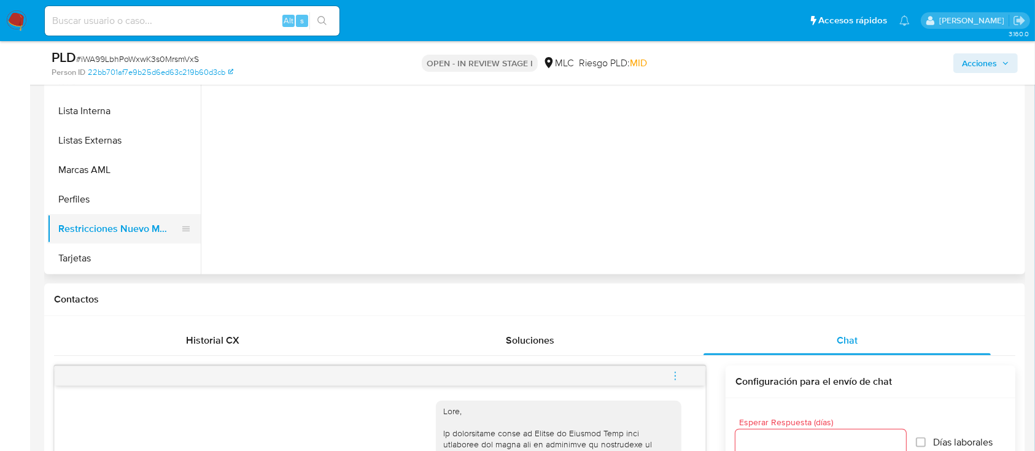
click at [122, 225] on button "Restricciones Nuevo Mundo" at bounding box center [119, 228] width 144 height 29
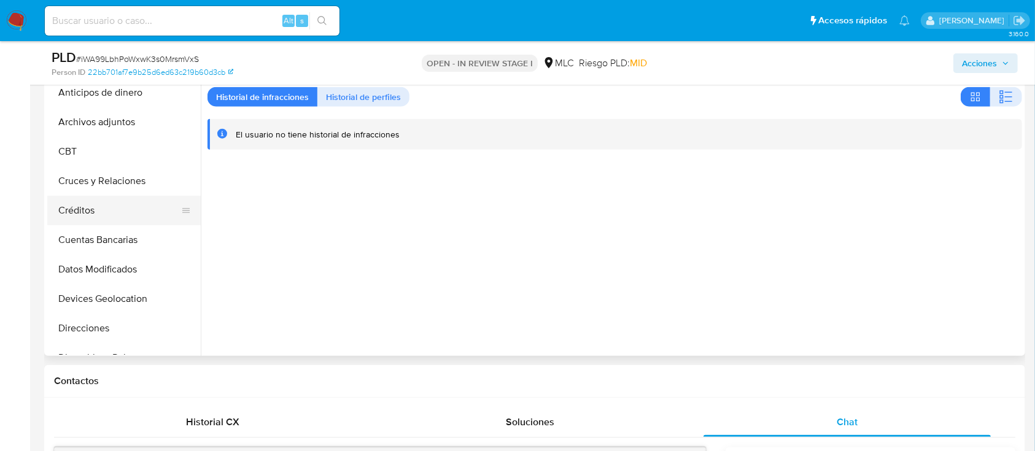
scroll to position [1064, 0]
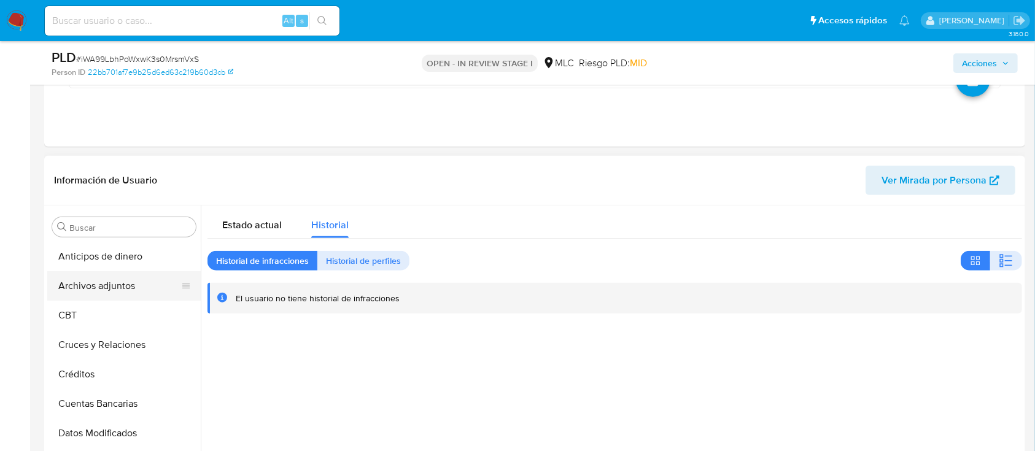
click at [115, 276] on button "Archivos adjuntos" at bounding box center [119, 285] width 144 height 29
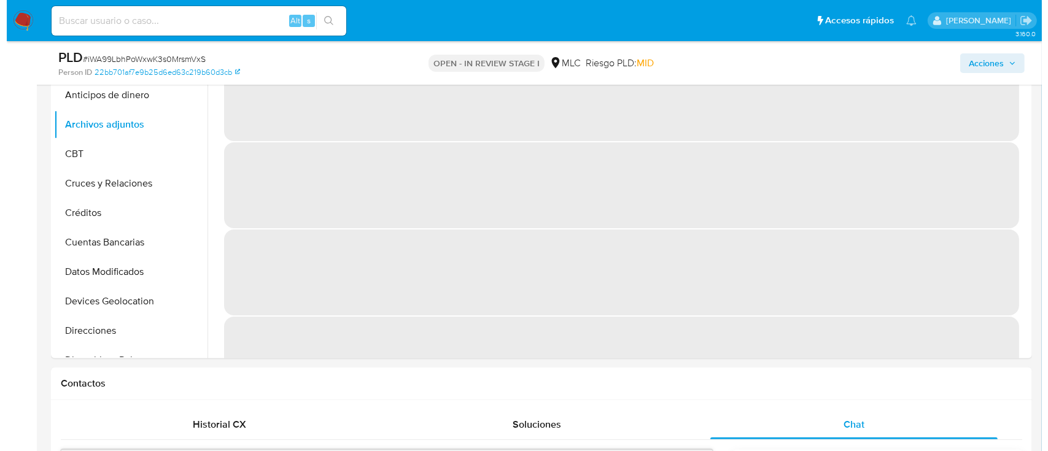
scroll to position [1125, 0]
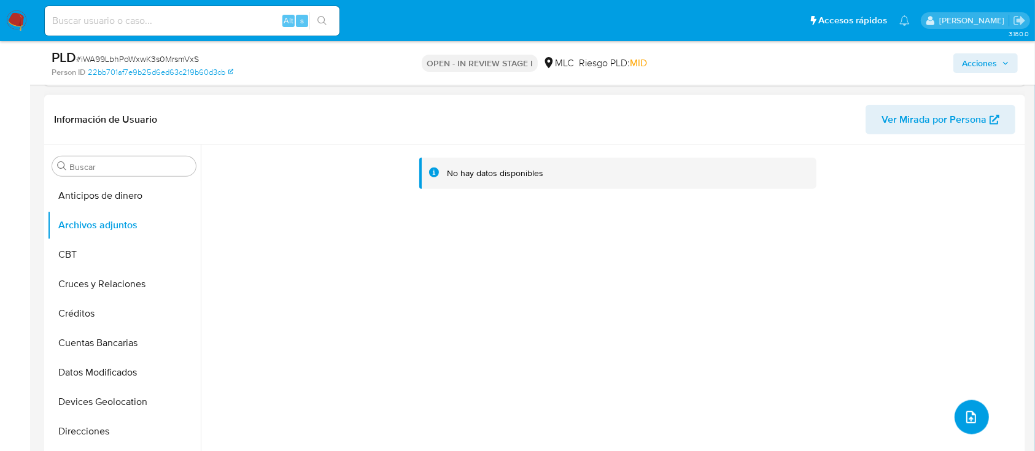
click at [964, 416] on icon "upload-file" at bounding box center [971, 417] width 15 height 15
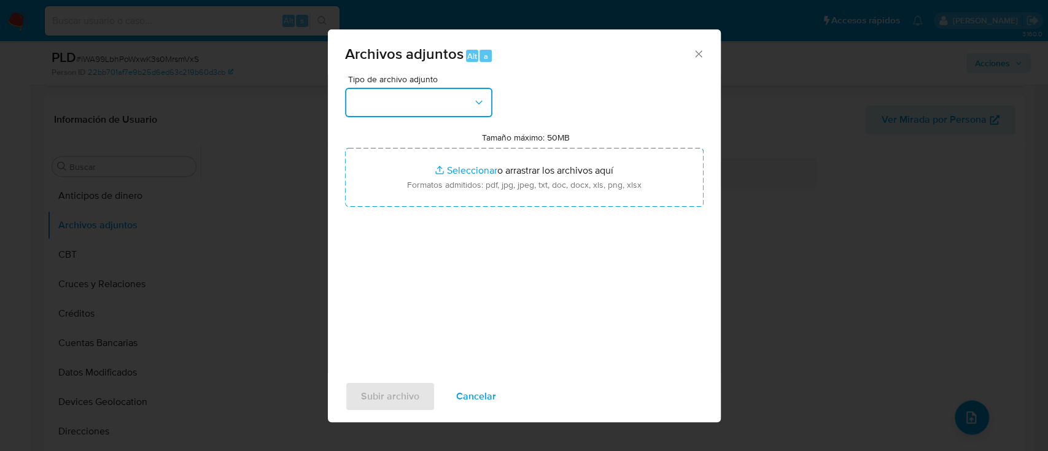
click at [435, 103] on button "button" at bounding box center [418, 102] width 147 height 29
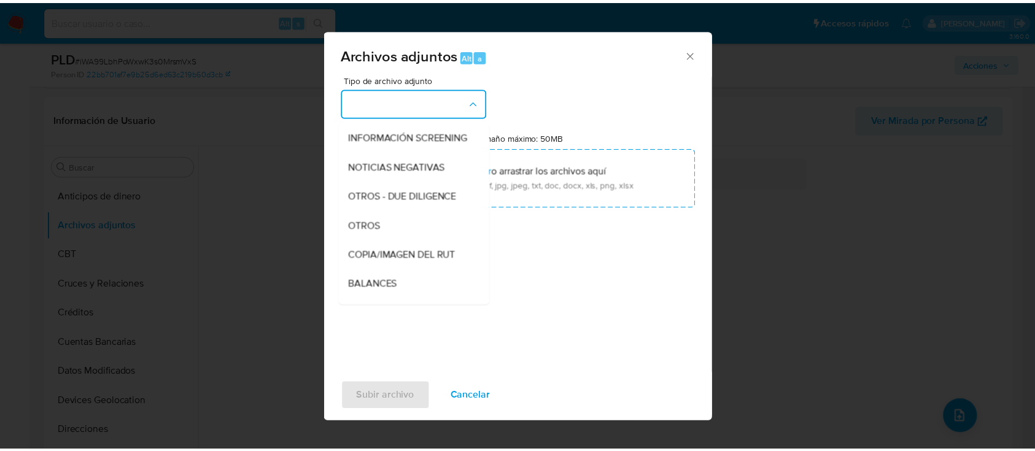
scroll to position [101, 0]
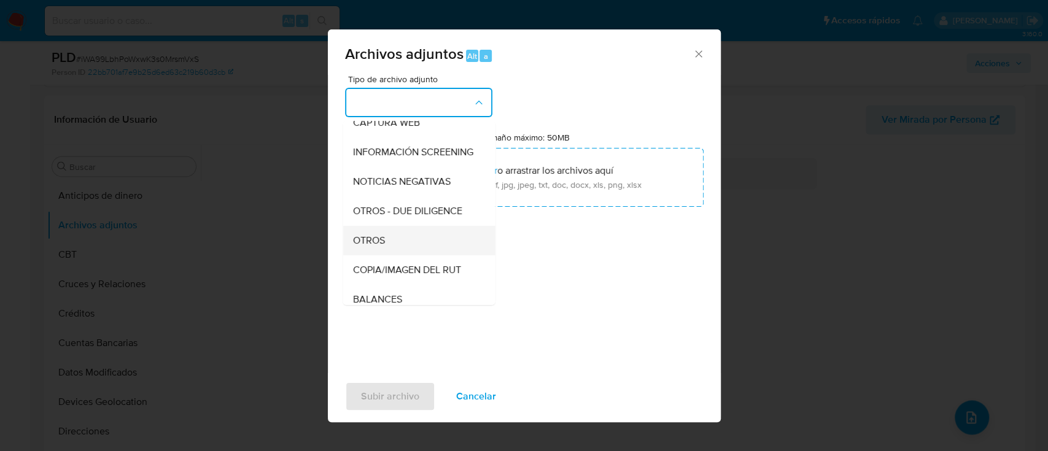
click at [376, 247] on span "OTROS" at bounding box center [368, 241] width 32 height 12
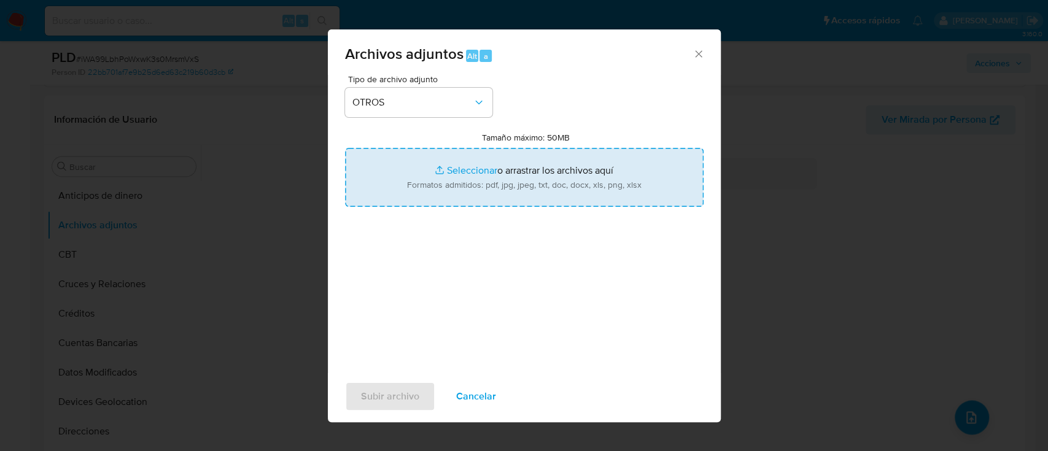
click at [462, 167] on input "Tamaño máximo: 50MB Seleccionar archivos" at bounding box center [524, 177] width 359 height 59
type input "C:\fakepath\1238308710 - 18_09_2025.xlsx"
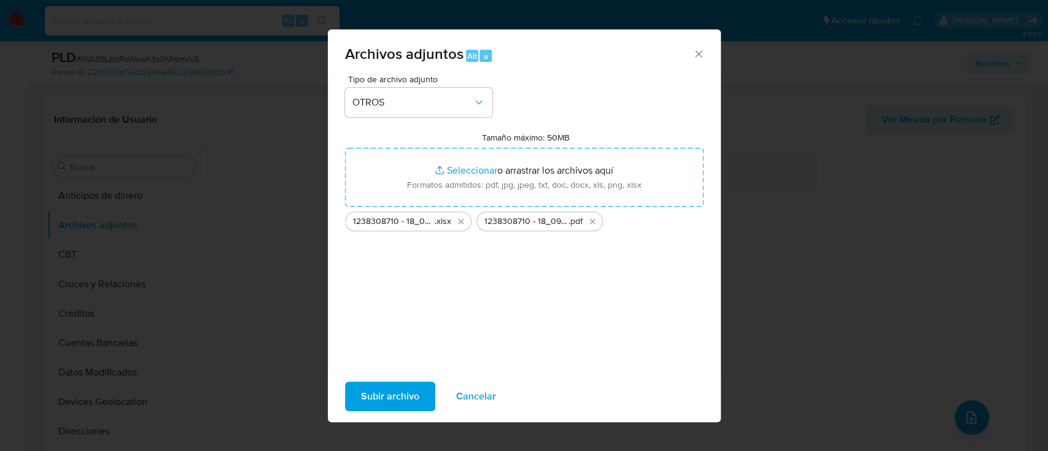
click at [376, 395] on span "Subir archivo" at bounding box center [390, 396] width 58 height 27
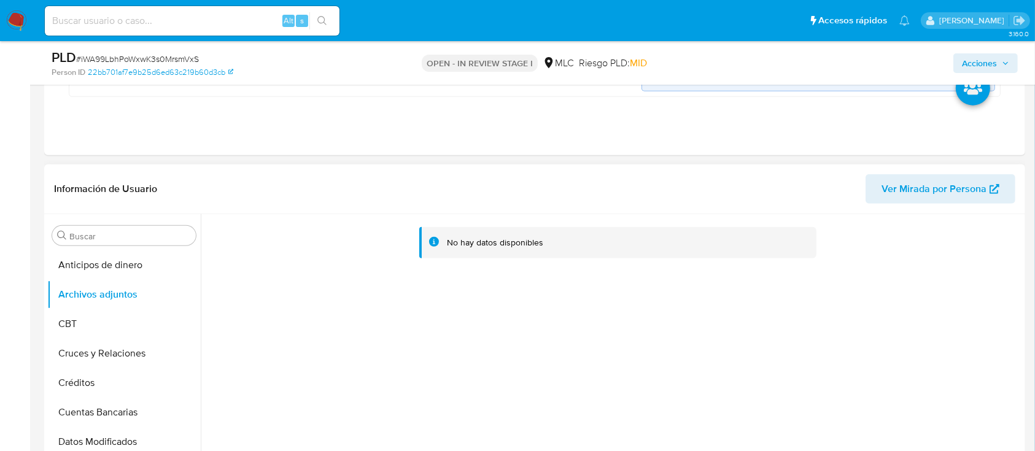
scroll to position [961, 0]
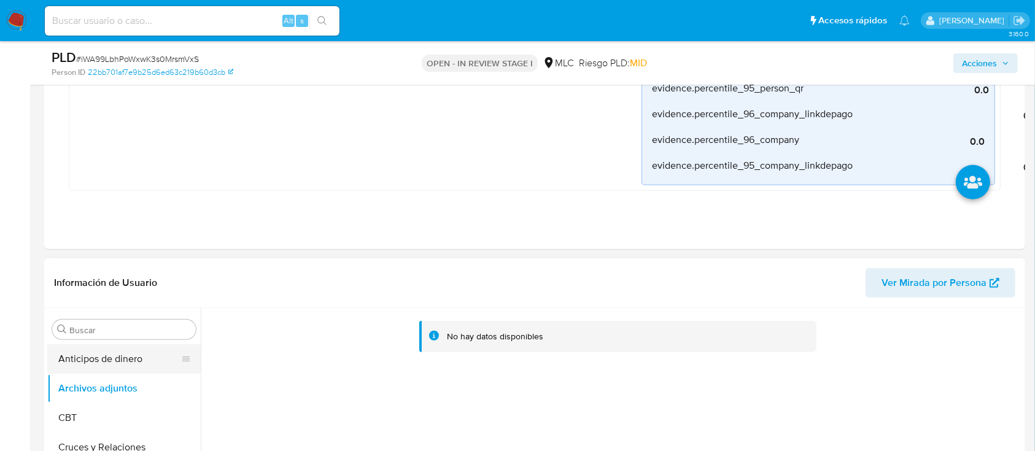
click at [116, 364] on button "Anticipos de dinero" at bounding box center [119, 358] width 144 height 29
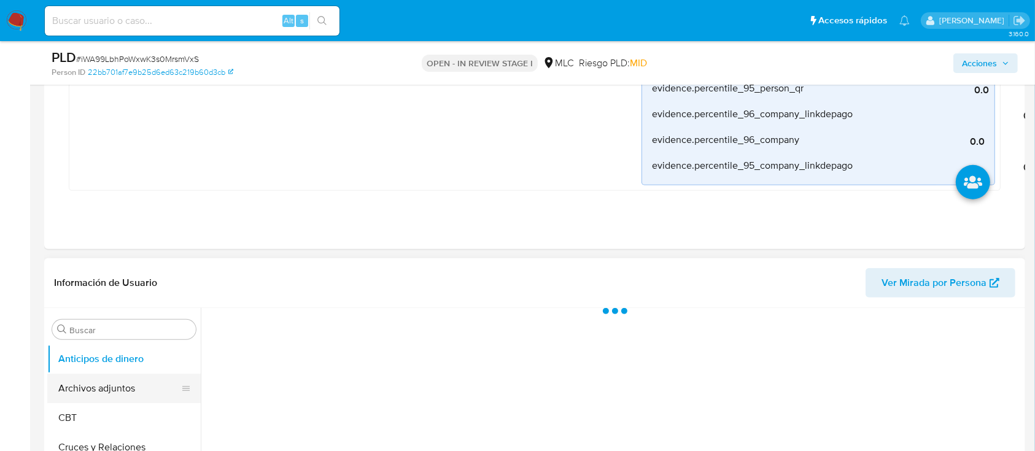
click at [113, 382] on button "Archivos adjuntos" at bounding box center [119, 388] width 144 height 29
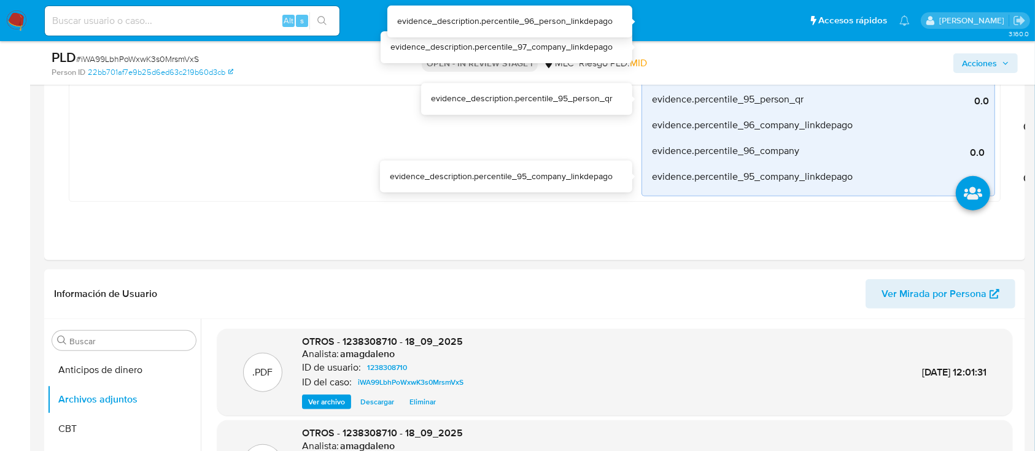
scroll to position [879, 0]
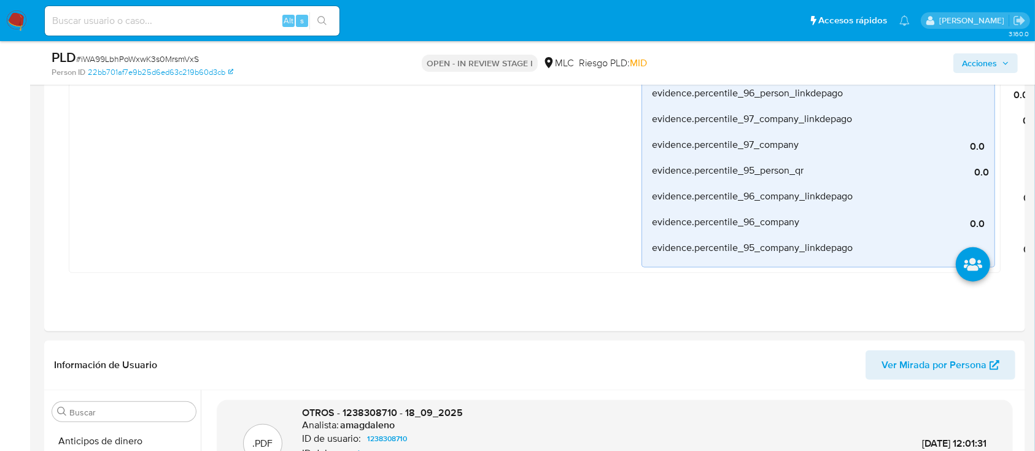
click at [967, 63] on span "Acciones" at bounding box center [979, 63] width 35 height 20
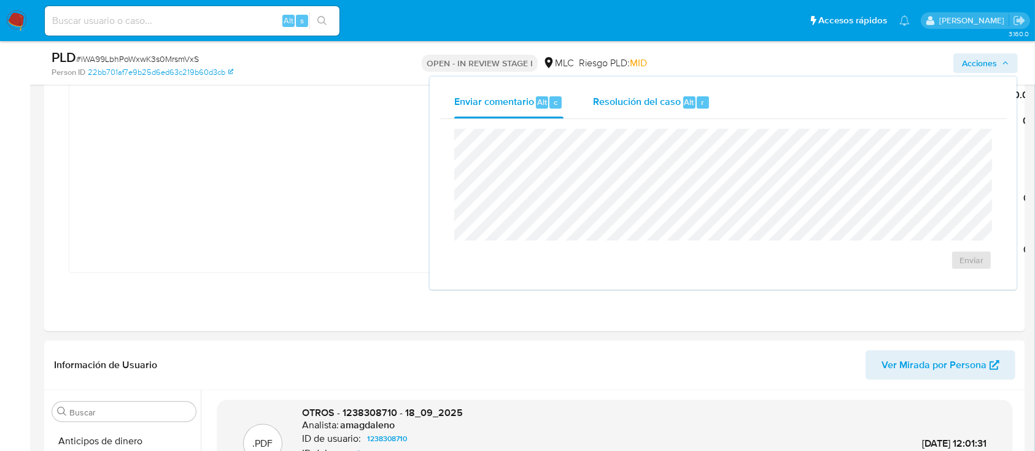
click at [639, 101] on span "Resolución del caso" at bounding box center [637, 102] width 88 height 14
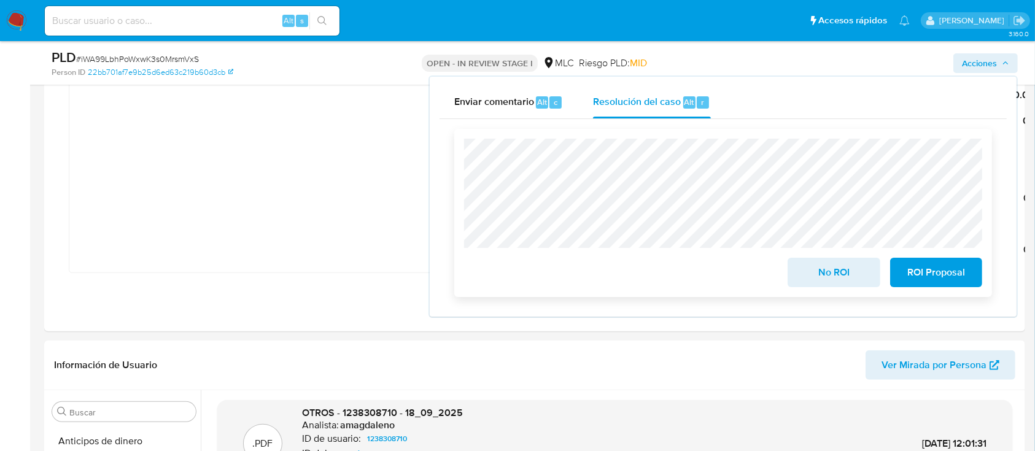
click at [858, 279] on span "No ROI" at bounding box center [834, 272] width 60 height 27
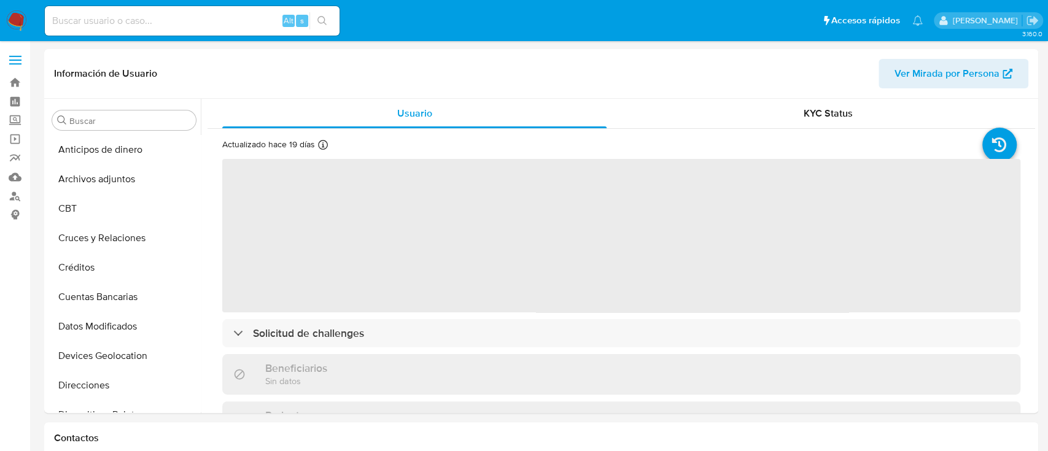
select select "10"
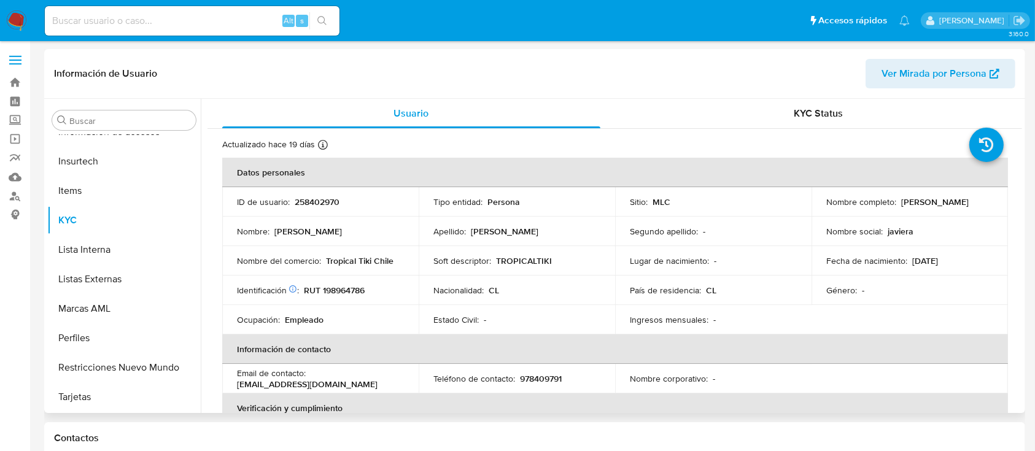
click at [346, 258] on p "Tropical Tiki Chile" at bounding box center [360, 260] width 68 height 11
copy div "Nombre del comercio : Tropical Tiki Chile"
click at [346, 258] on p "Tropical Tiki Chile" at bounding box center [360, 260] width 68 height 11
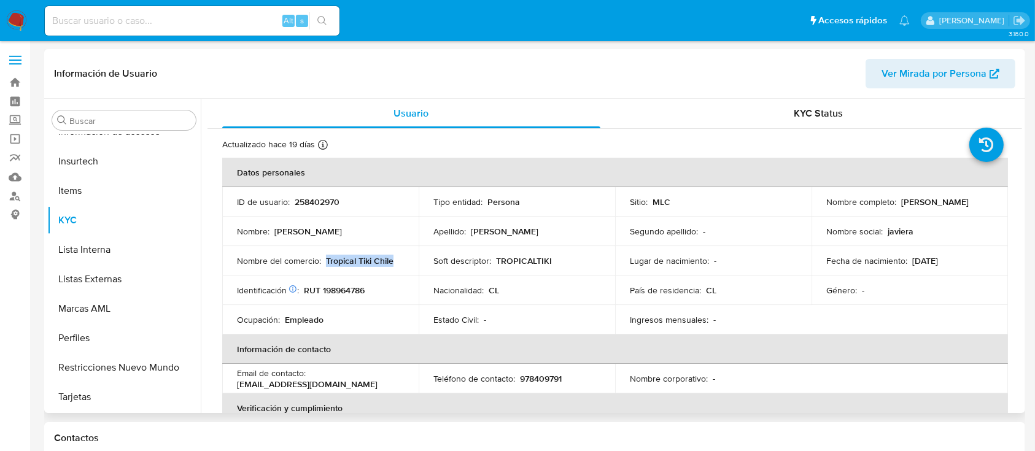
drag, startPoint x: 327, startPoint y: 260, endPoint x: 408, endPoint y: 266, distance: 81.3
click at [408, 266] on td "Nombre del comercio : Tropical Tiki Chile" at bounding box center [320, 260] width 196 height 29
copy p "Tropical Tiki Chile"
click at [344, 290] on p "RUT 198964786" at bounding box center [334, 290] width 61 height 11
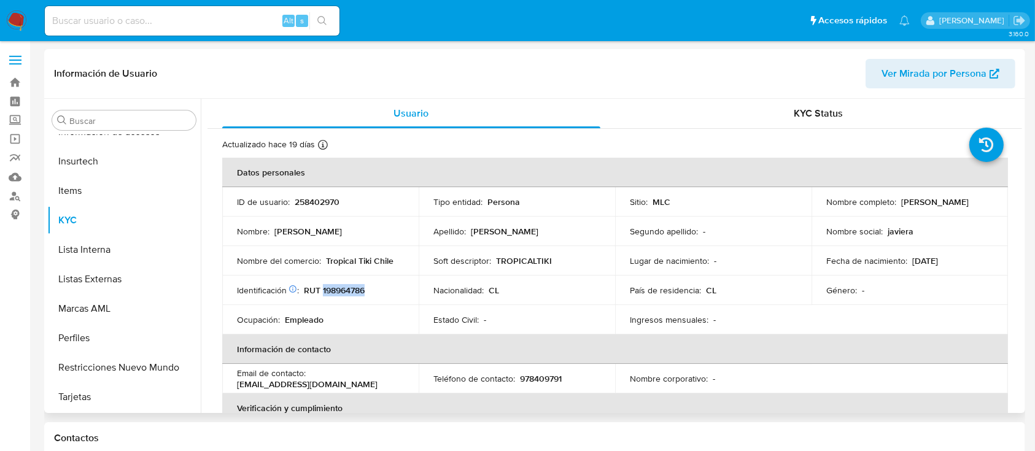
copy p "198964786"
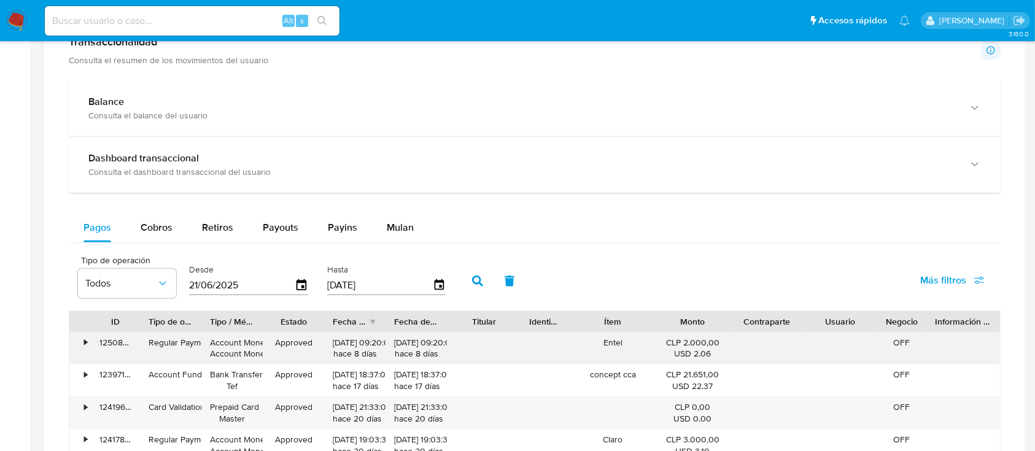
scroll to position [654, 0]
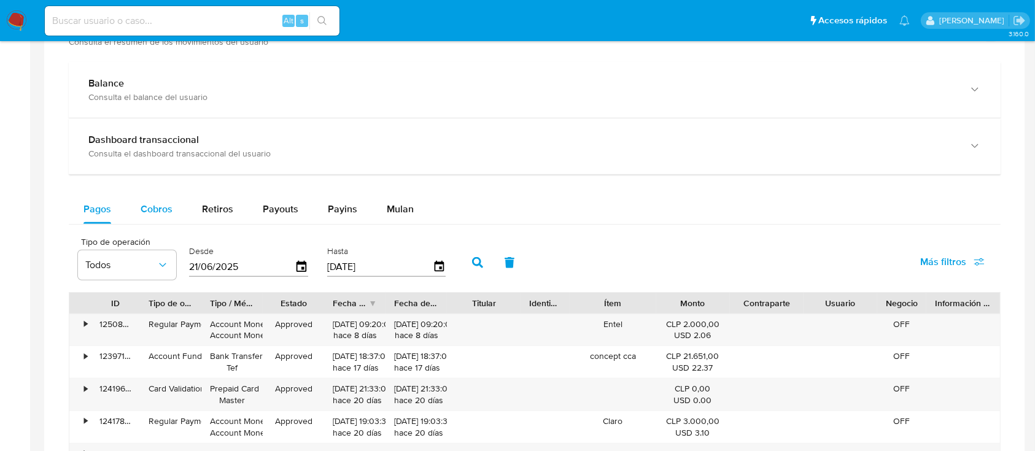
drag, startPoint x: 142, startPoint y: 209, endPoint x: 147, endPoint y: 217, distance: 9.1
click at [143, 209] on span "Cobros" at bounding box center [157, 209] width 32 height 14
select select "10"
click at [258, 271] on input "21/06/2025" at bounding box center [242, 267] width 106 height 20
click at [305, 266] on icon "button" at bounding box center [302, 266] width 10 height 11
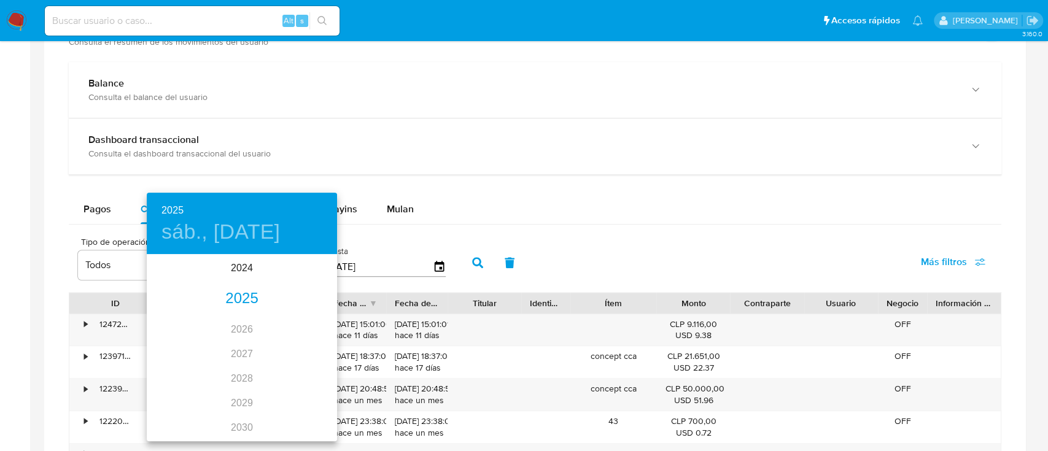
click at [246, 301] on div "2025" at bounding box center [242, 299] width 190 height 25
click at [183, 282] on div "ene." at bounding box center [178, 279] width 63 height 46
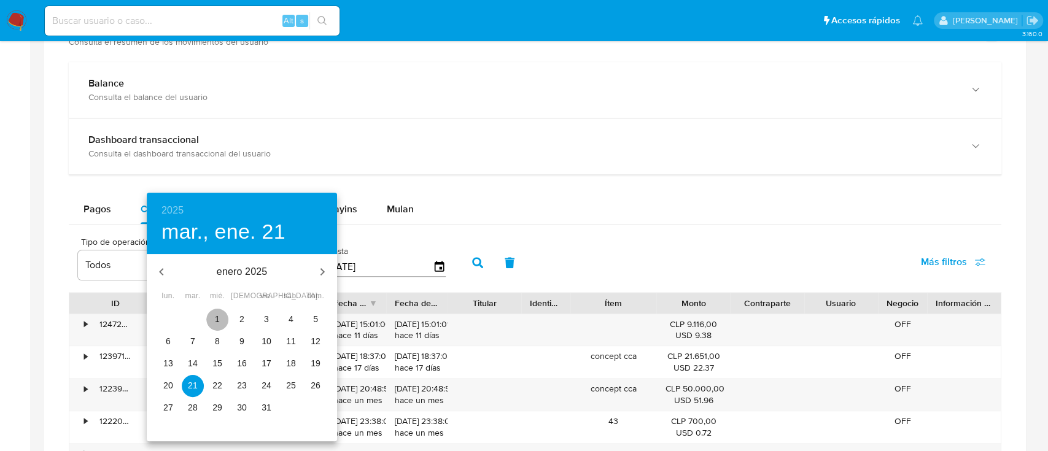
click at [226, 318] on span "1" at bounding box center [217, 319] width 22 height 12
type input "01/01/2025"
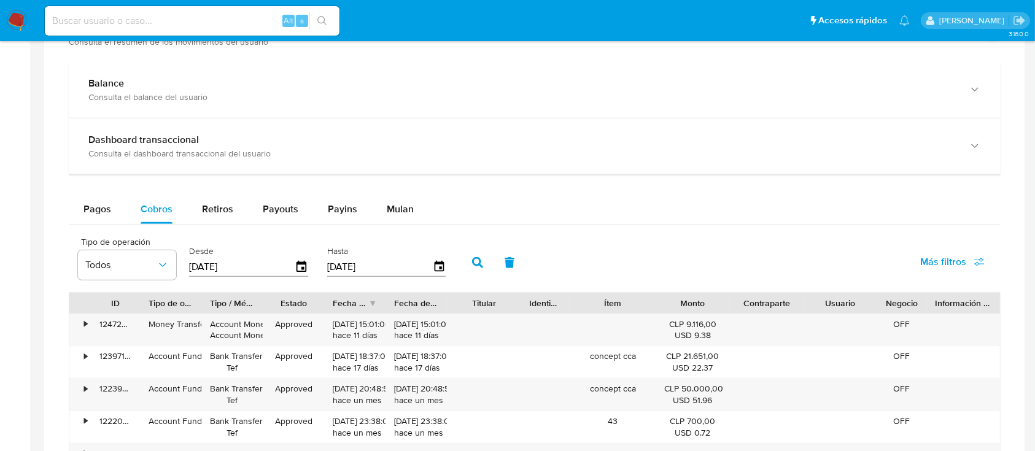
click at [468, 263] on button "button" at bounding box center [478, 262] width 32 height 29
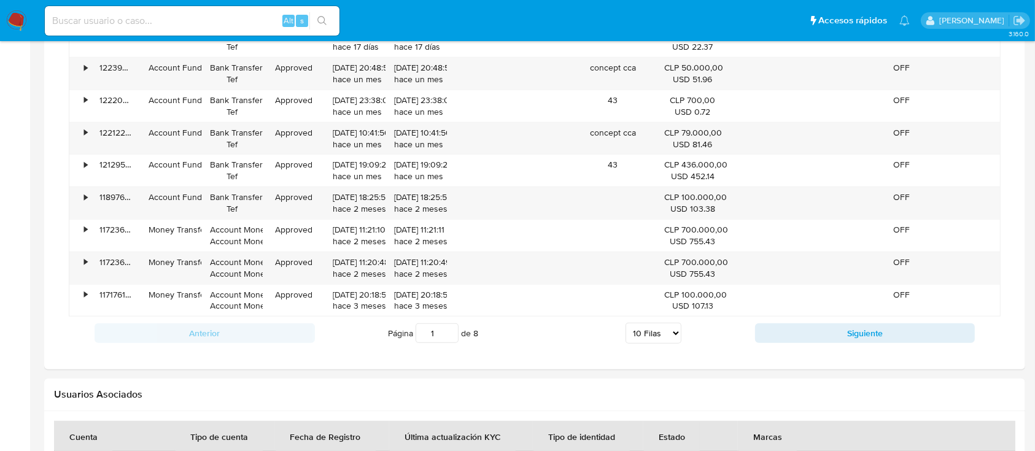
scroll to position [982, 0]
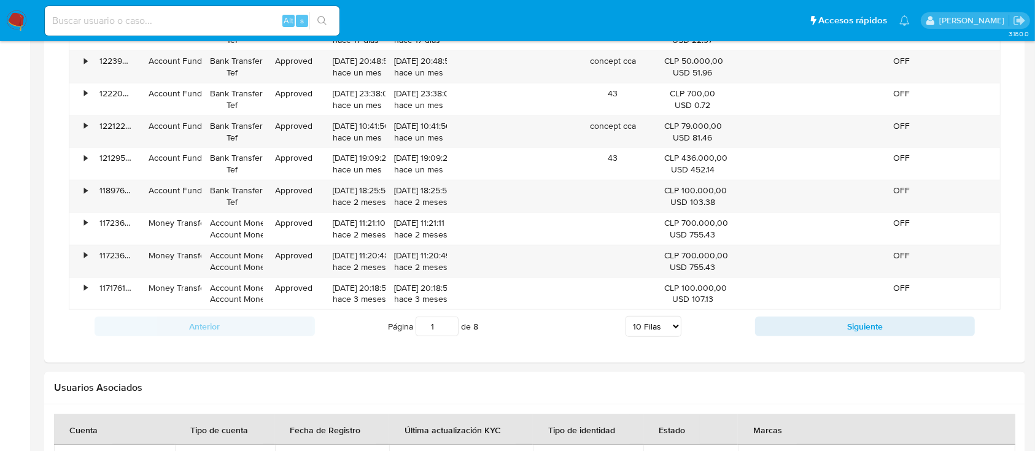
click at [663, 326] on select "5 Filas 10 Filas 20 Filas 25 Filas 50 Filas 100 Filas" at bounding box center [654, 326] width 56 height 21
click at [653, 322] on select "5 Filas 10 Filas 20 Filas 25 Filas 50 Filas 100 Filas" at bounding box center [654, 326] width 56 height 21
click at [655, 329] on select "5 Filas 10 Filas 20 Filas 25 Filas 50 Filas 100 Filas" at bounding box center [654, 326] width 56 height 21
select select "100"
click at [626, 316] on select "5 Filas 10 Filas 20 Filas 25 Filas 50 Filas 100 Filas" at bounding box center [654, 326] width 56 height 21
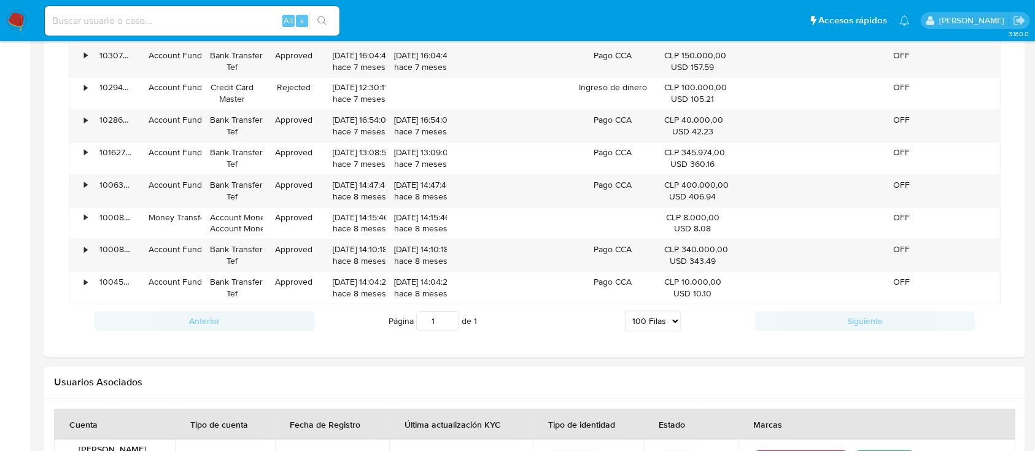
scroll to position [3110, 0]
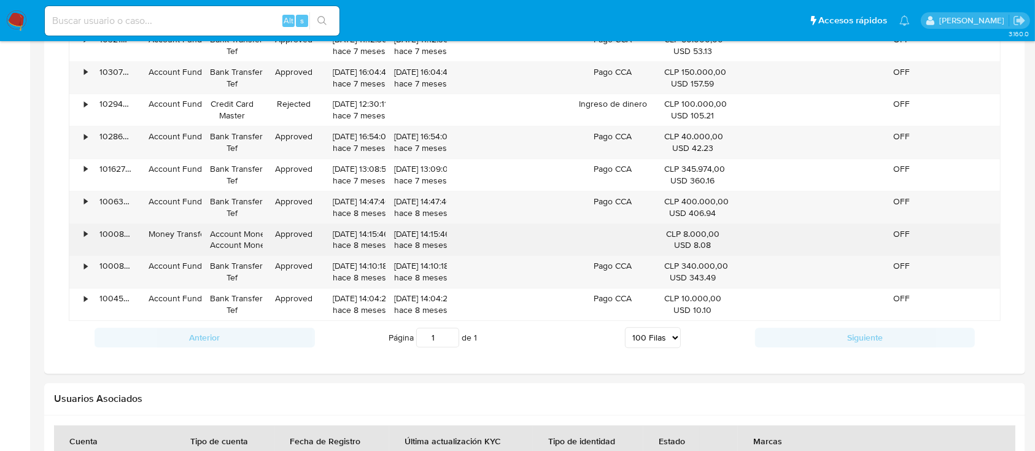
click at [82, 231] on div "•" at bounding box center [79, 240] width 21 height 32
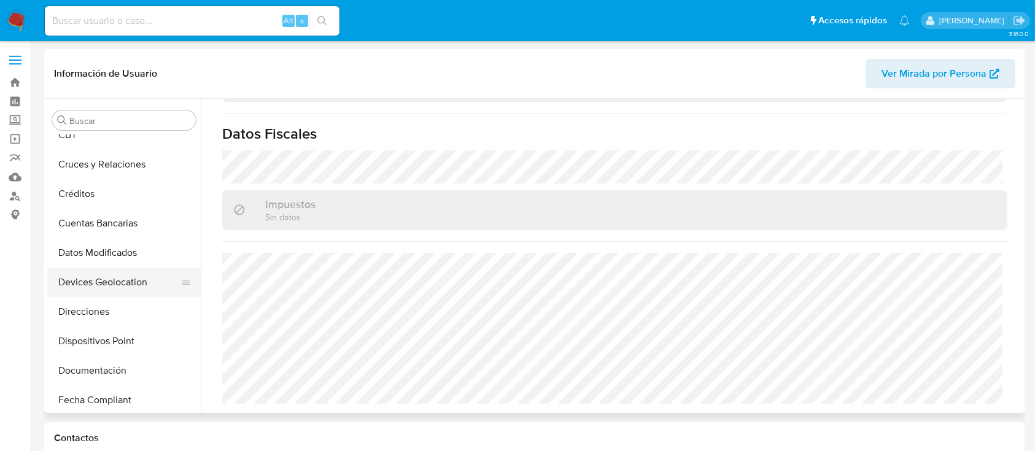
scroll to position [109, 0]
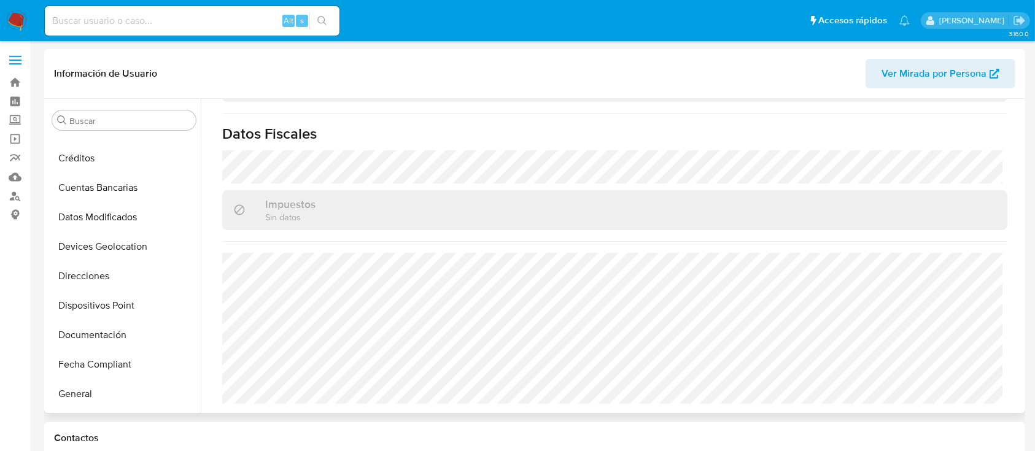
click at [123, 336] on button "Documentación" at bounding box center [123, 334] width 153 height 29
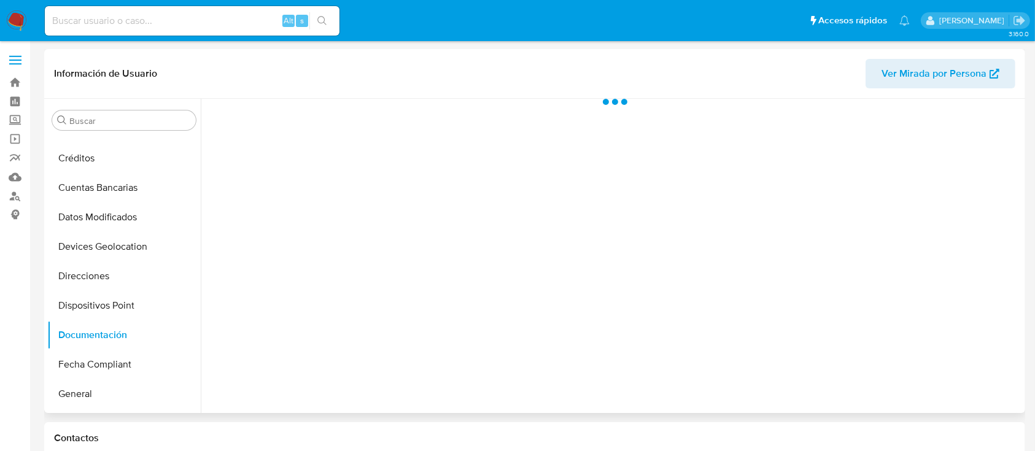
scroll to position [0, 0]
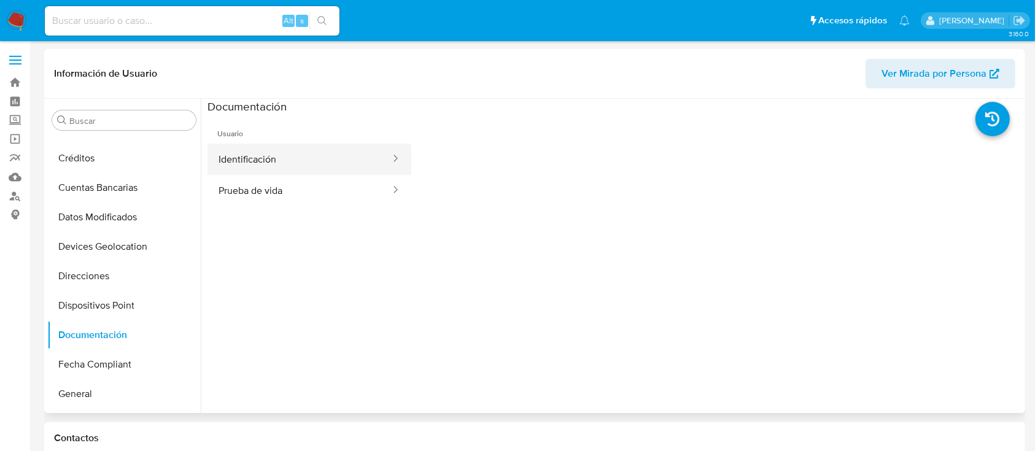
click at [254, 164] on button "Identificación" at bounding box center [300, 159] width 184 height 31
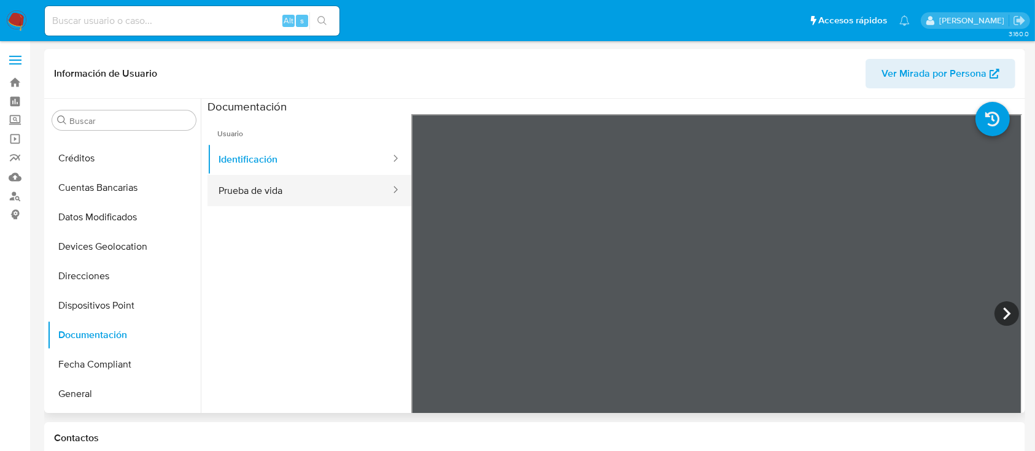
click at [264, 195] on button "Prueba de vida" at bounding box center [300, 190] width 184 height 31
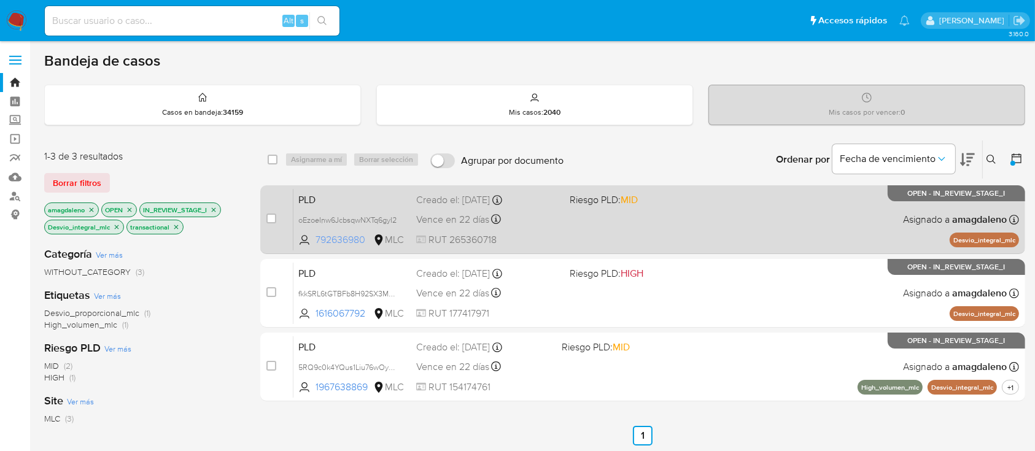
click at [343, 241] on span "792636980" at bounding box center [343, 240] width 55 height 14
click at [349, 215] on span "oEzoeInw6JcbsqwNXTq6gyI2" at bounding box center [347, 219] width 98 height 14
click at [565, 220] on div "PLD oEzoeInw6JcbsqwNXTq6gyI2 792636980 MLC Riesgo PLD: MID Creado el: [DATE] Cr…" at bounding box center [656, 219] width 726 height 62
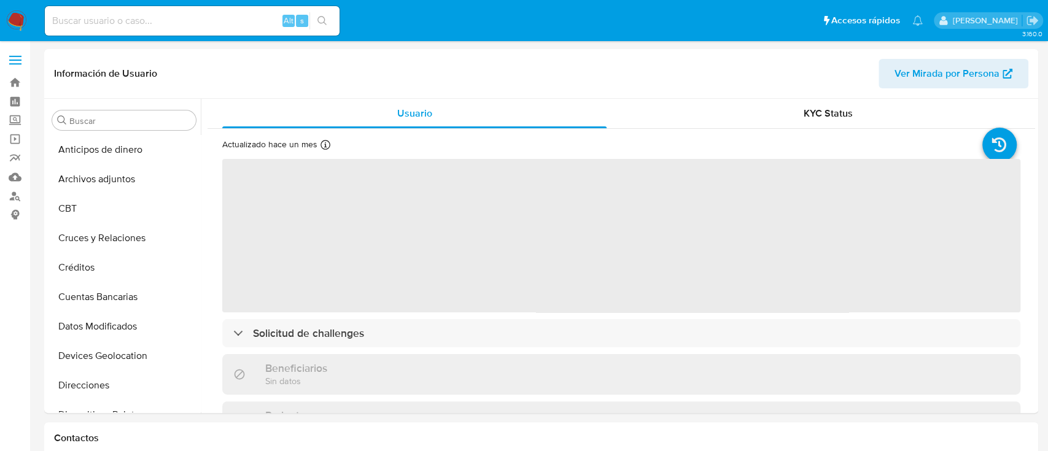
select select "10"
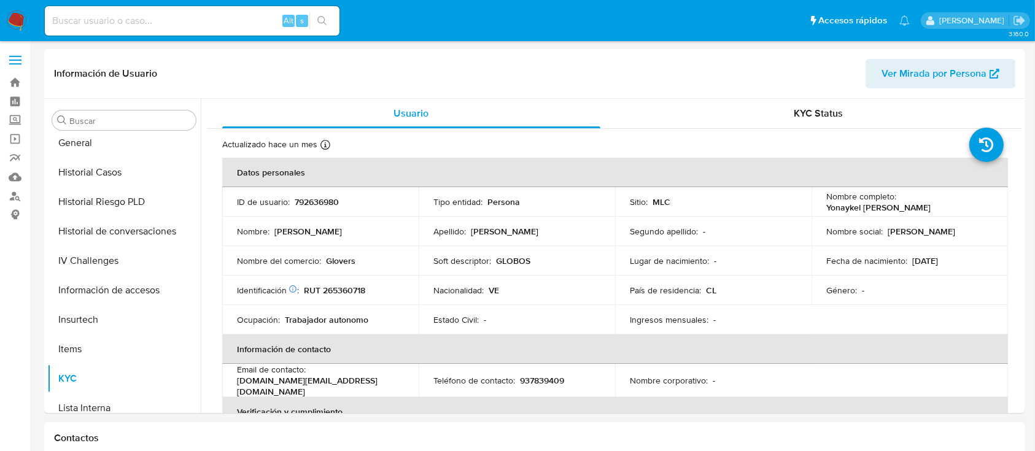
scroll to position [516, 0]
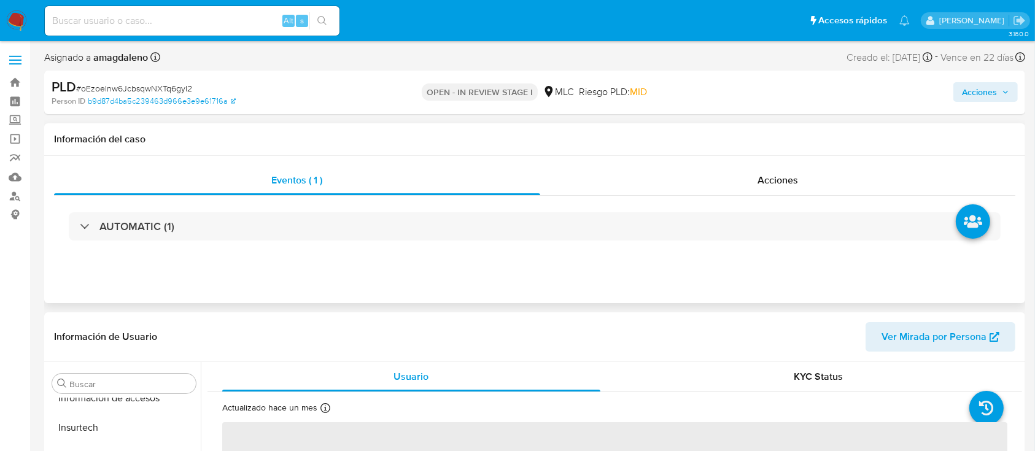
scroll to position [519, 0]
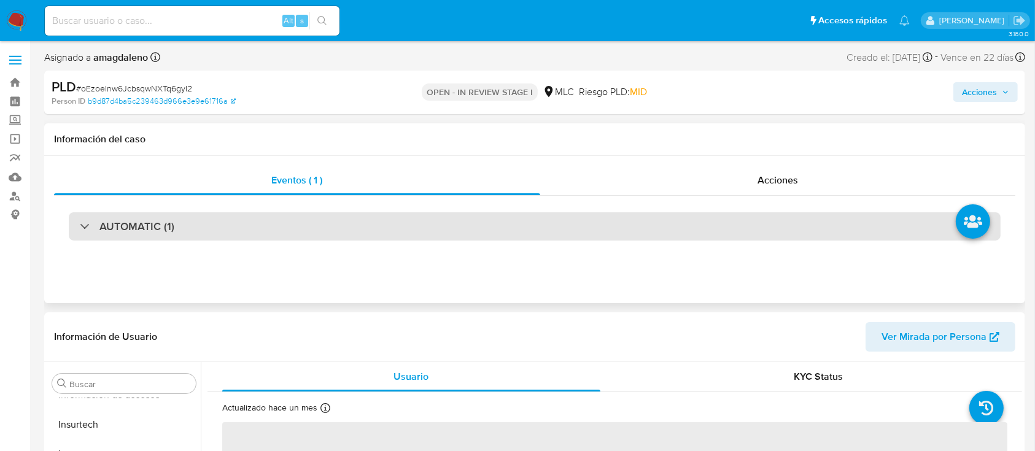
select select "10"
click at [500, 228] on div "AUTOMATIC (1)" at bounding box center [535, 226] width 932 height 28
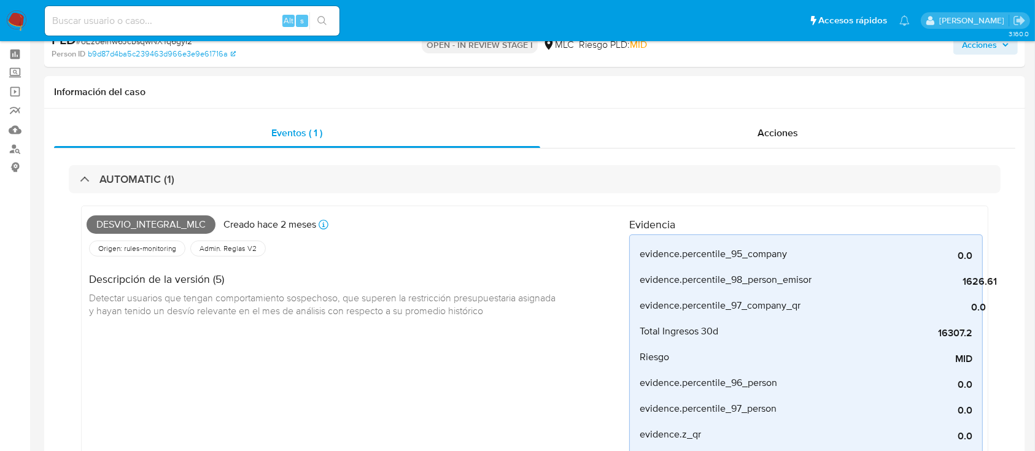
scroll to position [0, 0]
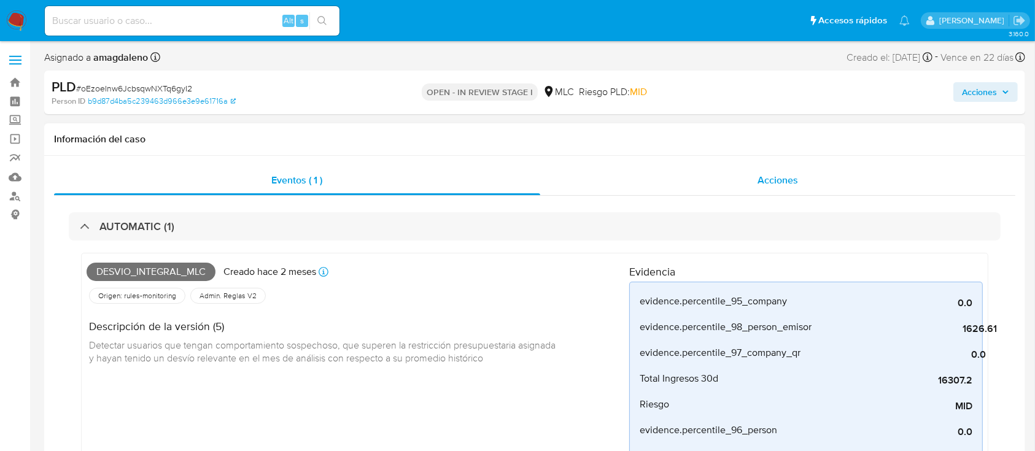
click at [589, 190] on div "Acciones" at bounding box center [778, 180] width 476 height 29
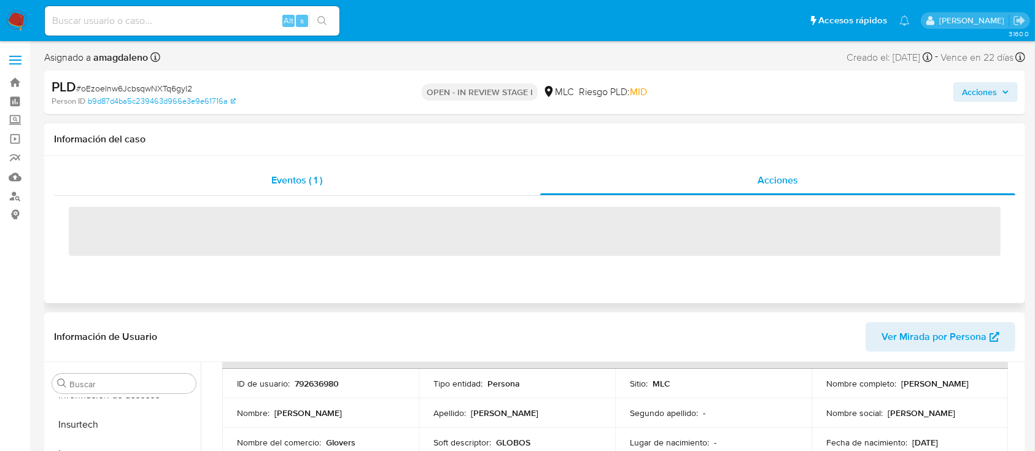
click at [425, 174] on div "Eventos ( 1 )" at bounding box center [297, 180] width 486 height 29
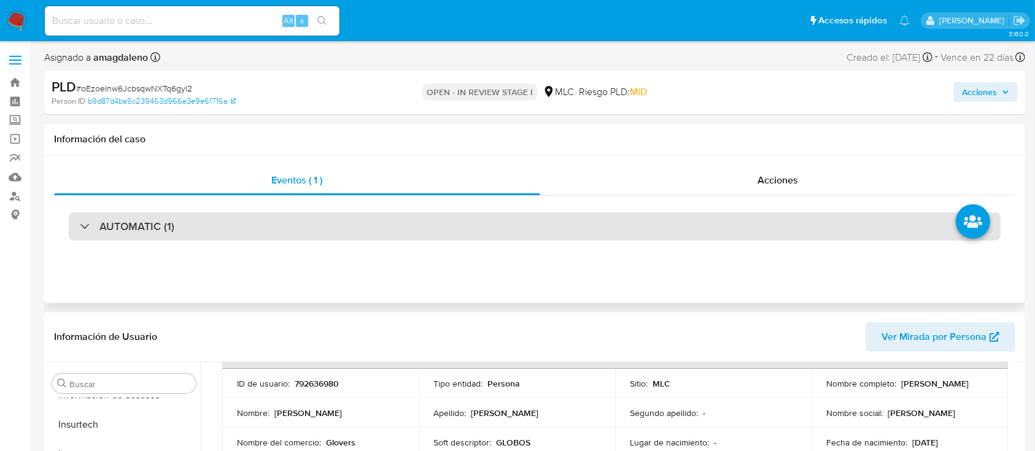
click at [194, 224] on div "AUTOMATIC (1)" at bounding box center [535, 226] width 932 height 28
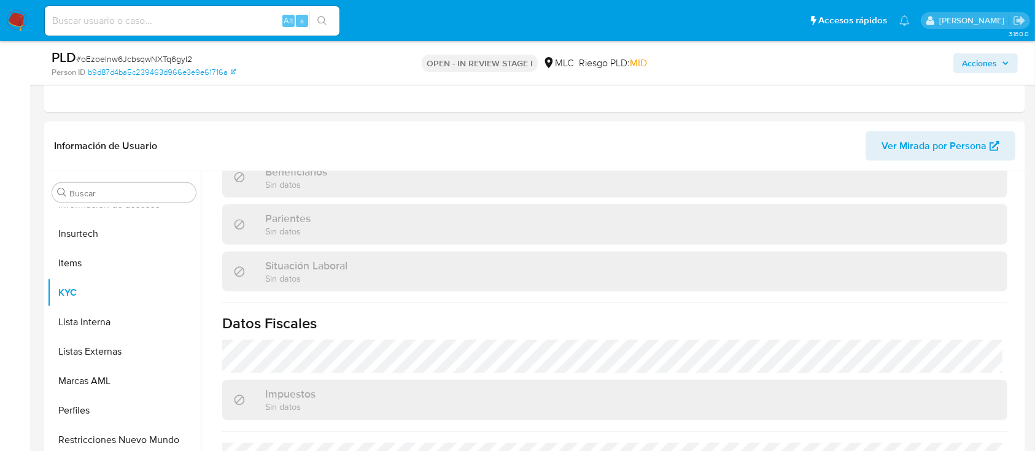
scroll to position [1473, 0]
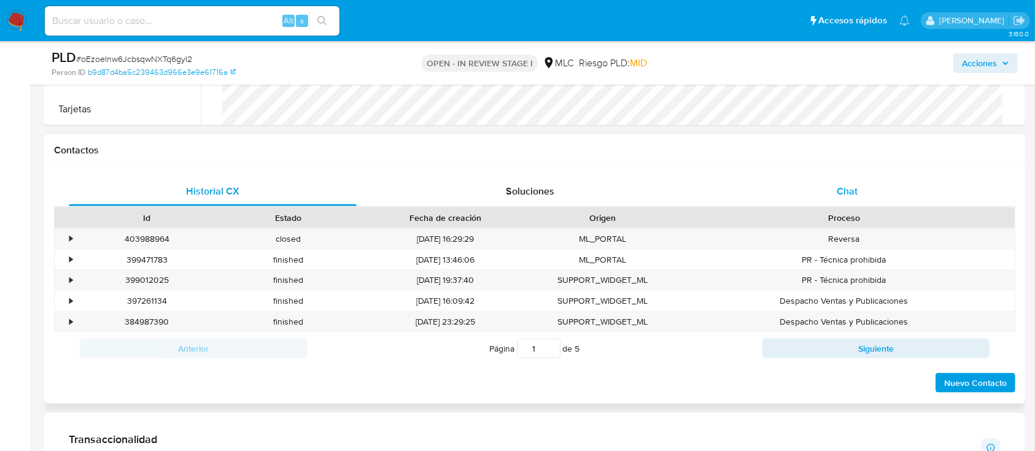
click at [833, 190] on div "Chat" at bounding box center [848, 191] width 288 height 29
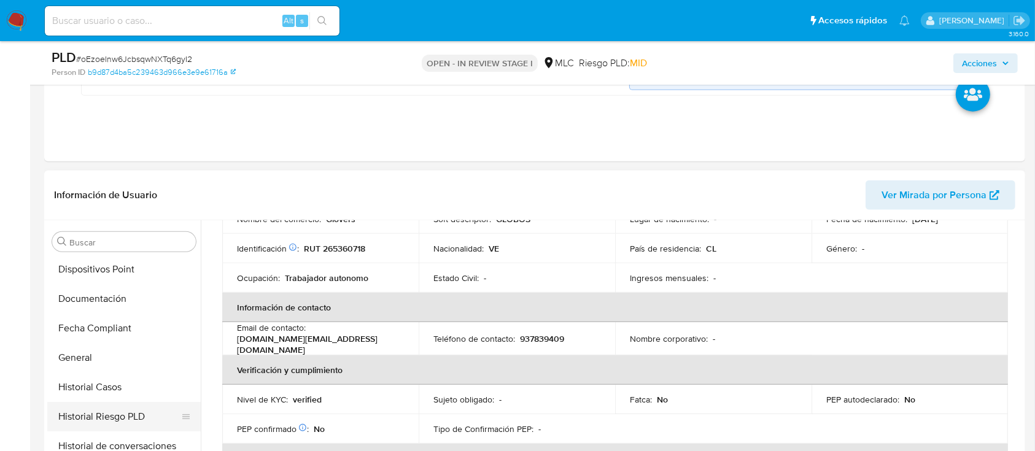
scroll to position [273, 0]
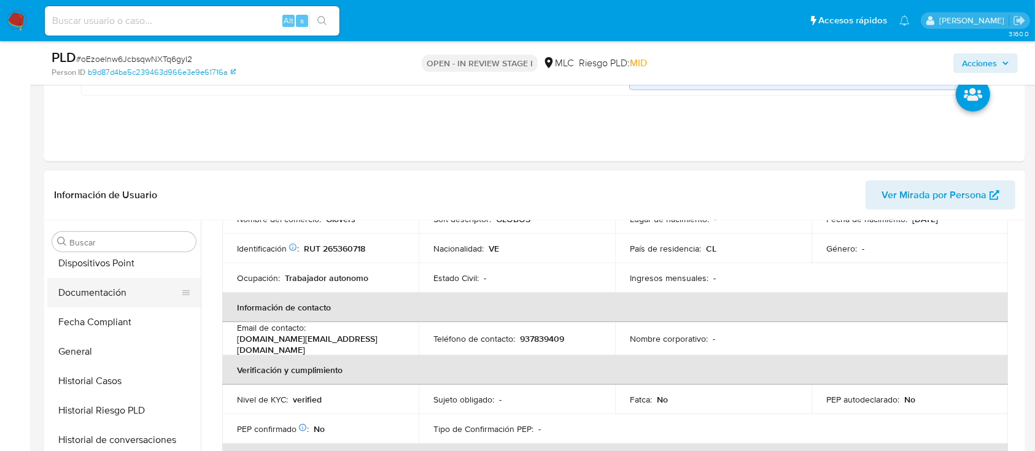
click at [106, 291] on button "Documentación" at bounding box center [119, 292] width 144 height 29
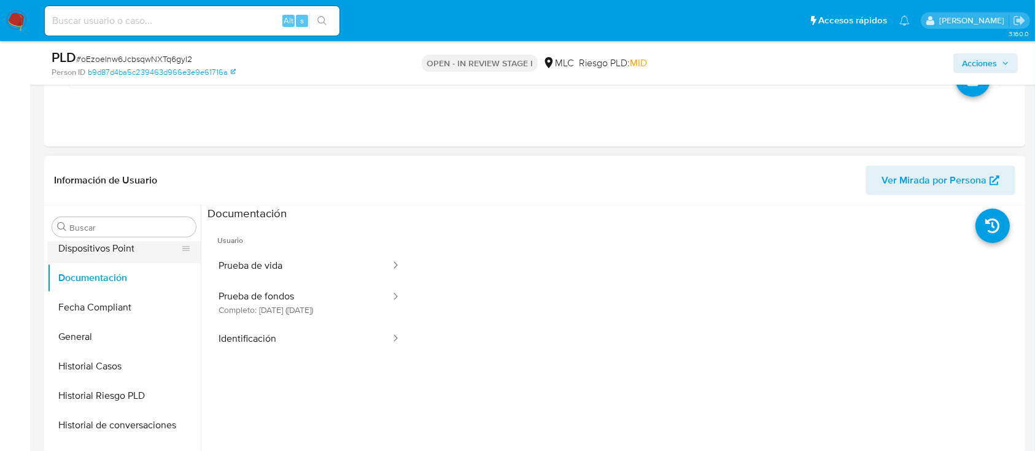
click at [125, 256] on button "Dispositivos Point" at bounding box center [119, 248] width 144 height 29
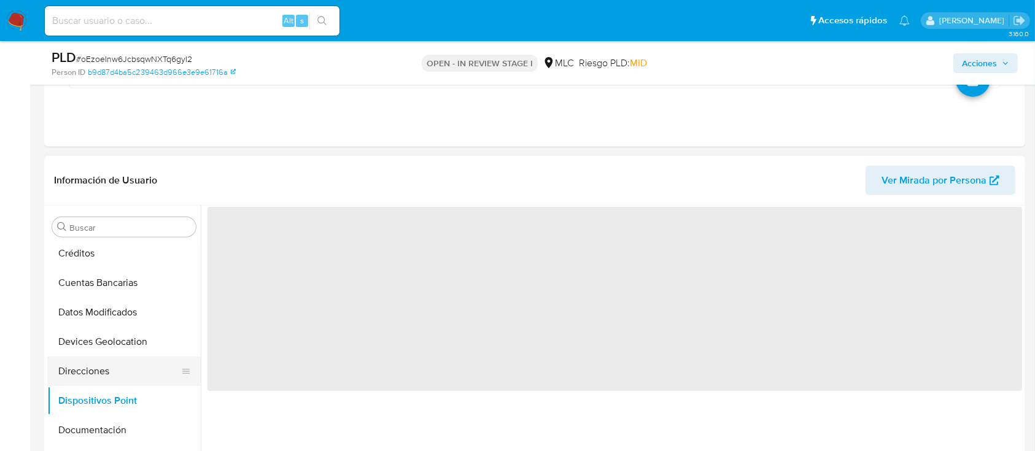
scroll to position [109, 0]
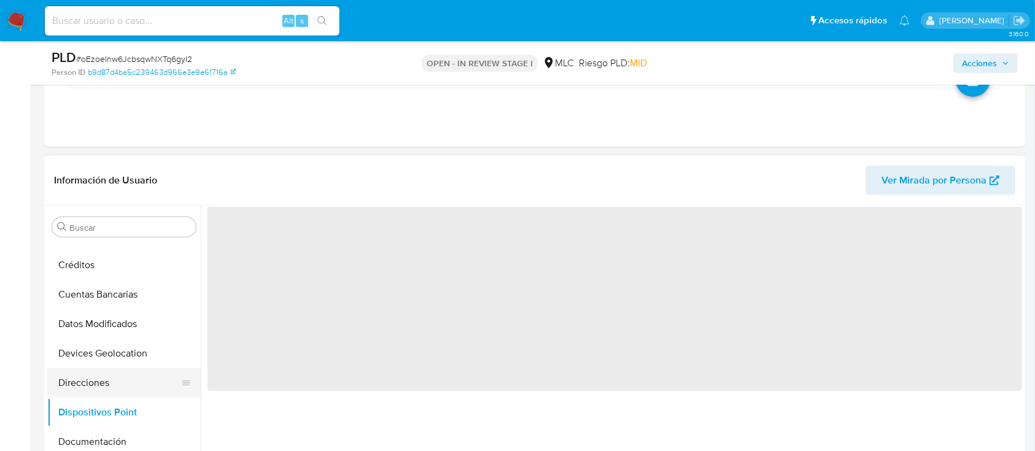
click at [117, 382] on button "Direcciones" at bounding box center [119, 382] width 144 height 29
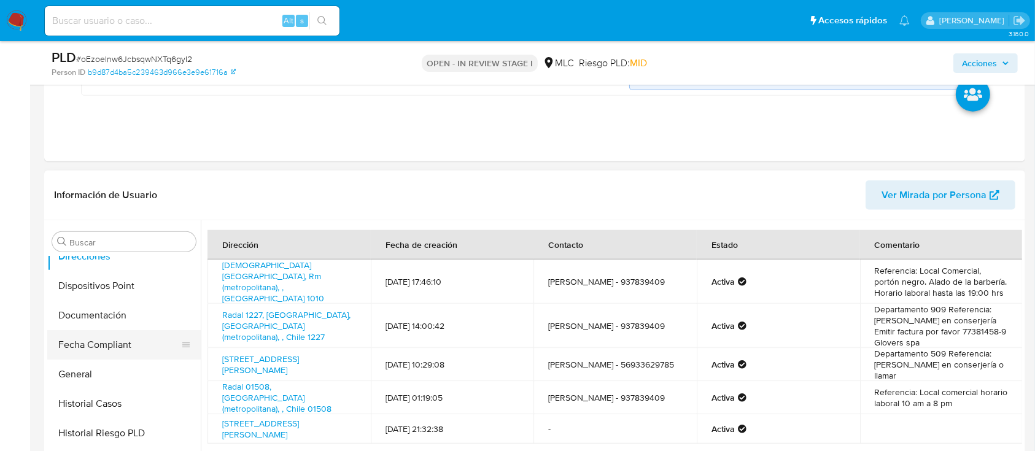
scroll to position [327, 0]
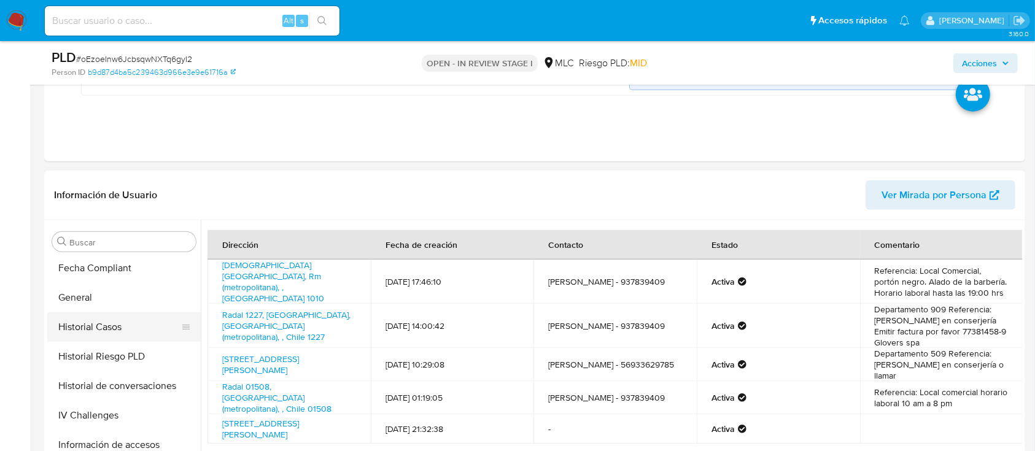
click at [110, 320] on button "Historial Casos" at bounding box center [119, 326] width 144 height 29
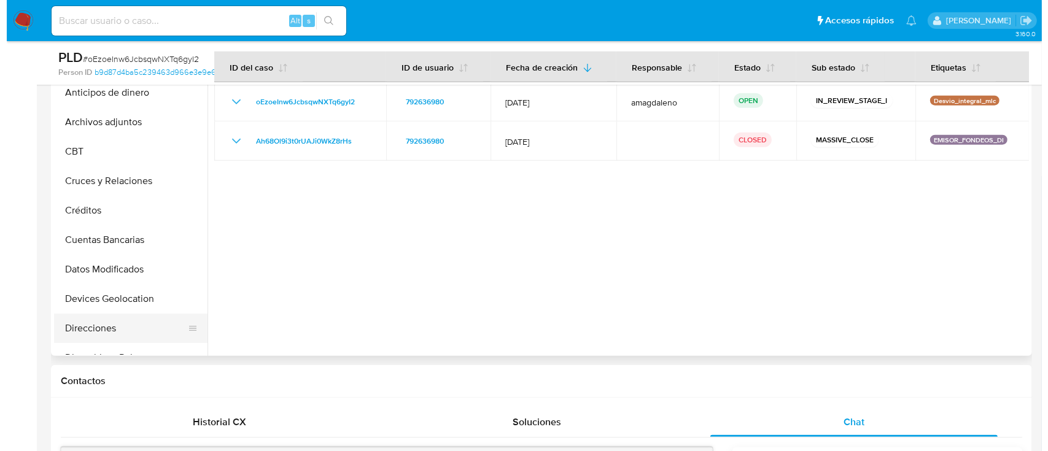
scroll to position [0, 0]
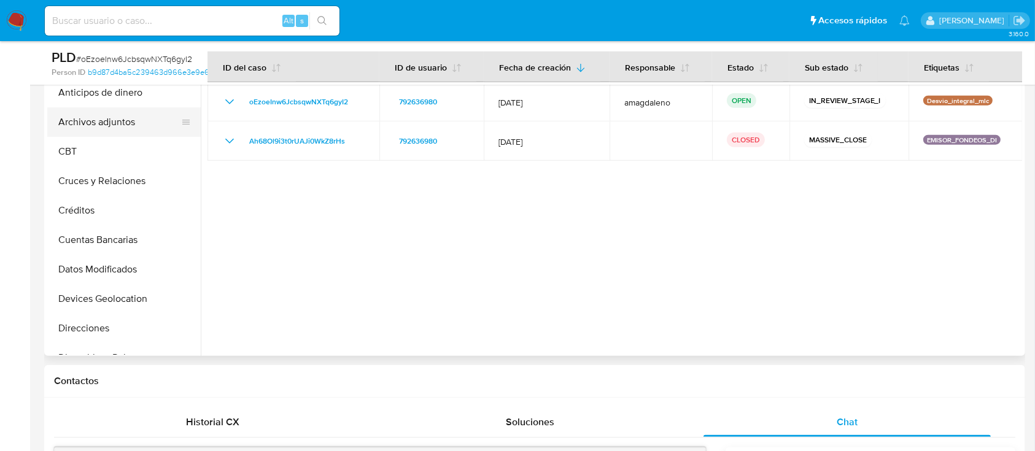
click at [109, 126] on button "Archivos adjuntos" at bounding box center [119, 121] width 144 height 29
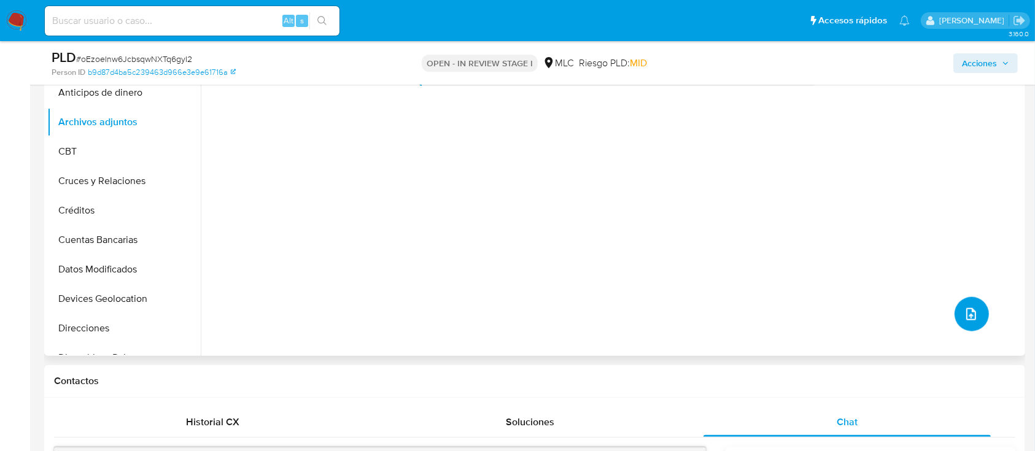
click at [966, 322] on button "upload-file" at bounding box center [972, 314] width 34 height 34
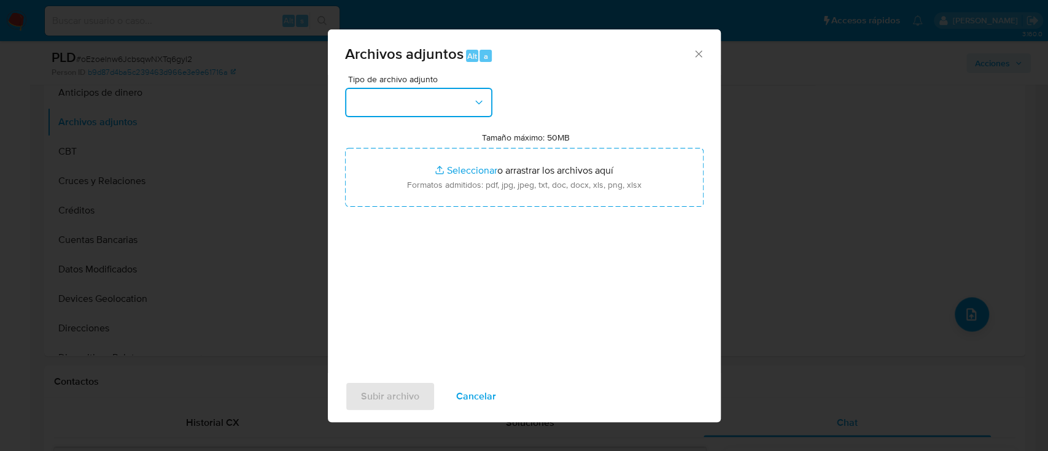
click at [376, 104] on button "button" at bounding box center [418, 102] width 147 height 29
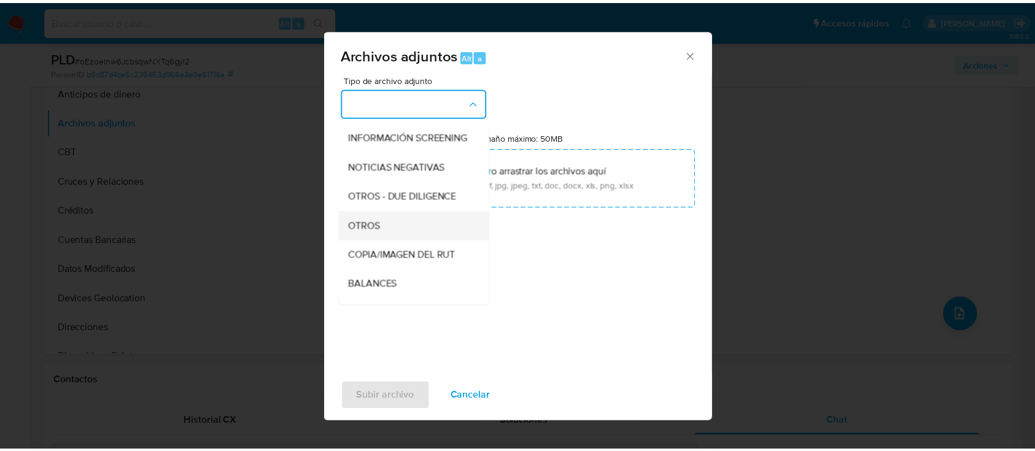
scroll to position [101, 0]
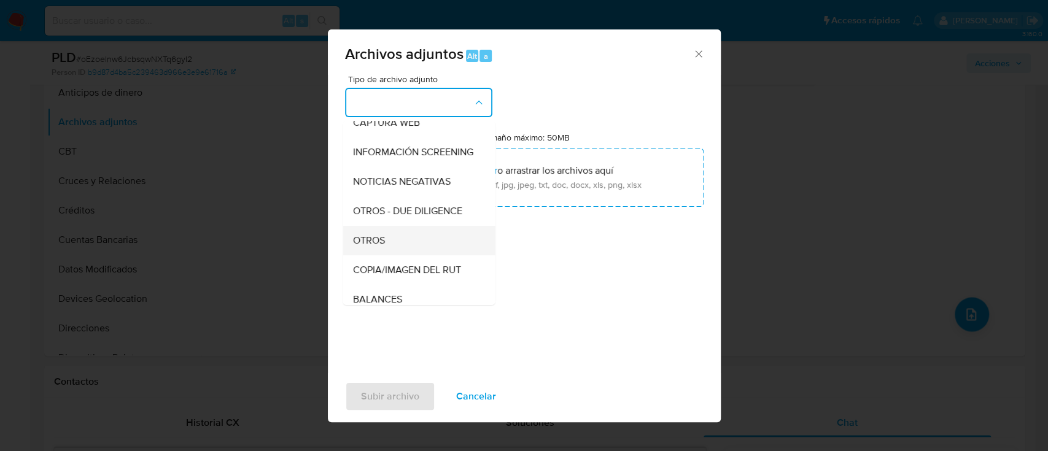
click at [388, 254] on div "OTROS" at bounding box center [414, 240] width 125 height 29
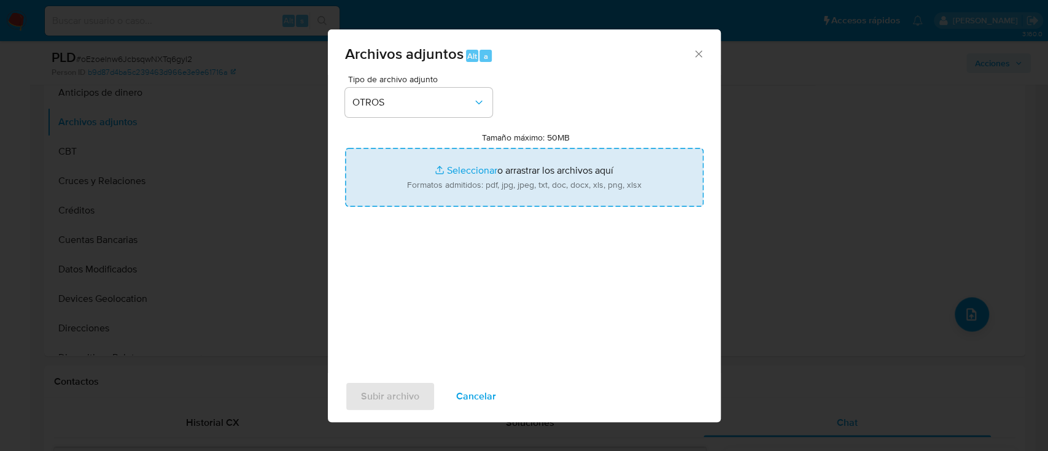
click at [471, 171] on input "Tamaño máximo: 50MB Seleccionar archivos" at bounding box center [524, 177] width 359 height 59
type input "C:\fakepath\792636980 - 18_09_2025 (1).pdf"
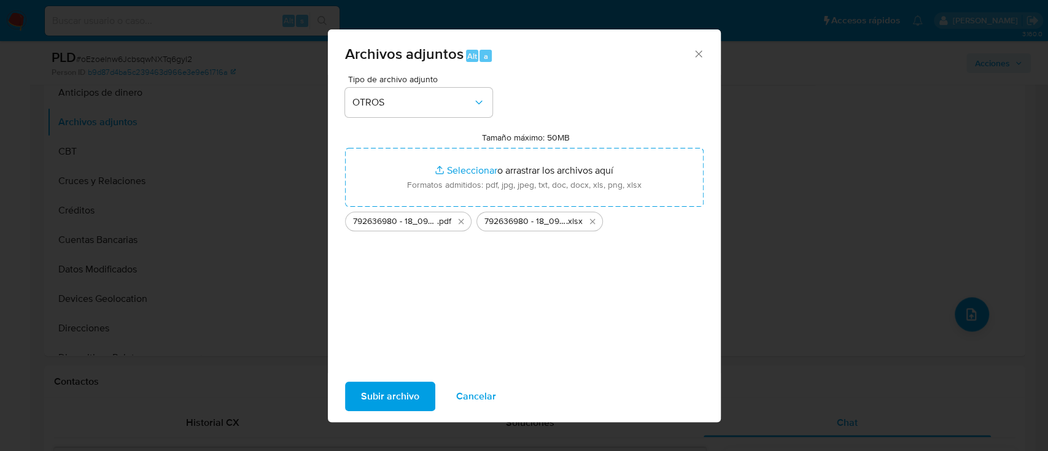
click at [382, 397] on span "Subir archivo" at bounding box center [390, 396] width 58 height 27
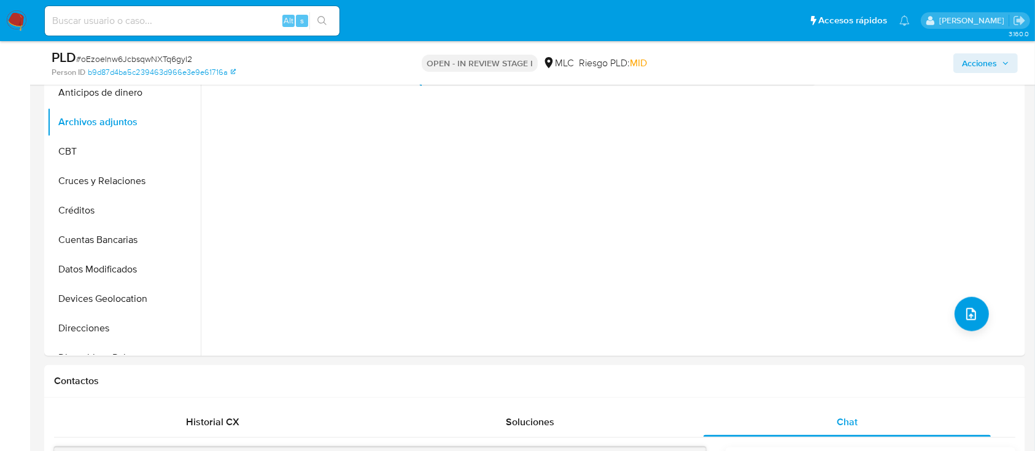
click at [967, 63] on span "Acciones" at bounding box center [979, 63] width 35 height 20
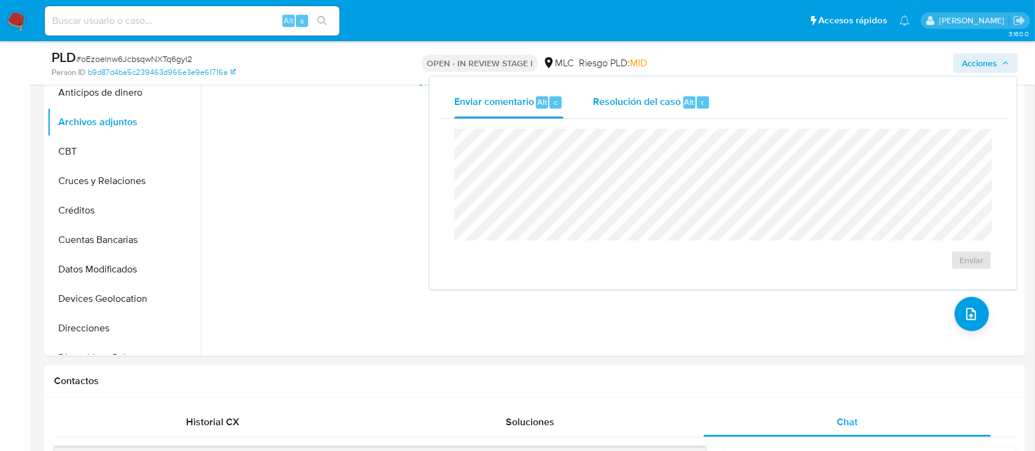
click at [658, 111] on div "Resolución del caso Alt r" at bounding box center [651, 103] width 117 height 32
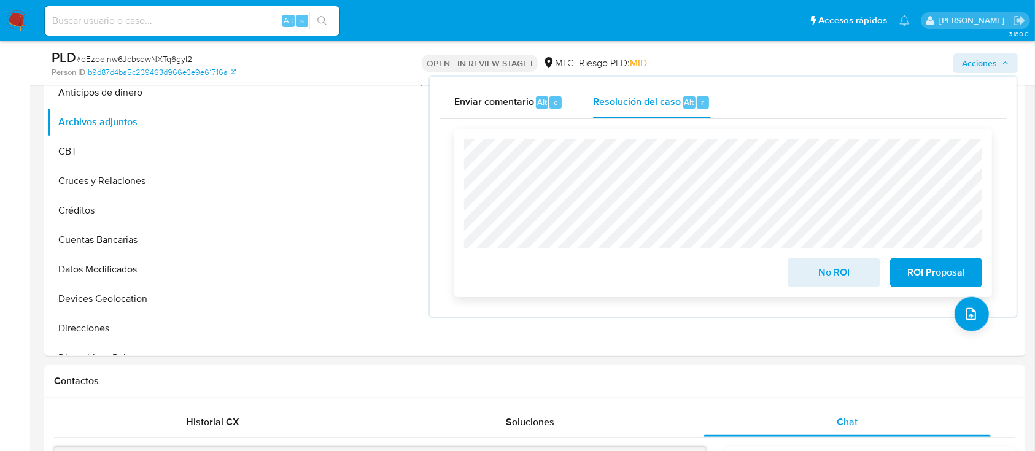
click at [808, 274] on span "No ROI" at bounding box center [834, 272] width 60 height 27
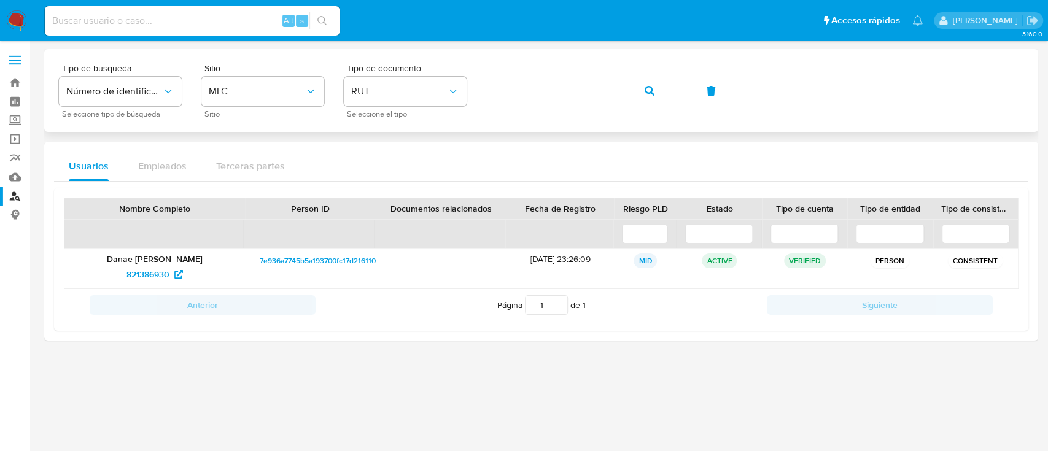
click button "button"
click span "497974264"
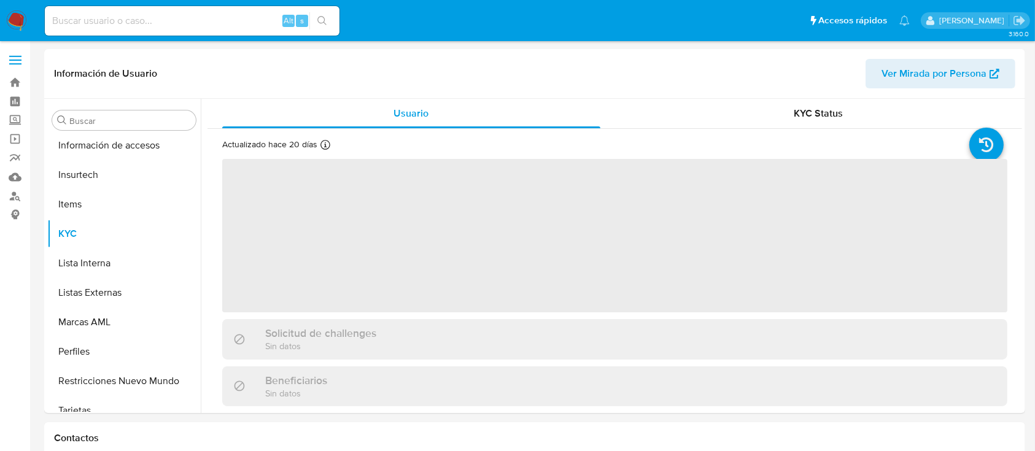
scroll to position [519, 0]
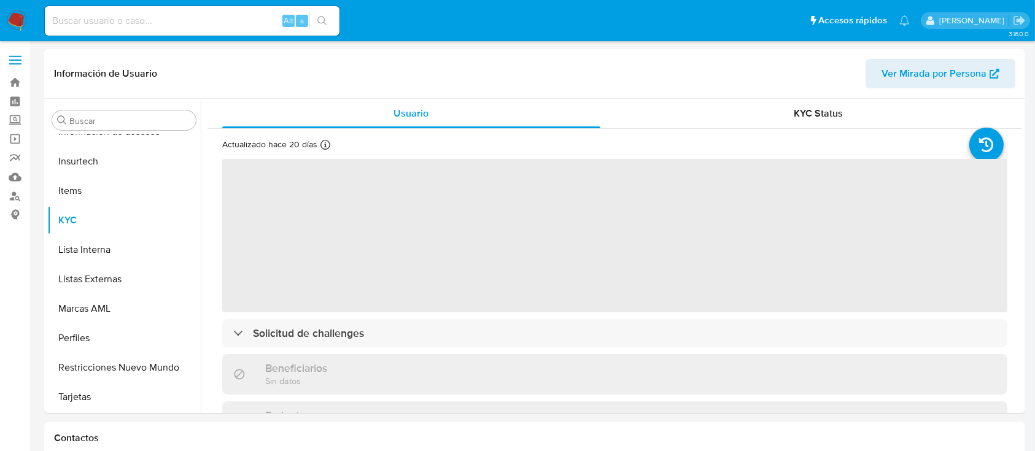
select select "10"
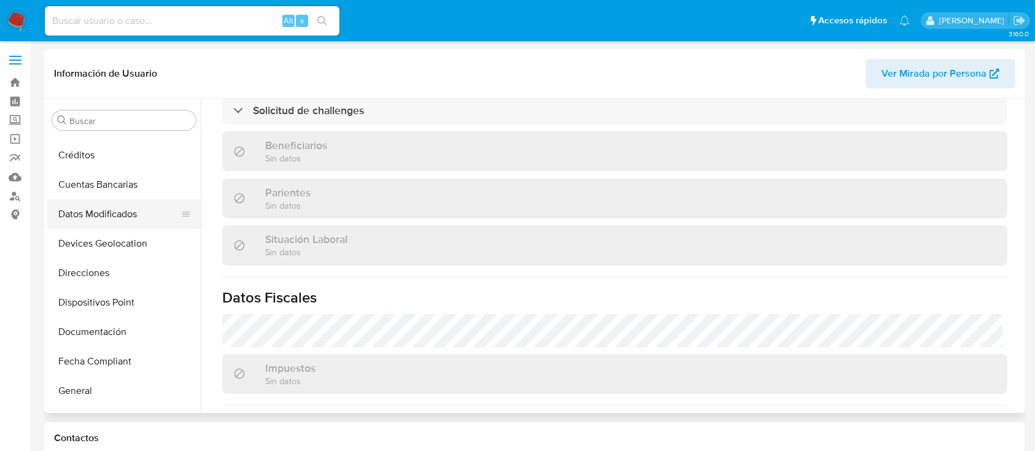
scroll to position [109, 0]
click at [120, 277] on button "Direcciones" at bounding box center [119, 276] width 144 height 29
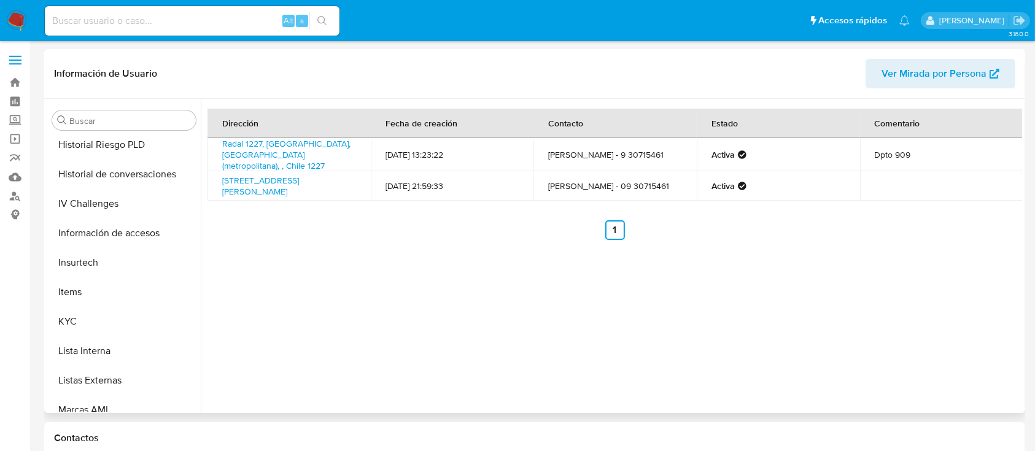
scroll to position [519, 0]
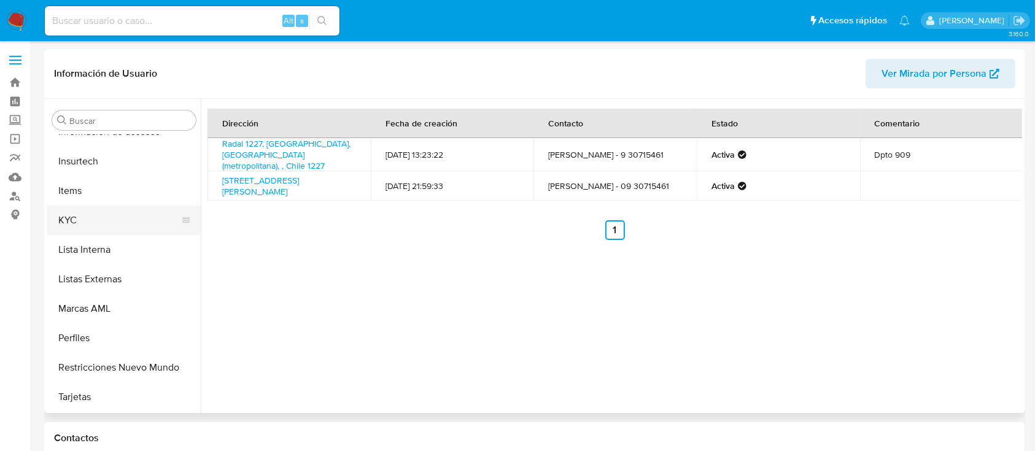
click at [85, 225] on button "KYC" at bounding box center [119, 220] width 144 height 29
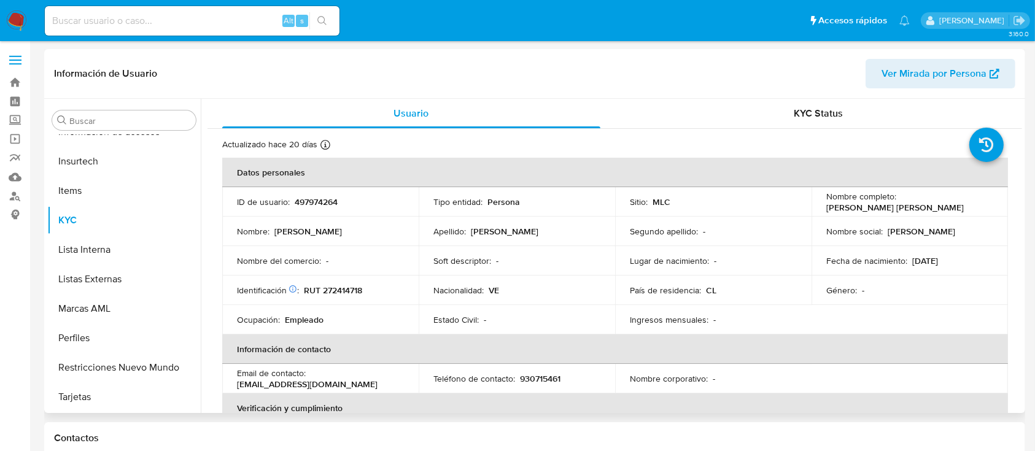
click at [354, 292] on p "RUT 272414718" at bounding box center [333, 290] width 58 height 11
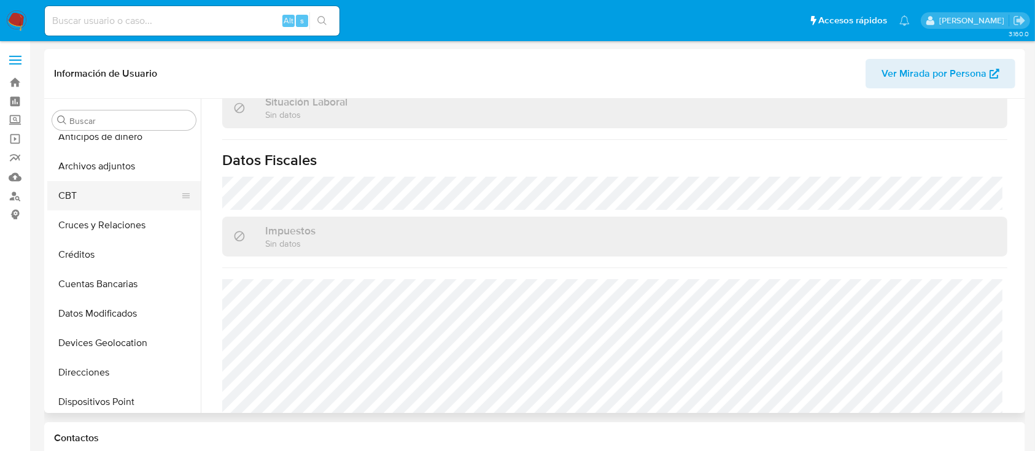
scroll to position [0, 0]
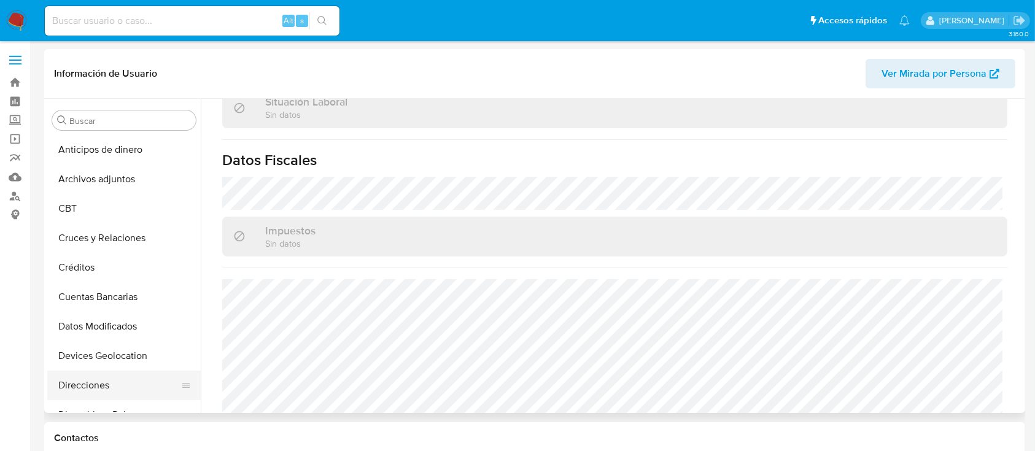
click at [75, 380] on button "Direcciones" at bounding box center [119, 385] width 144 height 29
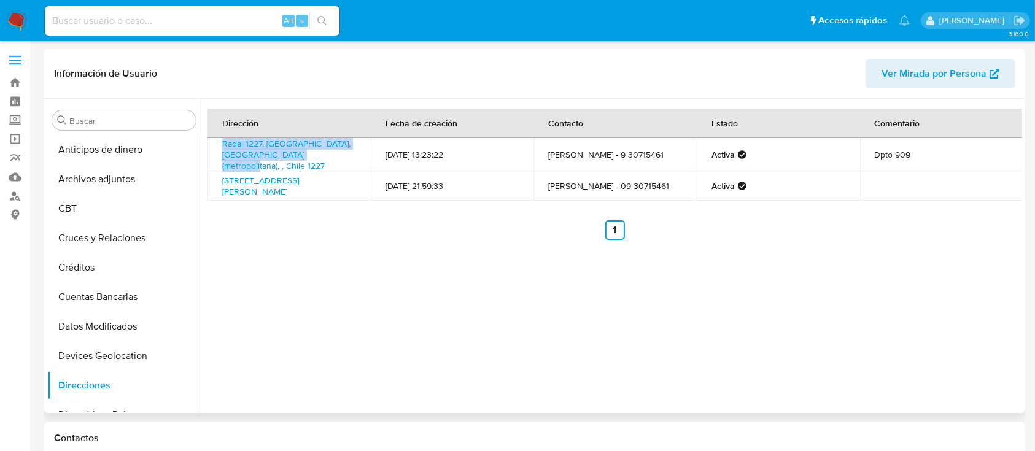
drag, startPoint x: 212, startPoint y: 144, endPoint x: 335, endPoint y: 158, distance: 123.5
click at [335, 158] on td "Radal 1227, Quinta Normal, Rm (metropolitana), , Chile 1227" at bounding box center [289, 154] width 163 height 33
copy link "Radal 1227, Quinta Normal, Rm (metropolitana), , Chile 1227"
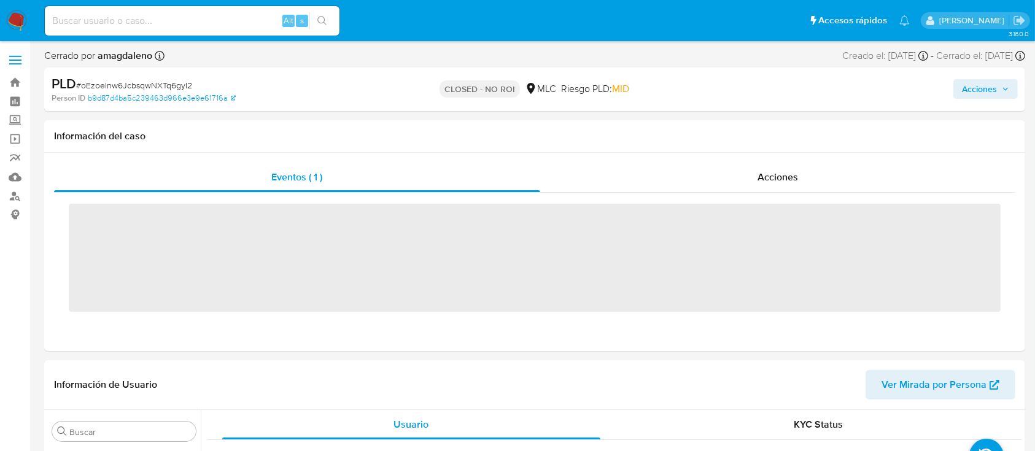
scroll to position [519, 0]
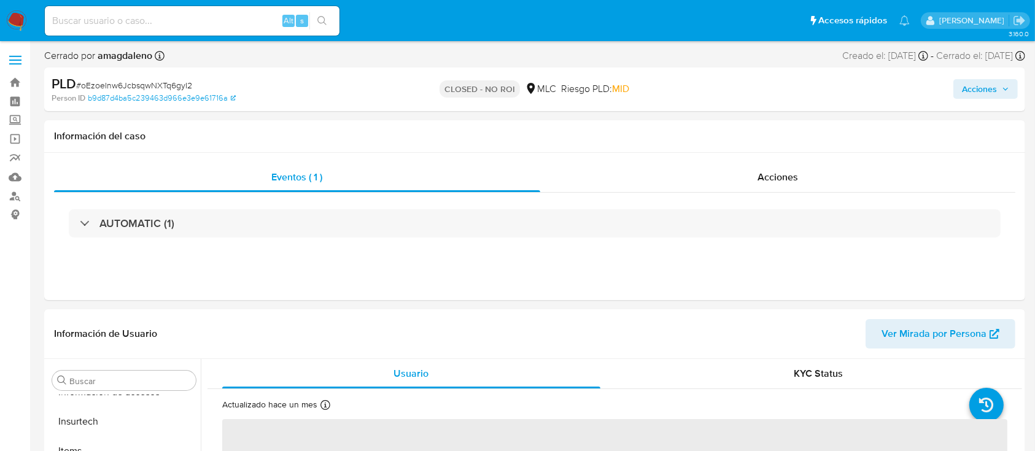
select select "10"
